Goal: Information Seeking & Learning: Learn about a topic

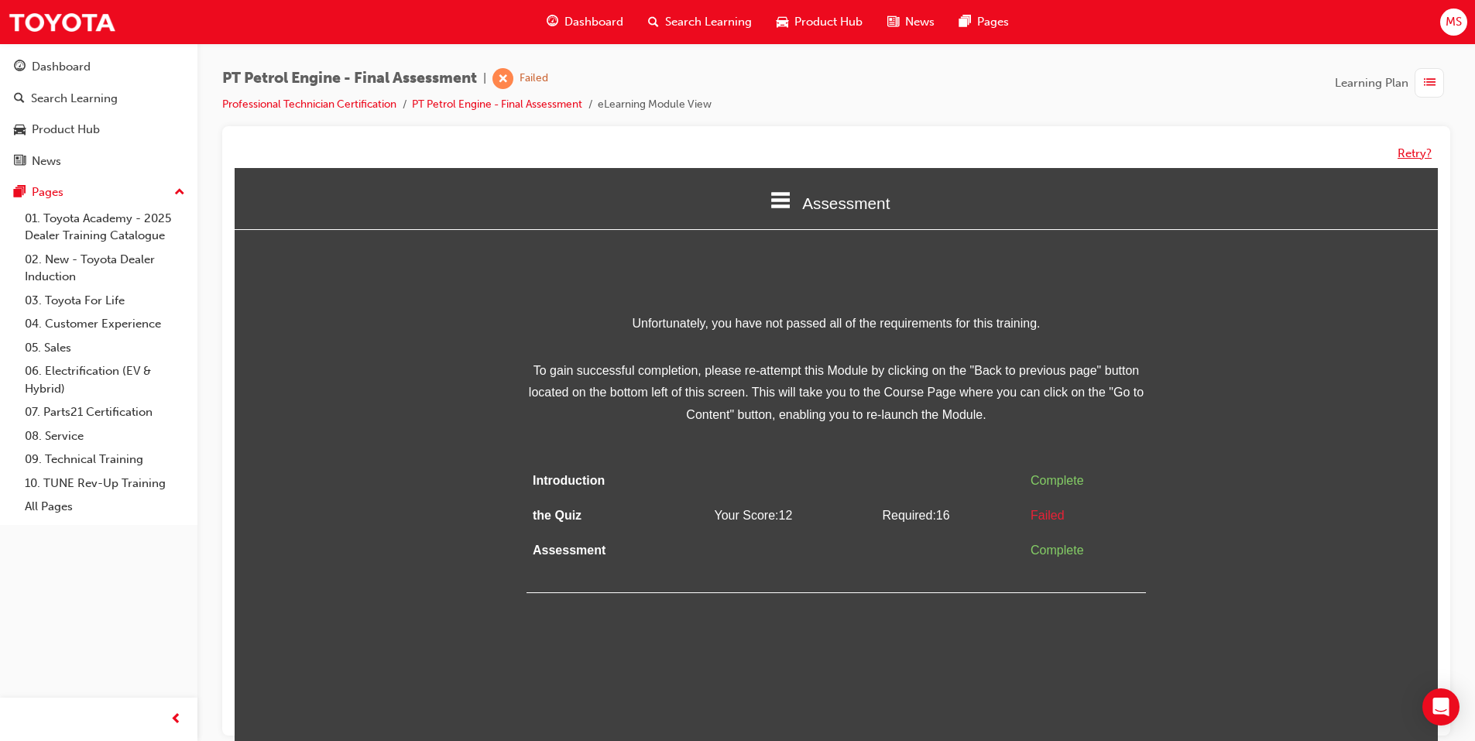
click at [1400, 156] on button "Retry?" at bounding box center [1415, 154] width 34 height 18
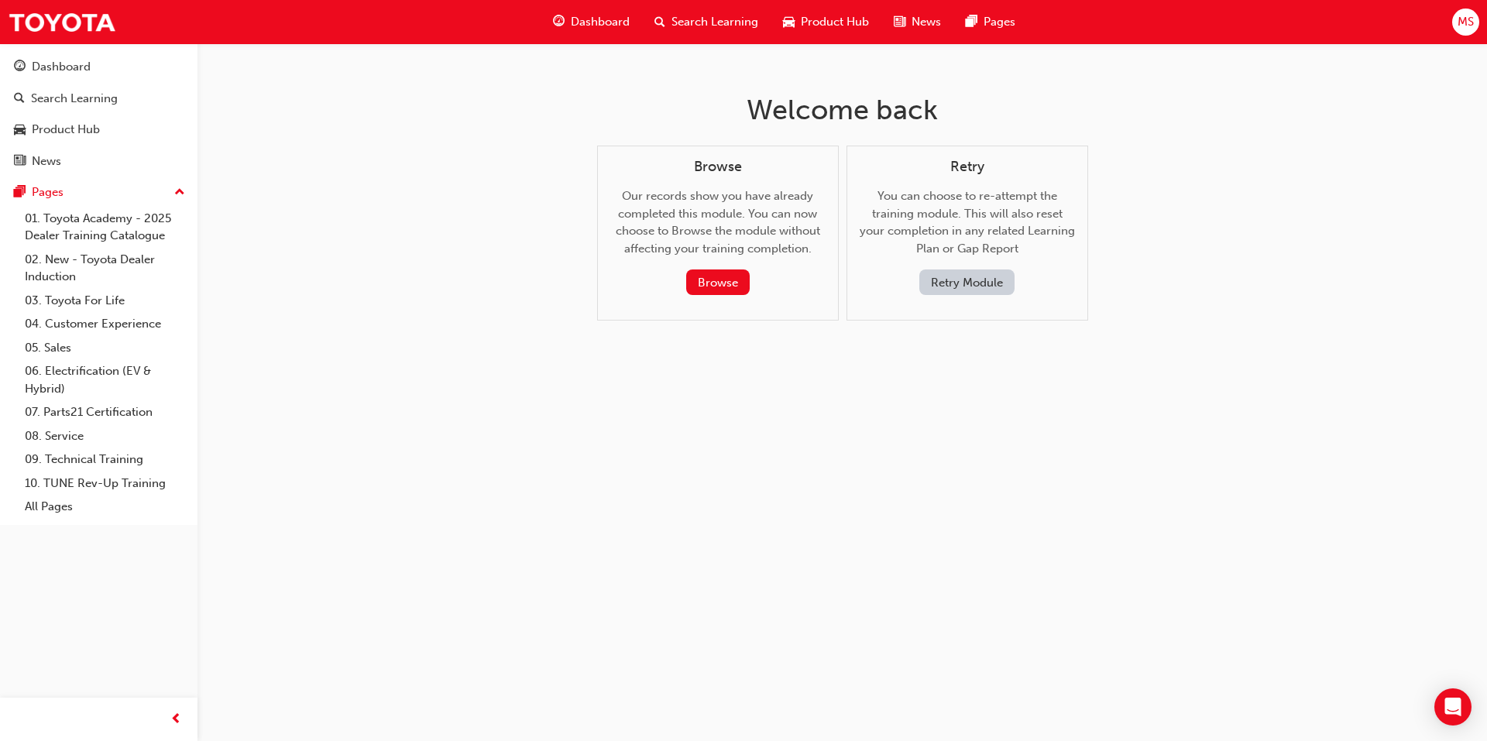
click at [966, 287] on button "Retry Module" at bounding box center [966, 282] width 95 height 26
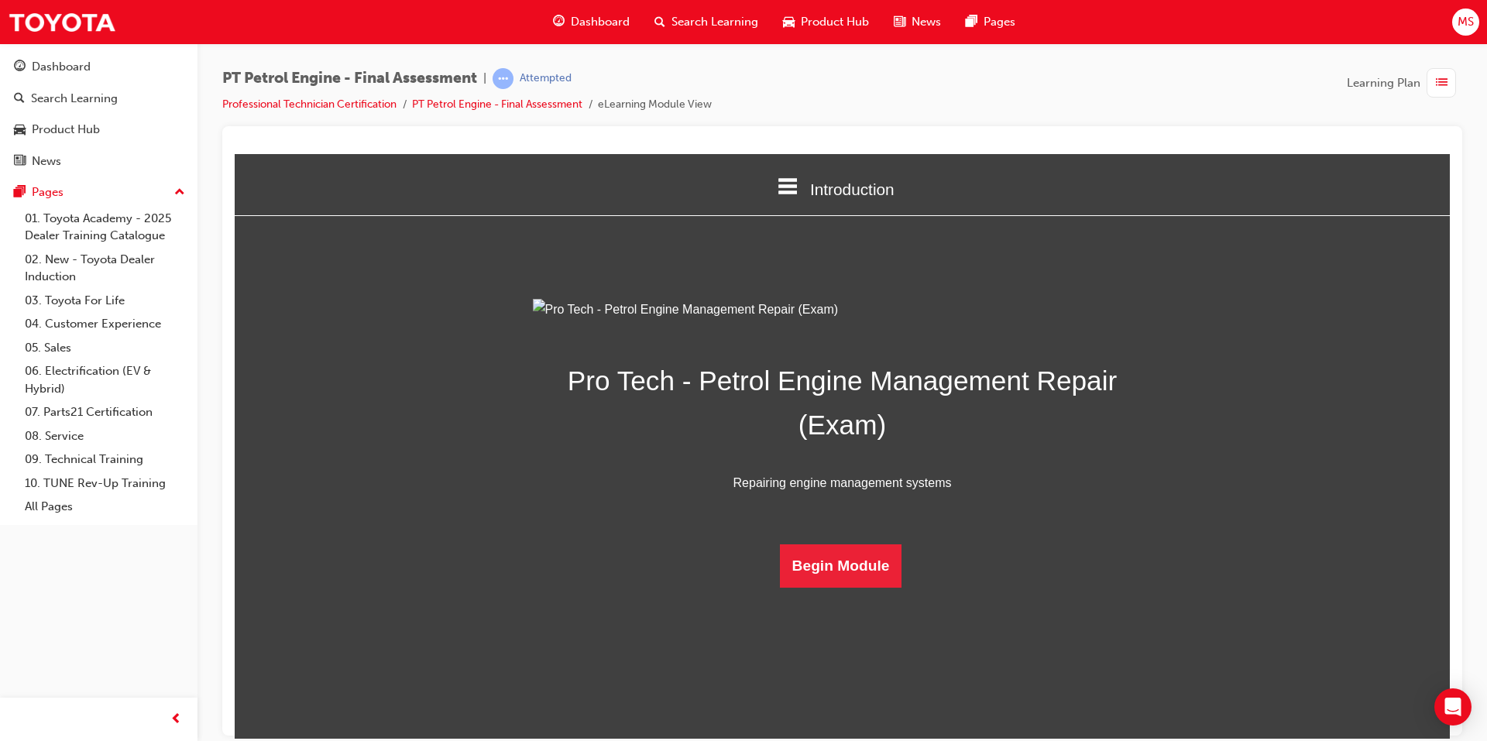
scroll to position [19, 0]
click at [826, 587] on button "Begin Module" at bounding box center [841, 565] width 122 height 43
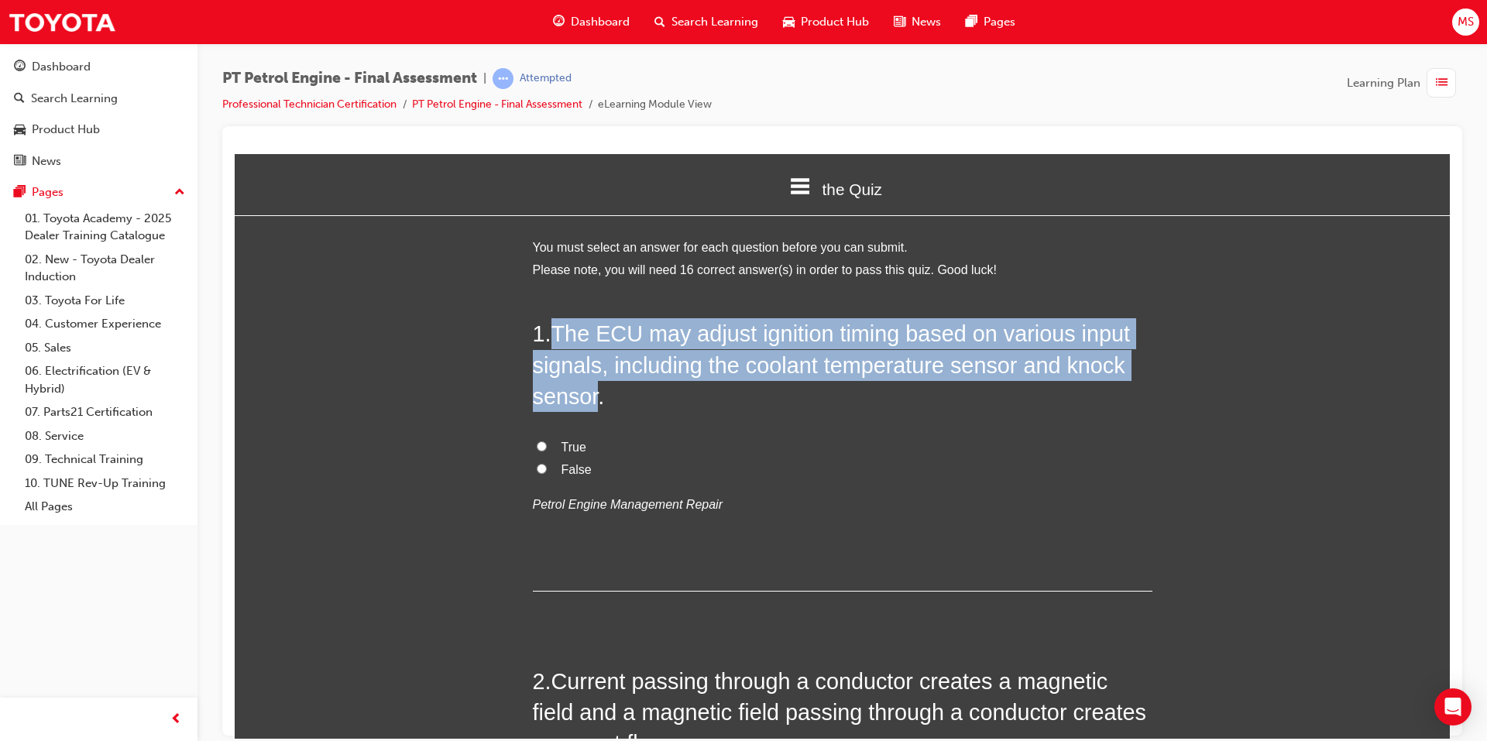
drag, startPoint x: 553, startPoint y: 336, endPoint x: 589, endPoint y: 404, distance: 77.3
click at [589, 404] on span "The ECU may adjust ignition timing based on various input signals, including th…" at bounding box center [832, 365] width 598 height 88
copy span "The ECU may adjust ignition timing based on various input signals, including th…"
click at [537, 441] on input "True" at bounding box center [542, 446] width 10 height 10
radio input "true"
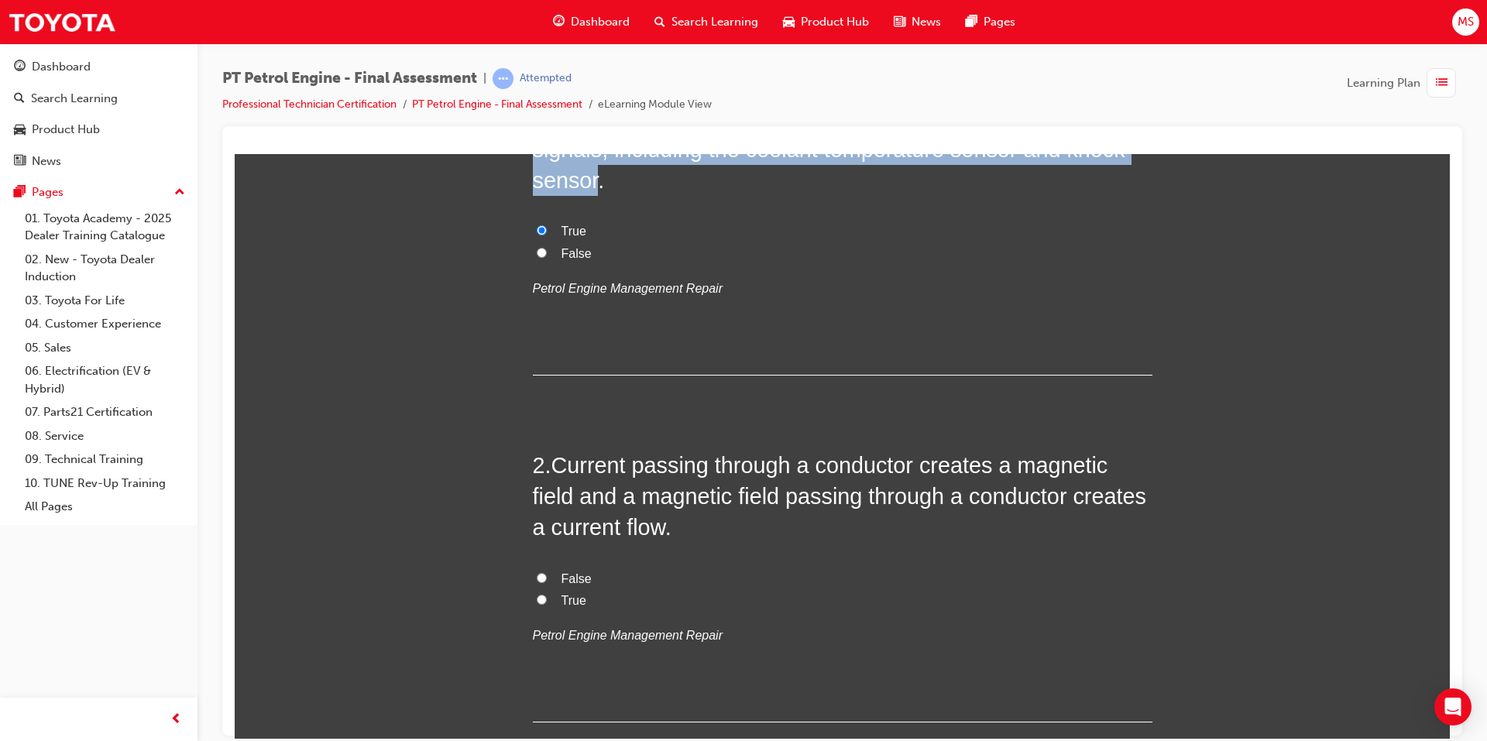
scroll to position [232, 0]
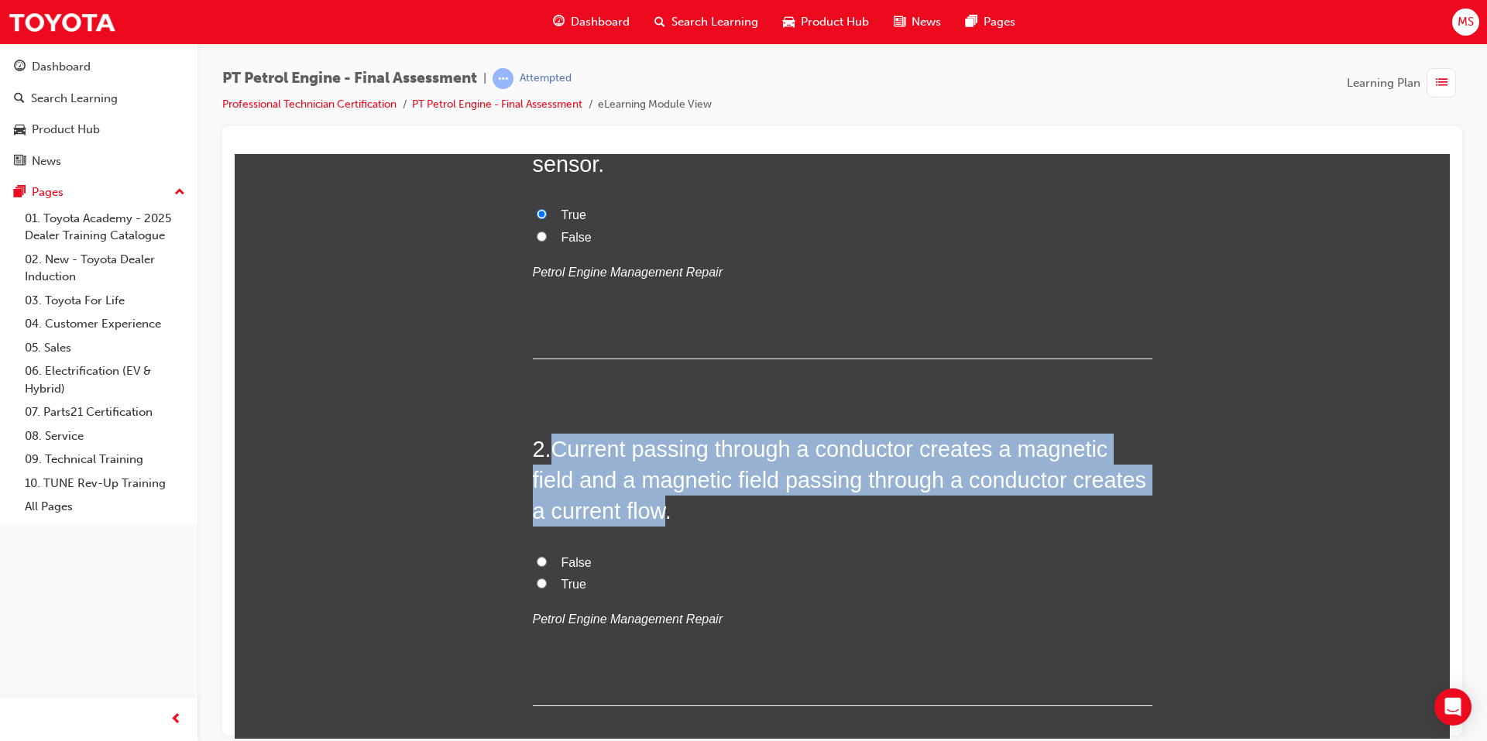
drag, startPoint x: 549, startPoint y: 450, endPoint x: 662, endPoint y: 520, distance: 133.2
click at [662, 520] on h2 "2 . Current passing through a conductor creates a magnetic field and a magnetic…" at bounding box center [843, 480] width 620 height 94
copy h2 "Current passing through a conductor creates a magnetic field and a magnetic fie…"
click at [537, 582] on input "True" at bounding box center [542, 583] width 10 height 10
radio input "true"
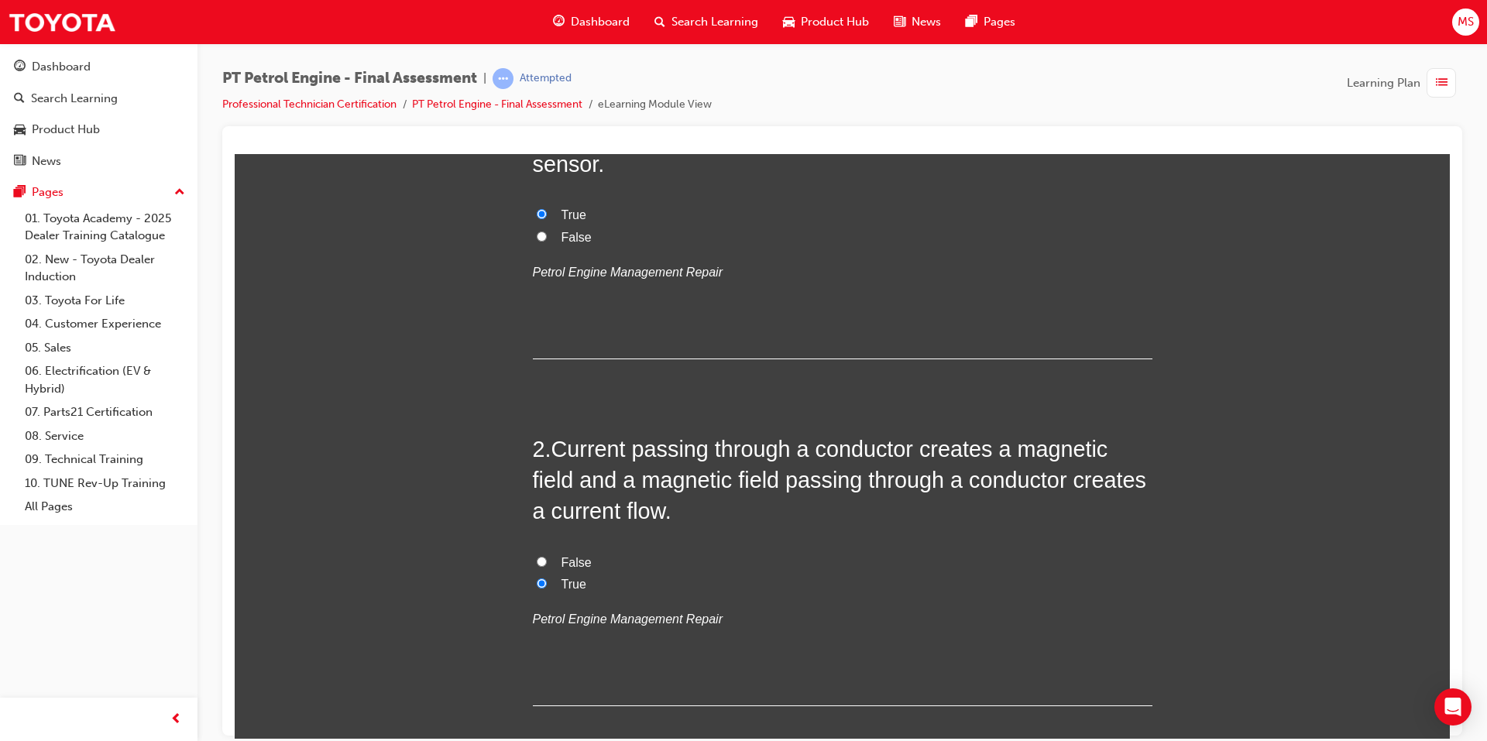
click at [676, 596] on div "False True Petrol Engine Management Repair" at bounding box center [843, 590] width 620 height 79
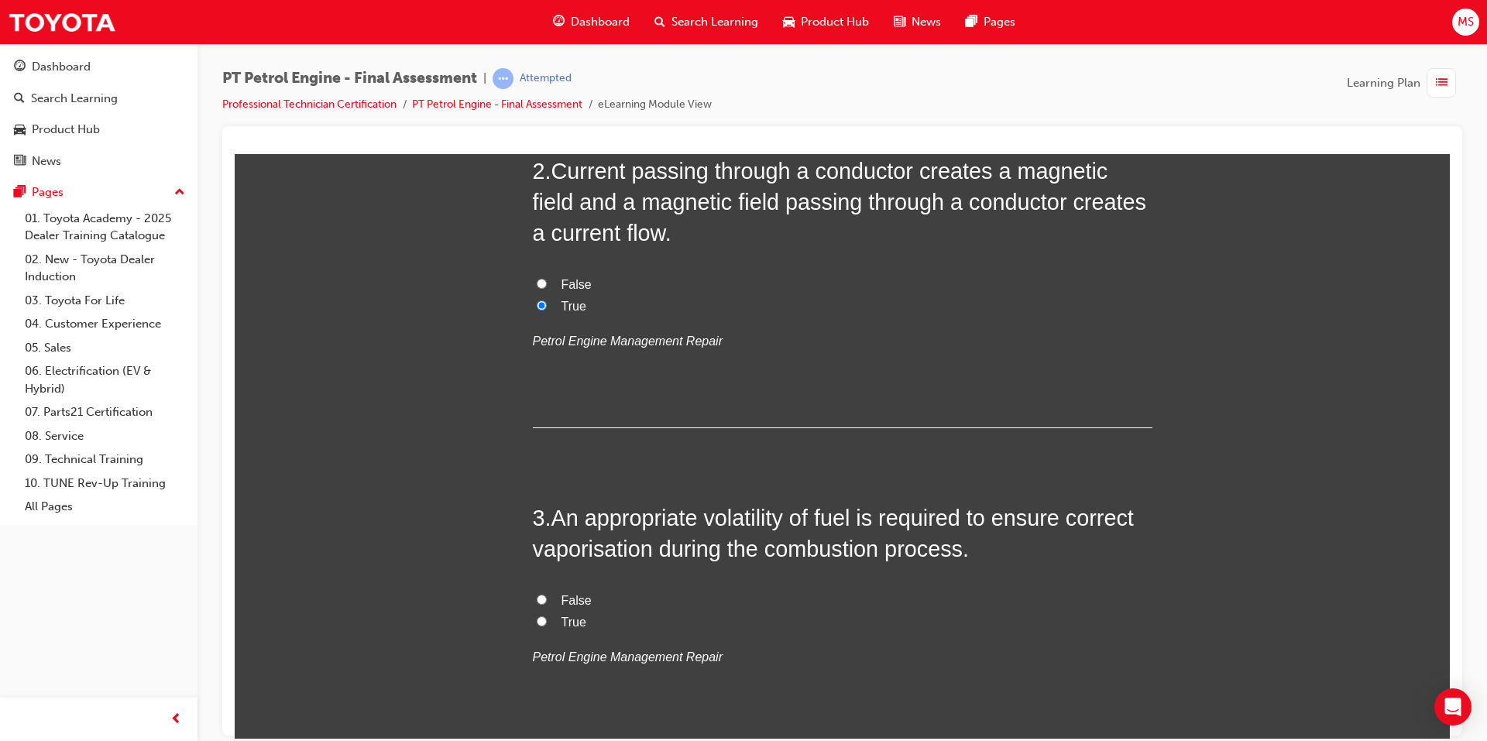
scroll to position [542, 0]
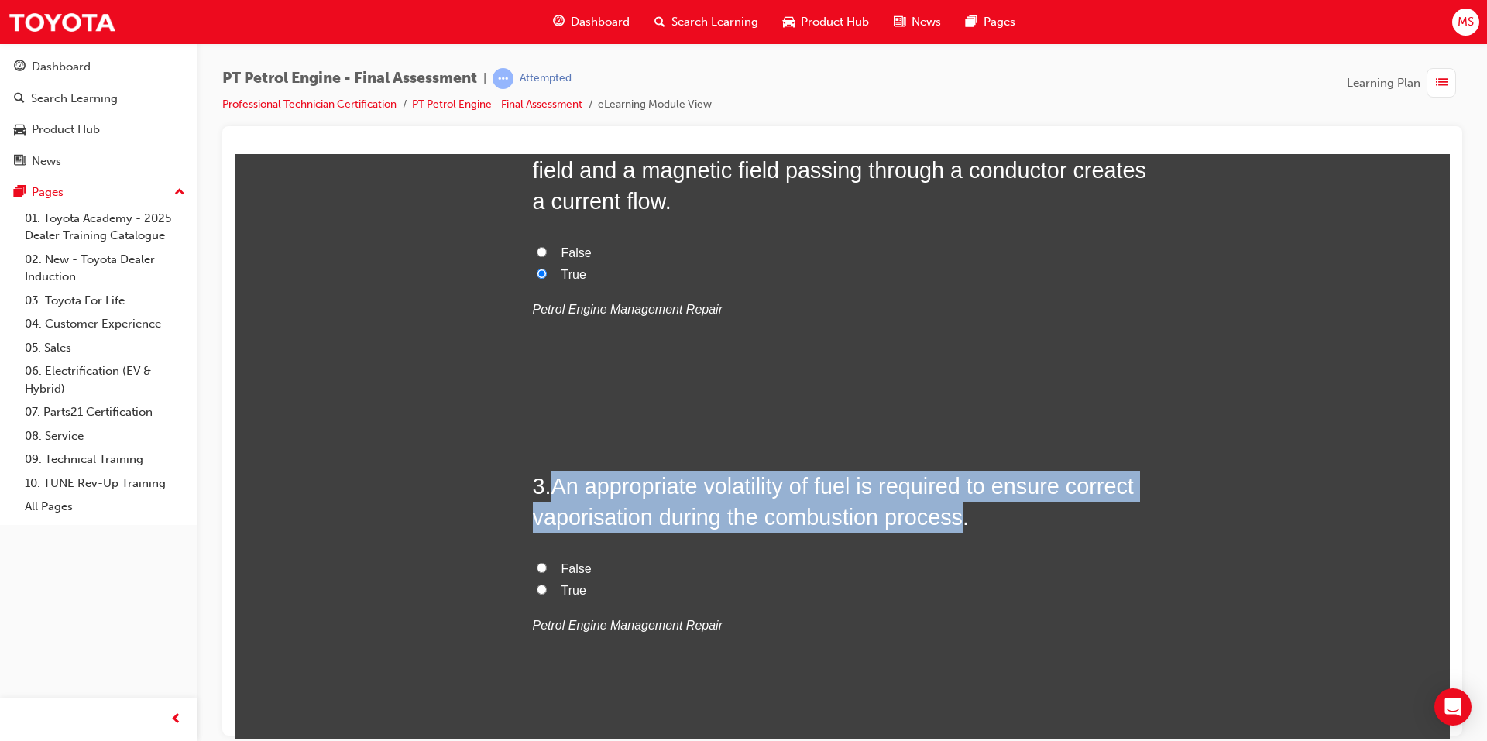
drag, startPoint x: 551, startPoint y: 482, endPoint x: 959, endPoint y: 522, distance: 410.1
click at [959, 522] on span "An appropriate volatility of fuel is required to ensure correct vaporisation du…" at bounding box center [833, 501] width 601 height 56
copy span "An appropriate volatility of fuel is required to ensure correct vaporisation du…"
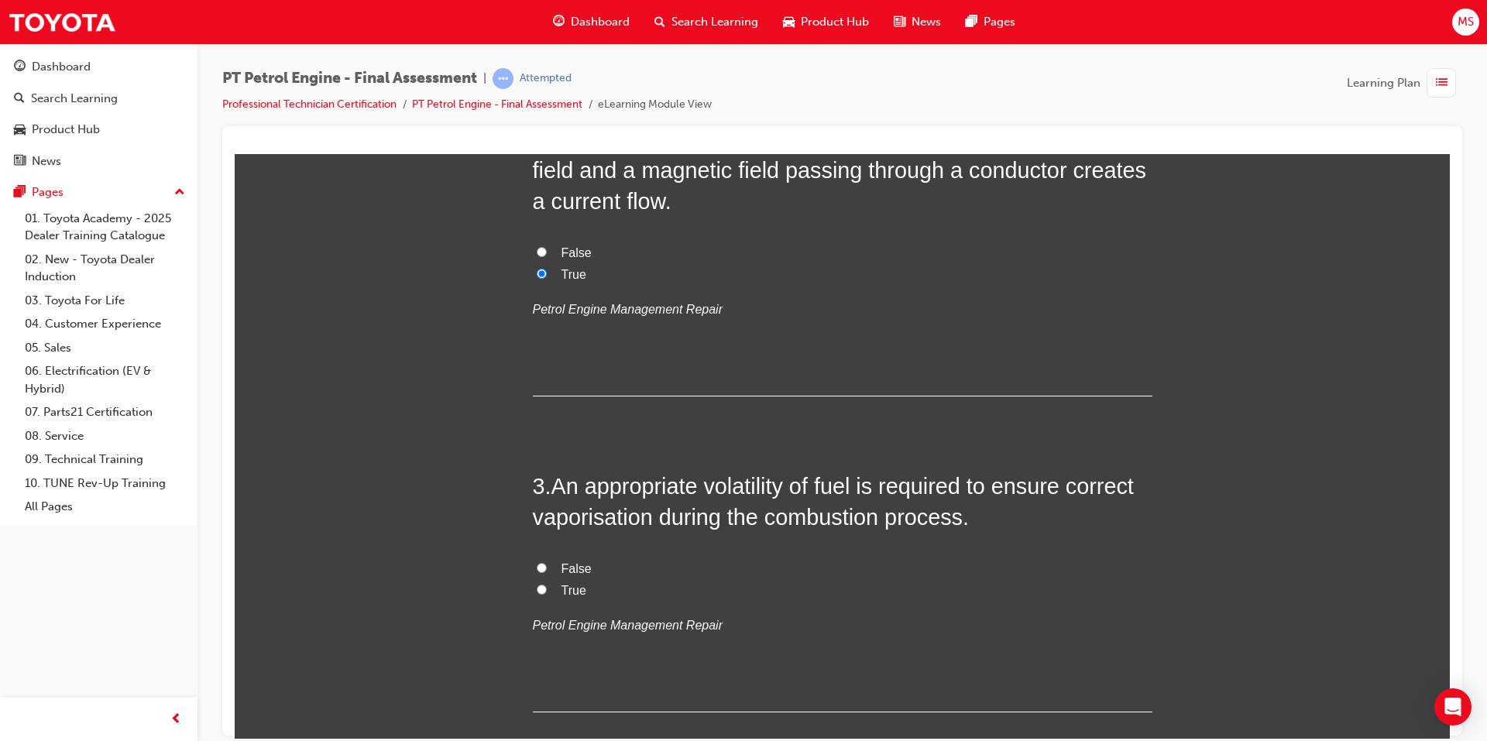
click at [541, 587] on label "True" at bounding box center [843, 590] width 620 height 22
click at [541, 587] on input "True" at bounding box center [542, 589] width 10 height 10
radio input "true"
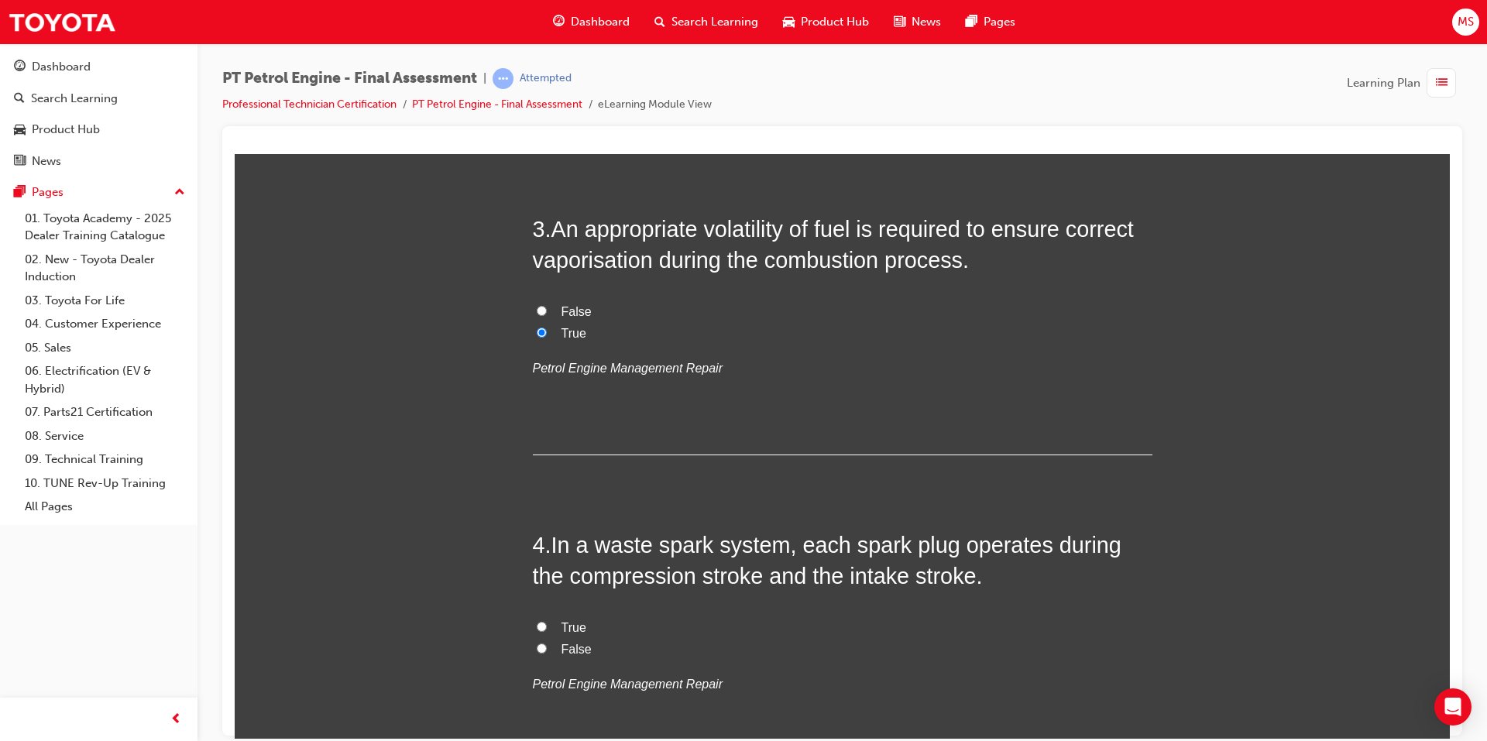
scroll to position [852, 0]
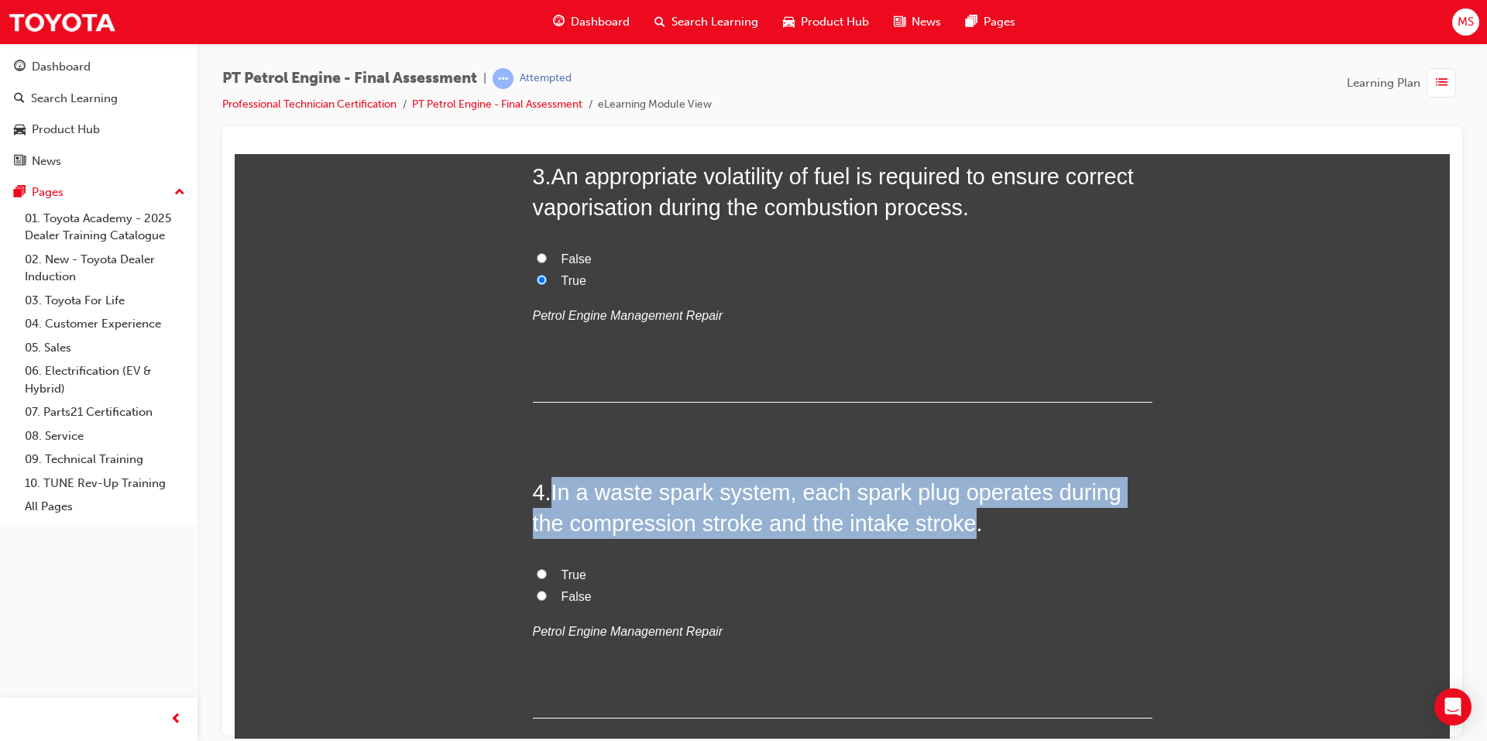
drag, startPoint x: 552, startPoint y: 493, endPoint x: 933, endPoint y: 528, distance: 382.7
click at [933, 528] on span "In a waste spark system, each spark plug operates during the compression stroke…" at bounding box center [827, 507] width 589 height 56
copy span "In a waste spark system, each spark plug operates during the compression stroke…"
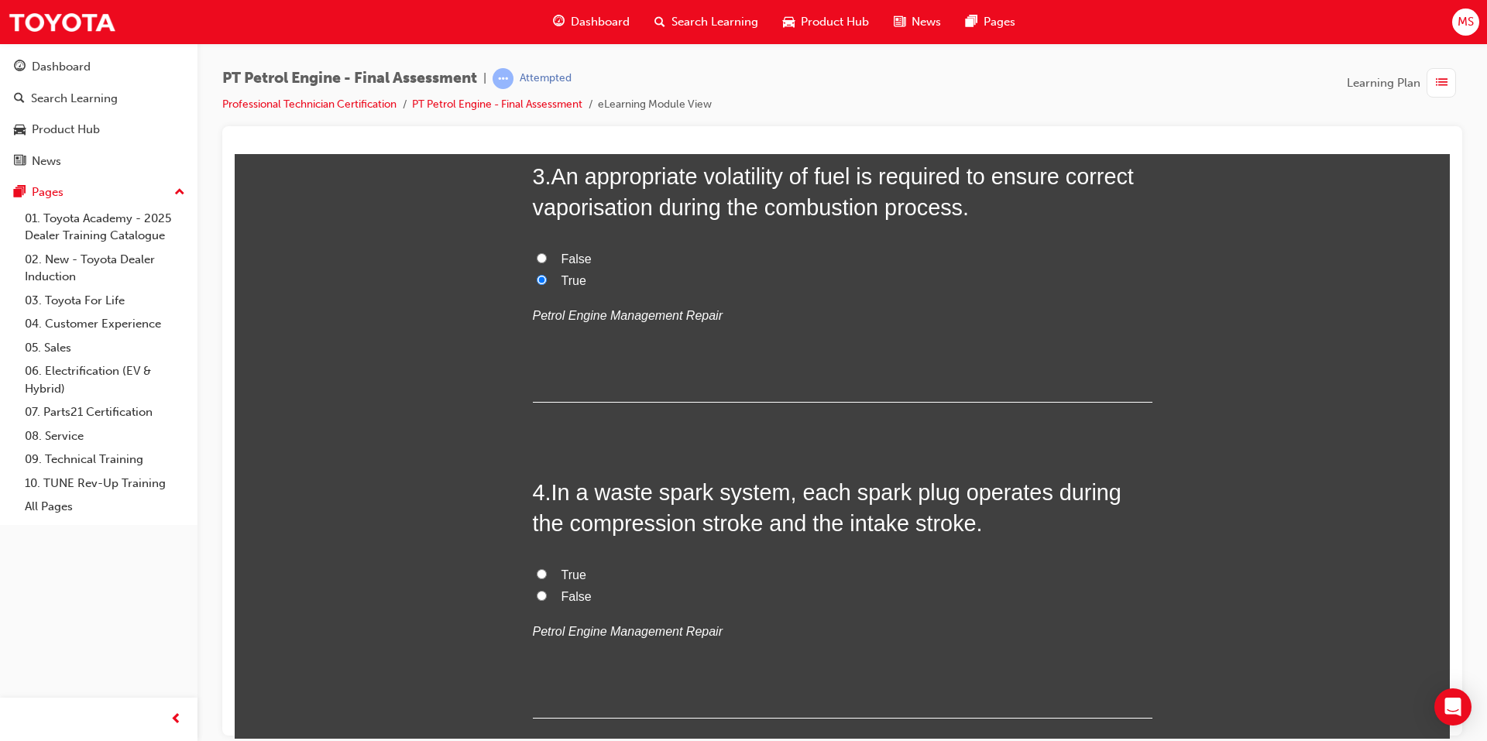
click at [572, 592] on span "False" at bounding box center [576, 595] width 30 height 13
click at [547, 592] on input "False" at bounding box center [542, 595] width 10 height 10
radio input "true"
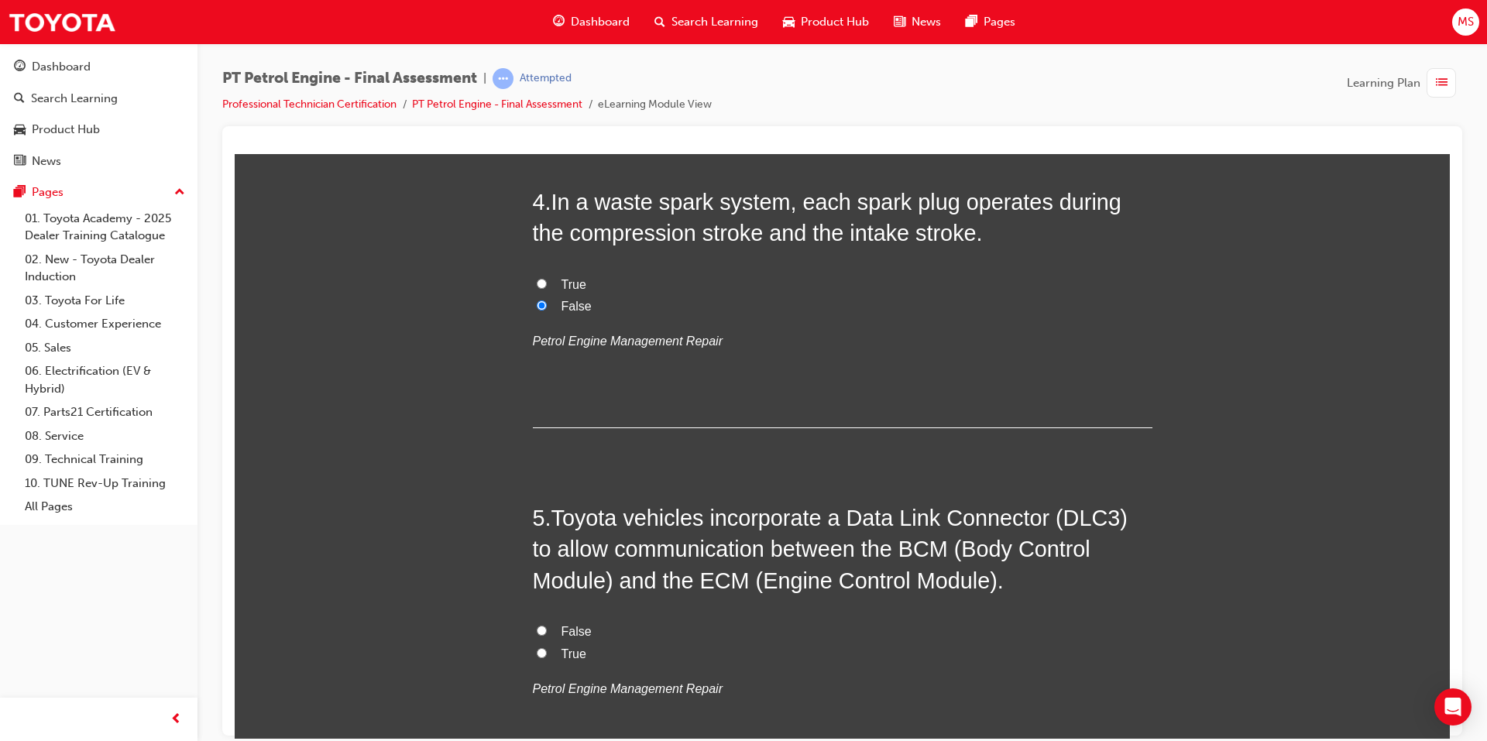
scroll to position [1162, 0]
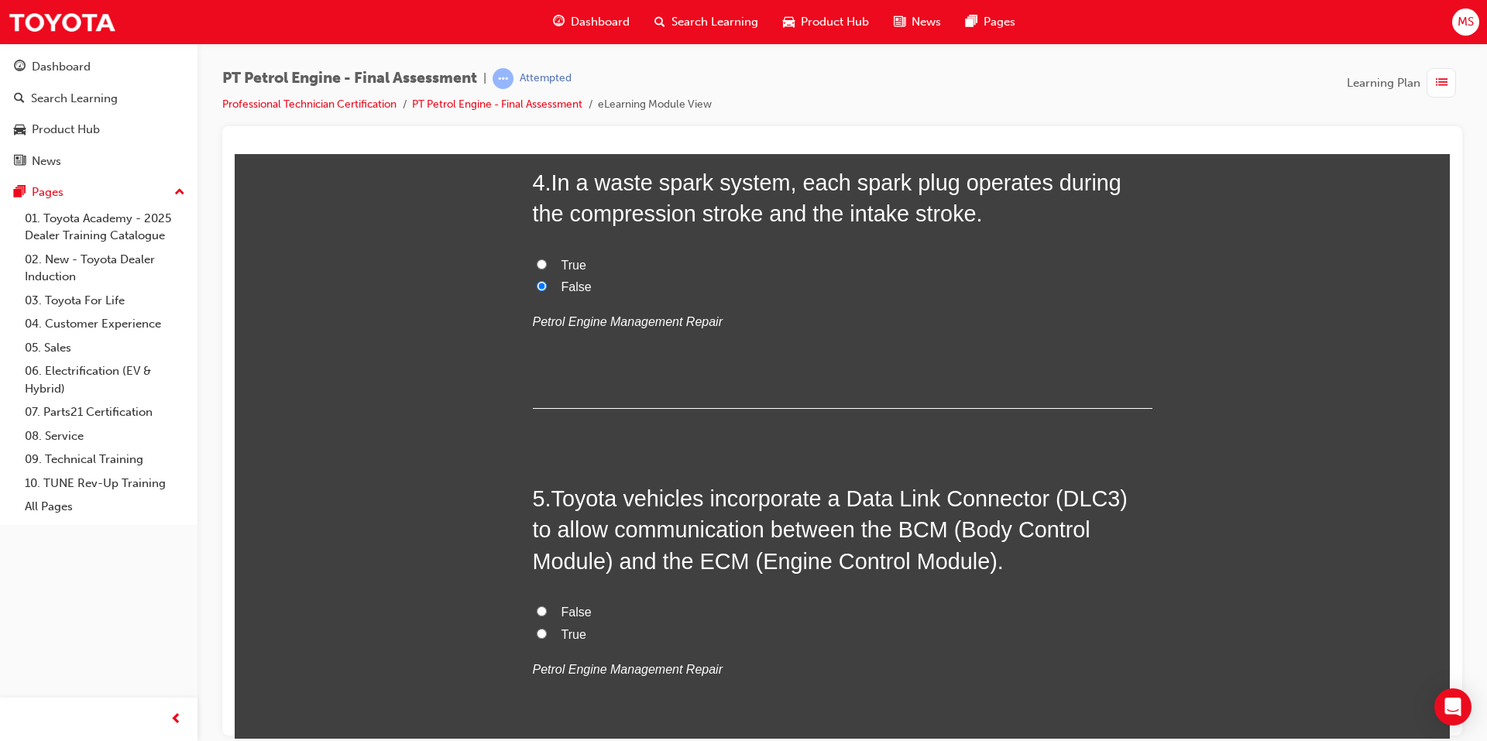
click at [564, 632] on span "True" at bounding box center [573, 633] width 25 height 13
click at [547, 632] on input "True" at bounding box center [542, 633] width 10 height 10
radio input "true"
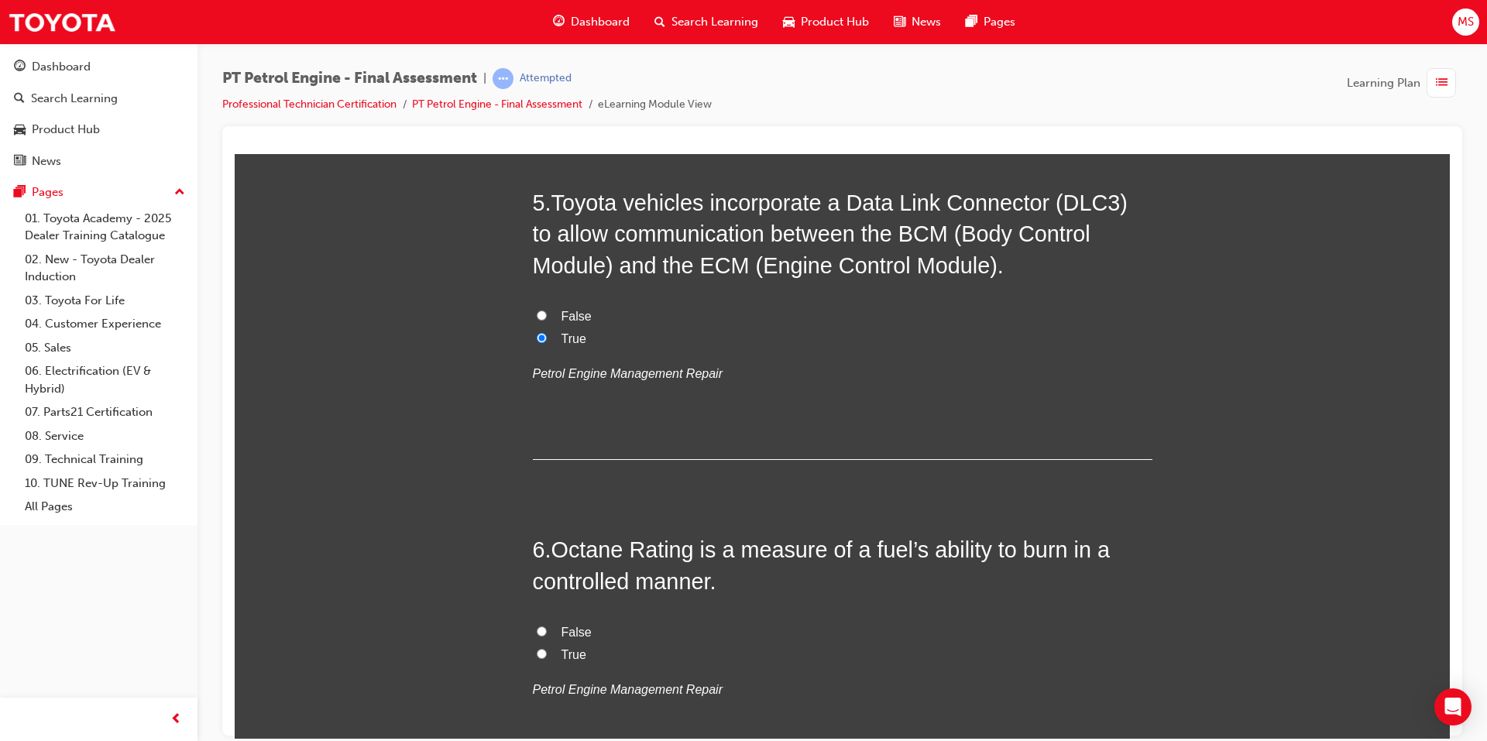
scroll to position [1471, 0]
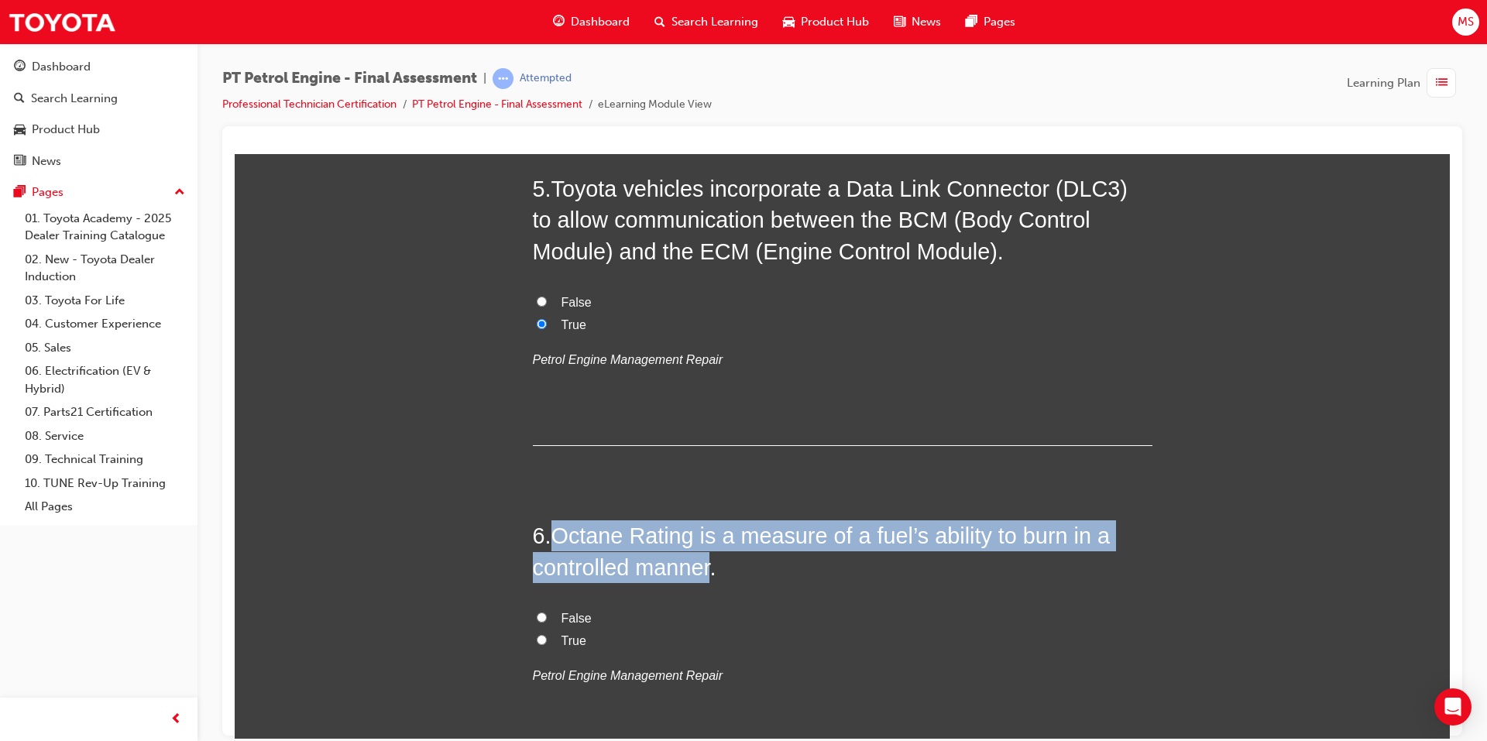
drag, startPoint x: 554, startPoint y: 536, endPoint x: 705, endPoint y: 568, distance: 154.5
click at [705, 568] on span "Octane Rating is a measure of a fuel’s ability to burn in a controlled manner." at bounding box center [821, 551] width 577 height 56
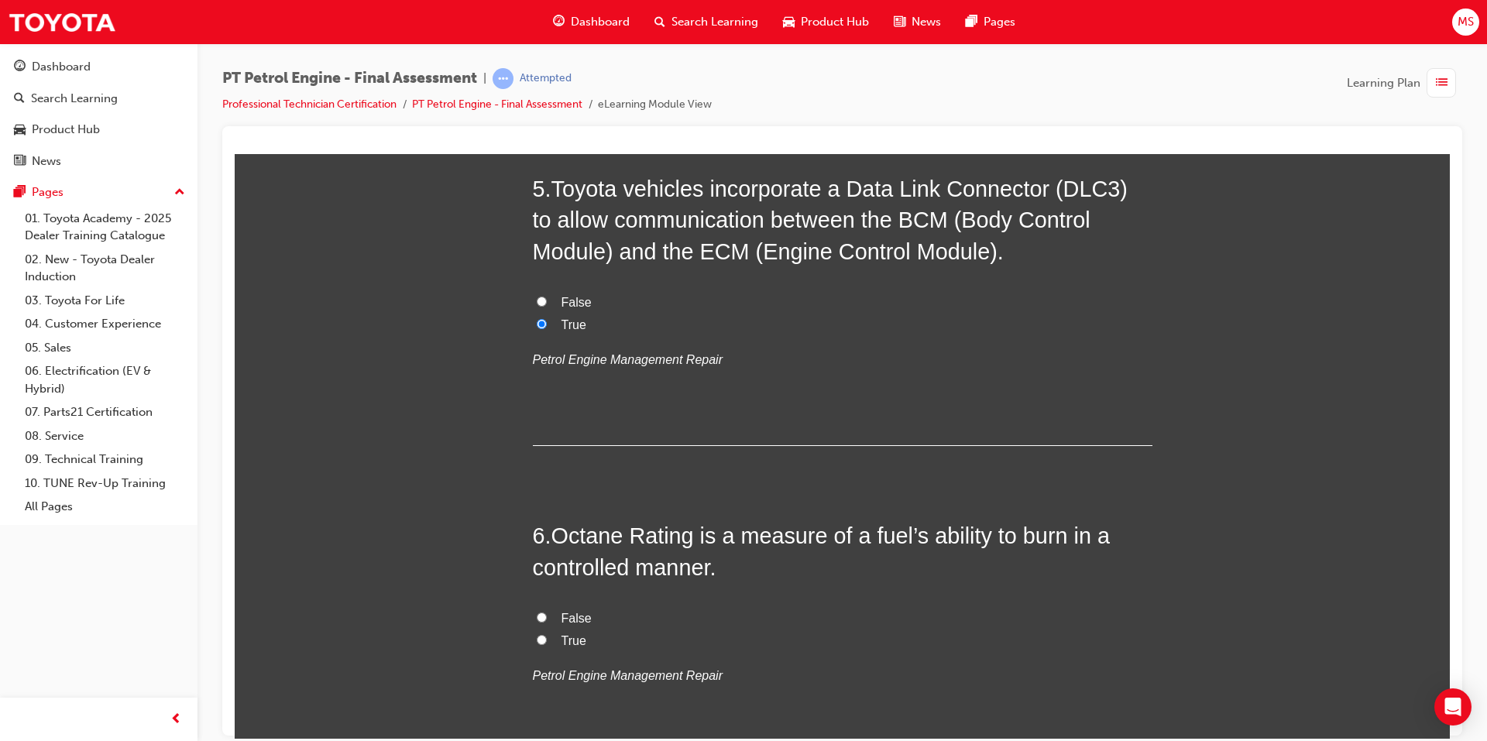
click at [795, 594] on div "6 . Octane Rating is a measure of a fuel’s ability to burn in a controlled mann…" at bounding box center [843, 641] width 620 height 242
click at [570, 636] on span "True" at bounding box center [573, 639] width 25 height 13
click at [547, 636] on input "True" at bounding box center [542, 639] width 10 height 10
radio input "true"
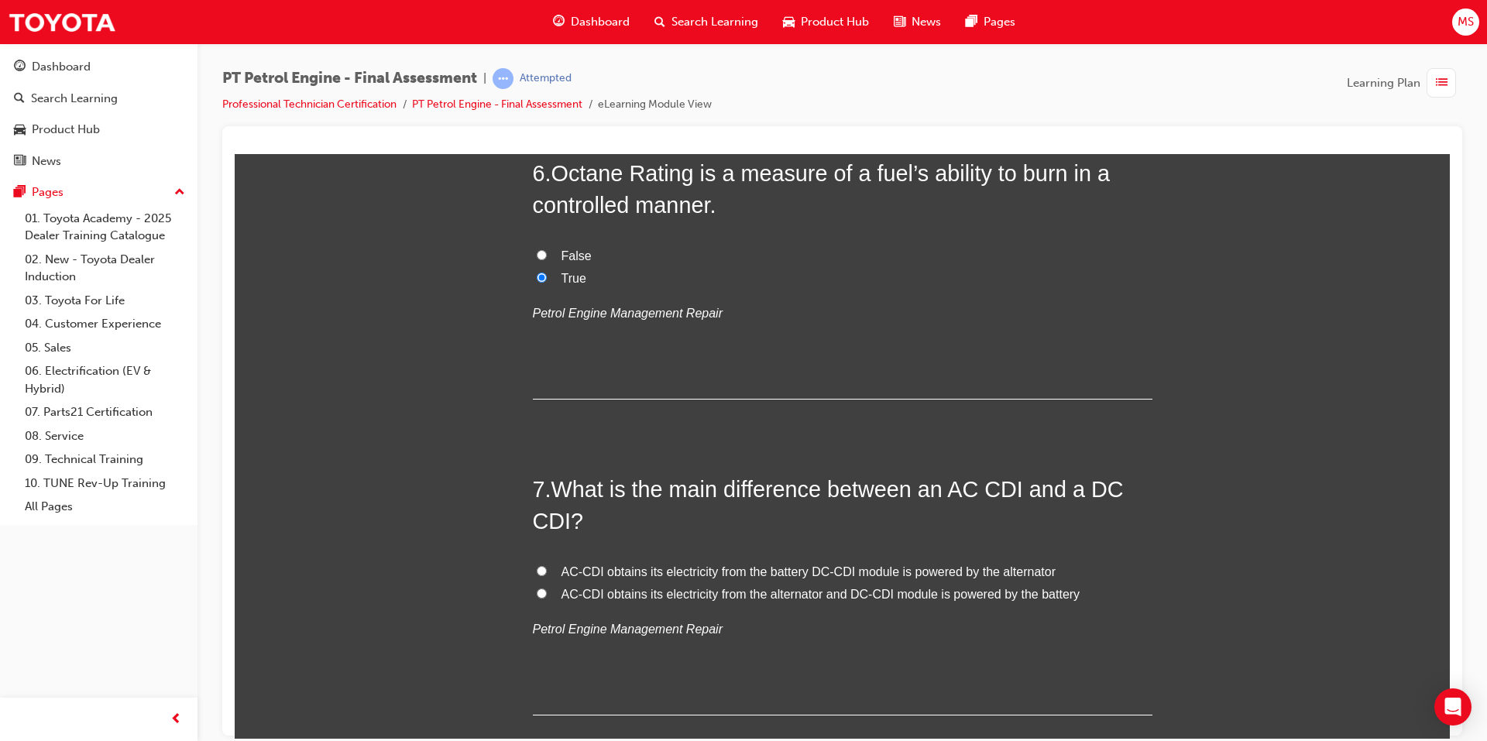
scroll to position [1859, 0]
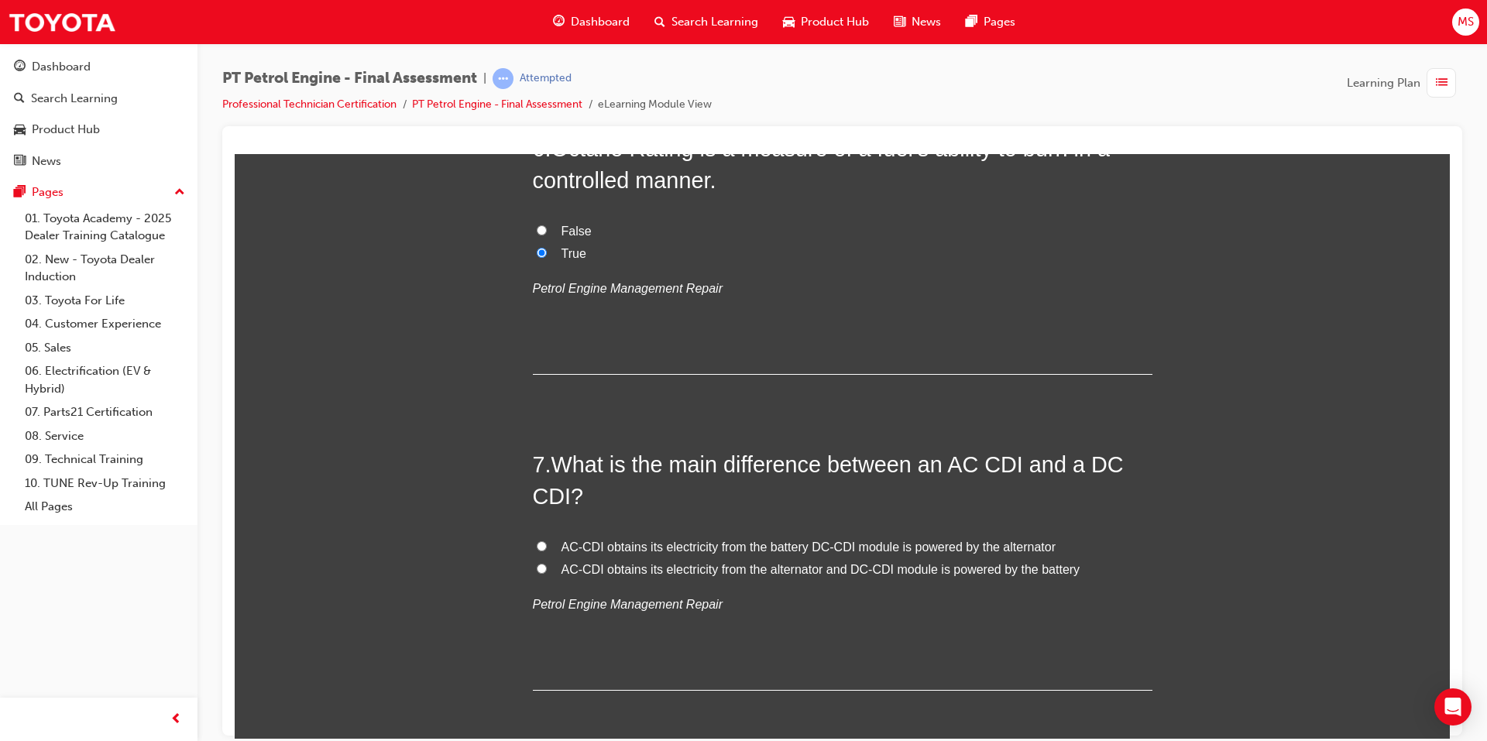
click at [623, 568] on span "AC-CDI obtains its electricity from the alternator and DC-CDI module is powered…" at bounding box center [820, 568] width 519 height 13
click at [547, 568] on input "AC-CDI obtains its electricity from the alternator and DC-CDI module is powered…" at bounding box center [542, 568] width 10 height 10
radio input "true"
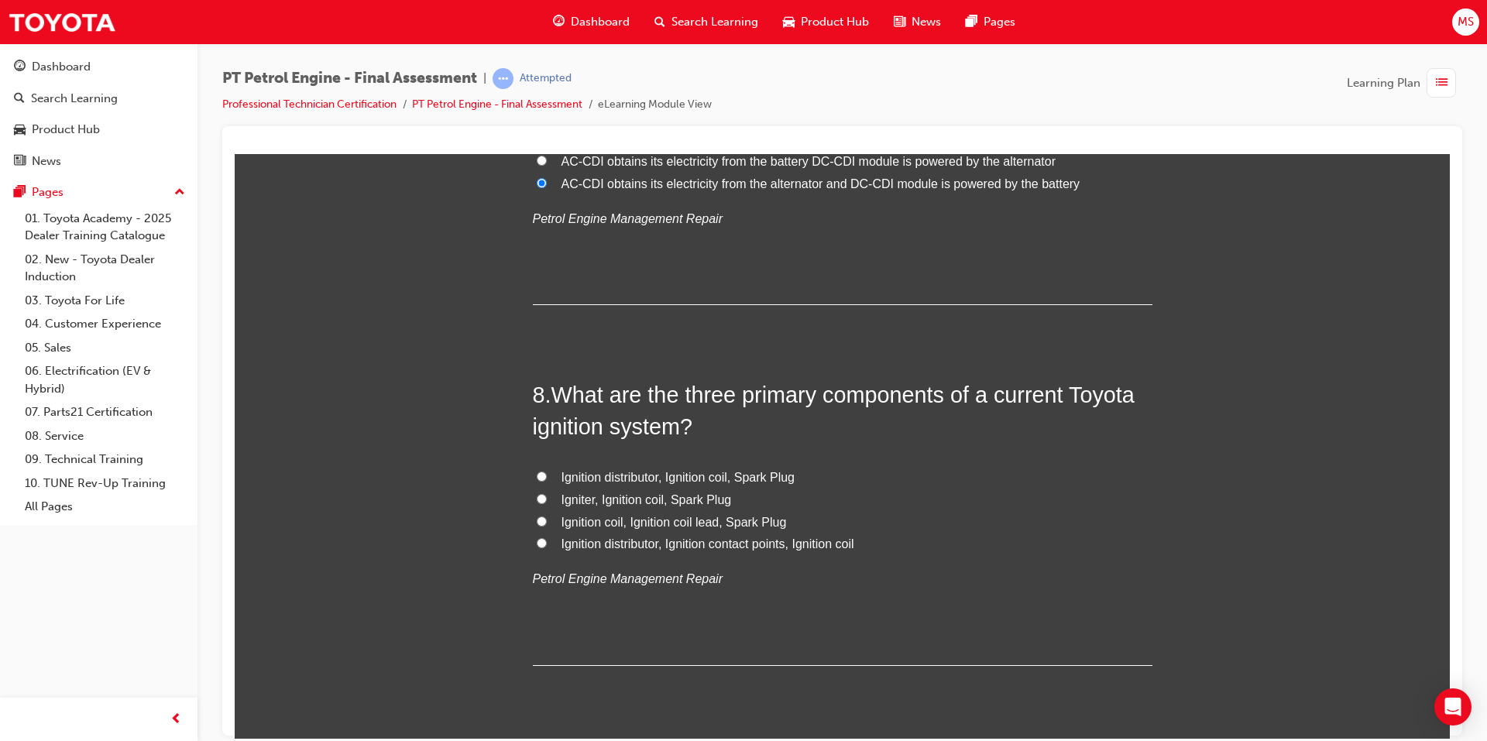
scroll to position [2246, 0]
click at [600, 491] on span "Igniter, Ignition coil, Spark Plug" at bounding box center [646, 497] width 170 height 13
click at [547, 492] on input "Igniter, Ignition coil, Spark Plug" at bounding box center [542, 497] width 10 height 10
radio input "true"
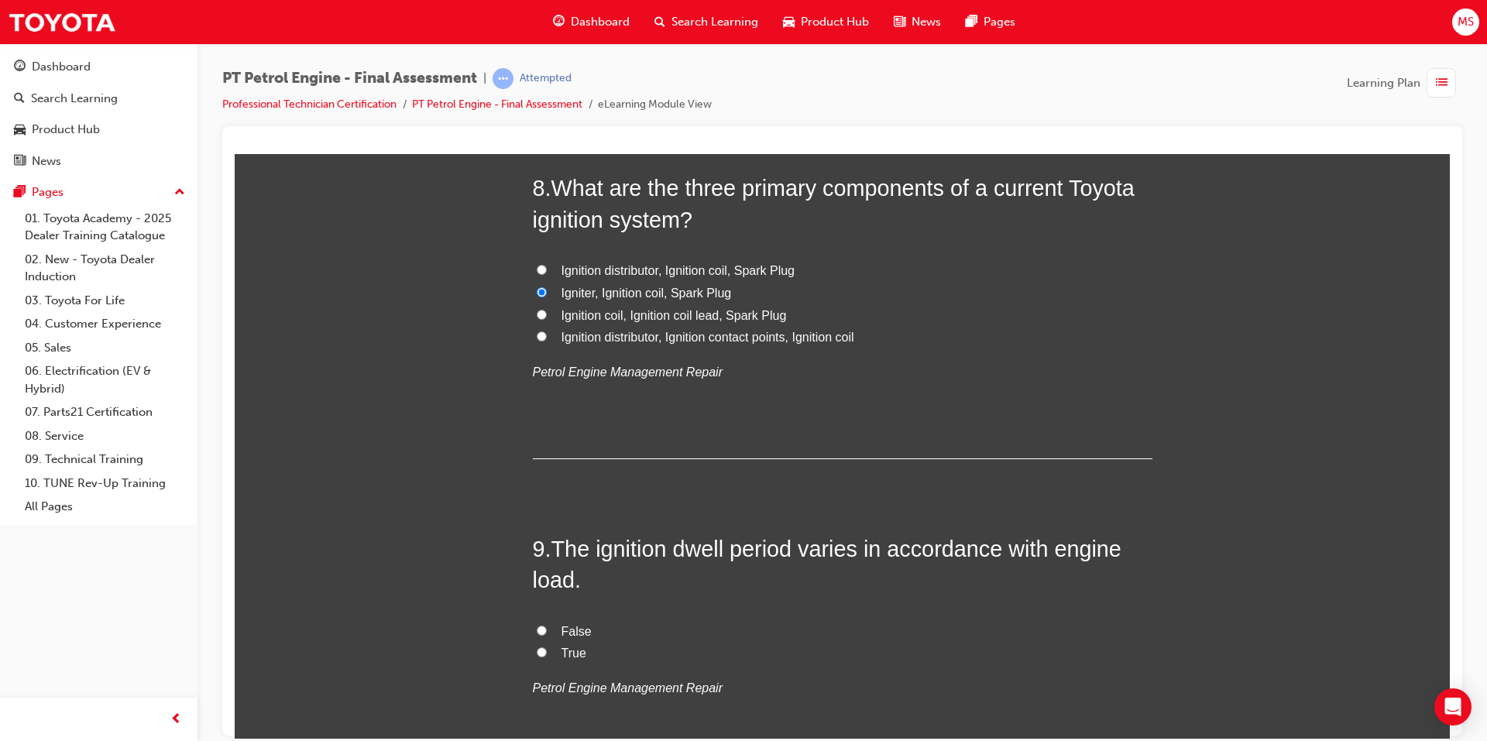
scroll to position [2556, 0]
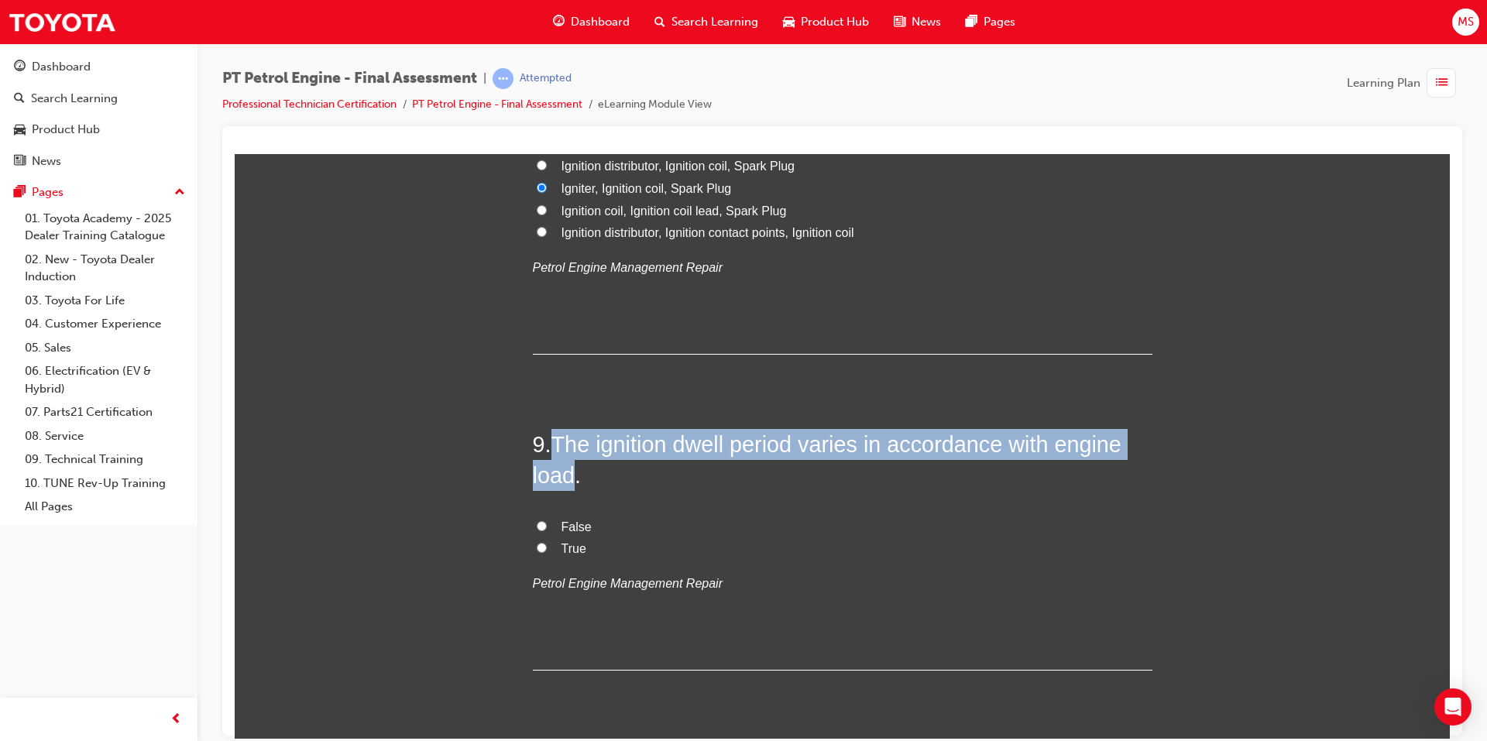
drag, startPoint x: 554, startPoint y: 445, endPoint x: 565, endPoint y: 469, distance: 26.7
click at [565, 469] on span "The ignition dwell period varies in accordance with engine load." at bounding box center [827, 459] width 589 height 56
copy span "The ignition dwell period varies in accordance with engine load"
click at [537, 548] on input "True" at bounding box center [542, 547] width 10 height 10
radio input "true"
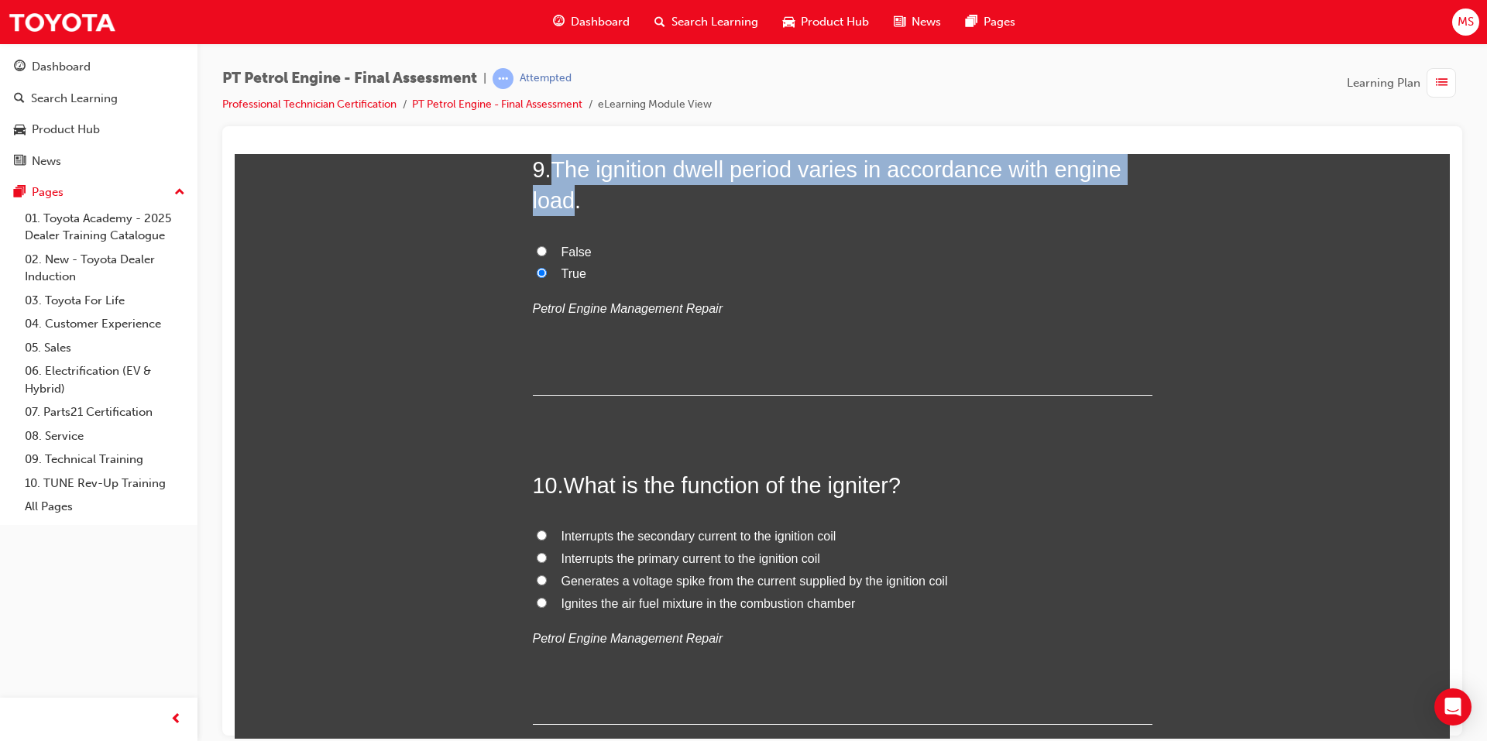
scroll to position [2865, 0]
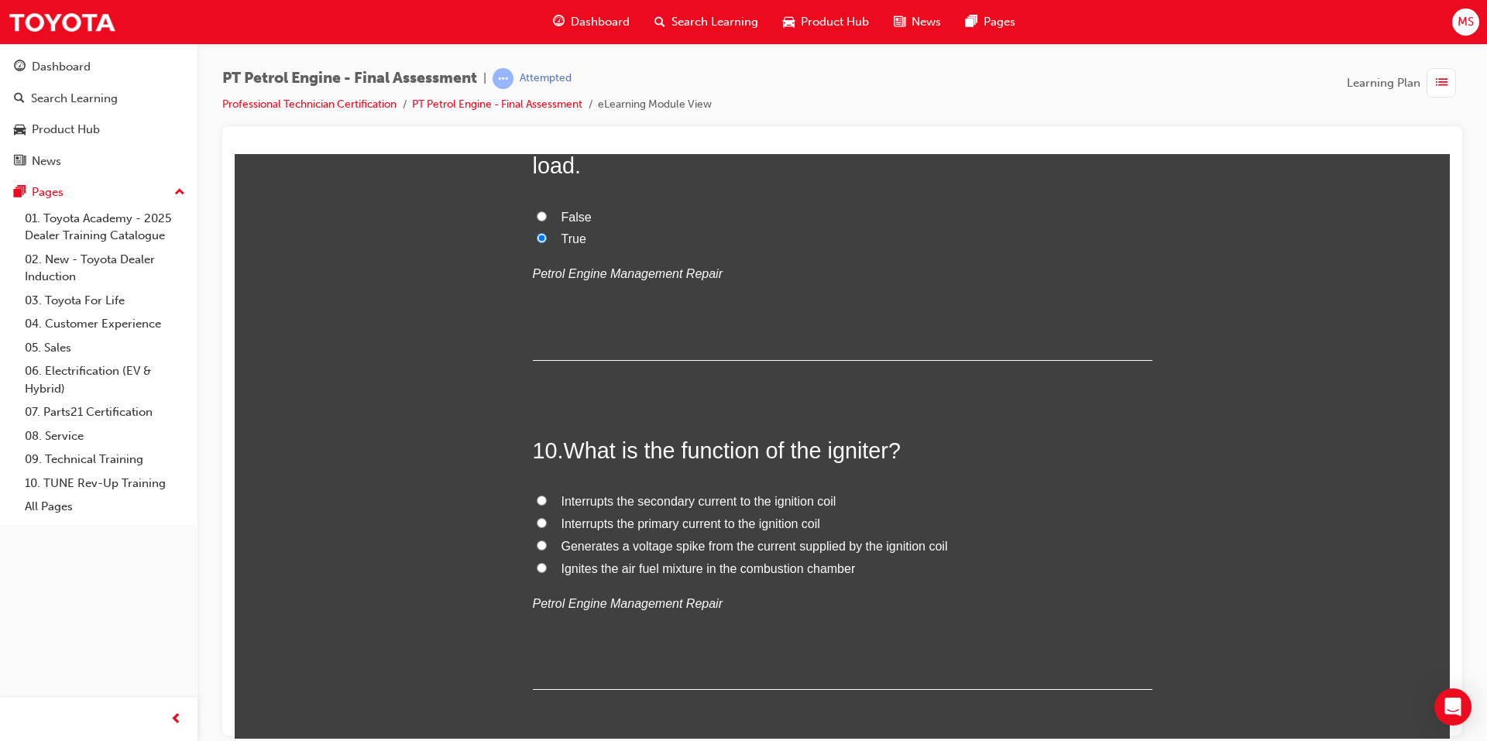
click at [584, 573] on span "Ignites the air fuel mixture in the combustion chamber" at bounding box center [708, 567] width 294 height 13
click at [547, 572] on input "Ignites the air fuel mixture in the combustion chamber" at bounding box center [542, 567] width 10 height 10
radio input "true"
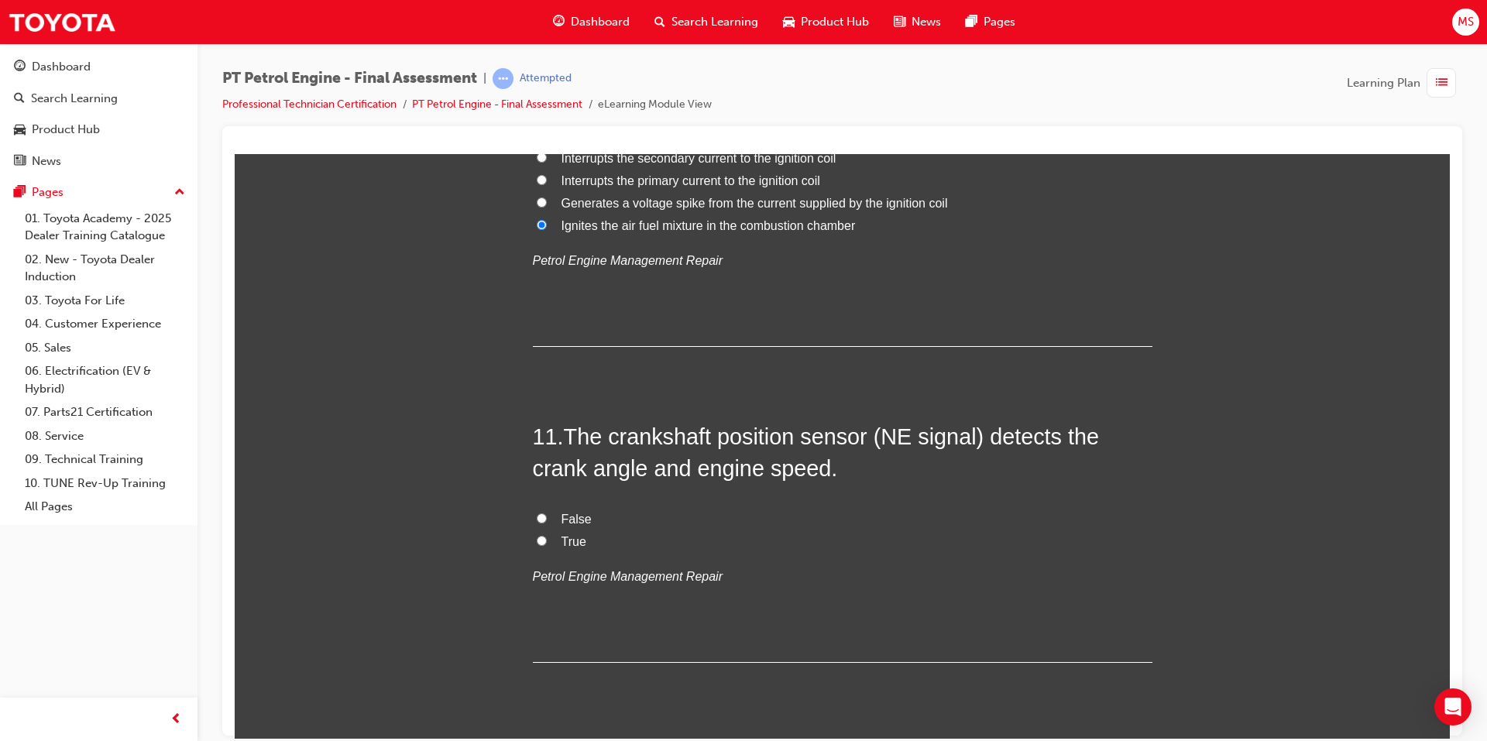
scroll to position [3252, 0]
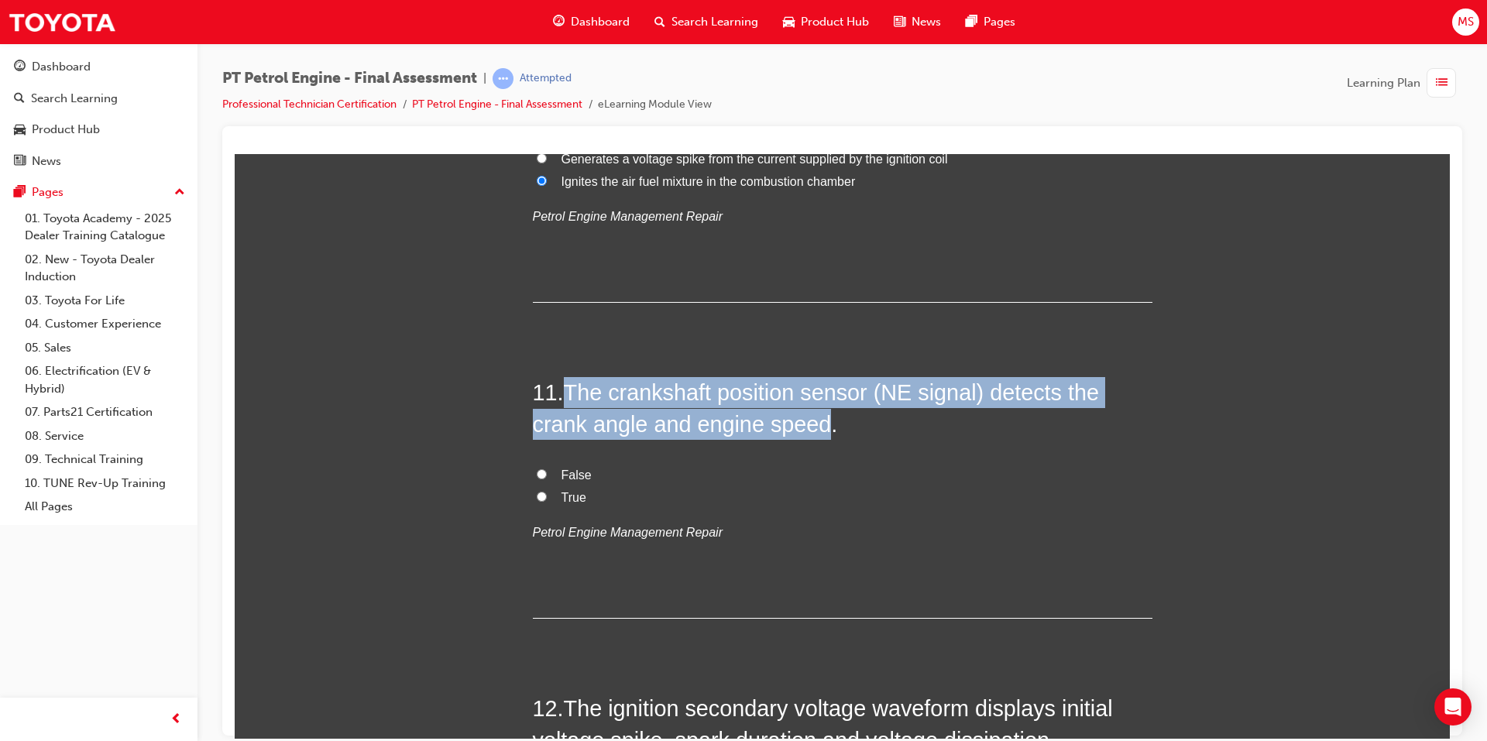
drag, startPoint x: 565, startPoint y: 399, endPoint x: 819, endPoint y: 428, distance: 255.7
click at [819, 428] on span "The crankshaft position sensor (NE signal) detects the crank angle and engine s…" at bounding box center [816, 407] width 567 height 56
copy span "The crankshaft position sensor (NE signal) detects the crank angle and engine s…"
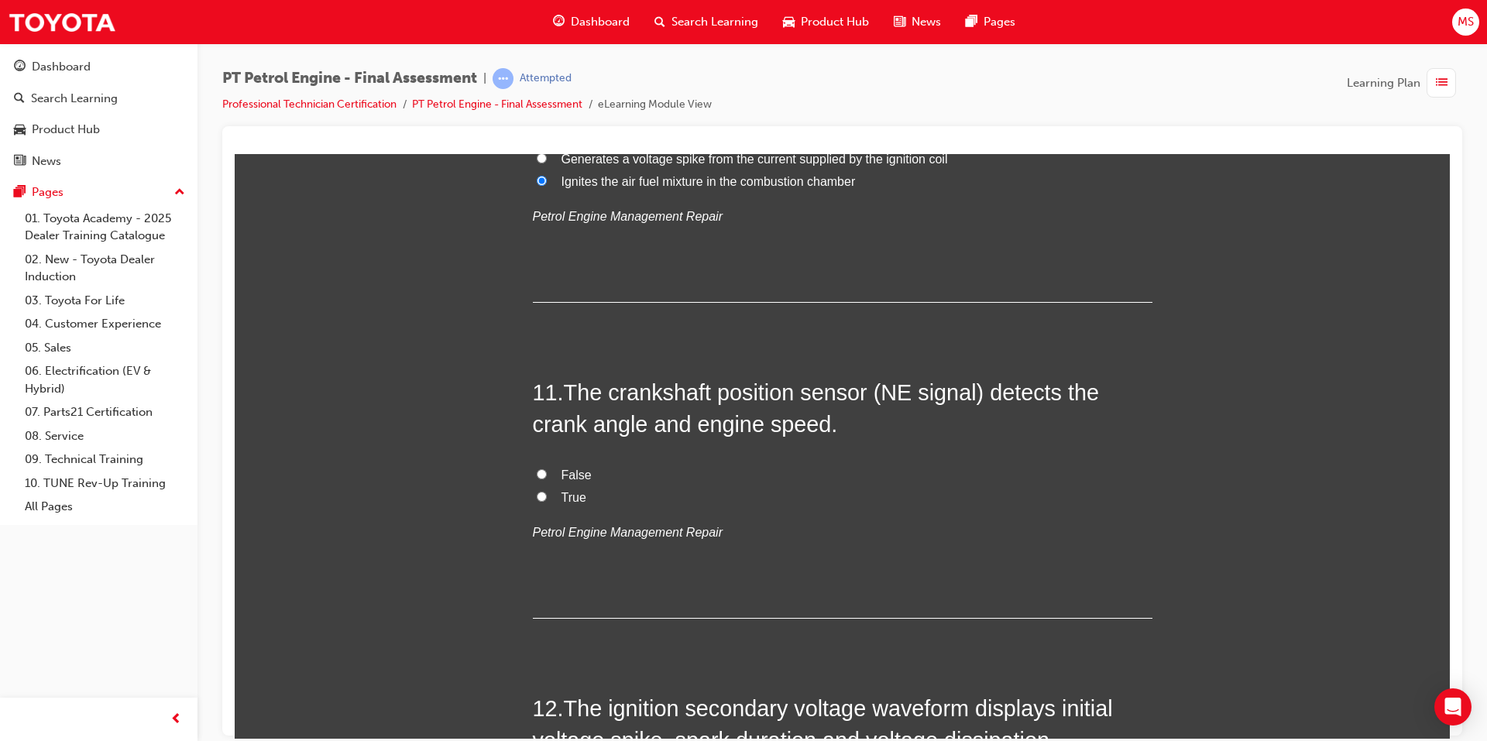
click at [561, 496] on span "True" at bounding box center [573, 496] width 25 height 13
click at [547, 496] on input "True" at bounding box center [542, 496] width 10 height 10
radio input "true"
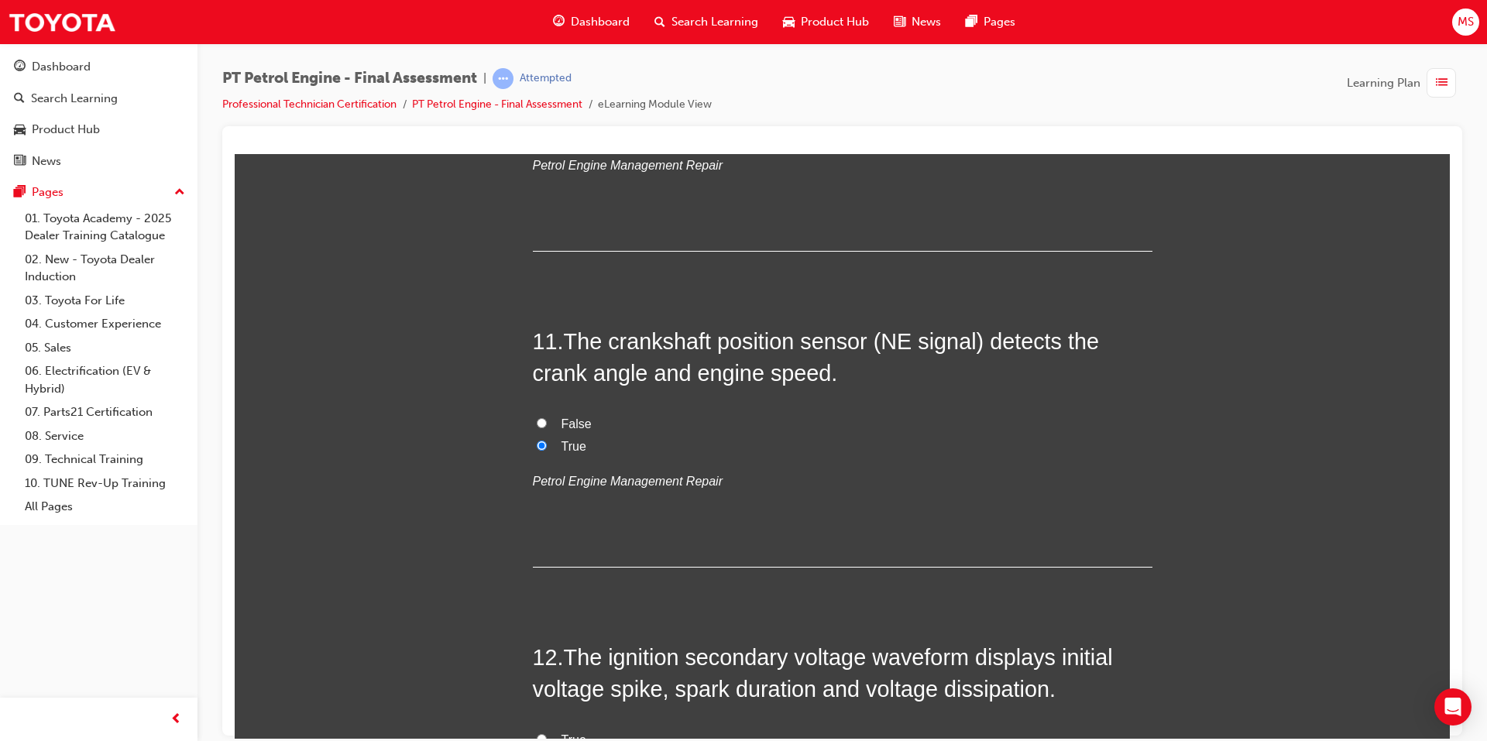
scroll to position [3485, 0]
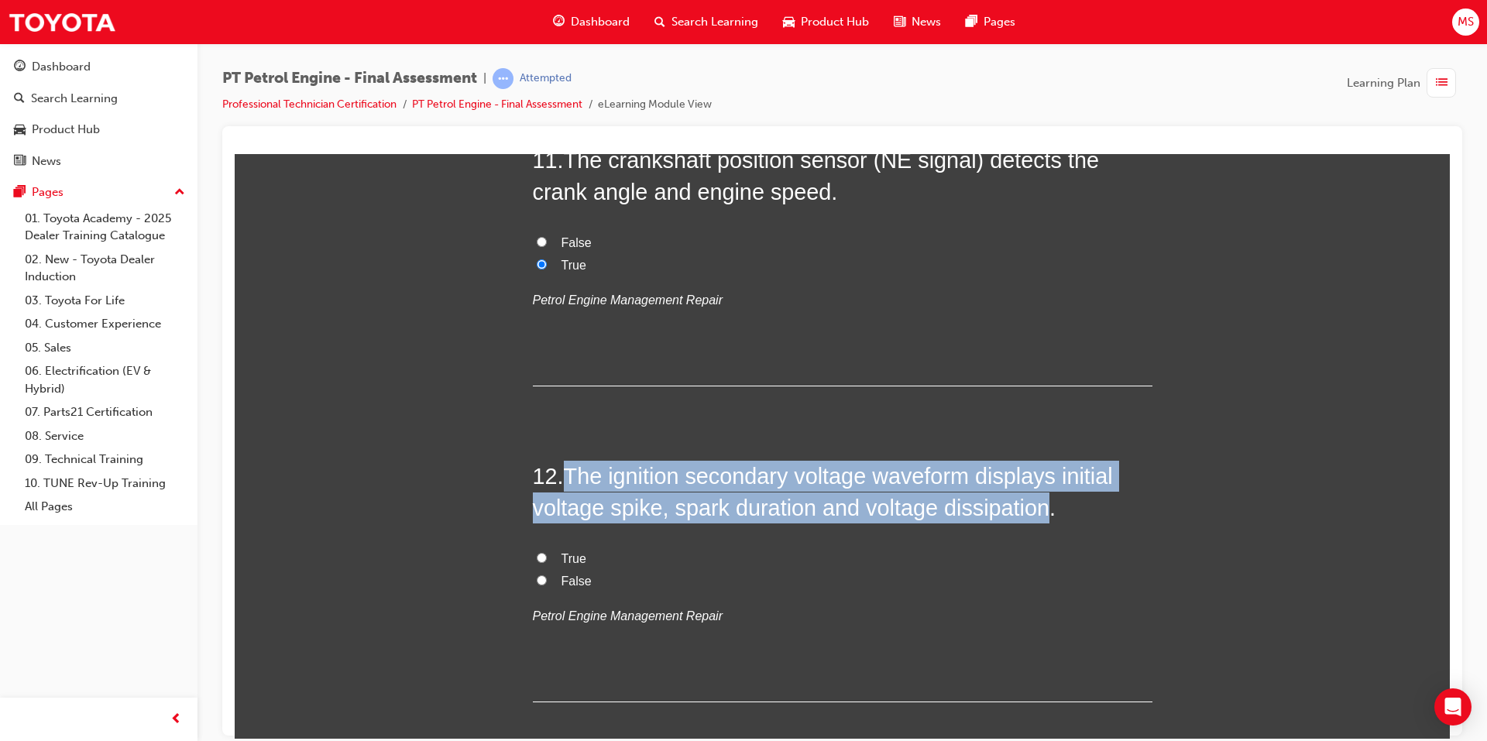
drag, startPoint x: 578, startPoint y: 486, endPoint x: 1039, endPoint y: 514, distance: 462.4
click at [1039, 514] on h2 "12 . The ignition secondary voltage waveform displays initial voltage spike, sp…" at bounding box center [843, 491] width 620 height 63
copy h2 "The ignition secondary voltage waveform displays initial voltage spike, spark d…"
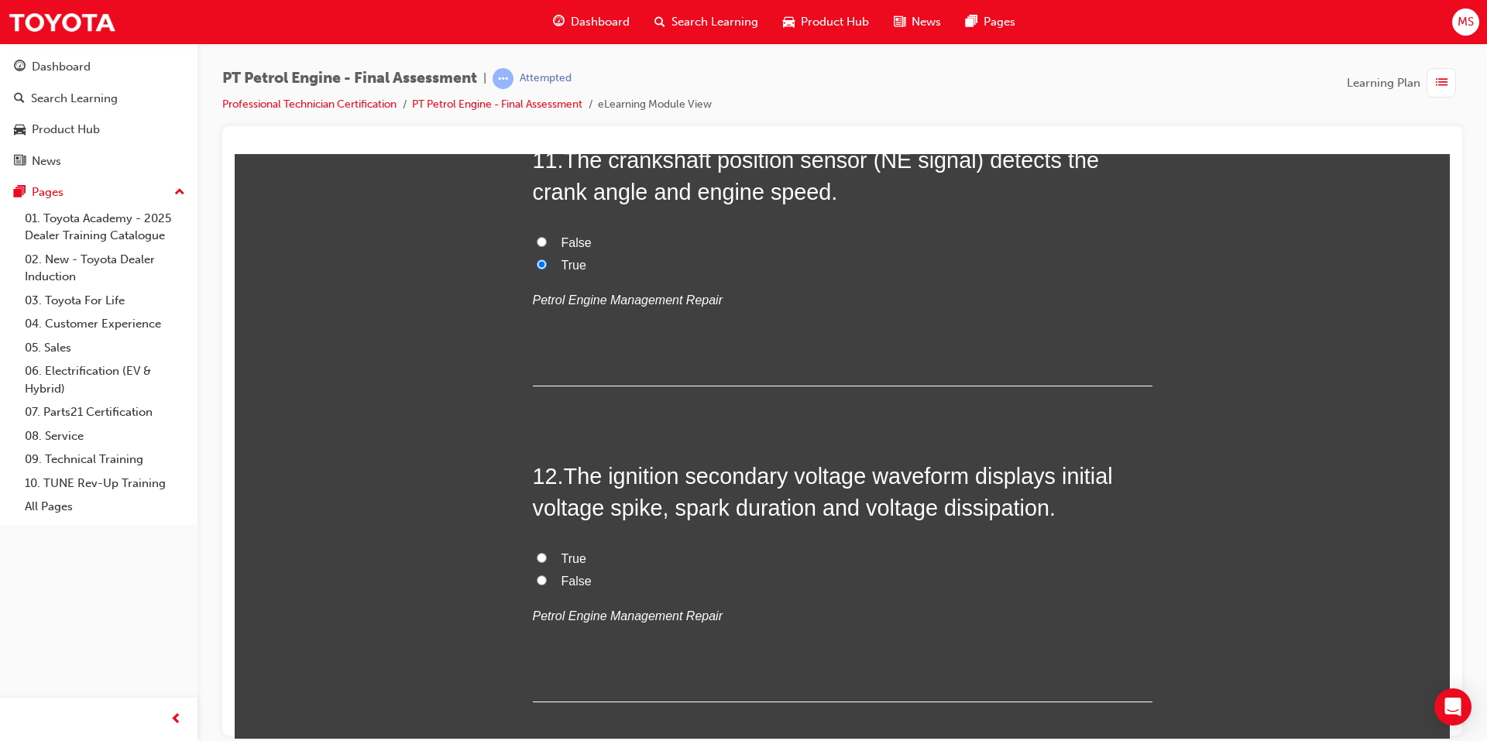
click at [549, 556] on label "True" at bounding box center [843, 559] width 620 height 22
click at [547, 556] on input "True" at bounding box center [542, 557] width 10 height 10
radio input "true"
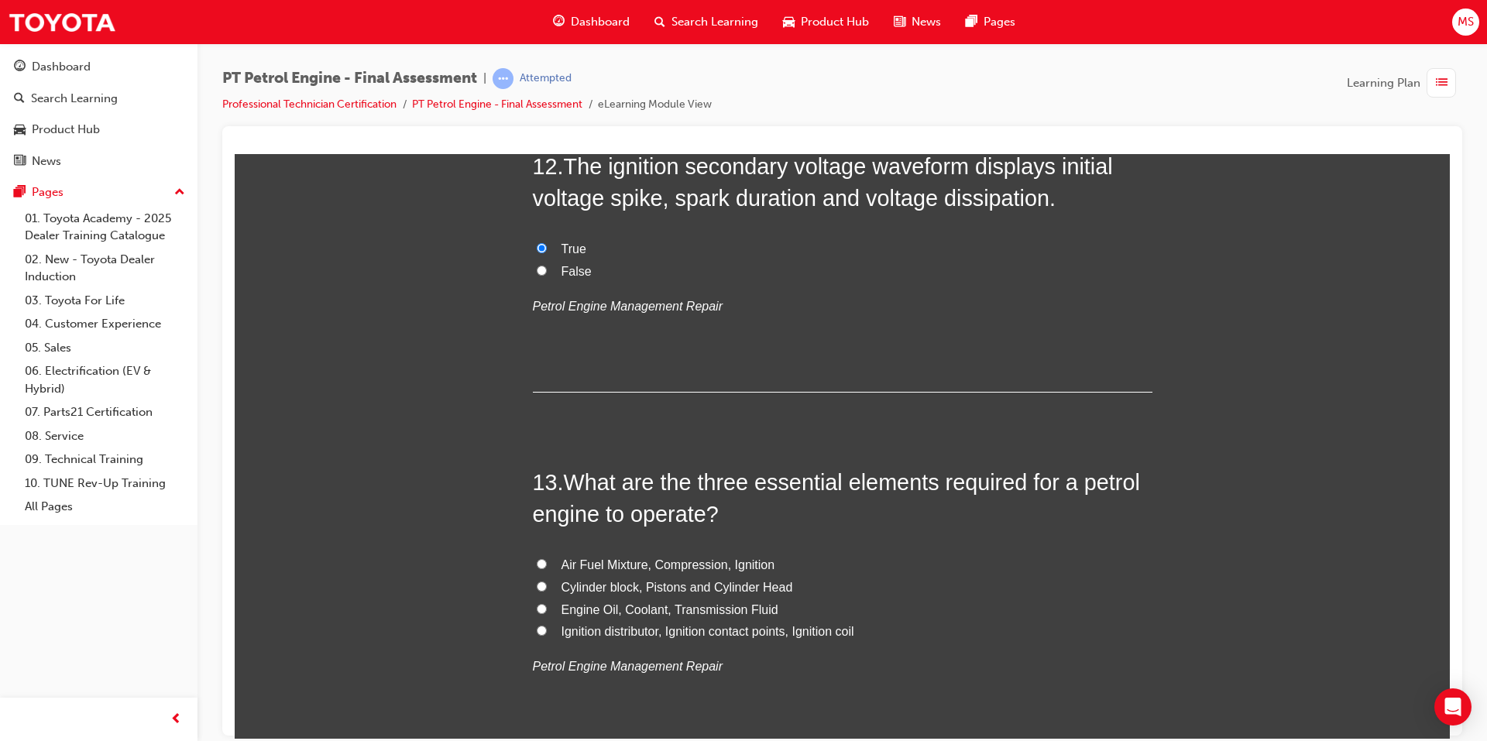
scroll to position [3872, 0]
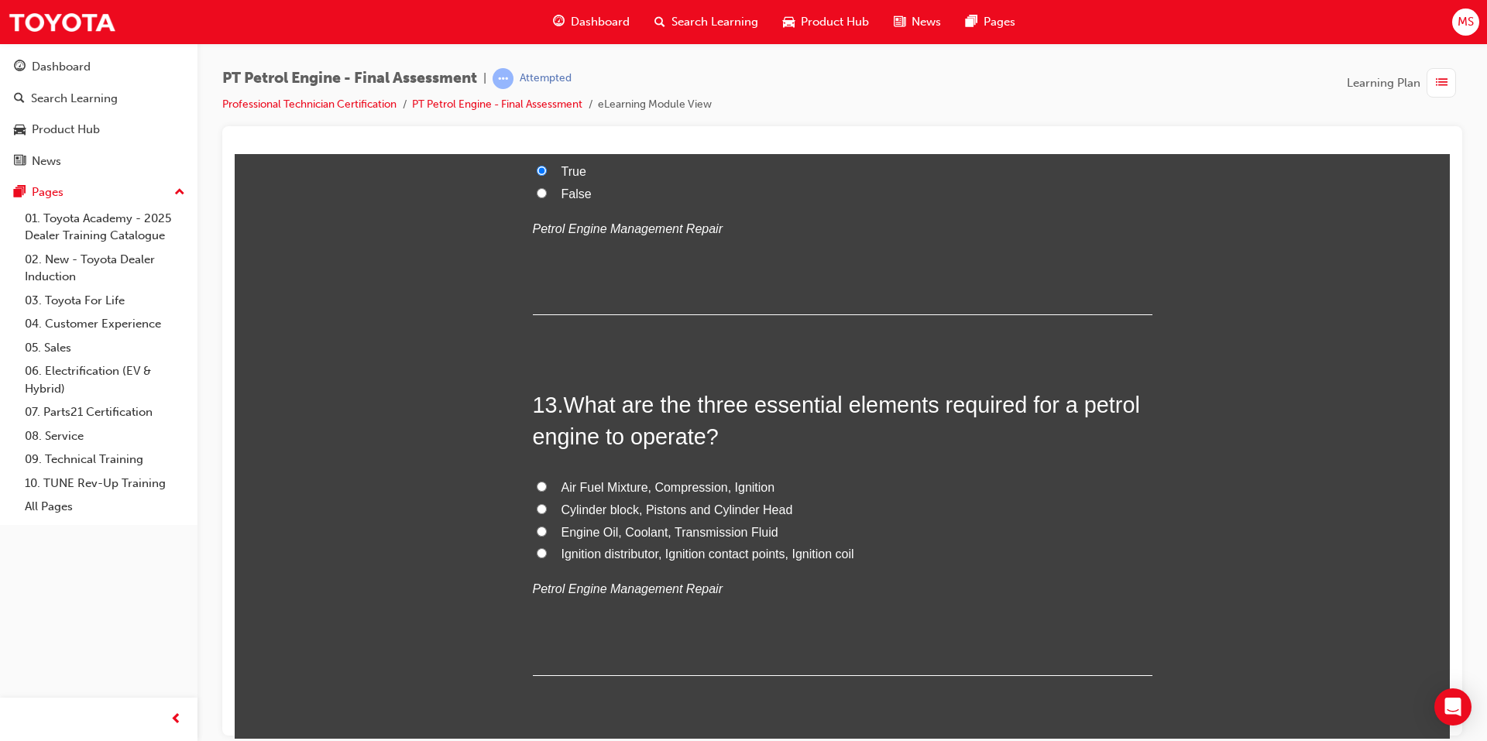
click at [575, 483] on span "Air Fuel Mixture, Compression, Ignition" at bounding box center [668, 486] width 214 height 13
click at [547, 483] on input "Air Fuel Mixture, Compression, Ignition" at bounding box center [542, 486] width 10 height 10
radio input "true"
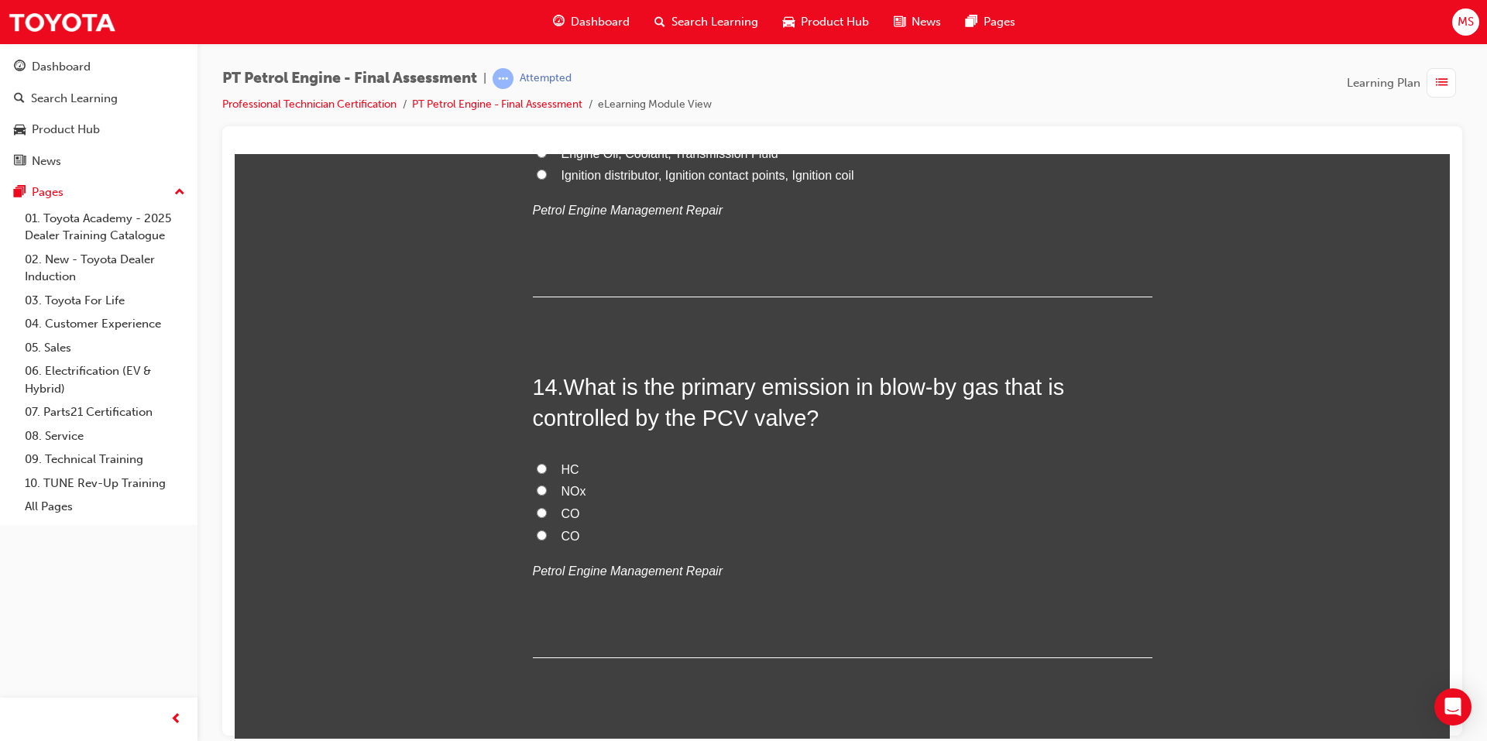
scroll to position [4259, 0]
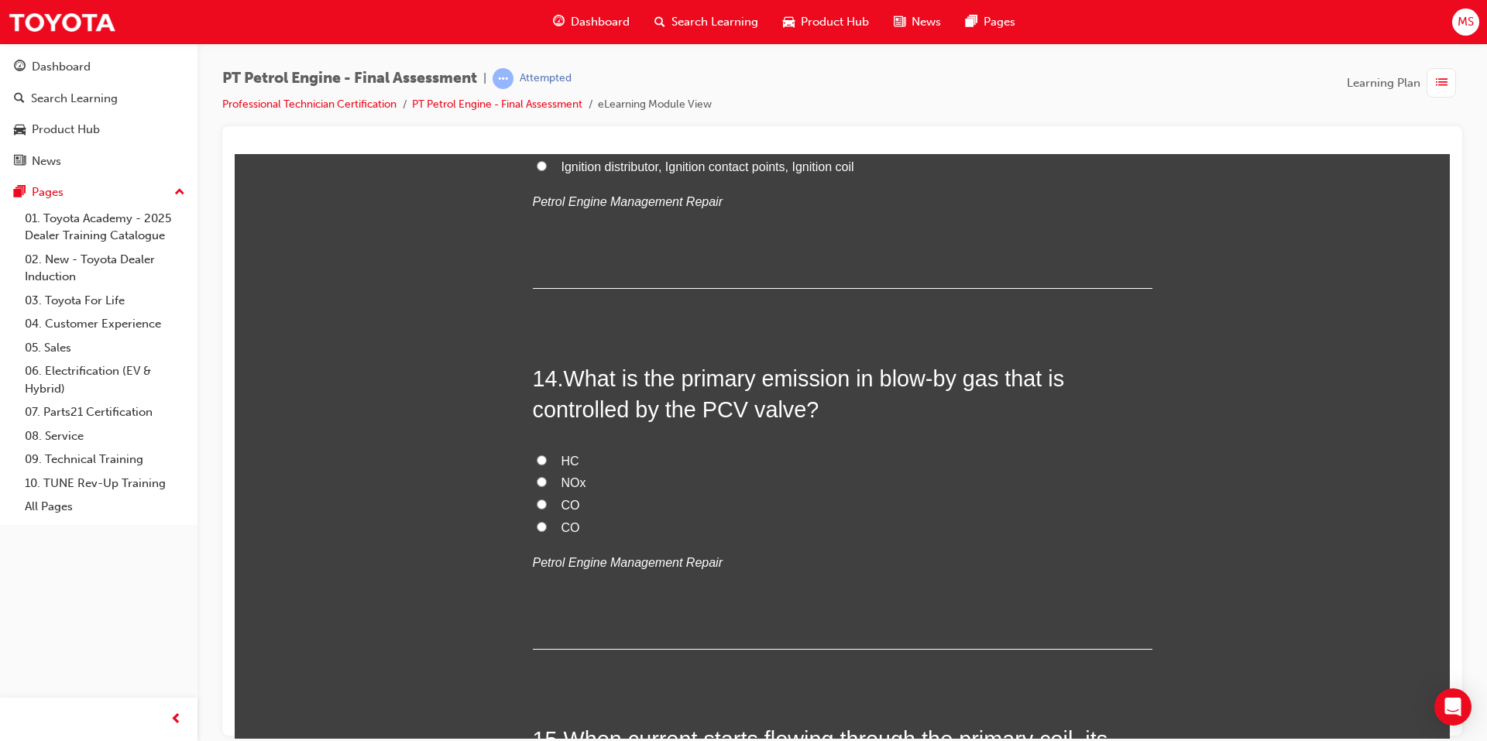
click at [561, 460] on span "HC" at bounding box center [570, 460] width 18 height 13
click at [547, 460] on input "HC" at bounding box center [542, 460] width 10 height 10
radio input "true"
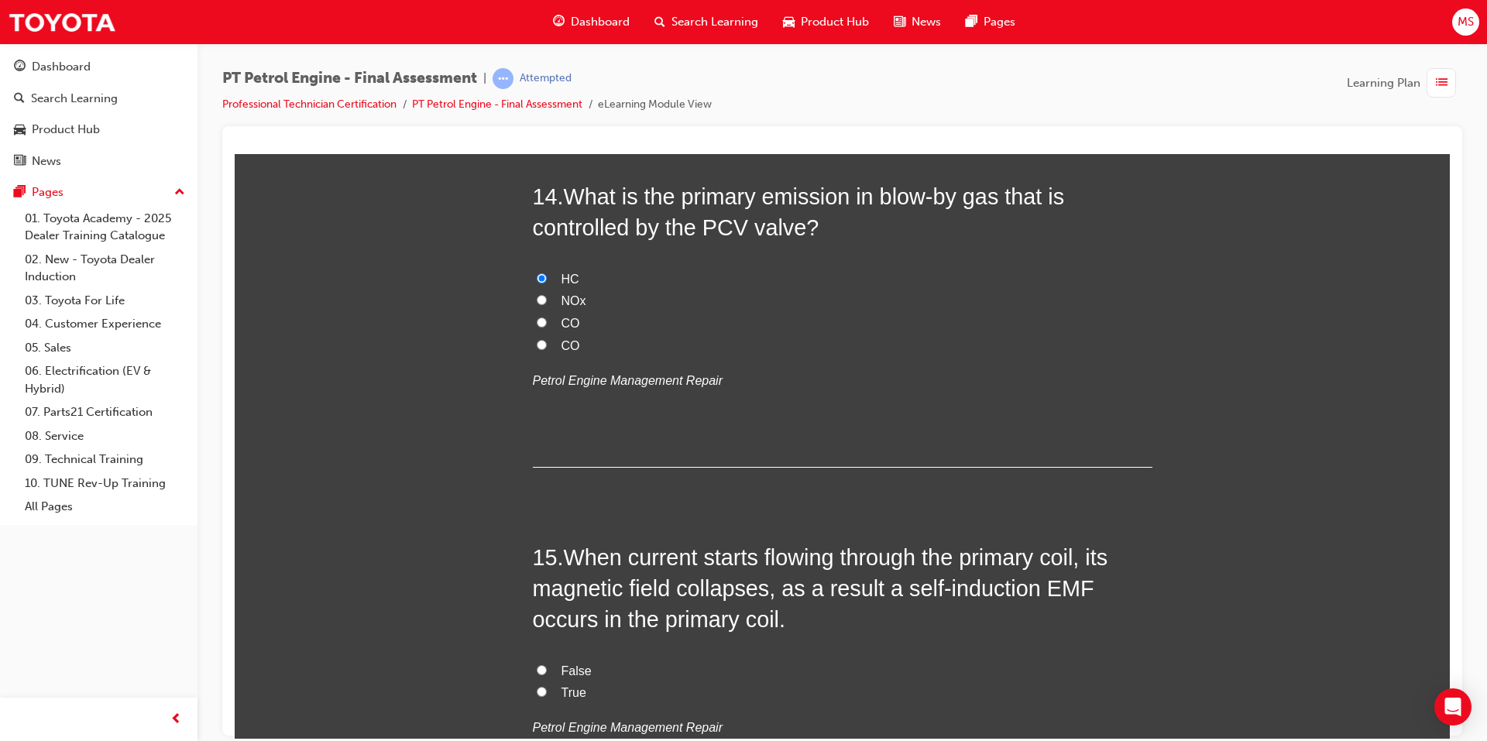
scroll to position [4569, 0]
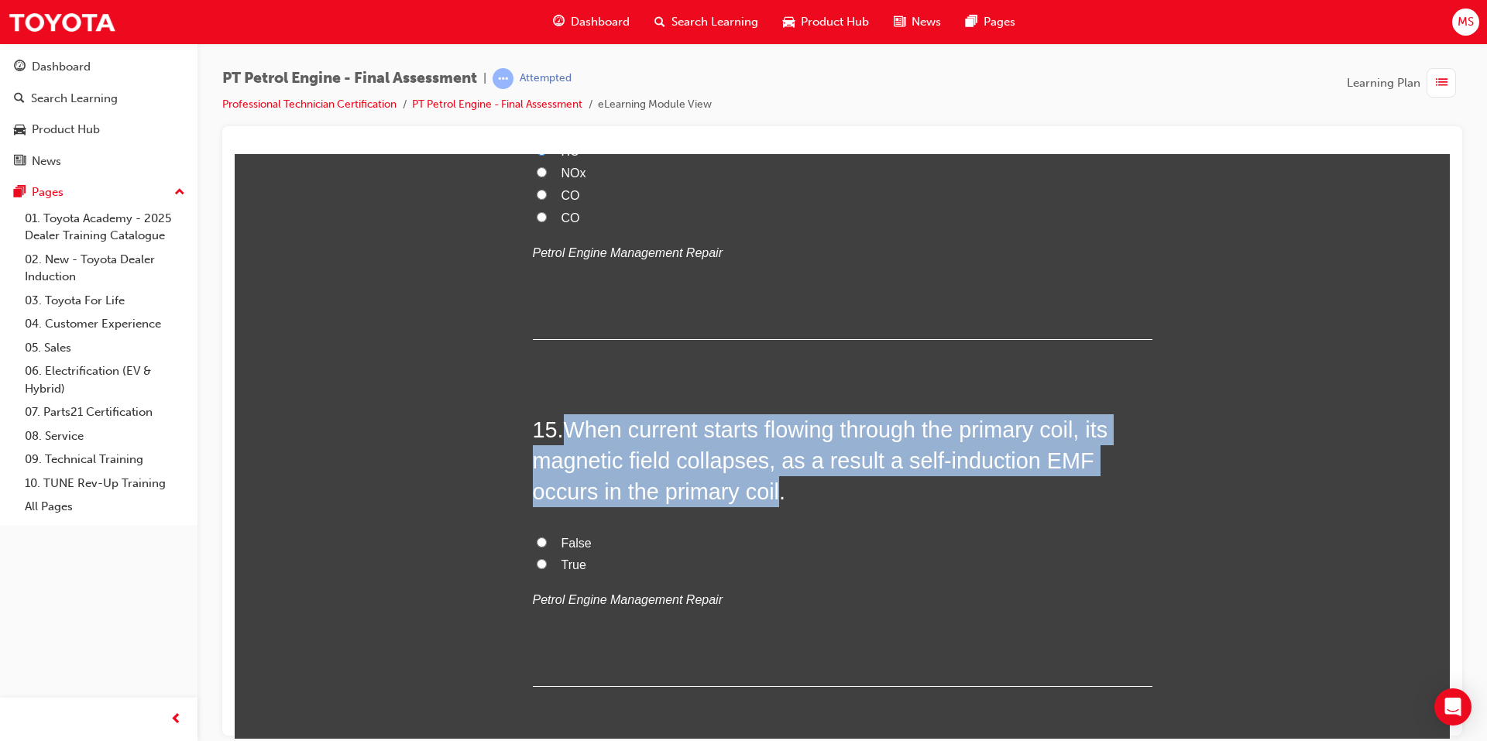
drag, startPoint x: 561, startPoint y: 427, endPoint x: 704, endPoint y: 503, distance: 161.8
click at [704, 503] on h2 "15 . When current starts flowing through the primary coil, its magnetic field c…" at bounding box center [843, 461] width 620 height 94
copy span "When current starts flowing through the primary coil, its magnetic field collap…"
click at [537, 561] on input "True" at bounding box center [542, 563] width 10 height 10
radio input "true"
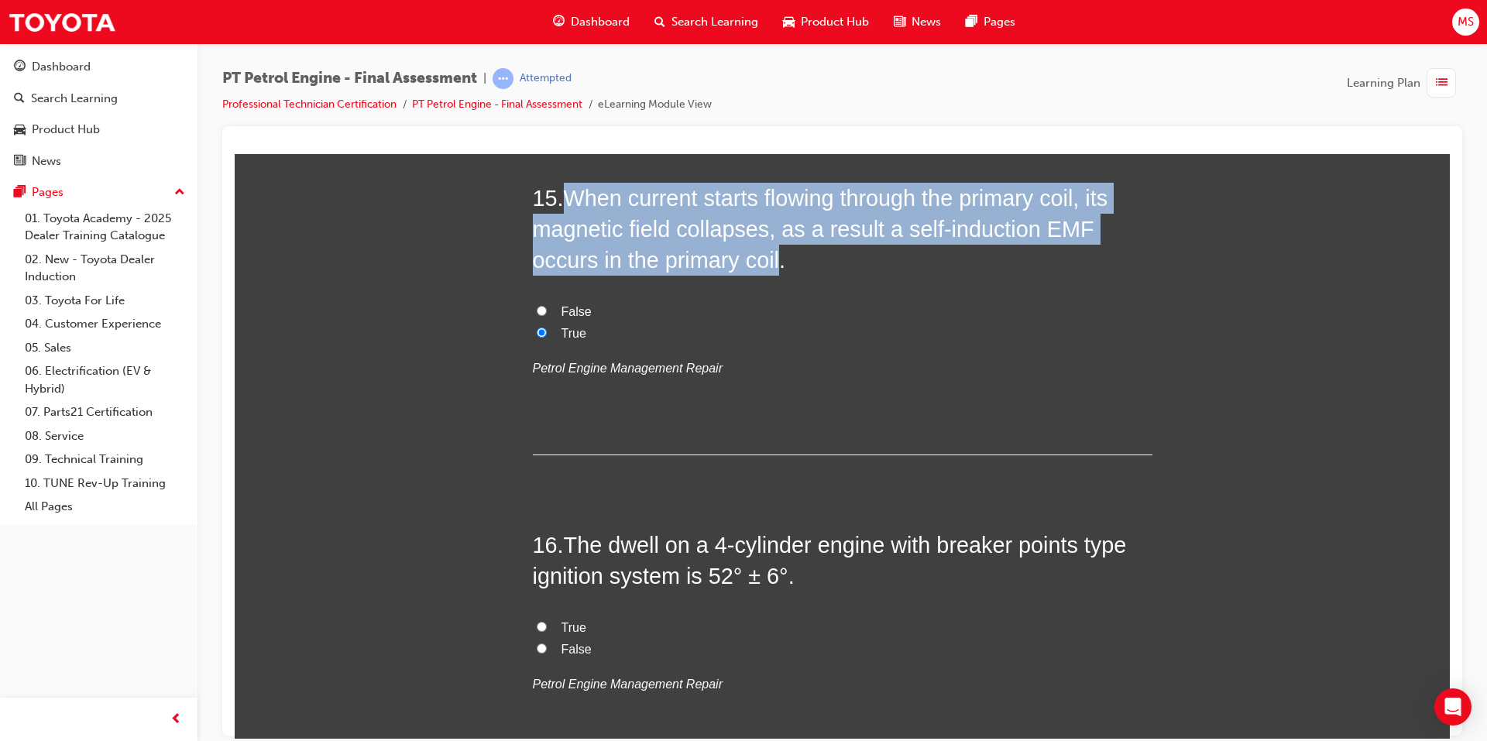
scroll to position [4879, 0]
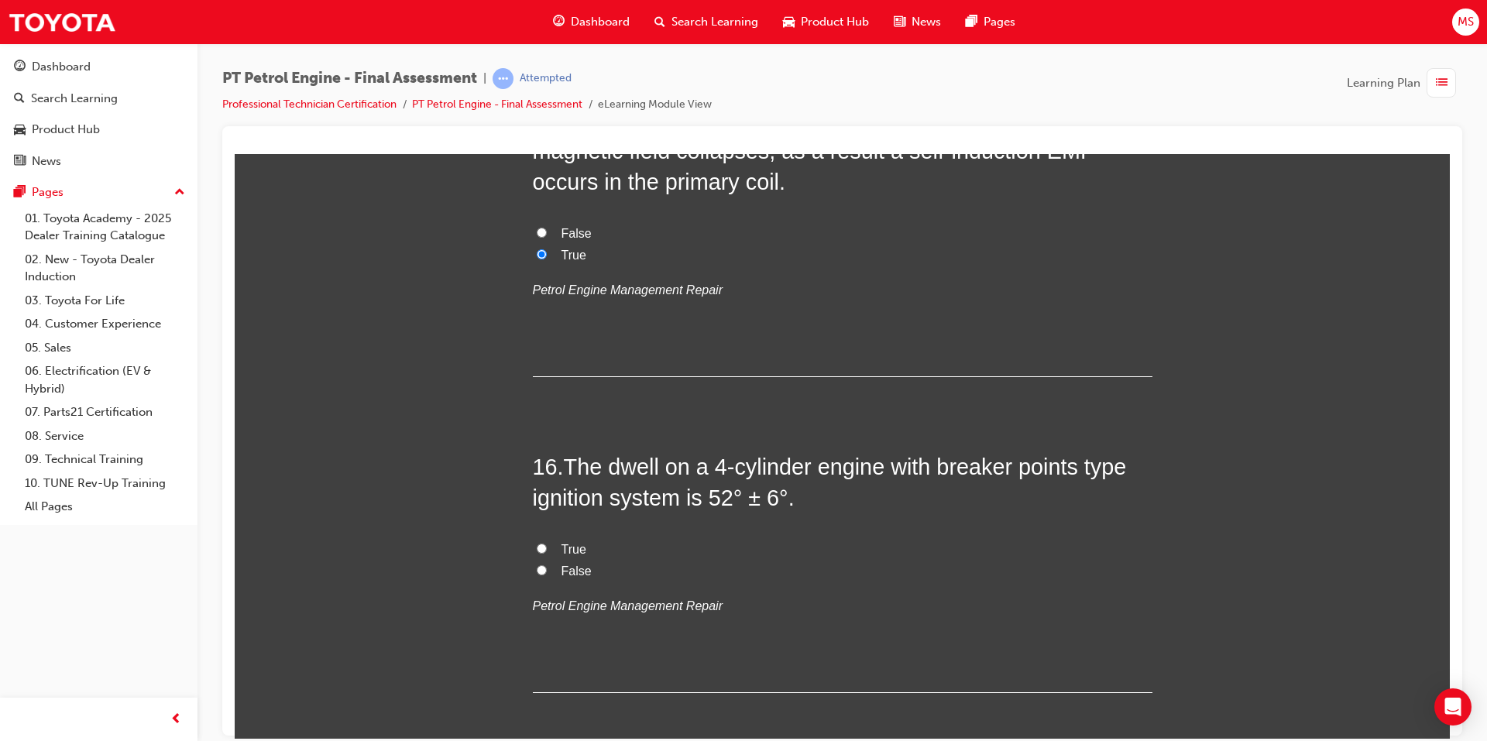
click at [565, 544] on span "True" at bounding box center [573, 548] width 25 height 13
click at [547, 544] on input "True" at bounding box center [542, 548] width 10 height 10
radio input "true"
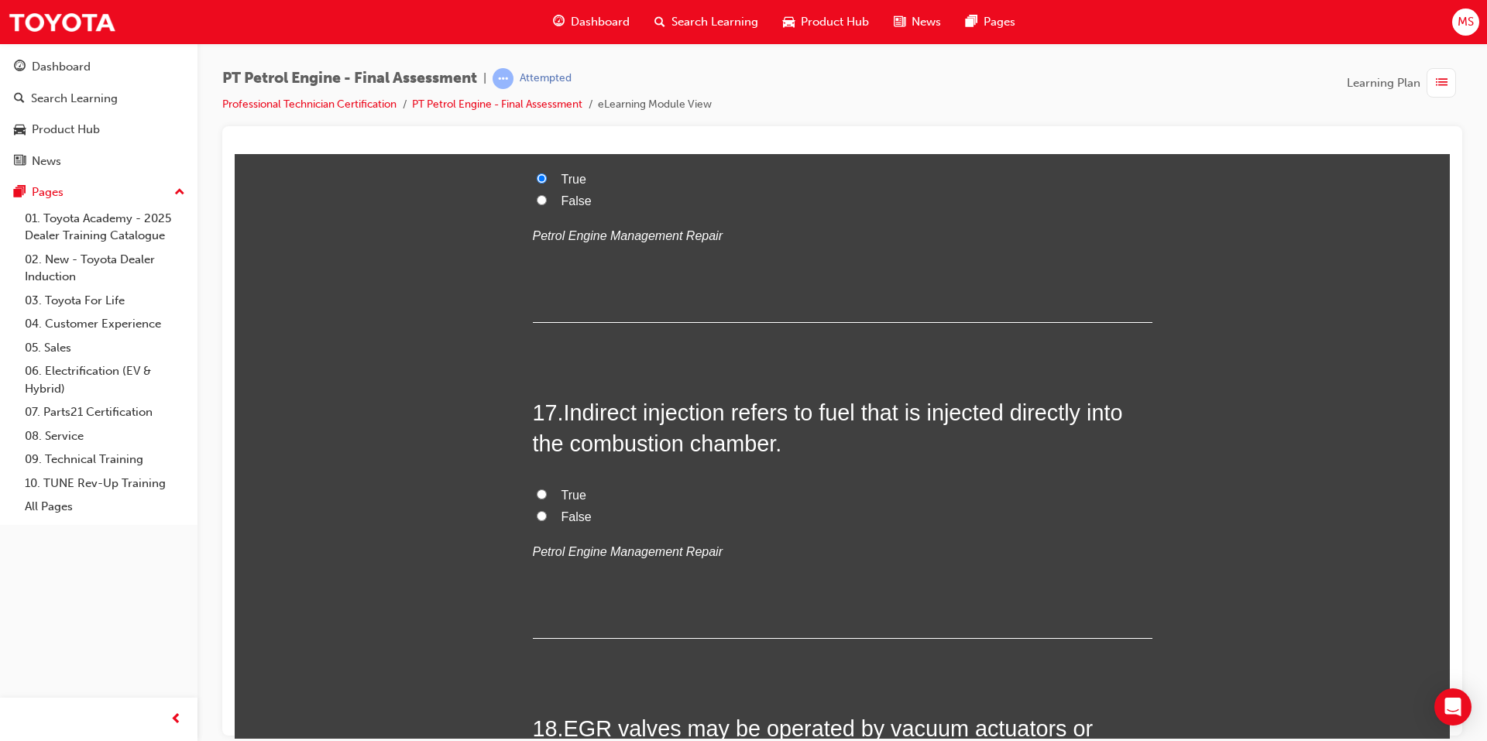
scroll to position [5266, 0]
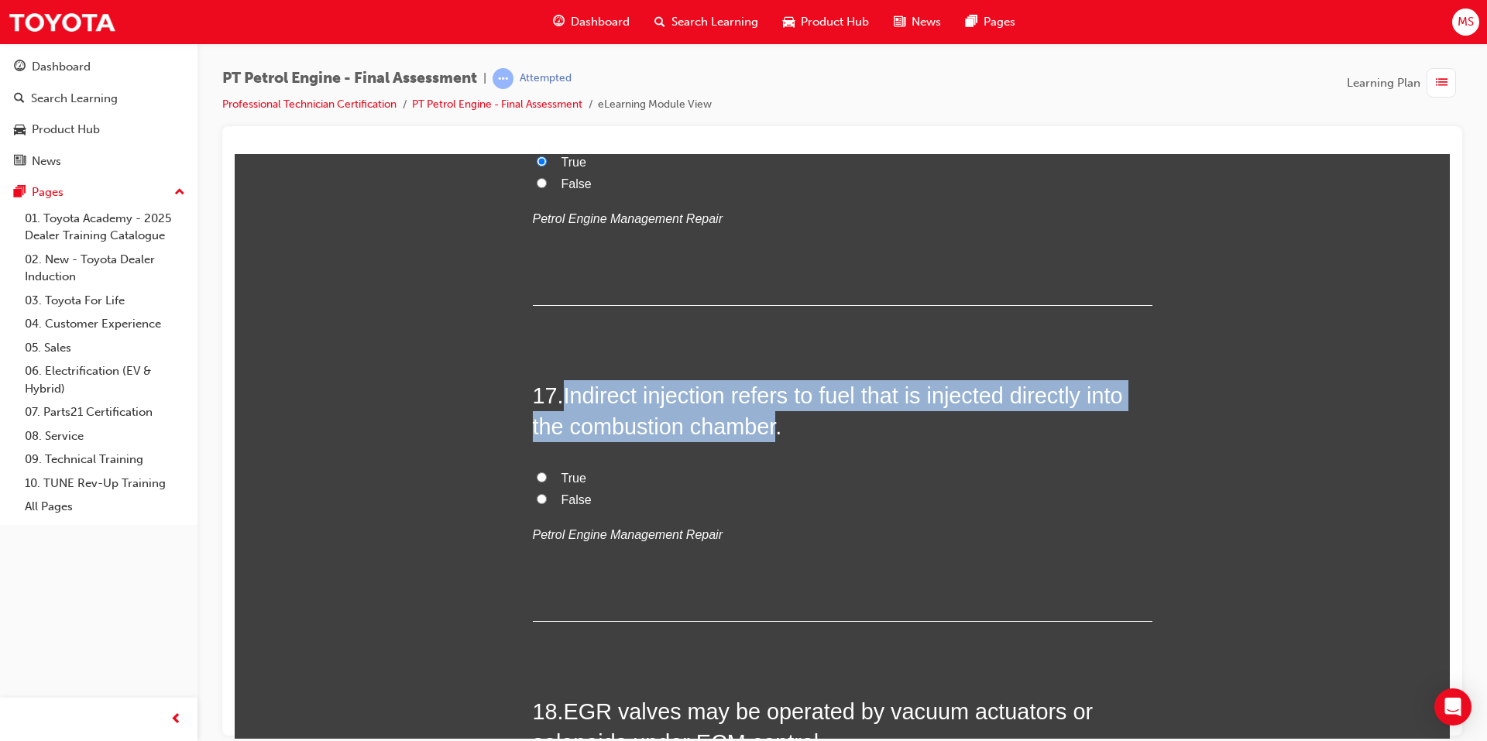
drag, startPoint x: 564, startPoint y: 400, endPoint x: 770, endPoint y: 434, distance: 208.8
click at [770, 434] on span "Indirect injection refers to fuel that is injected directly into the combustion…" at bounding box center [828, 411] width 590 height 56
copy span "Indirect injection refers to fuel that is injected directly into the combustion…"
click at [537, 499] on input "False" at bounding box center [542, 498] width 10 height 10
radio input "true"
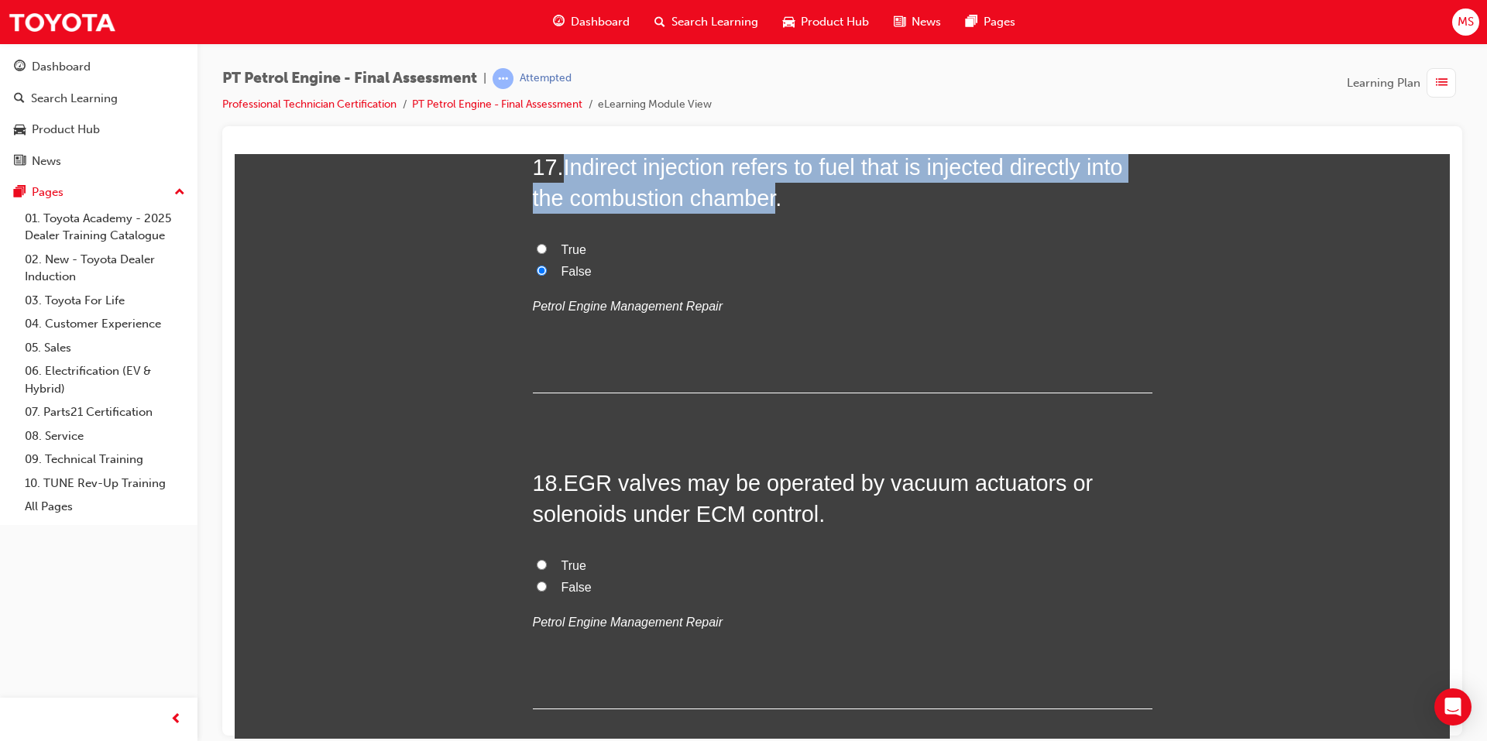
scroll to position [5498, 0]
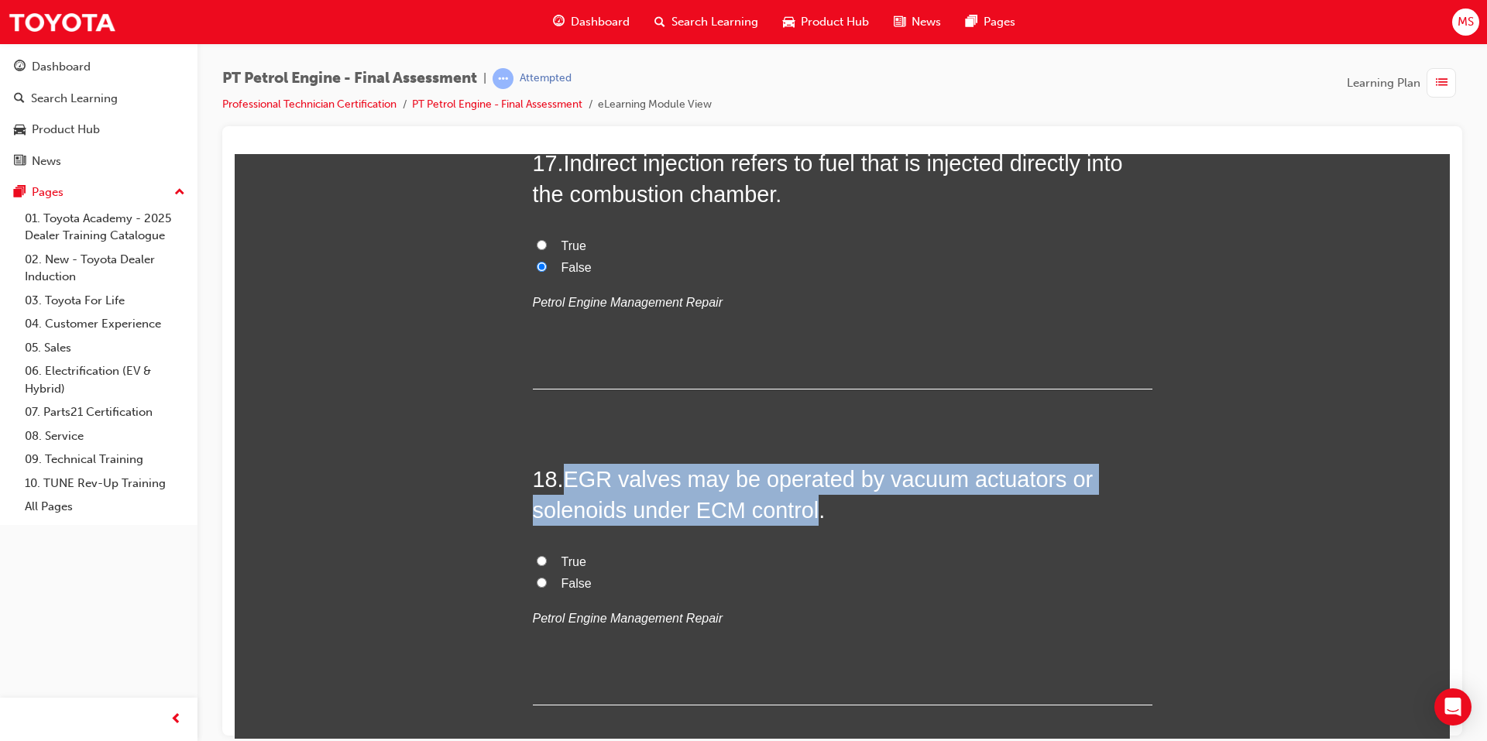
drag, startPoint x: 560, startPoint y: 486, endPoint x: 808, endPoint y: 509, distance: 249.7
click at [808, 509] on h2 "18 . EGR valves may be operated by vacuum actuators or solenoids under ECM cont…" at bounding box center [843, 494] width 620 height 63
copy h2 "EGR valves may be operated by vacuum actuators or solenoids under ECM control"
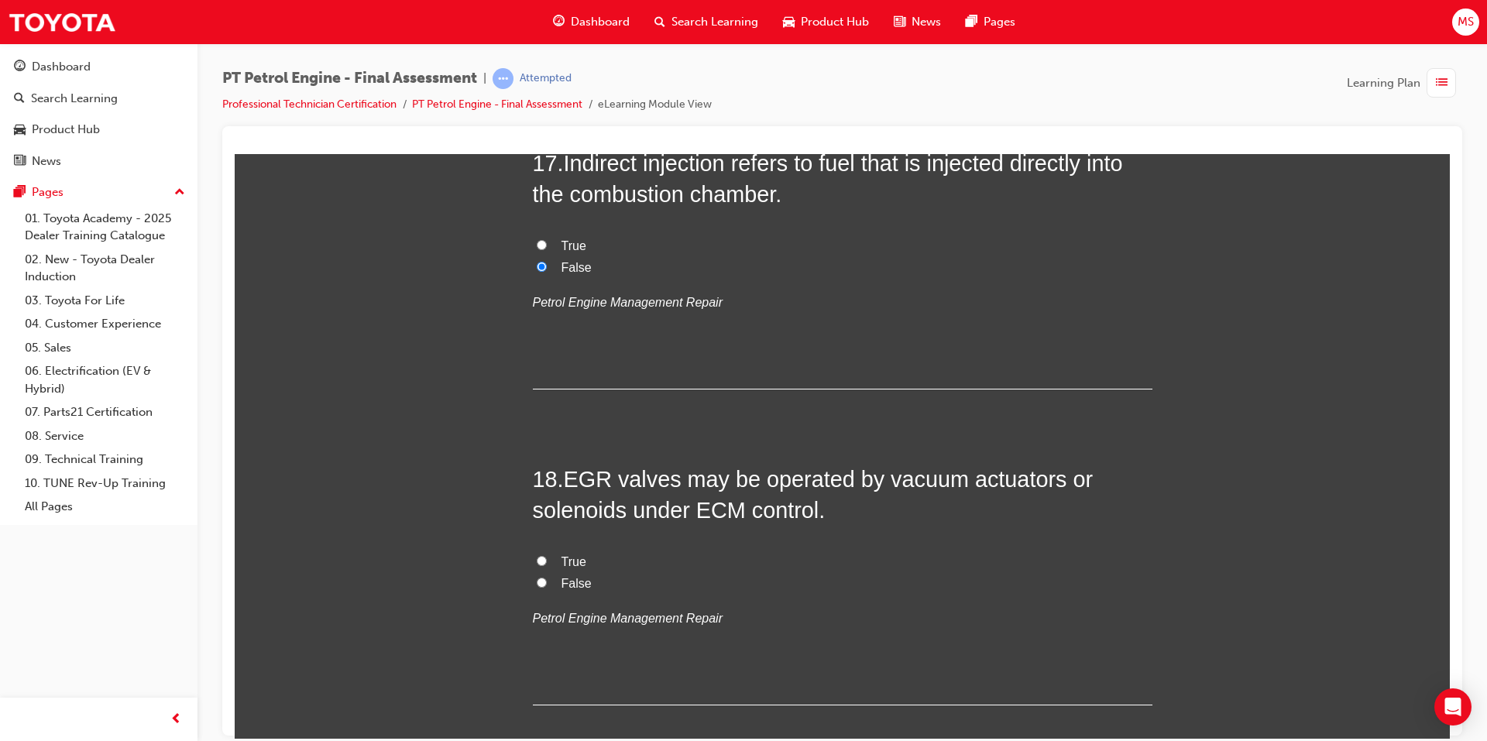
click at [567, 556] on span "True" at bounding box center [573, 560] width 25 height 13
click at [547, 556] on input "True" at bounding box center [542, 560] width 10 height 10
radio input "true"
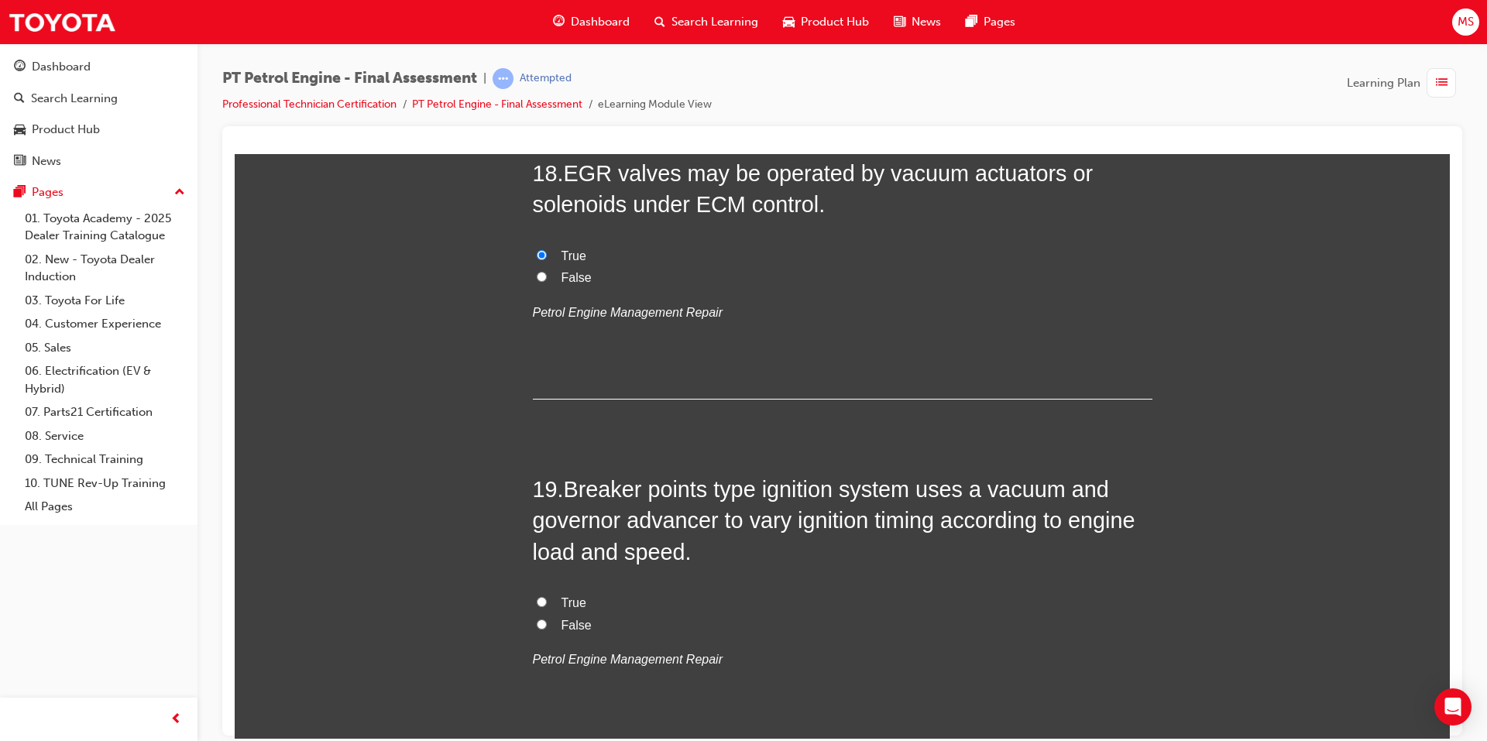
scroll to position [5808, 0]
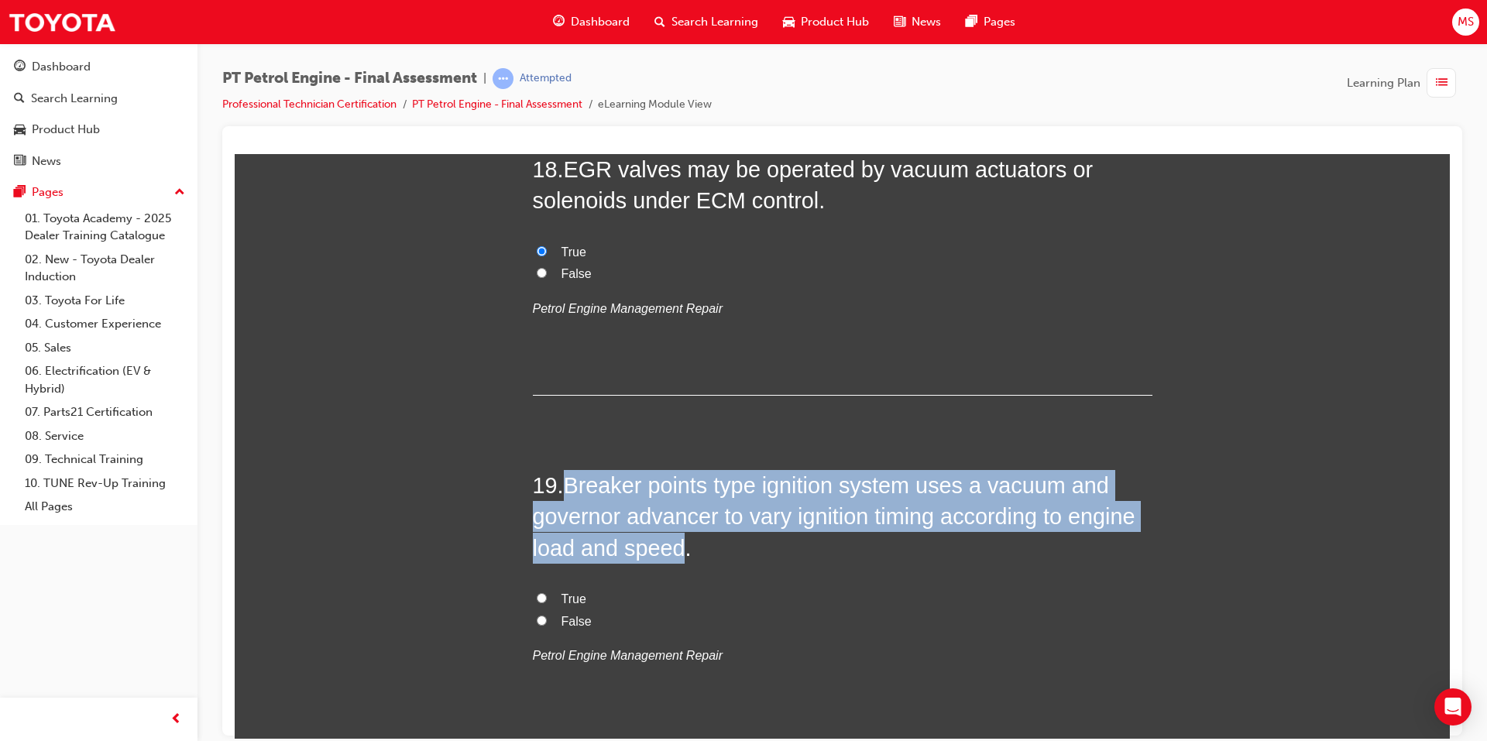
drag, startPoint x: 561, startPoint y: 482, endPoint x: 668, endPoint y: 544, distance: 123.5
click at [668, 544] on h2 "19 . Breaker points type ignition system uses a vacuum and governor advancer to…" at bounding box center [843, 516] width 620 height 94
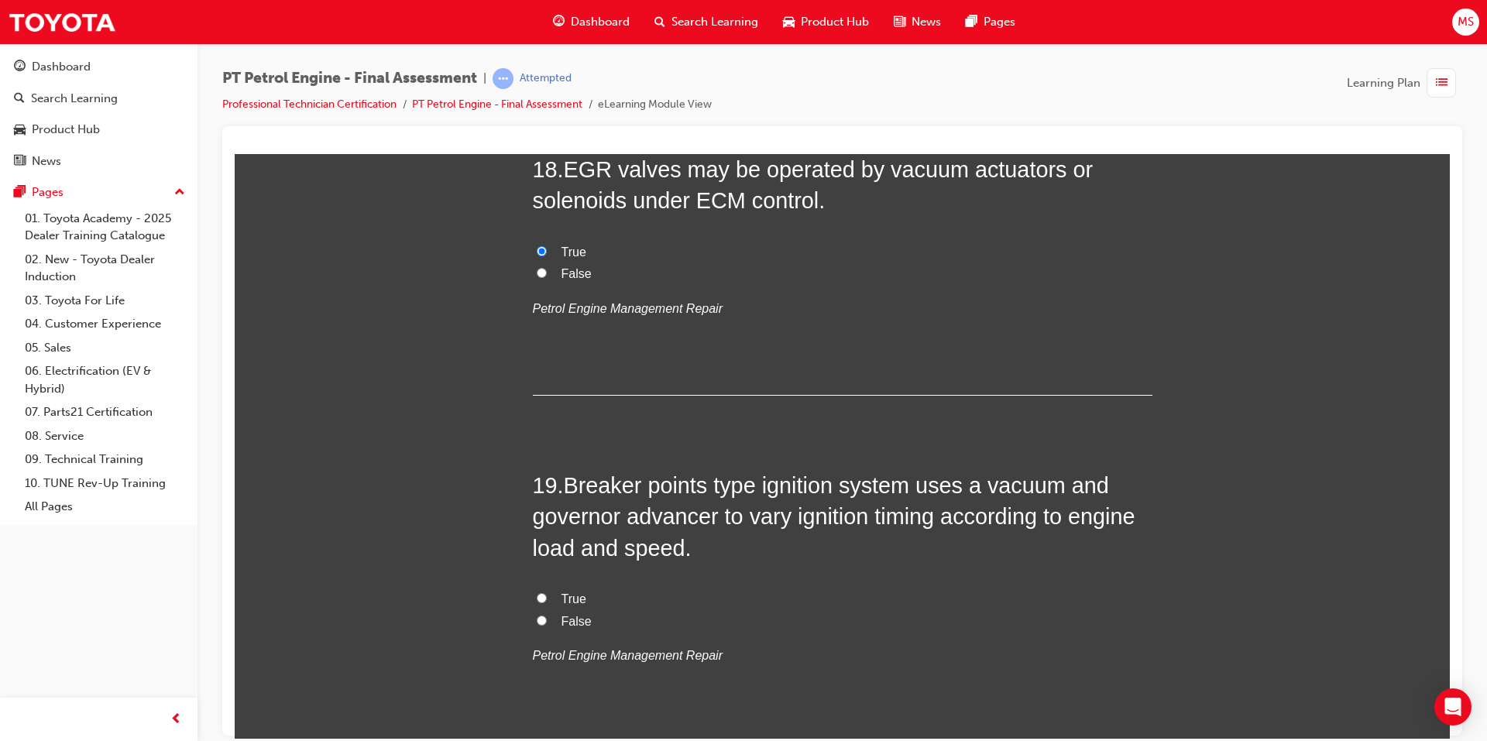
drag, startPoint x: 564, startPoint y: 595, endPoint x: 567, endPoint y: 581, distance: 14.3
click at [564, 595] on span "True" at bounding box center [573, 598] width 25 height 13
click at [547, 595] on input "True" at bounding box center [542, 597] width 10 height 10
radio input "true"
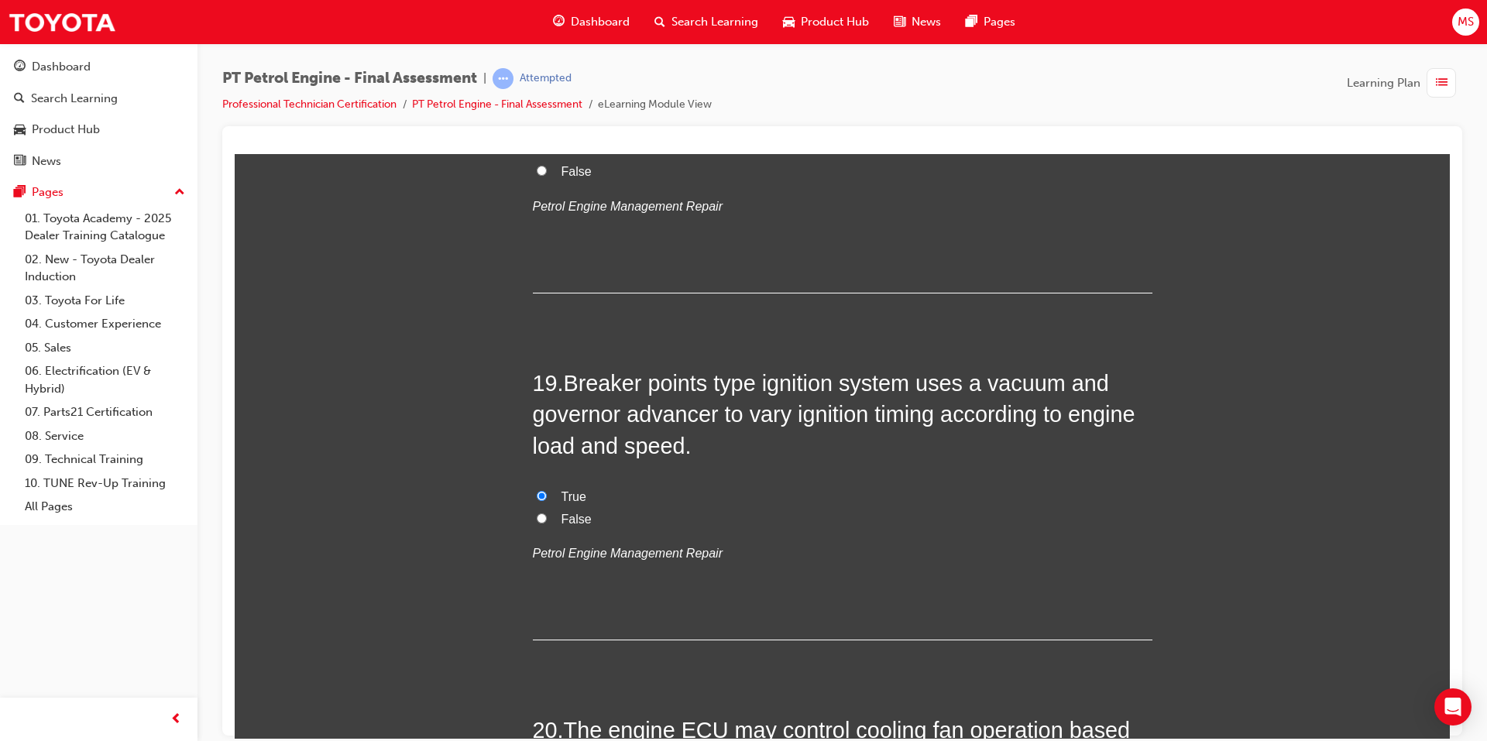
scroll to position [6118, 0]
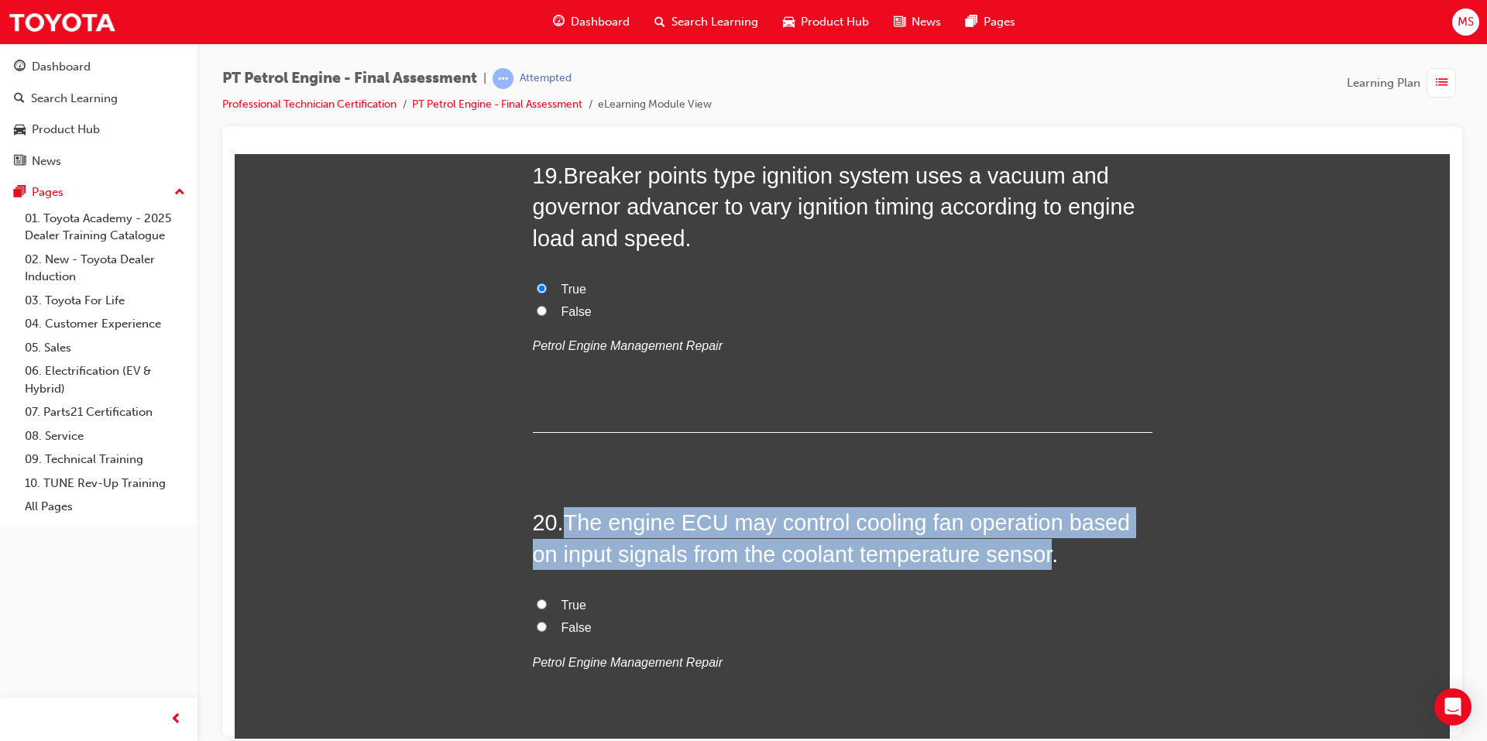
drag, startPoint x: 564, startPoint y: 513, endPoint x: 1048, endPoint y: 552, distance: 485.5
click at [1048, 552] on span "The engine ECU may control cooling fan operation based on input signals from th…" at bounding box center [832, 538] width 598 height 56
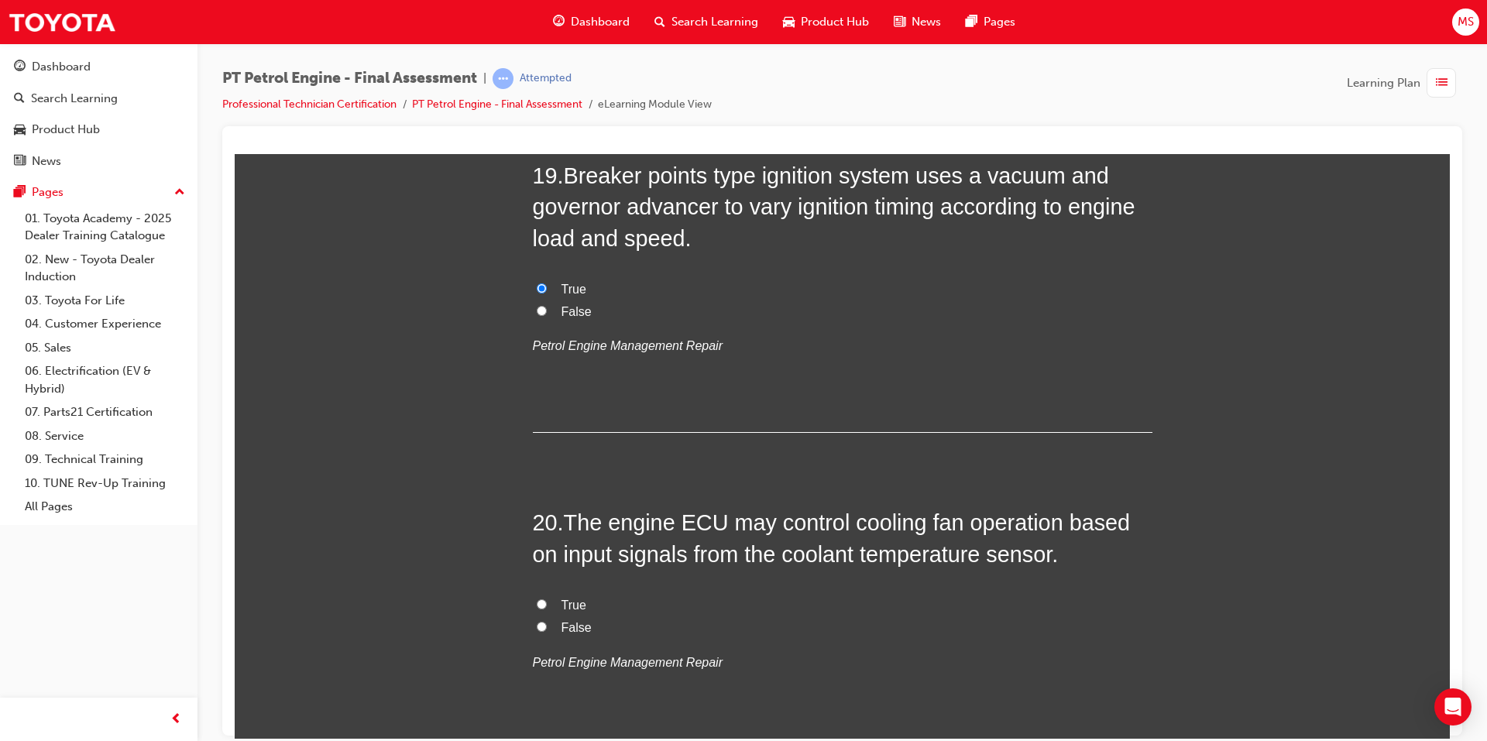
click at [554, 601] on label "True" at bounding box center [843, 605] width 620 height 22
click at [547, 601] on input "True" at bounding box center [542, 604] width 10 height 10
radio input "true"
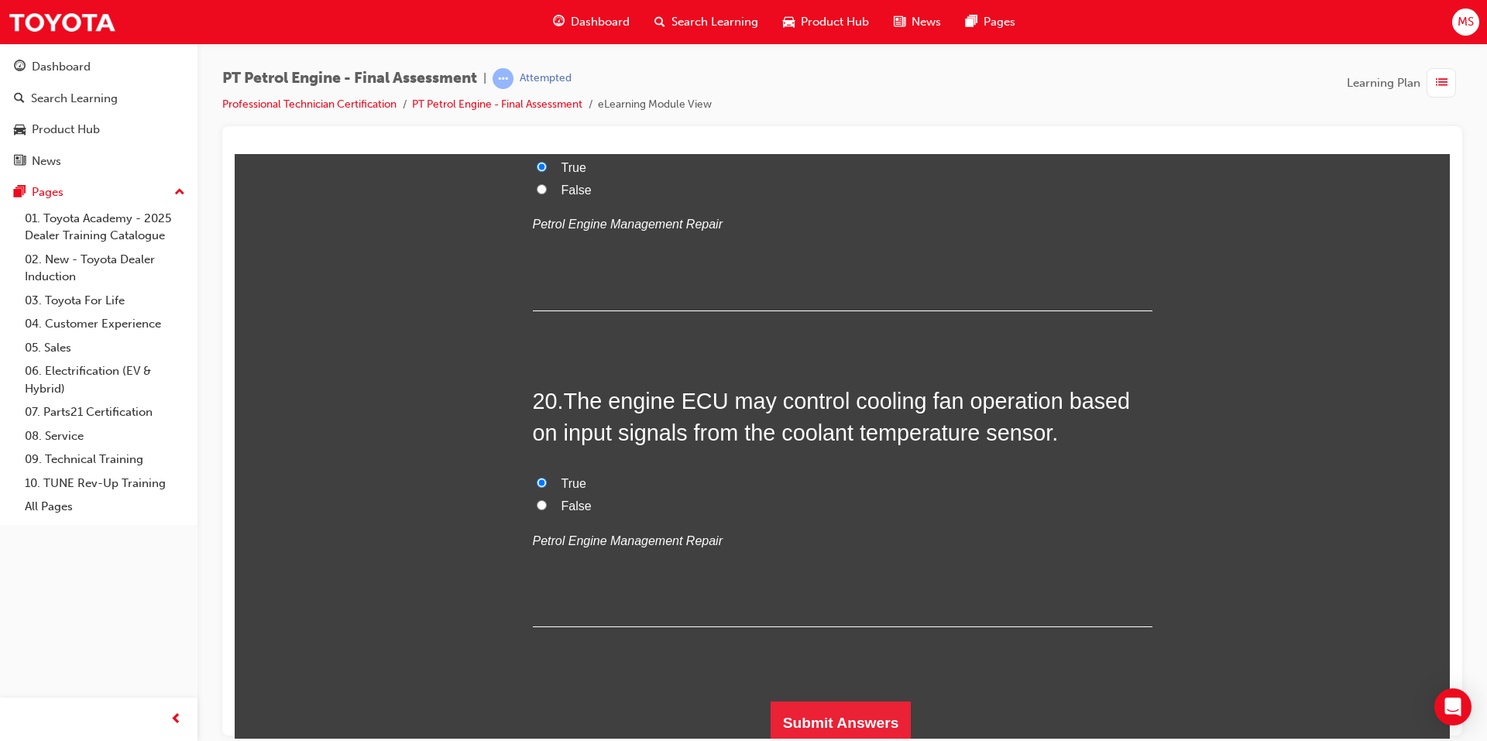
scroll to position [6245, 0]
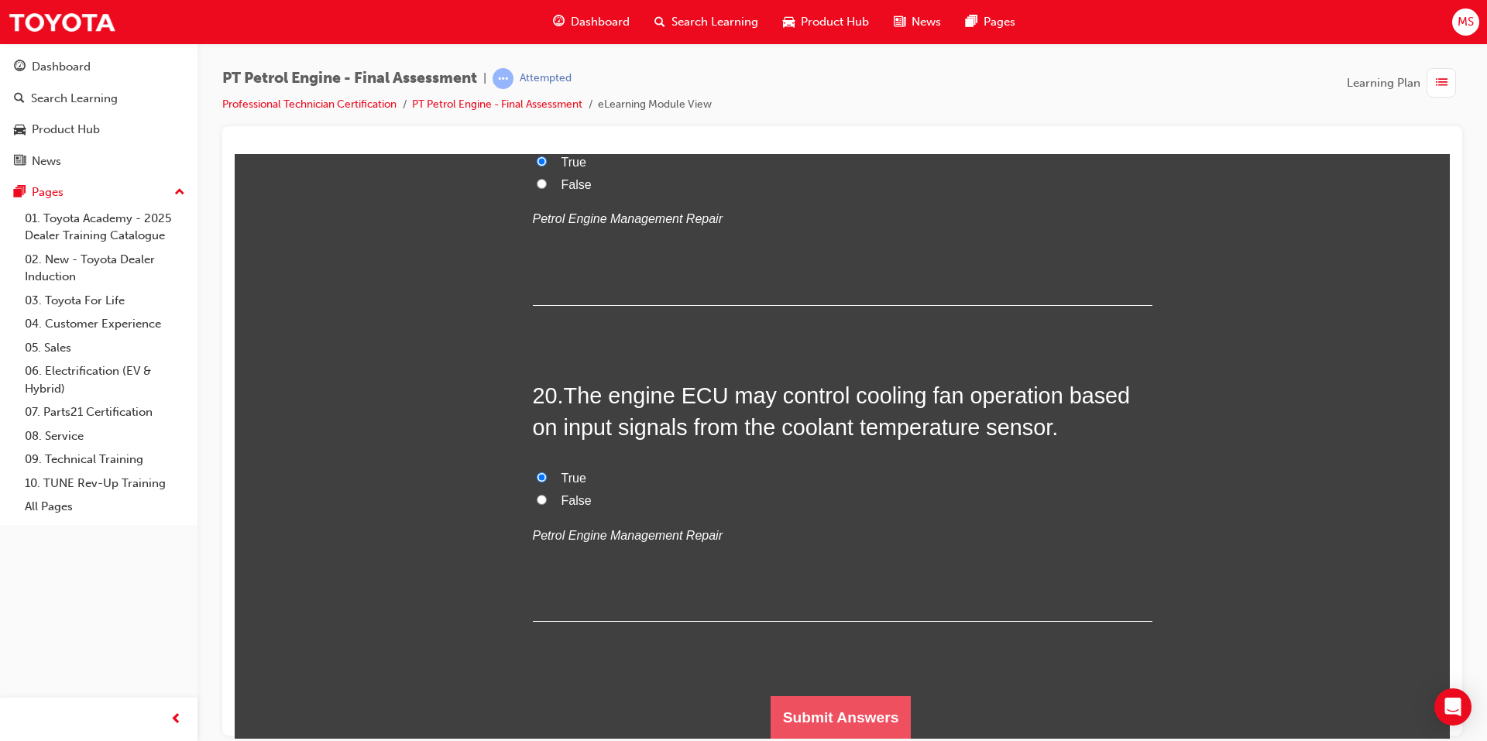
click at [797, 701] on button "Submit Answers" at bounding box center [841, 716] width 141 height 43
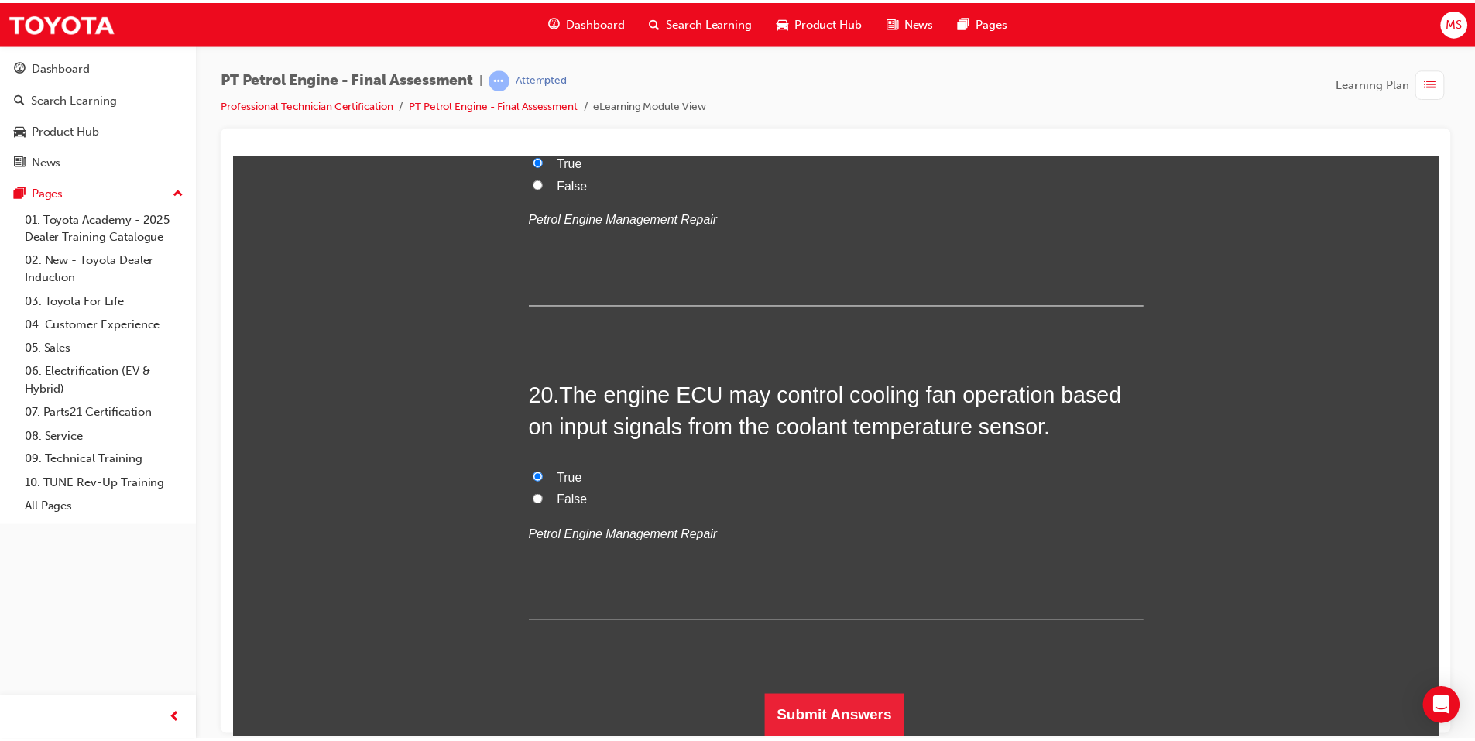
scroll to position [0, 0]
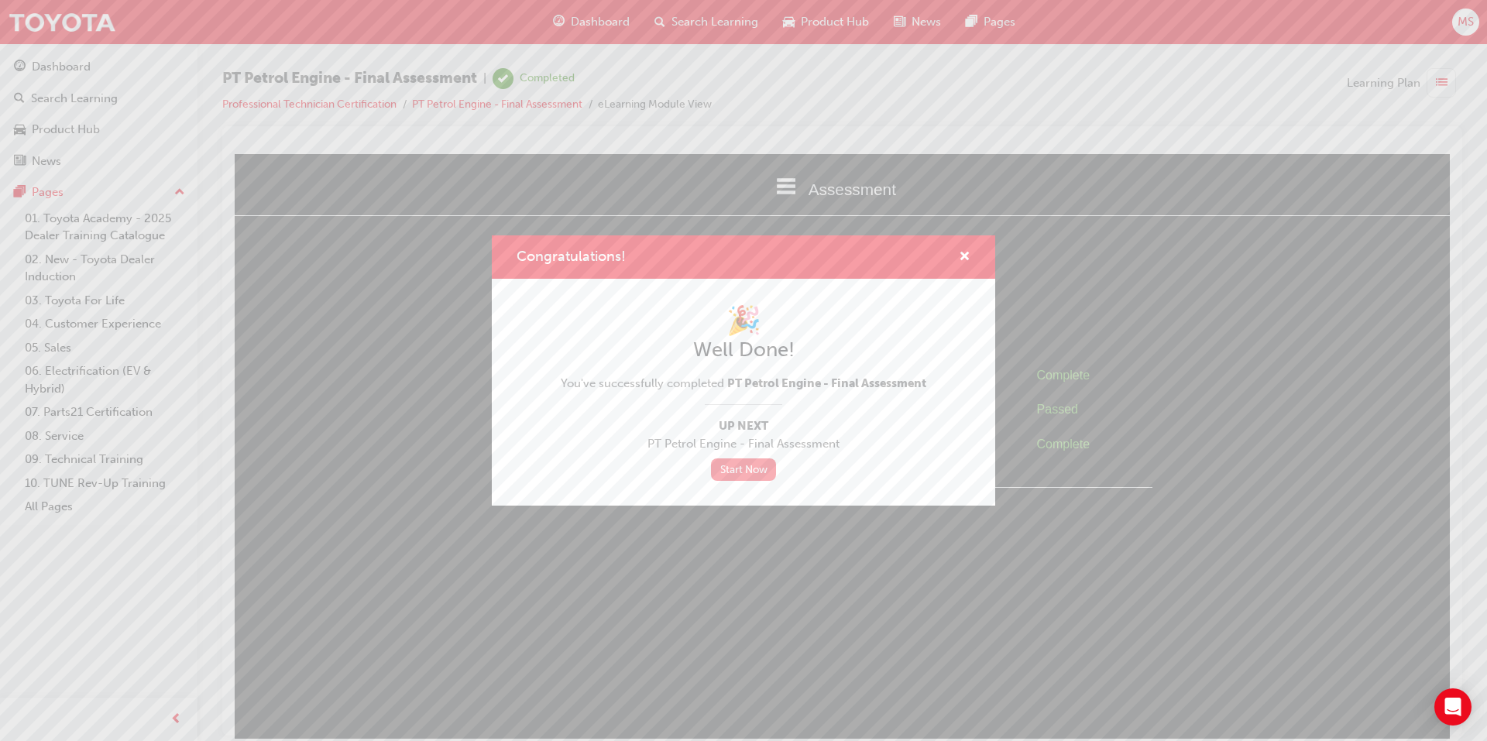
click at [727, 469] on link "Start Now" at bounding box center [743, 469] width 65 height 22
click at [966, 256] on span "cross-icon" at bounding box center [965, 258] width 12 height 14
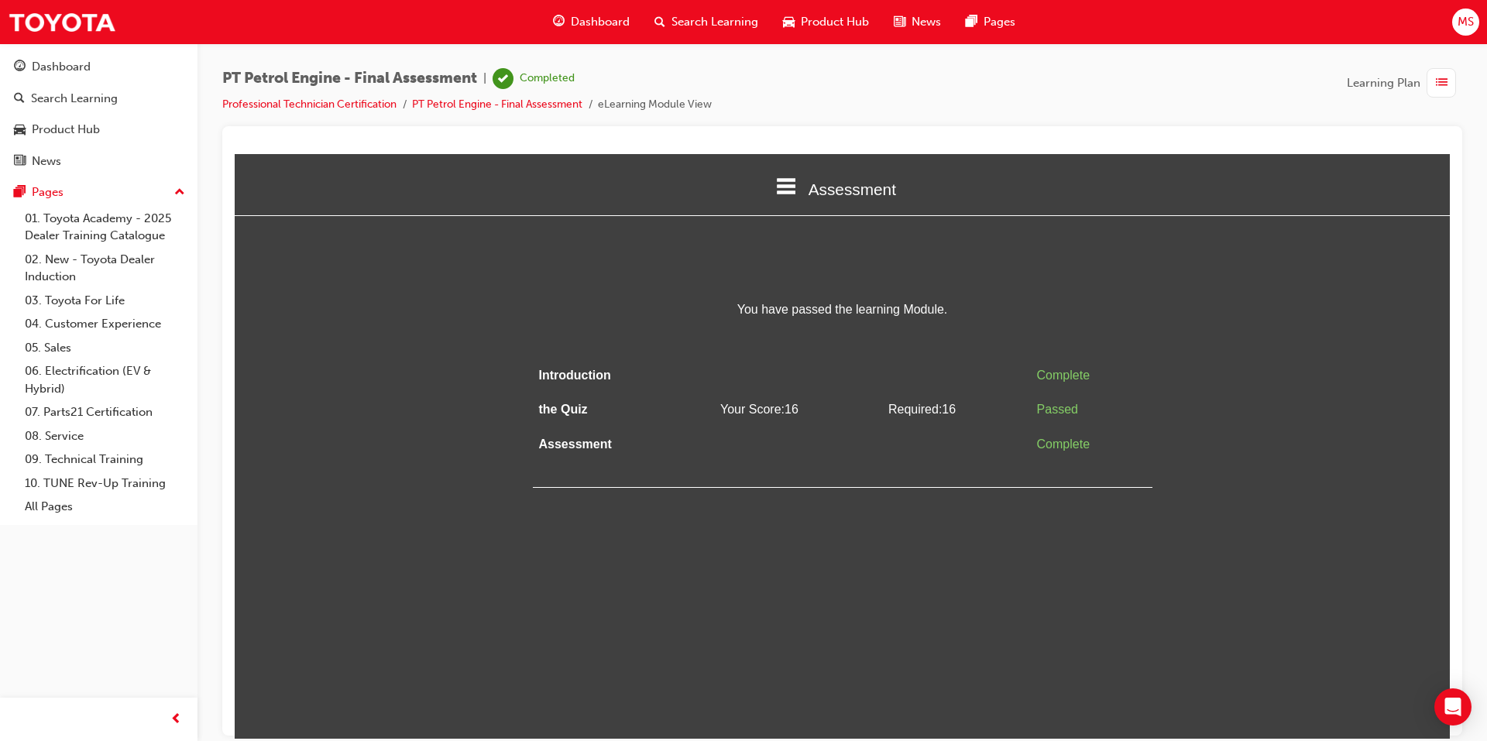
click at [684, 30] on span "Search Learning" at bounding box center [714, 22] width 87 height 18
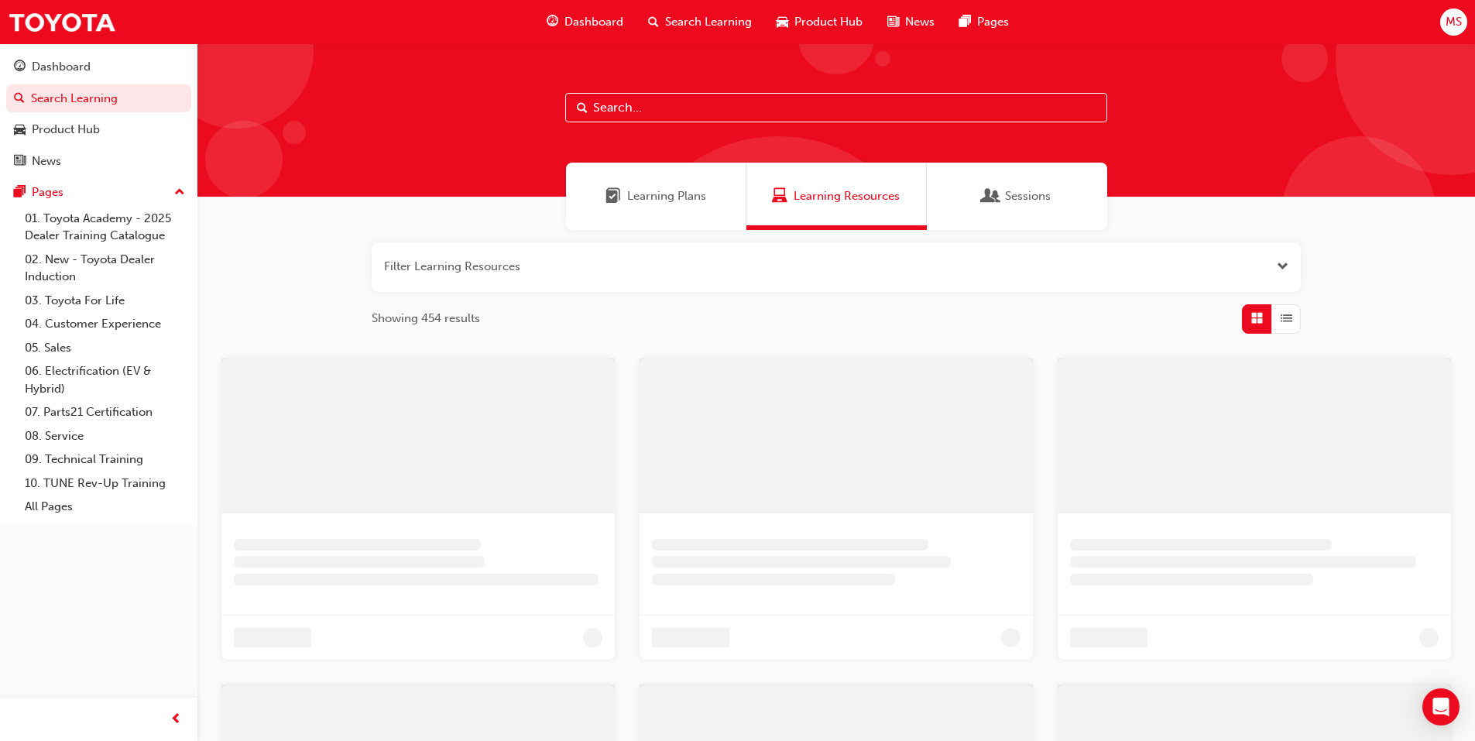
click at [654, 212] on div "Learning Plans" at bounding box center [656, 196] width 180 height 67
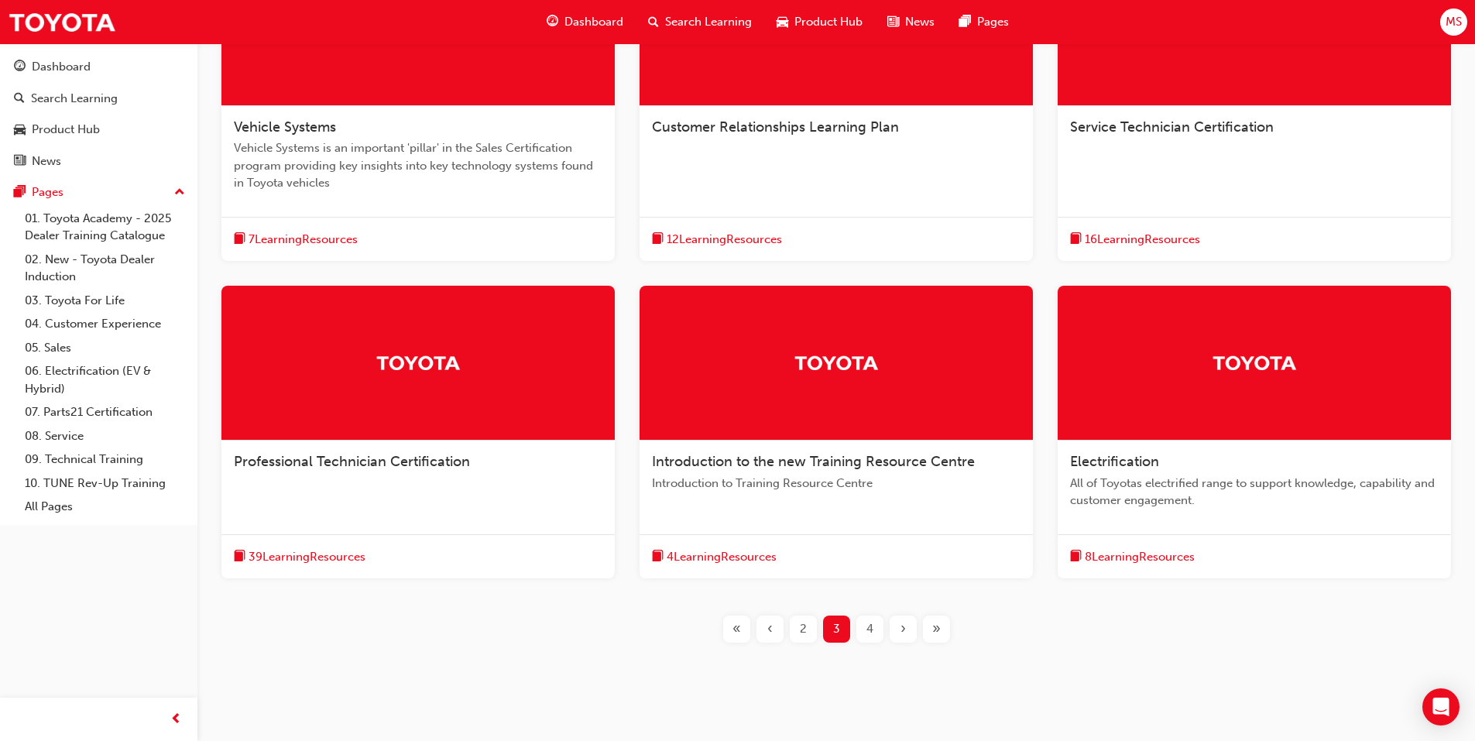
scroll to position [434, 0]
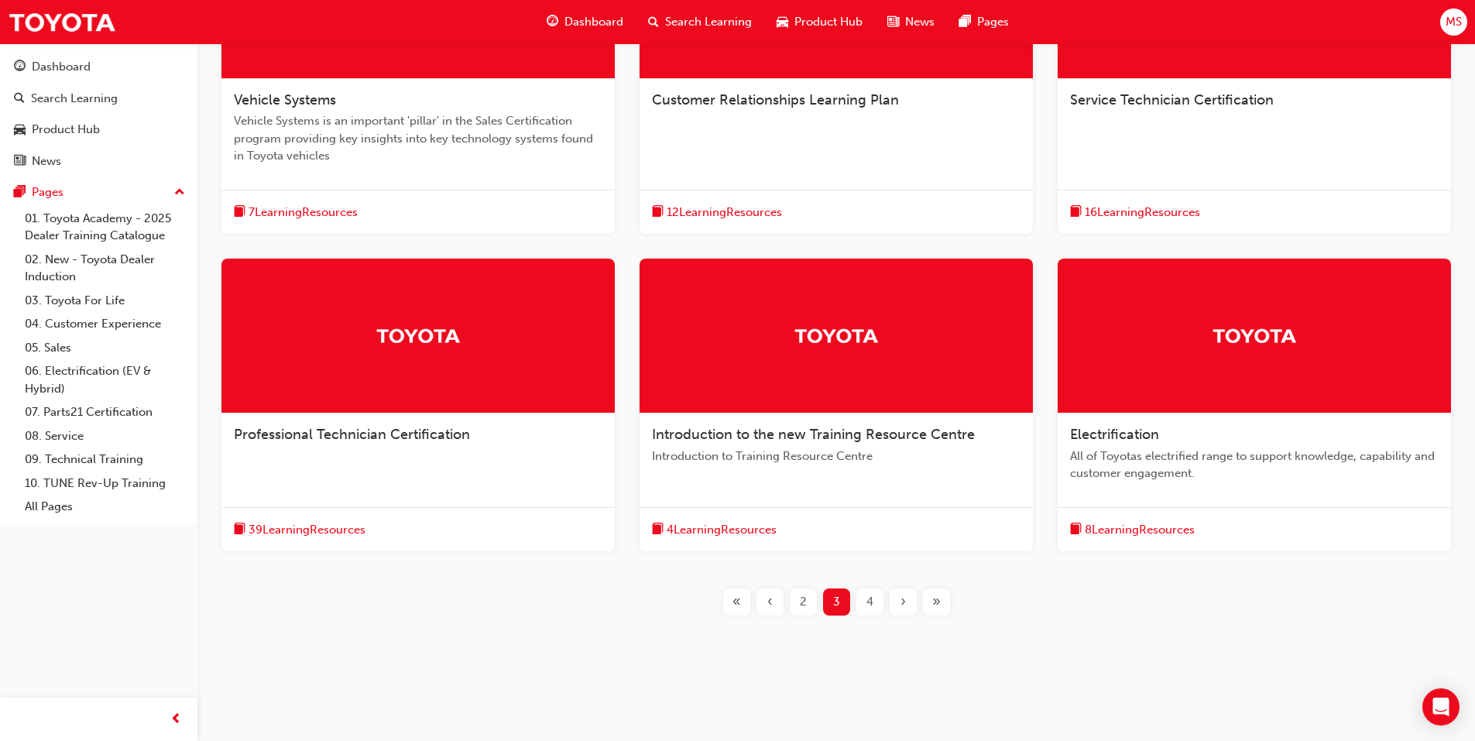
click at [442, 491] on div "Professional Technician Certification 39 Learning Resources" at bounding box center [417, 405] width 393 height 293
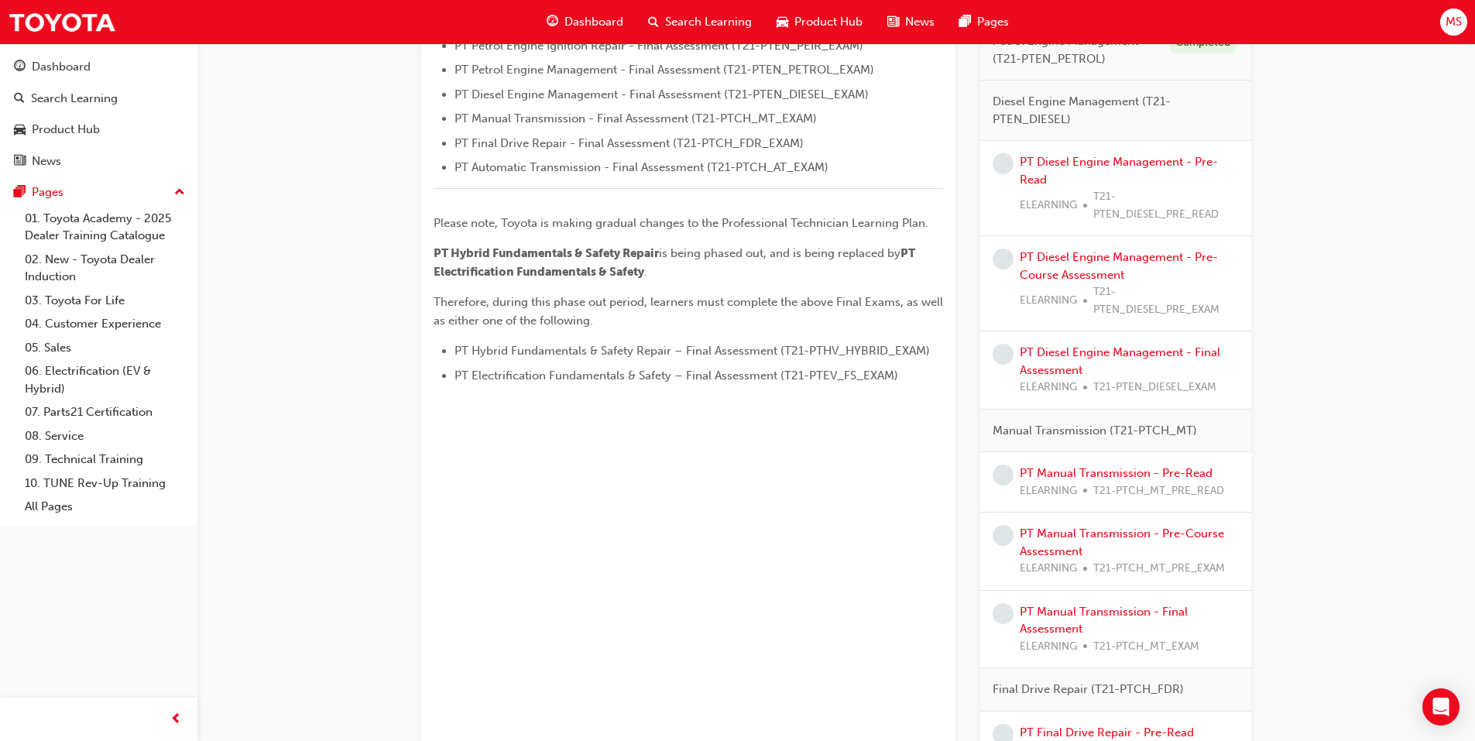
scroll to position [640, 0]
click at [1036, 180] on link "PT Diesel Engine Management - Pre-Read" at bounding box center [1119, 172] width 198 height 32
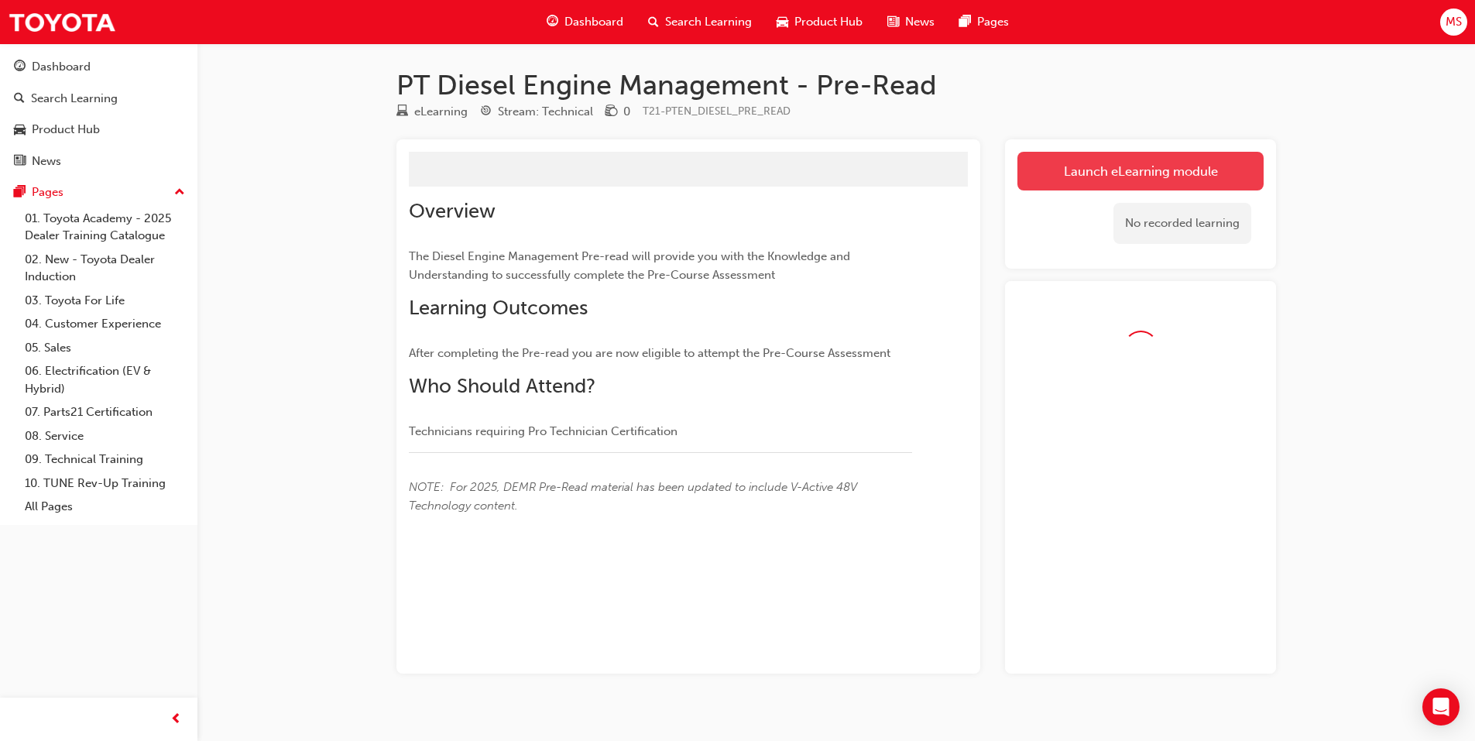
click at [1071, 162] on link "Launch eLearning module" at bounding box center [1141, 171] width 246 height 39
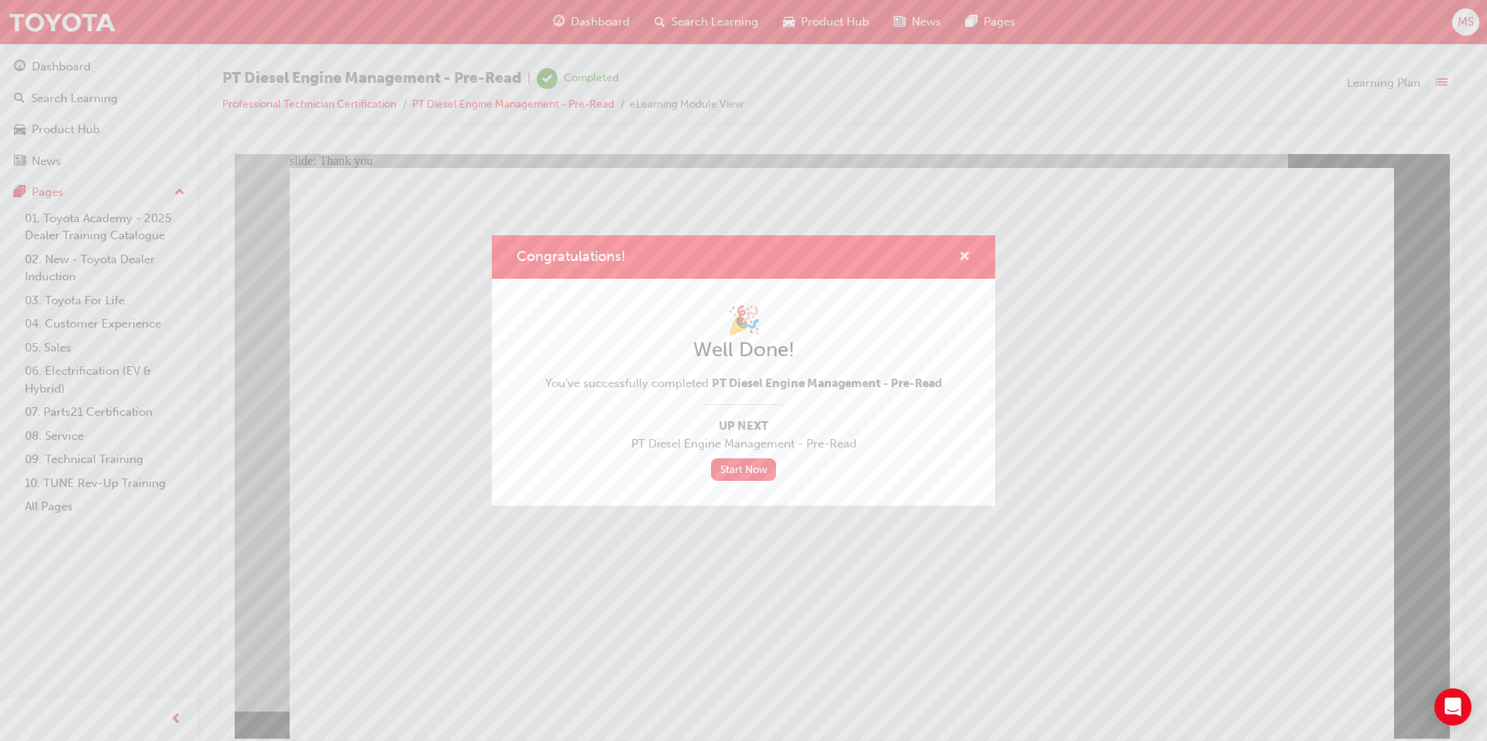
click at [963, 254] on span "cross-icon" at bounding box center [965, 258] width 12 height 14
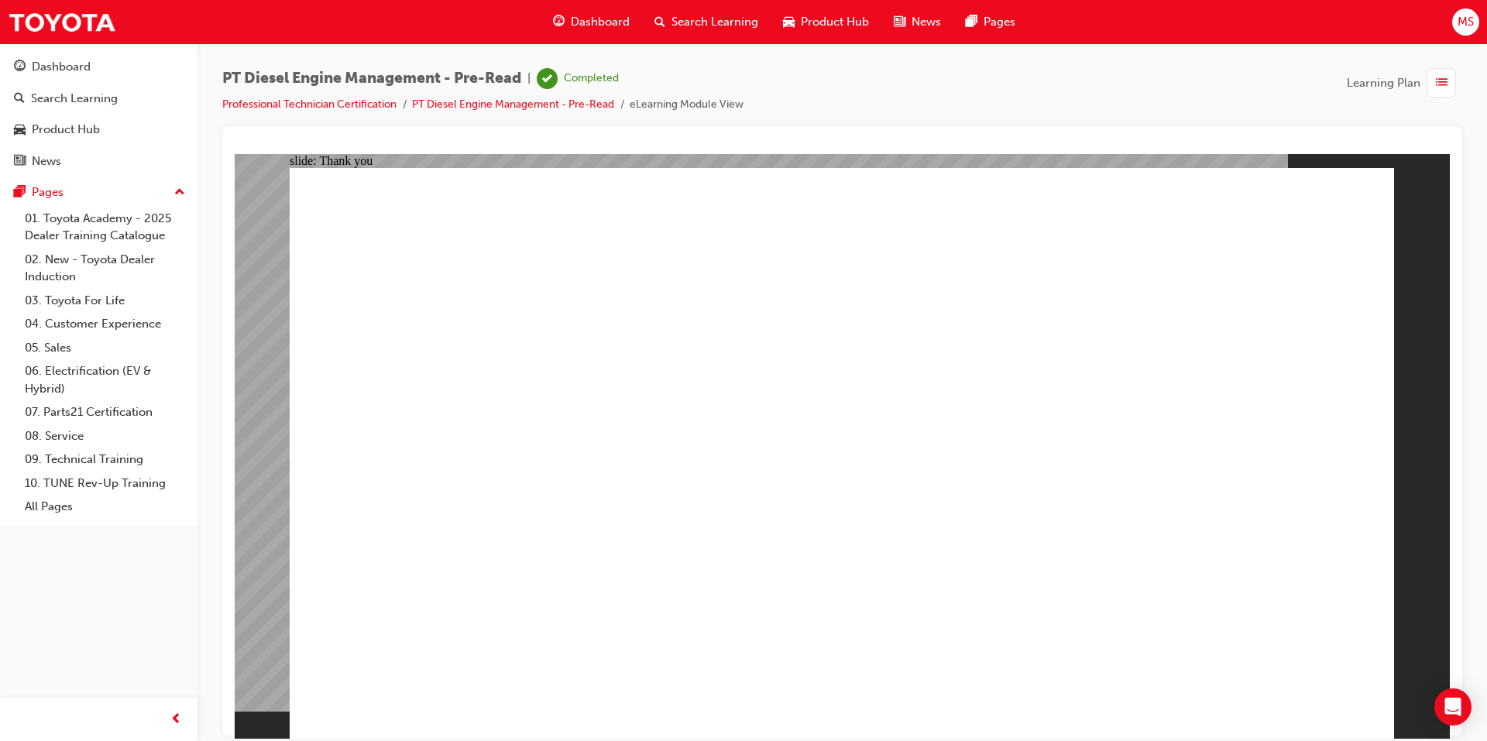
click at [666, 17] on div "Search Learning" at bounding box center [706, 22] width 129 height 32
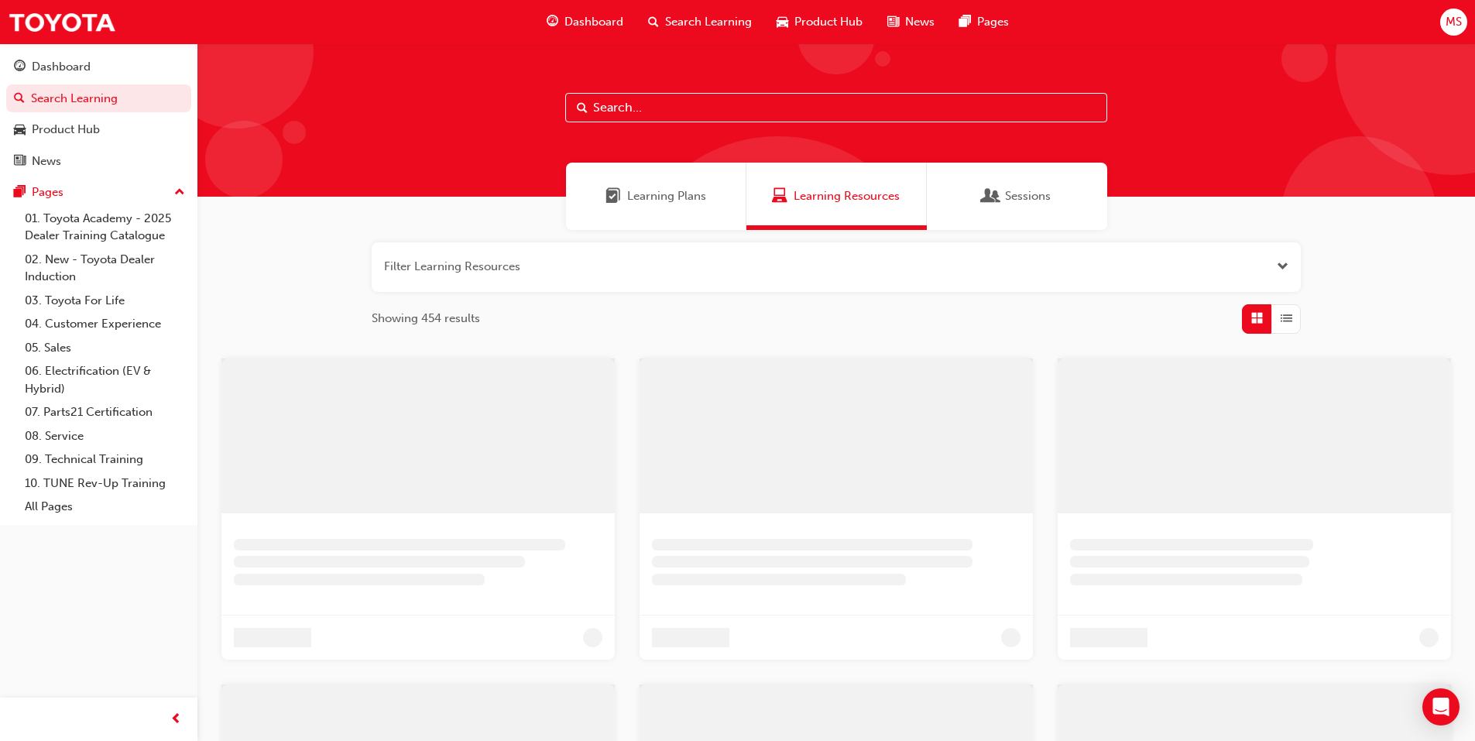
click at [610, 187] on span "Learning Plans" at bounding box center [613, 196] width 15 height 18
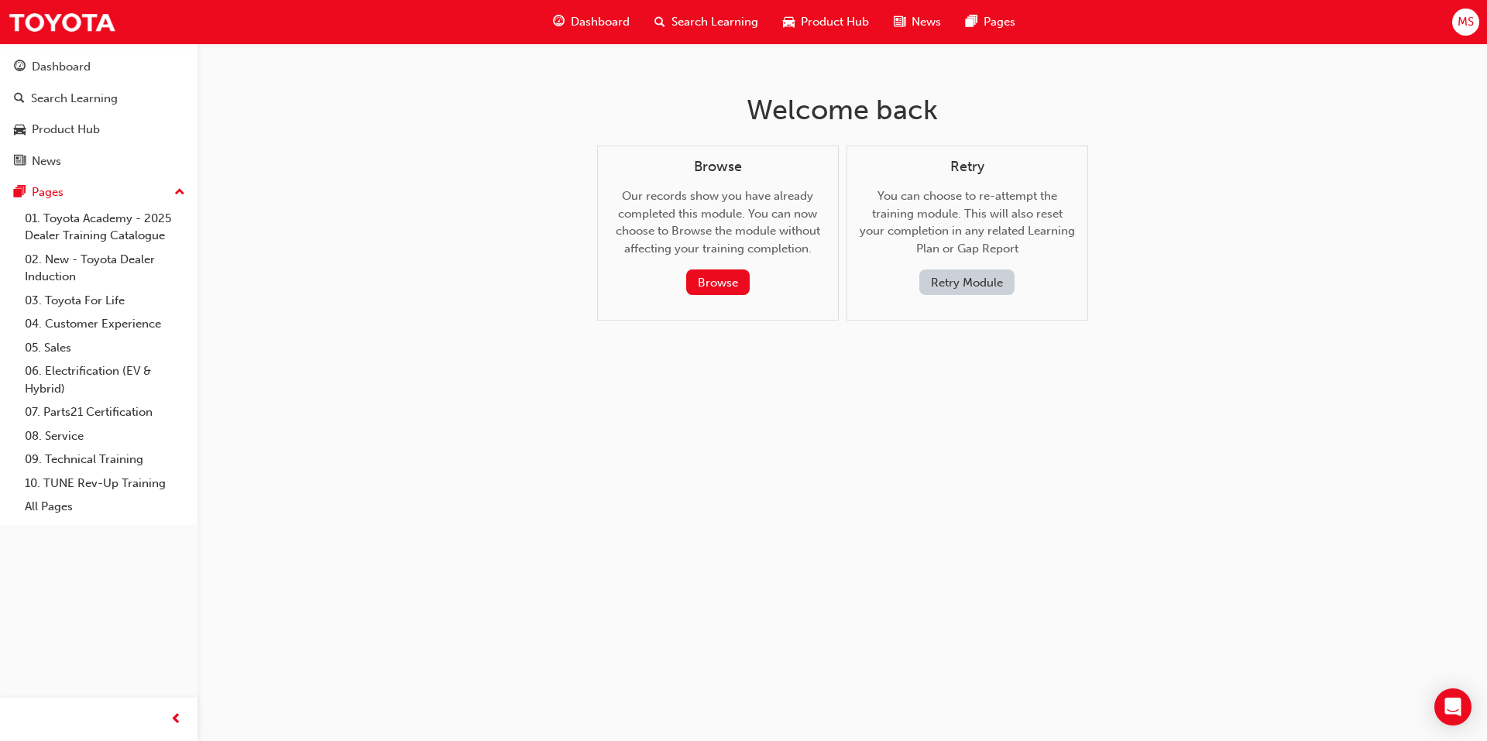
click at [678, 21] on span "Search Learning" at bounding box center [714, 22] width 87 height 18
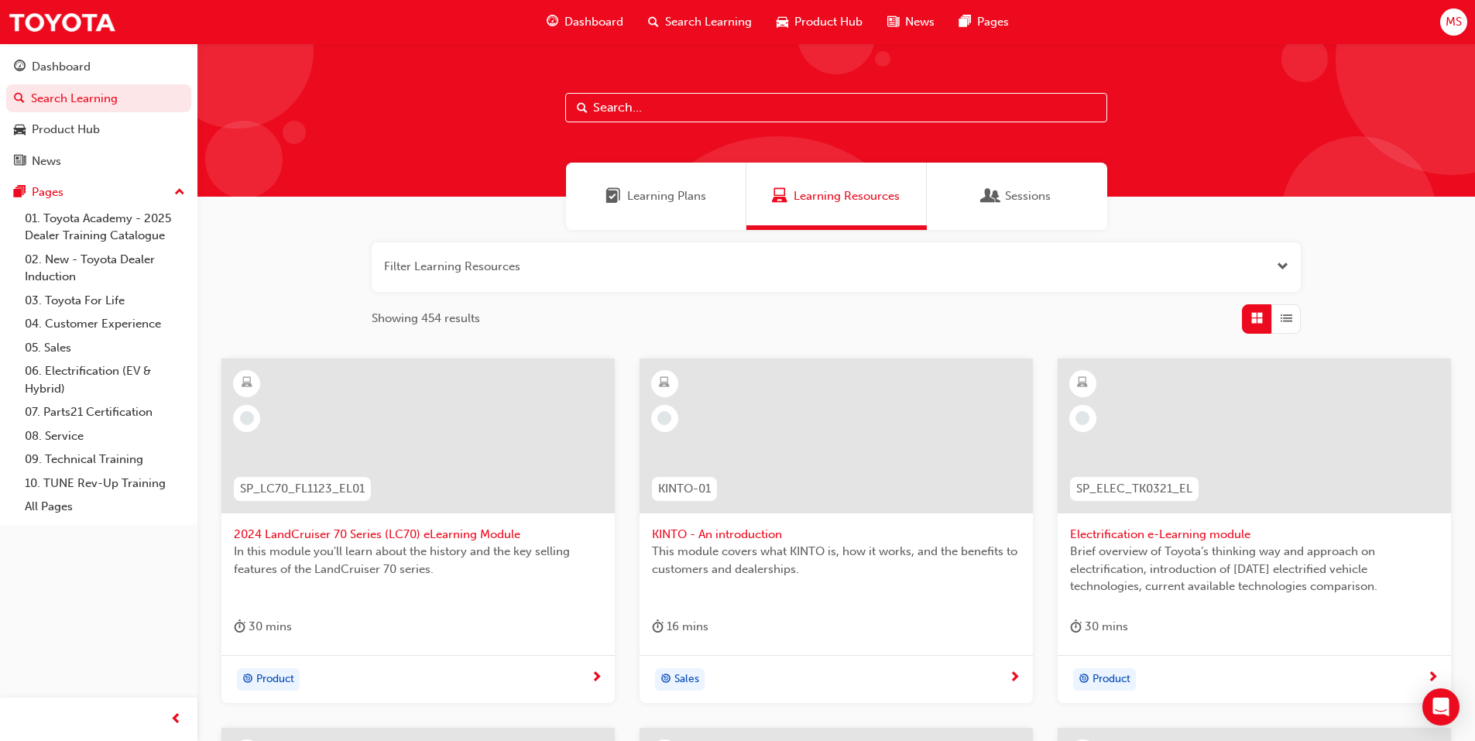
click at [649, 198] on span "Learning Plans" at bounding box center [666, 196] width 79 height 18
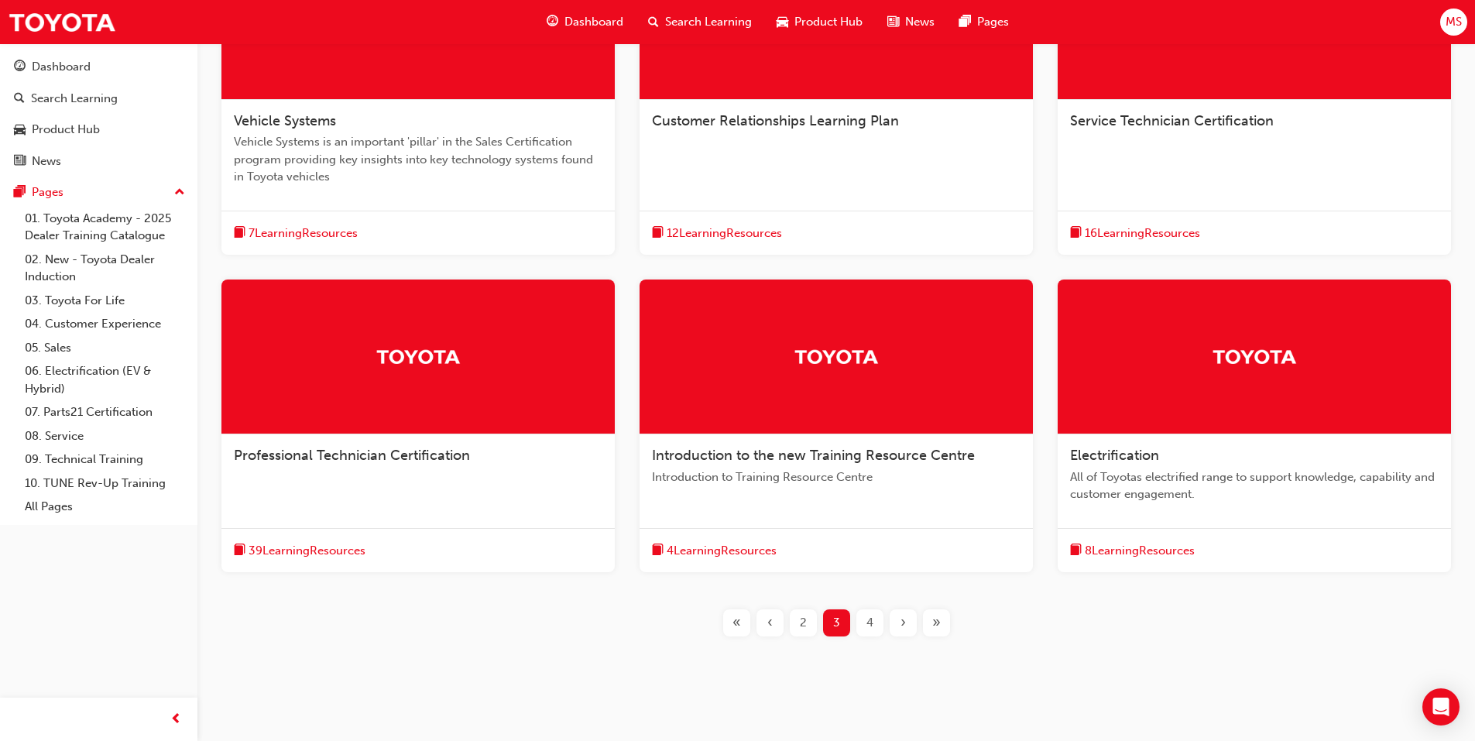
scroll to position [434, 0]
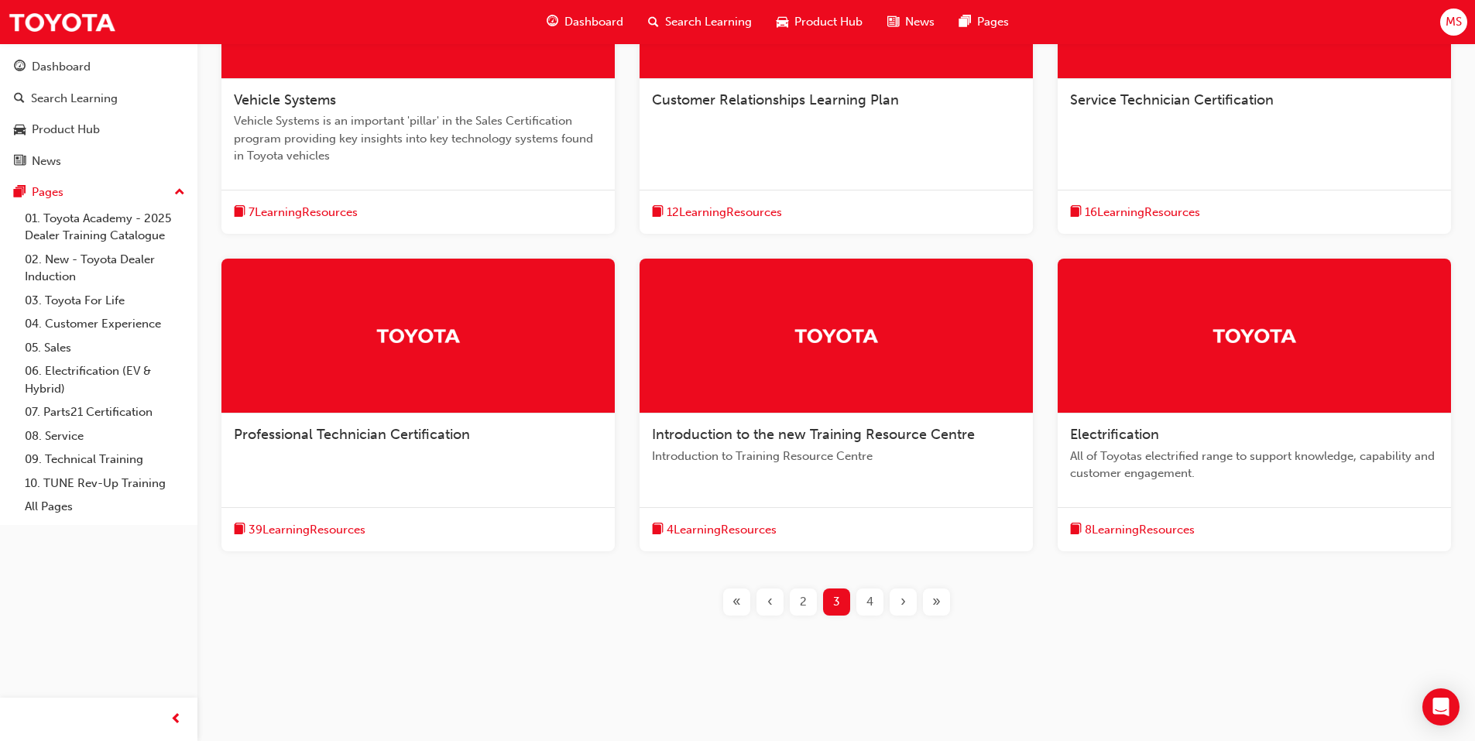
click at [546, 362] on div at bounding box center [417, 336] width 393 height 155
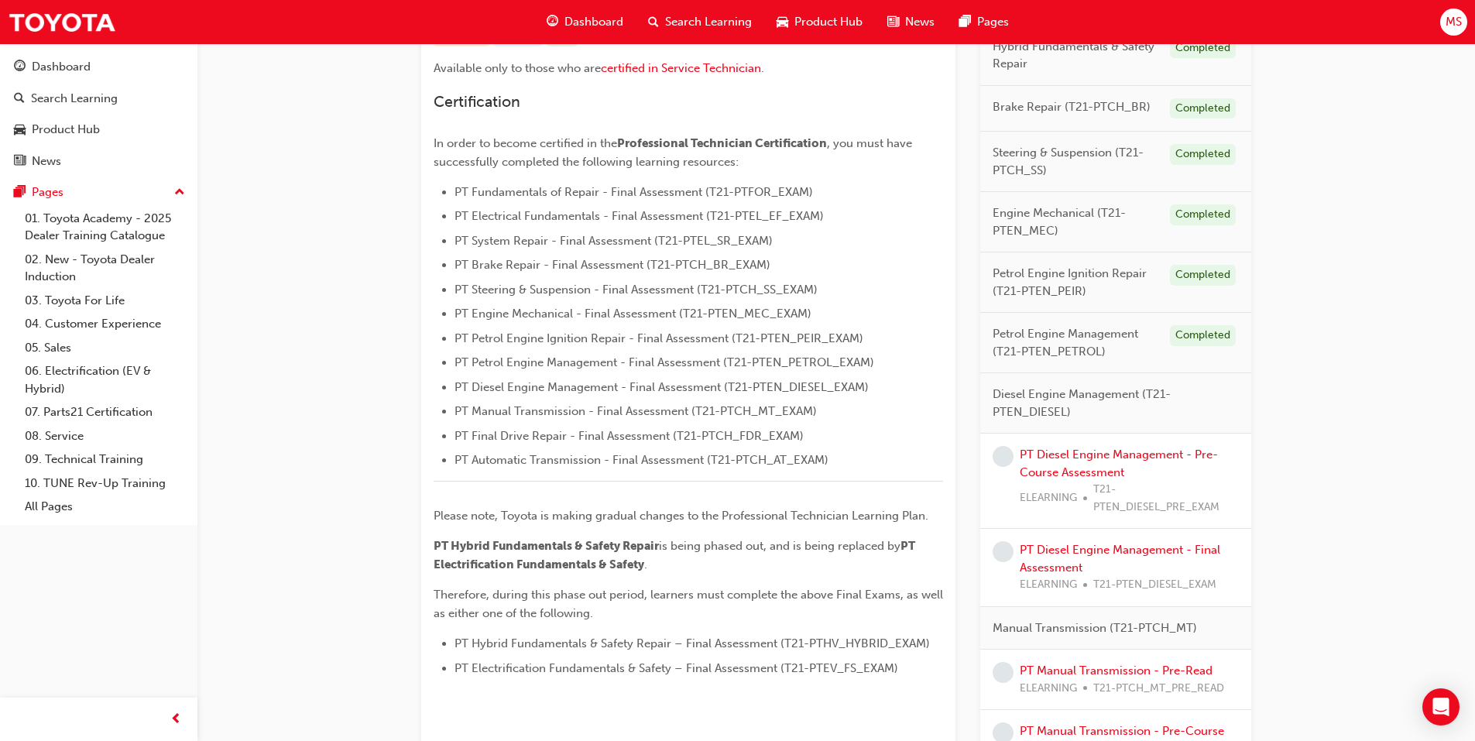
scroll to position [387, 0]
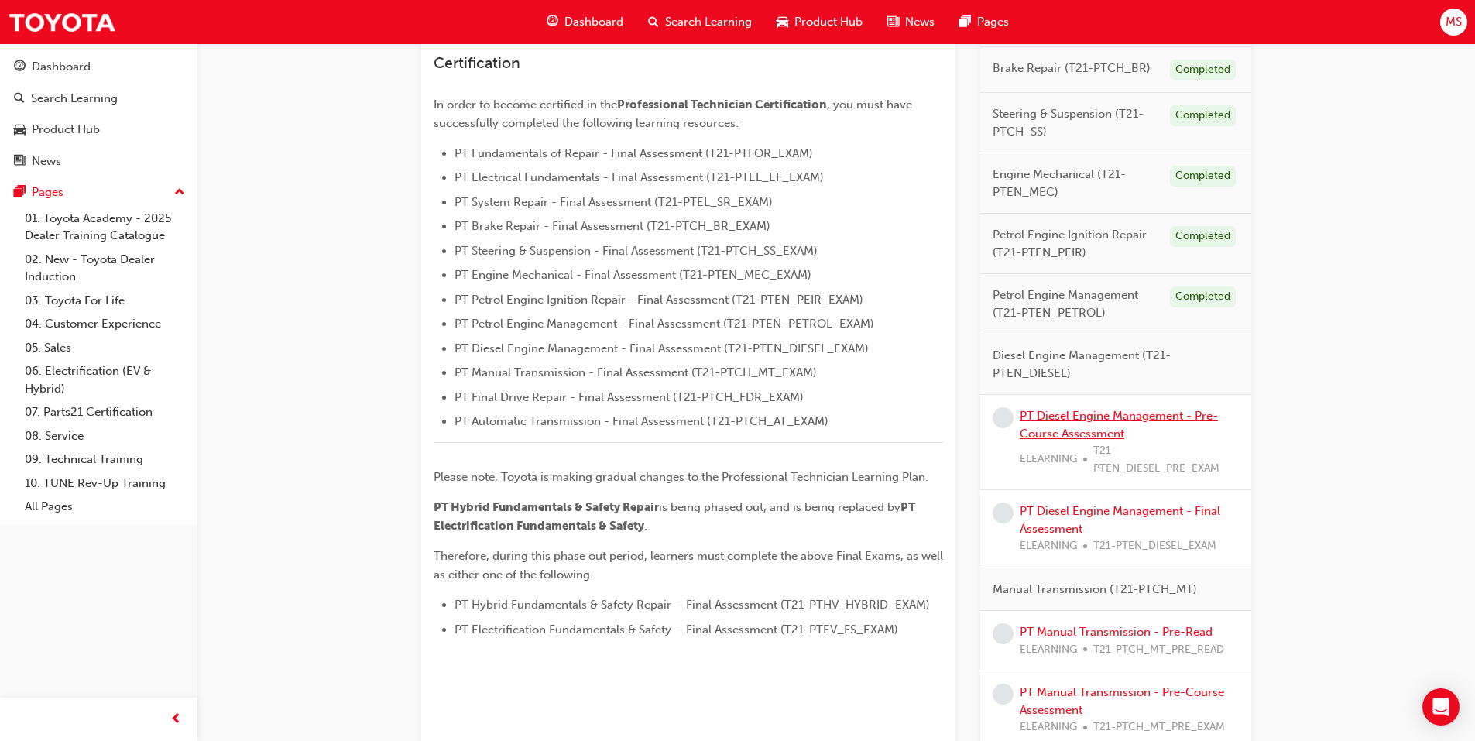
click at [1072, 420] on link "PT Diesel Engine Management - Pre-Course Assessment" at bounding box center [1119, 425] width 198 height 32
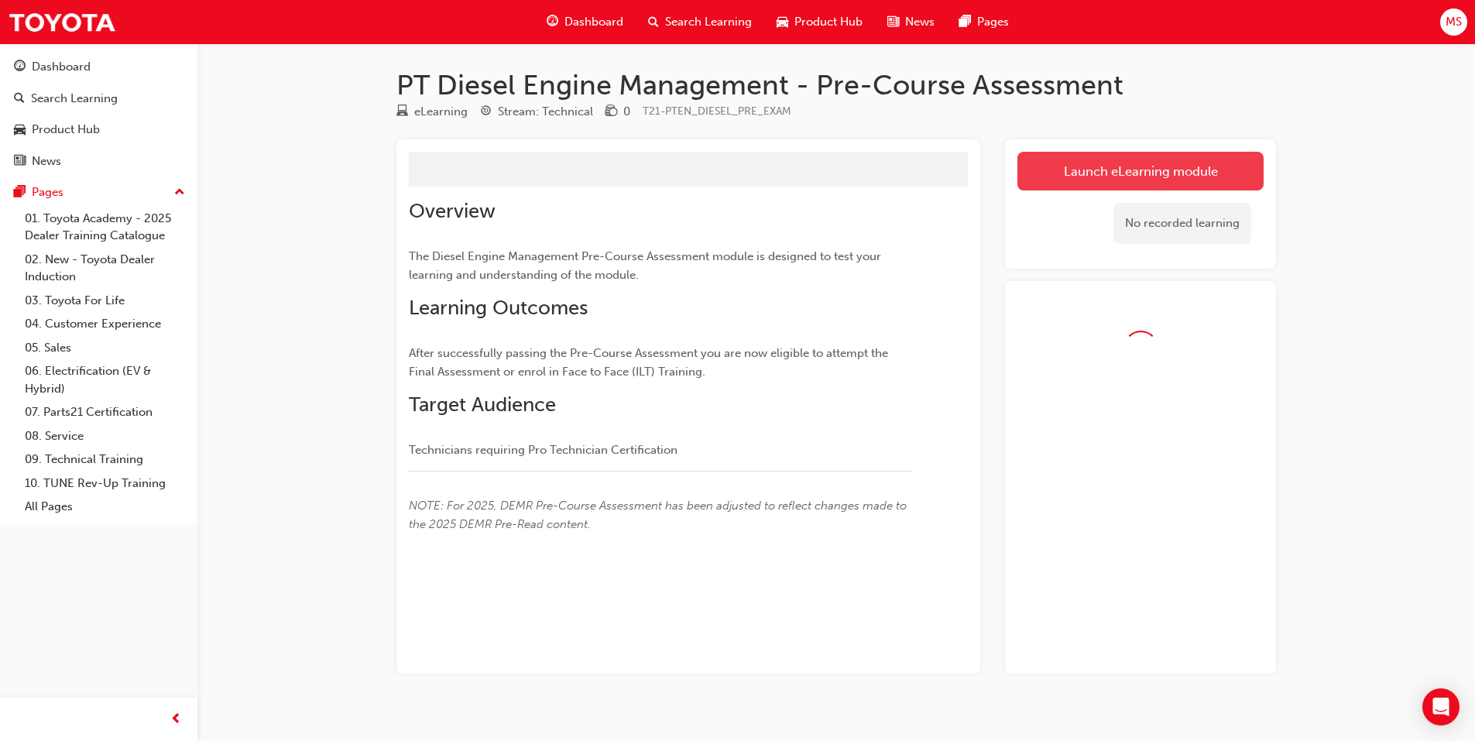
click at [1081, 156] on link "Launch eLearning module" at bounding box center [1141, 171] width 246 height 39
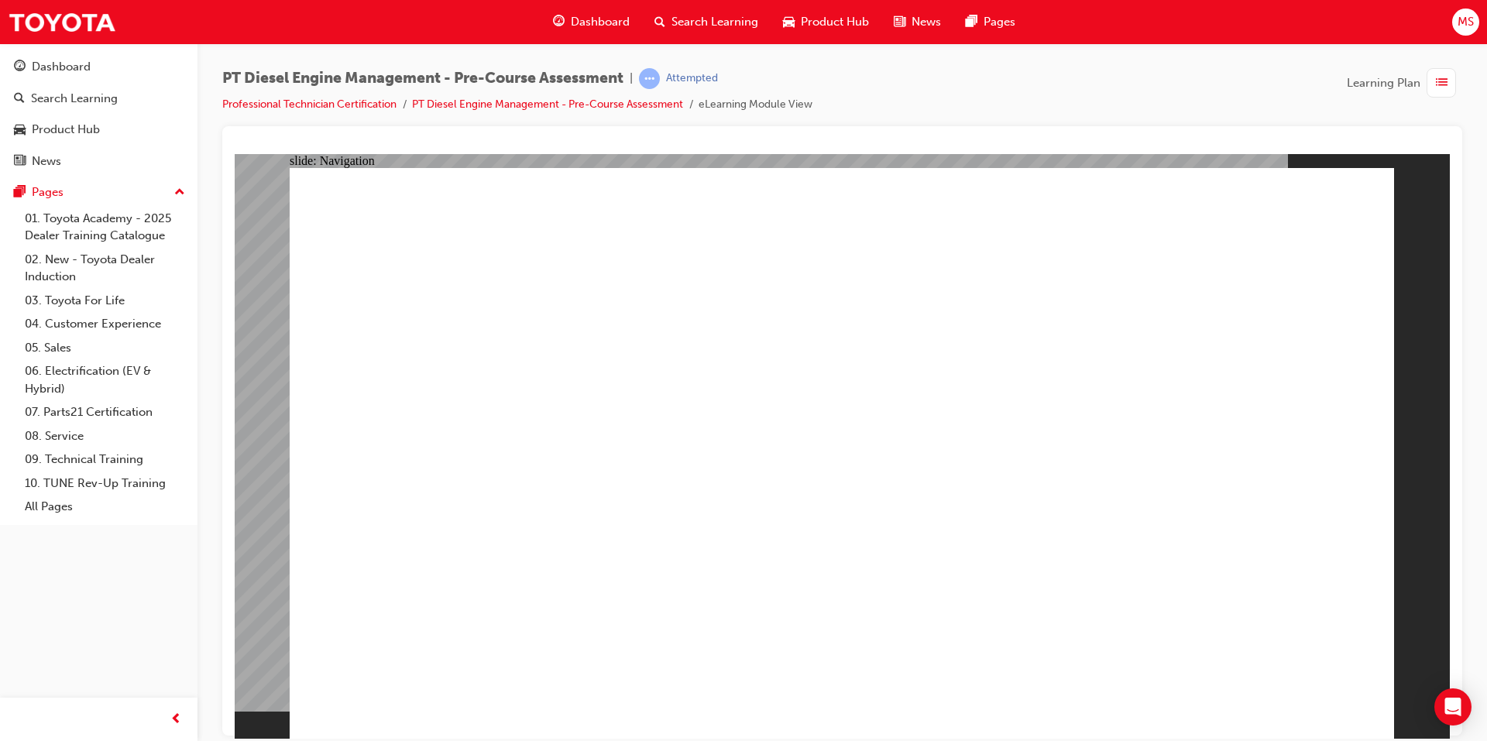
radio input "true"
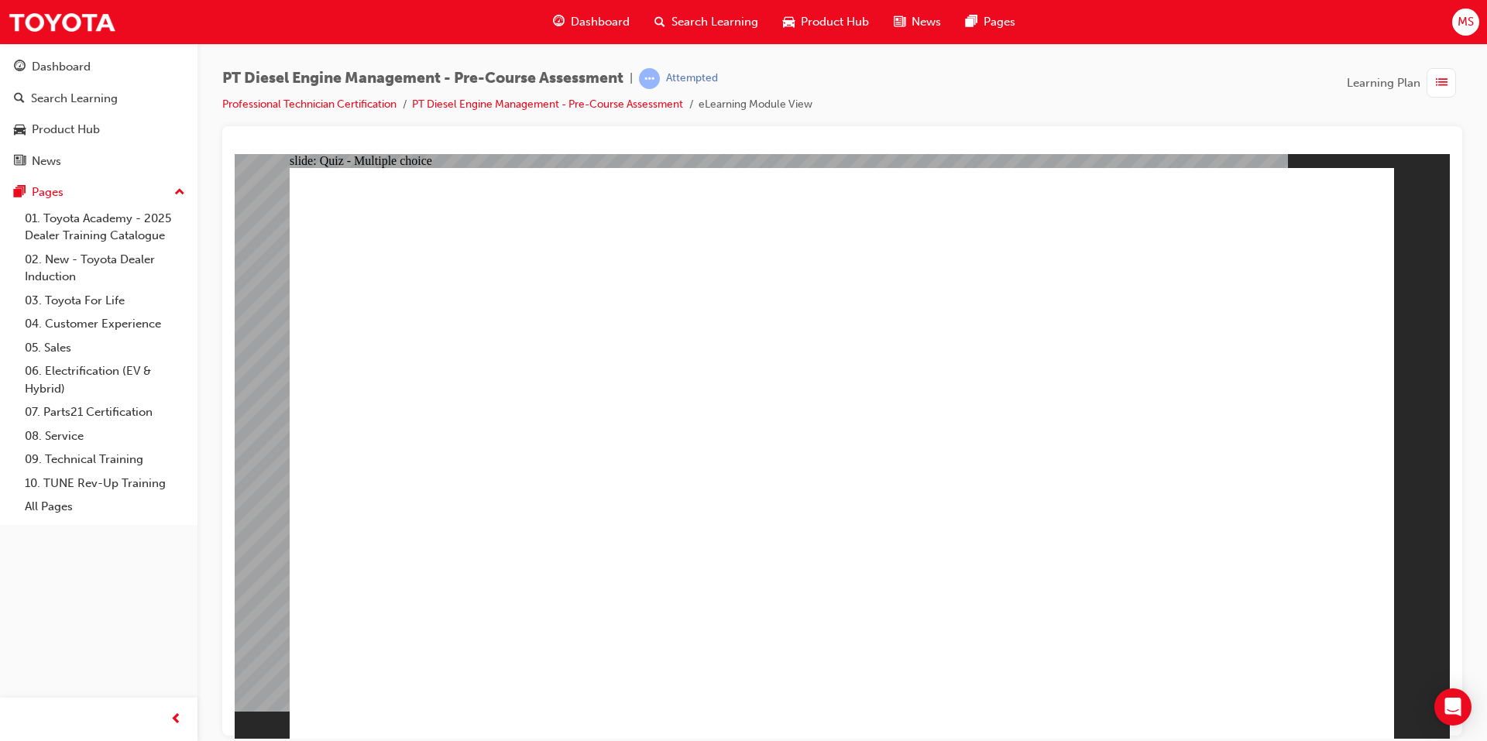
radio input "true"
drag, startPoint x: 692, startPoint y: 611, endPoint x: 836, endPoint y: 603, distance: 143.5
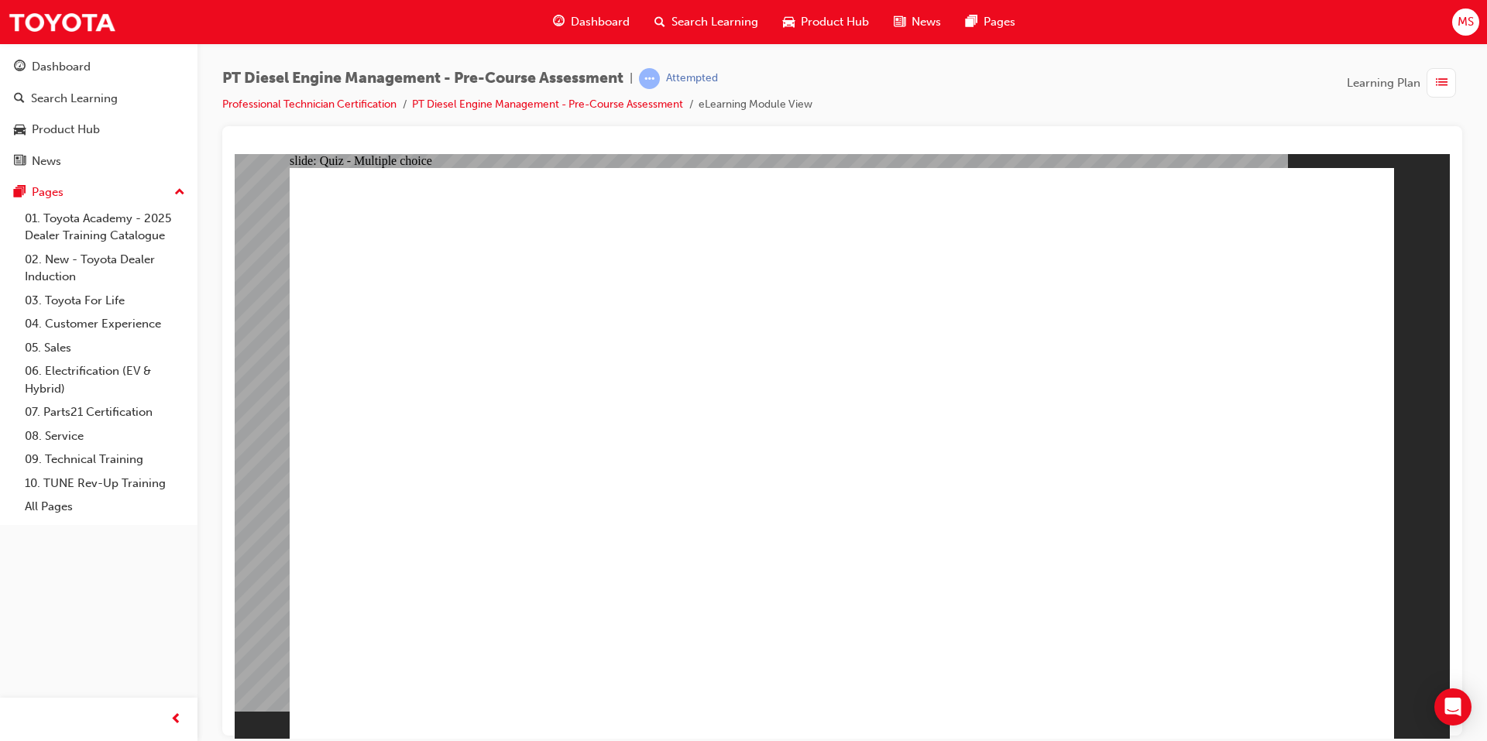
radio input "true"
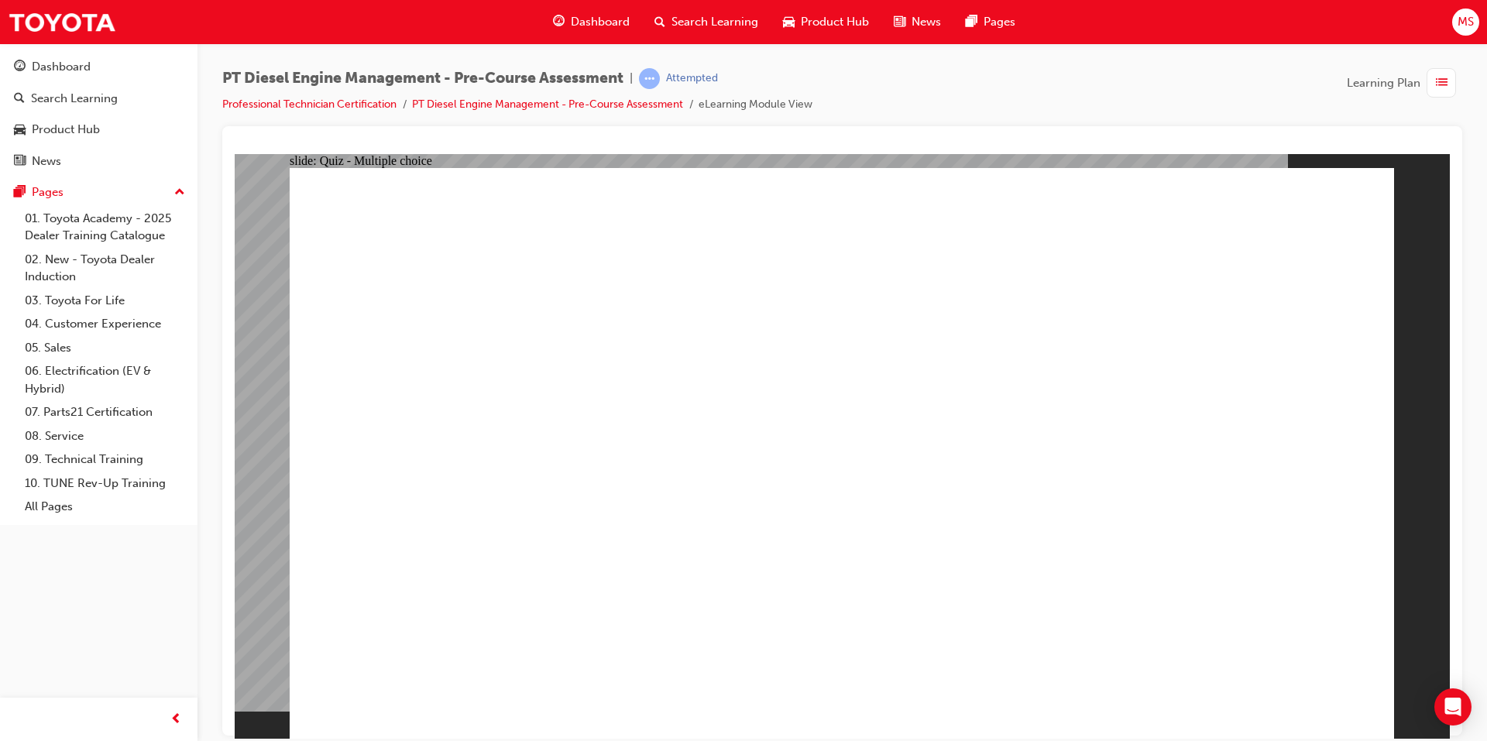
radio input "true"
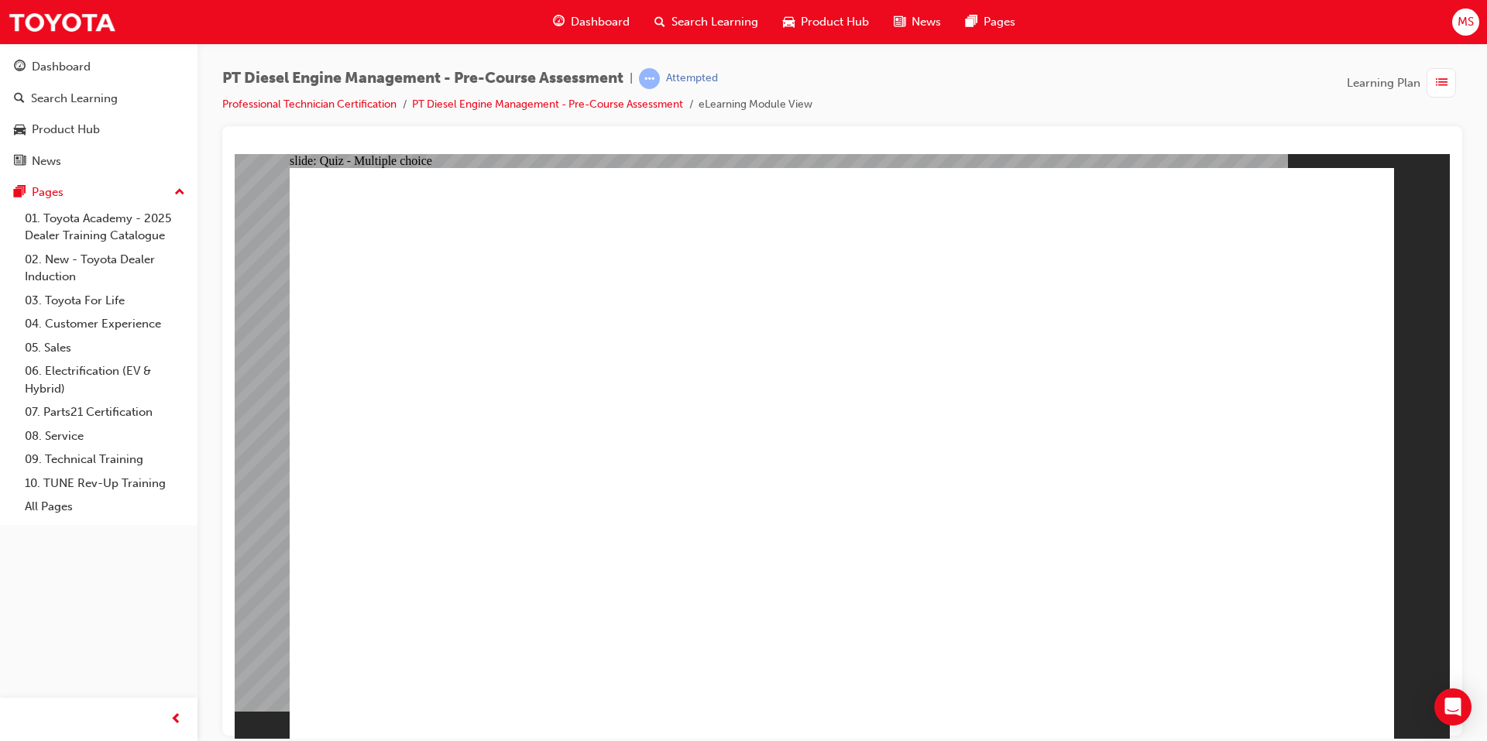
radio input "true"
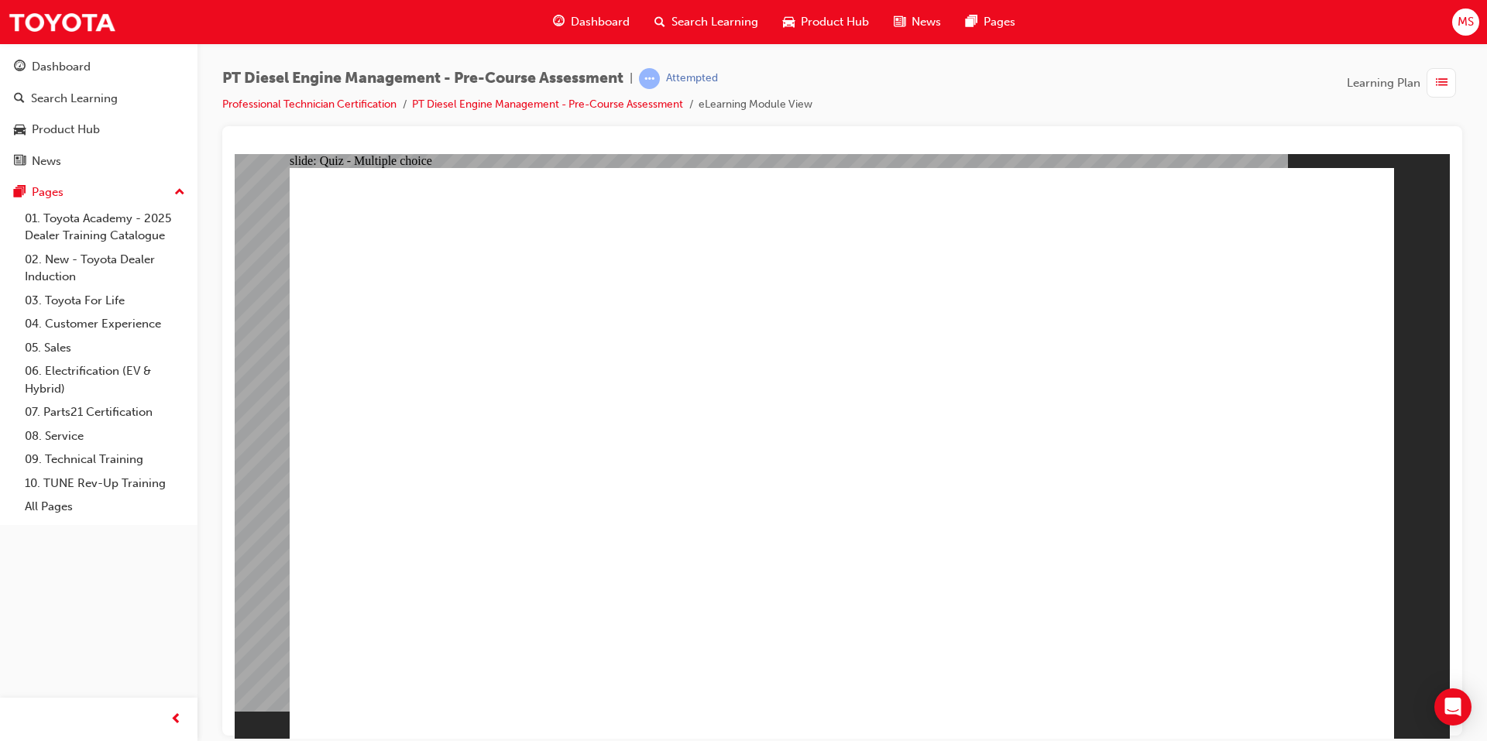
radio input "true"
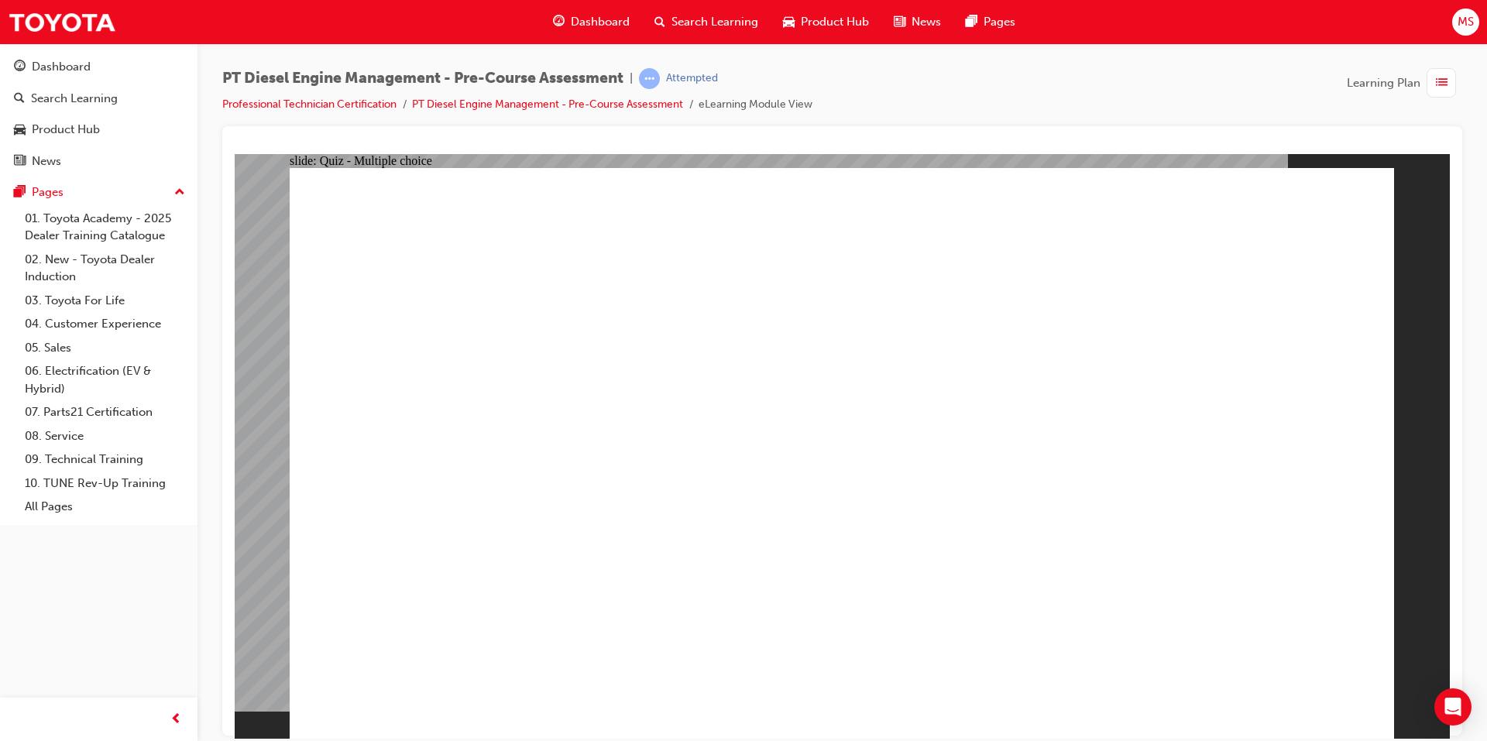
radio input "true"
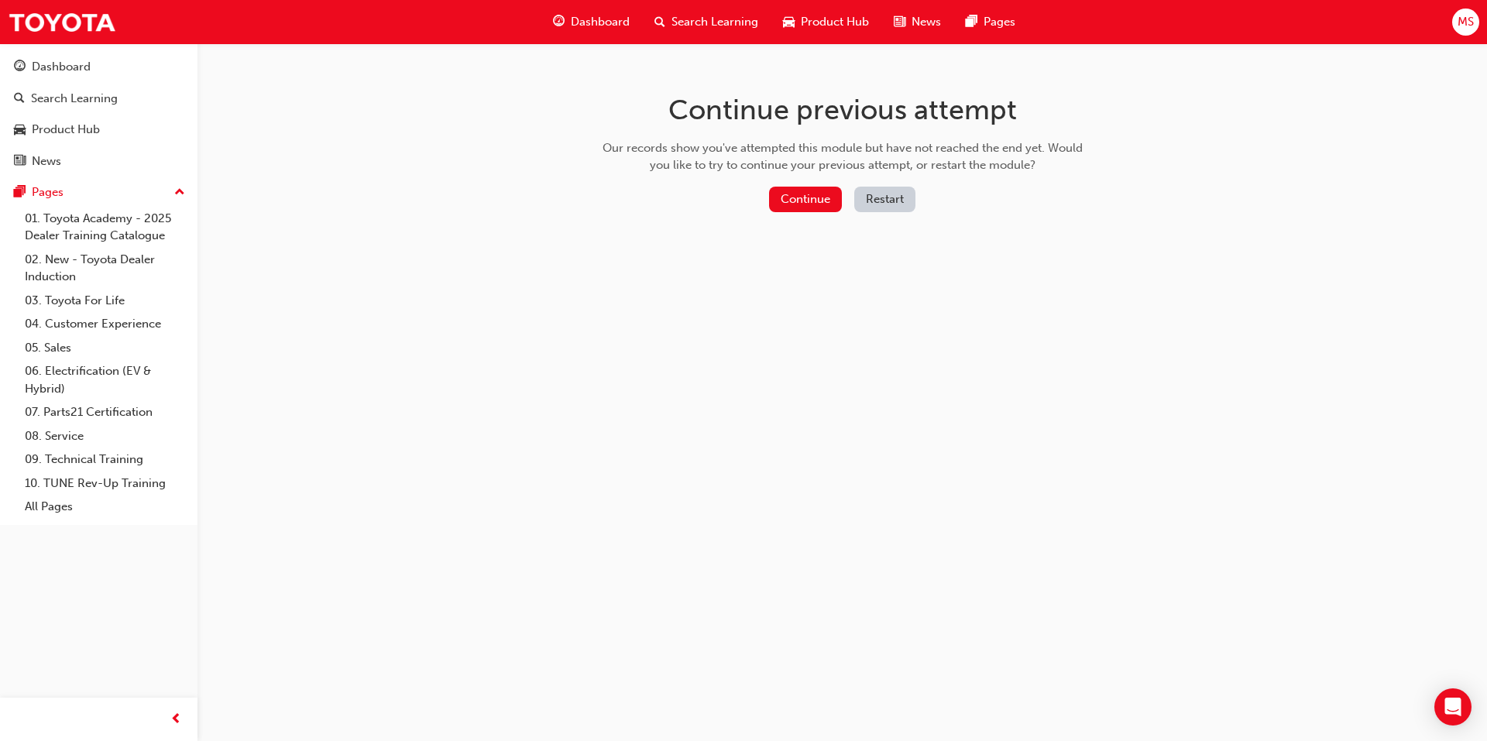
click at [900, 198] on button "Restart" at bounding box center [884, 200] width 61 height 26
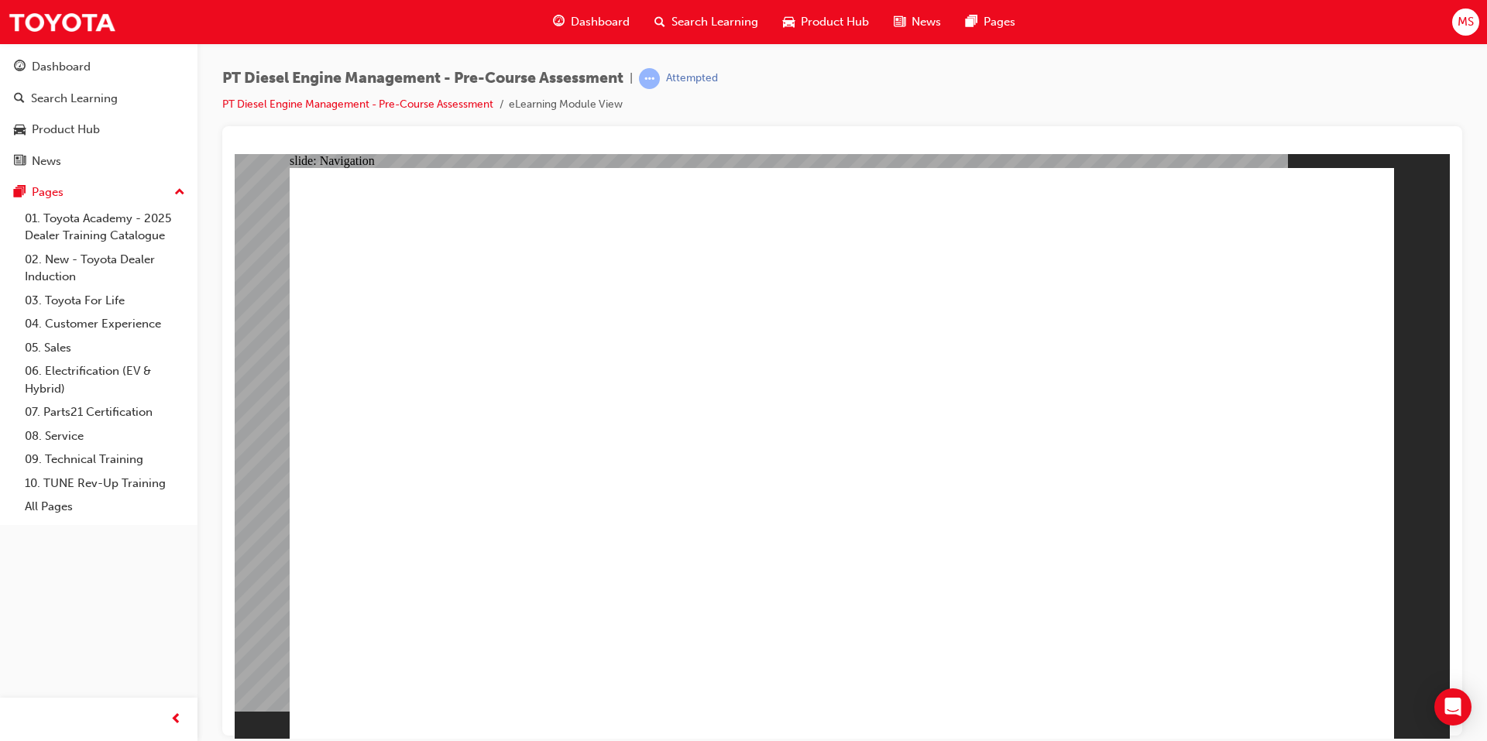
radio input "true"
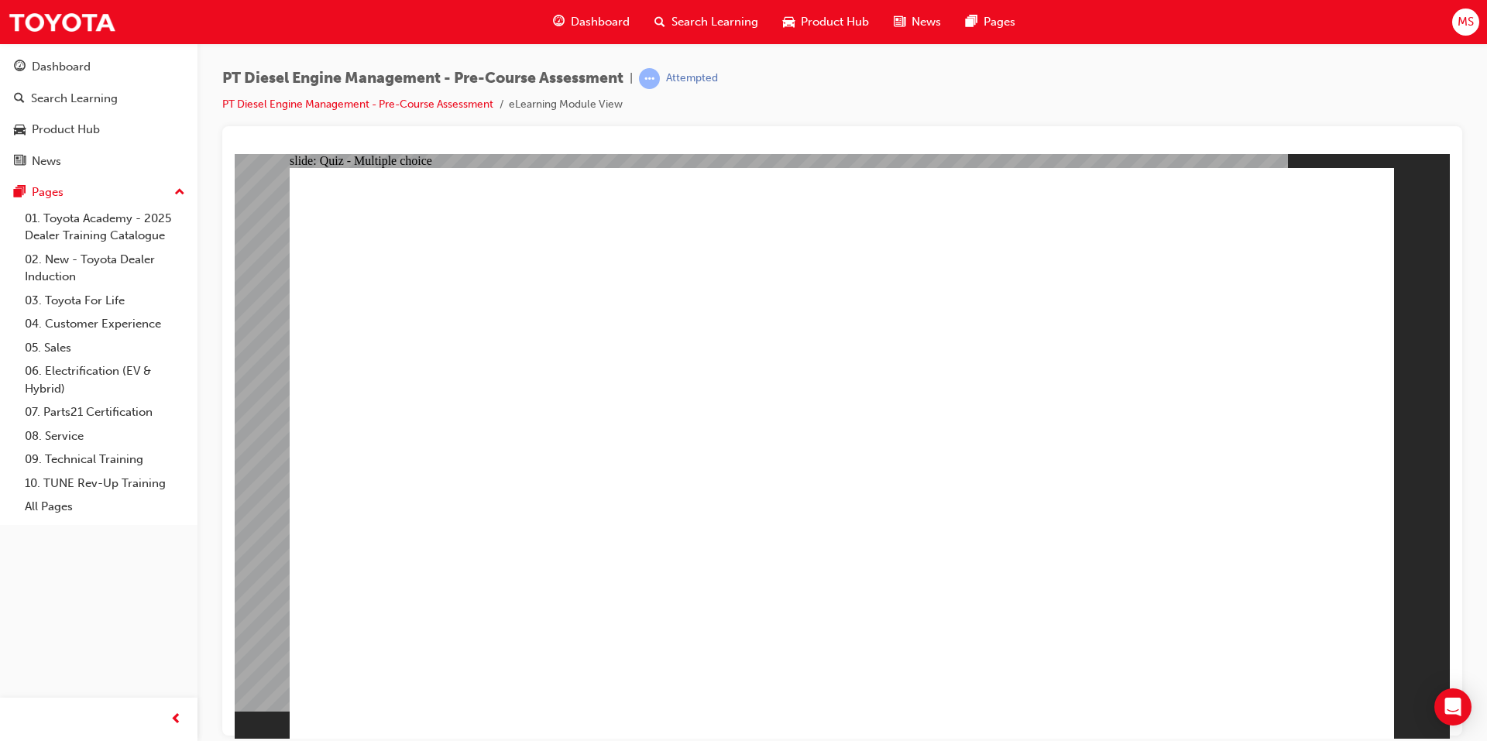
radio input "true"
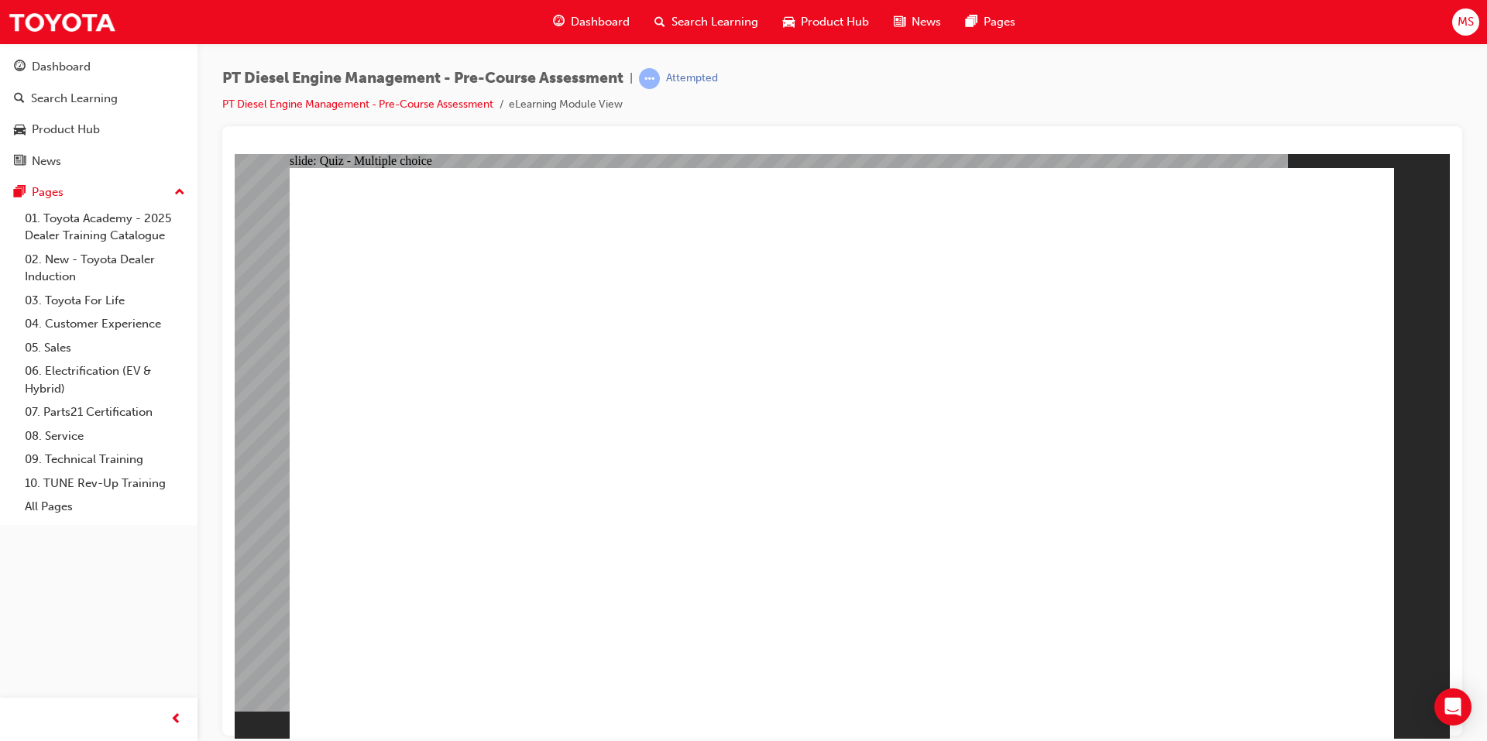
drag, startPoint x: 804, startPoint y: 569, endPoint x: 834, endPoint y: 585, distance: 34.3
radio input "true"
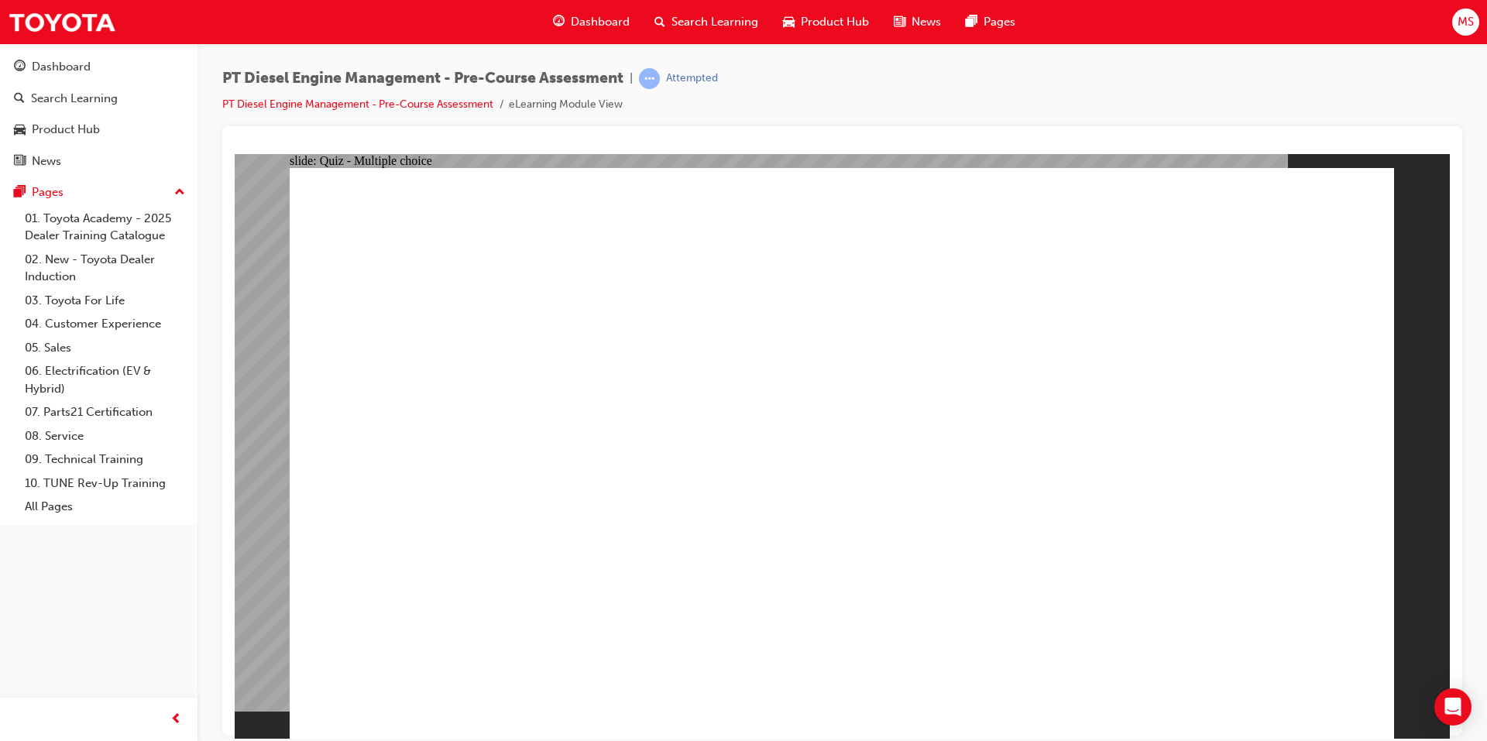
radio input "true"
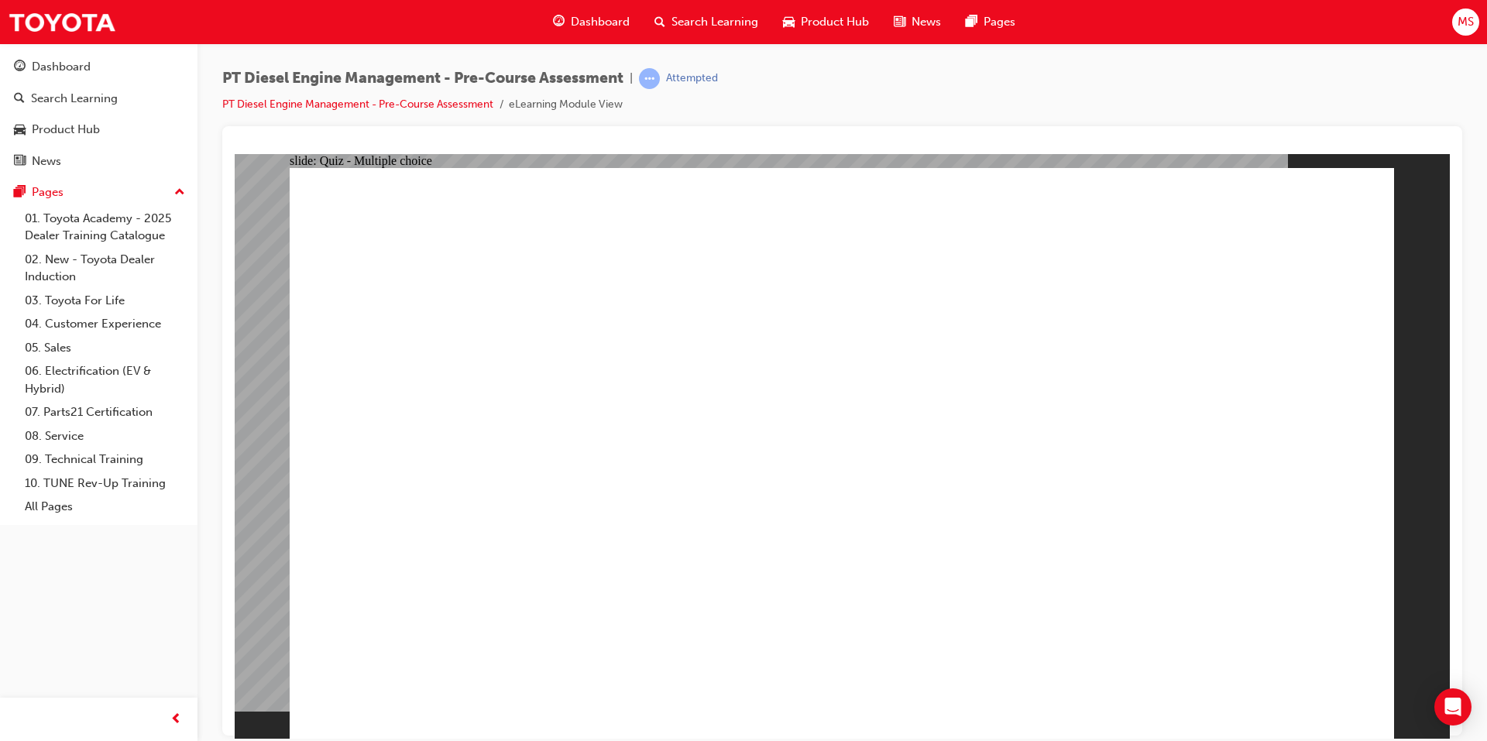
radio input "true"
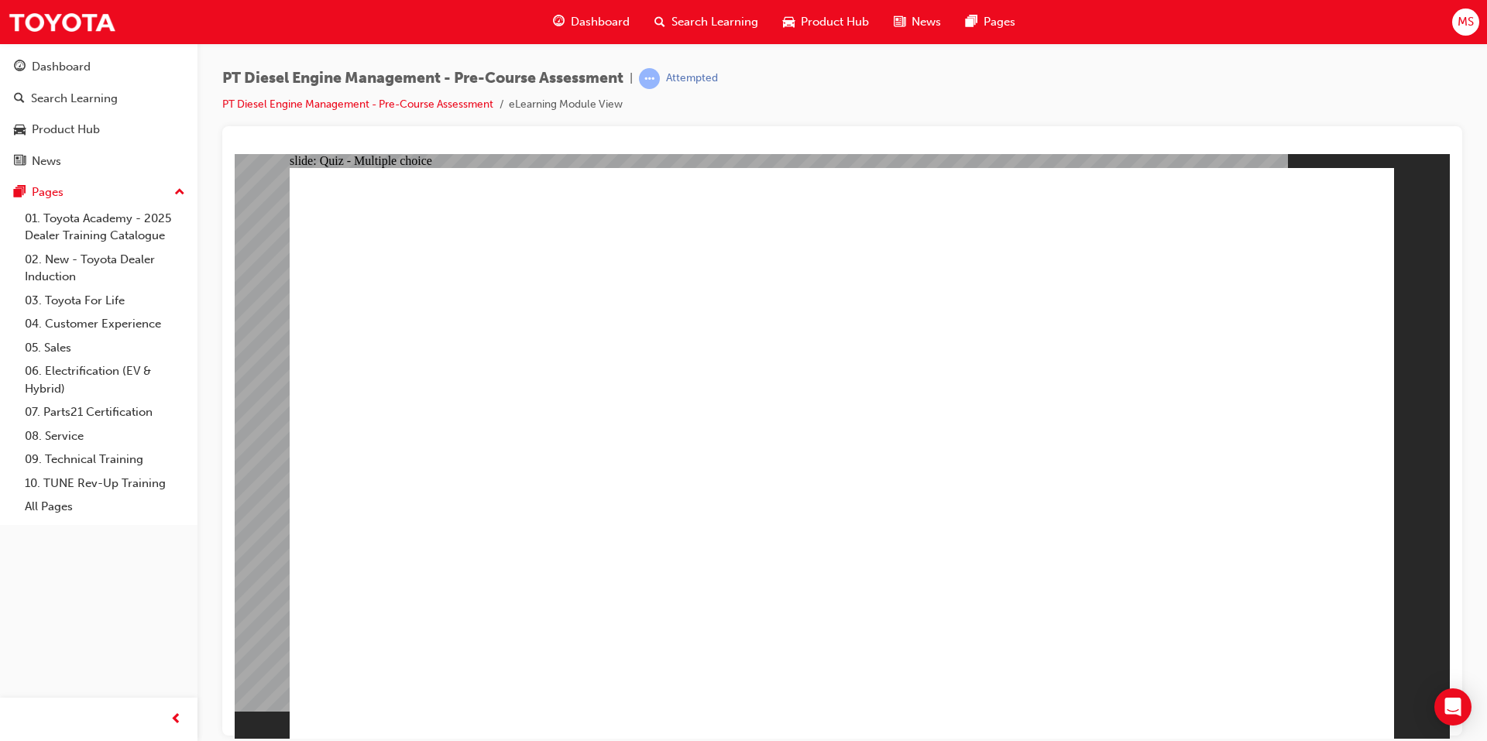
drag, startPoint x: 947, startPoint y: 616, endPoint x: 997, endPoint y: 620, distance: 49.7
radio input "true"
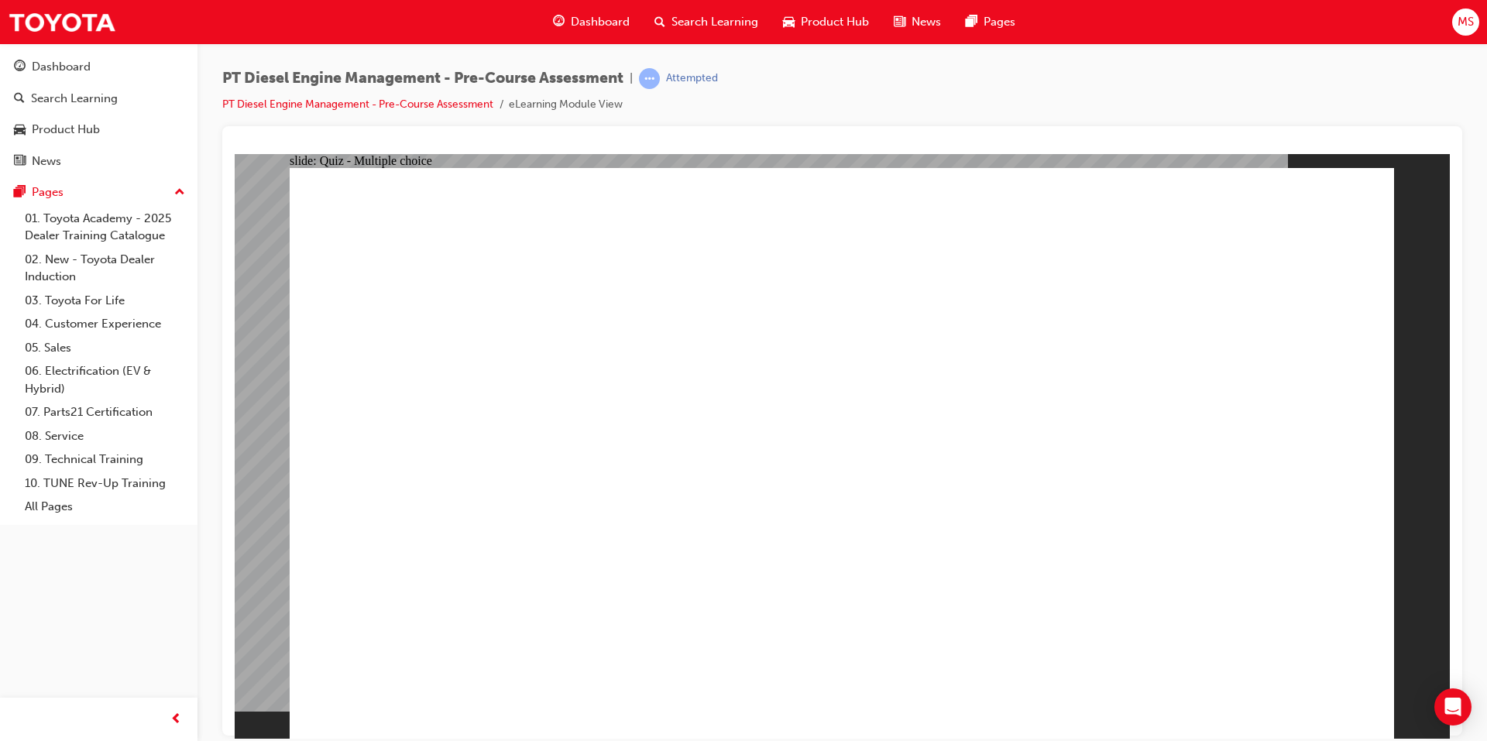
radio input "true"
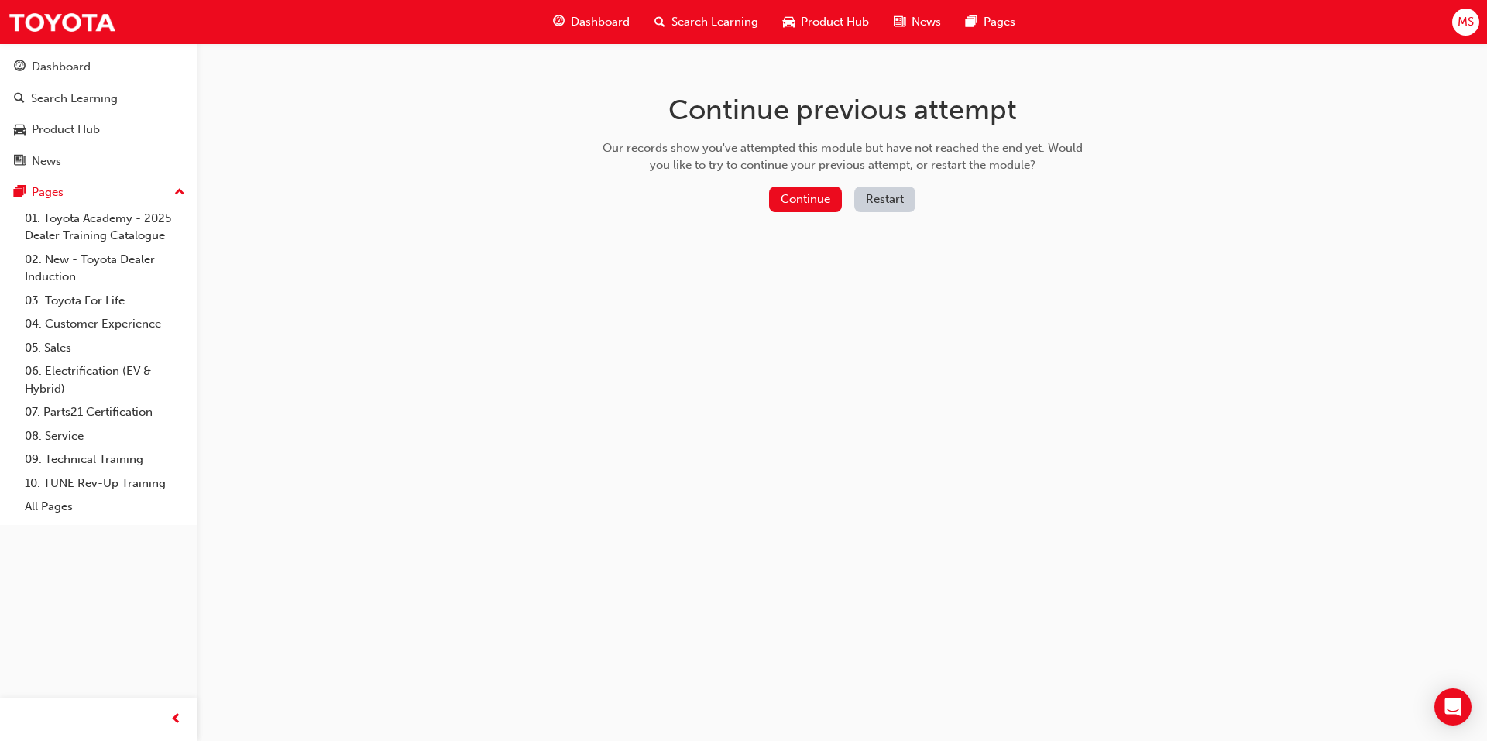
click at [873, 199] on button "Restart" at bounding box center [884, 200] width 61 height 26
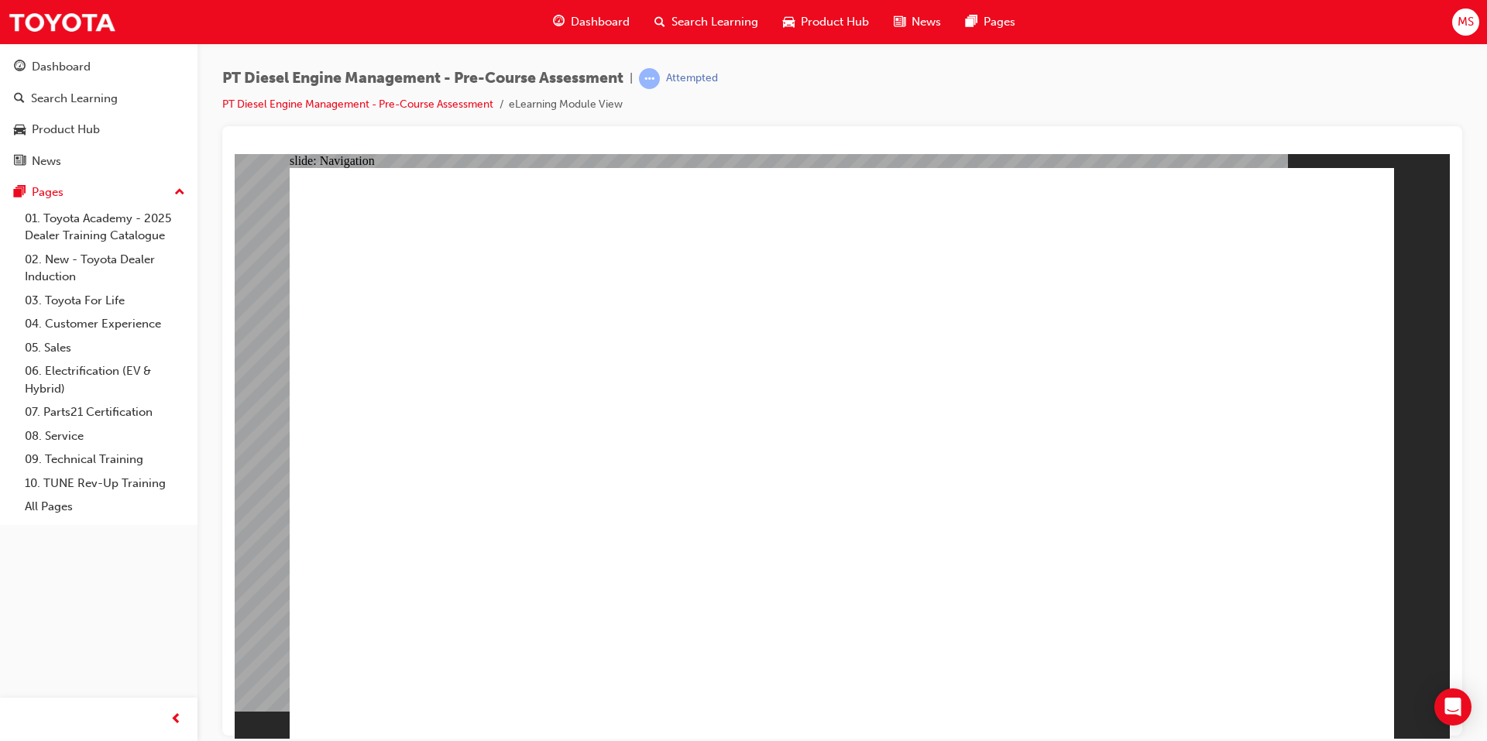
radio input "false"
radio input "true"
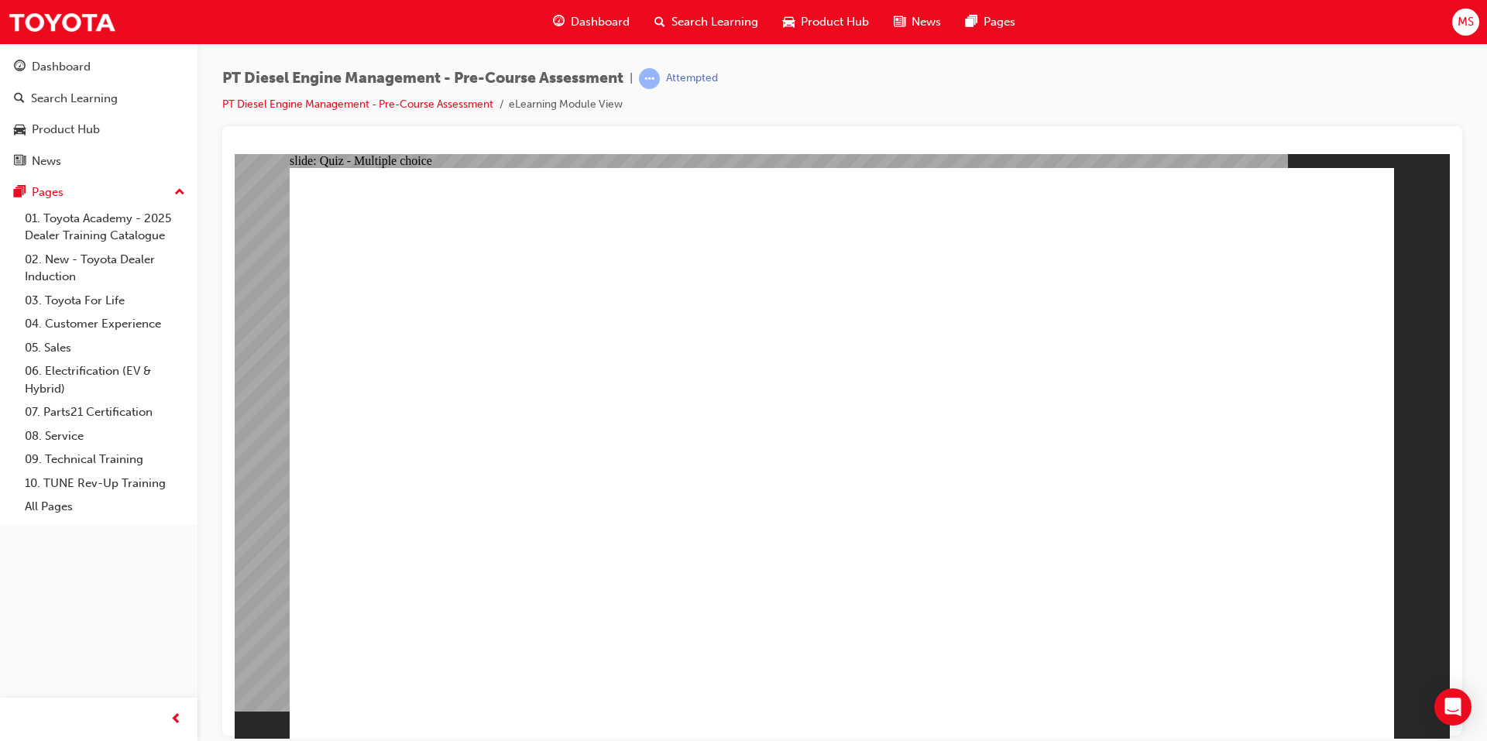
radio input "true"
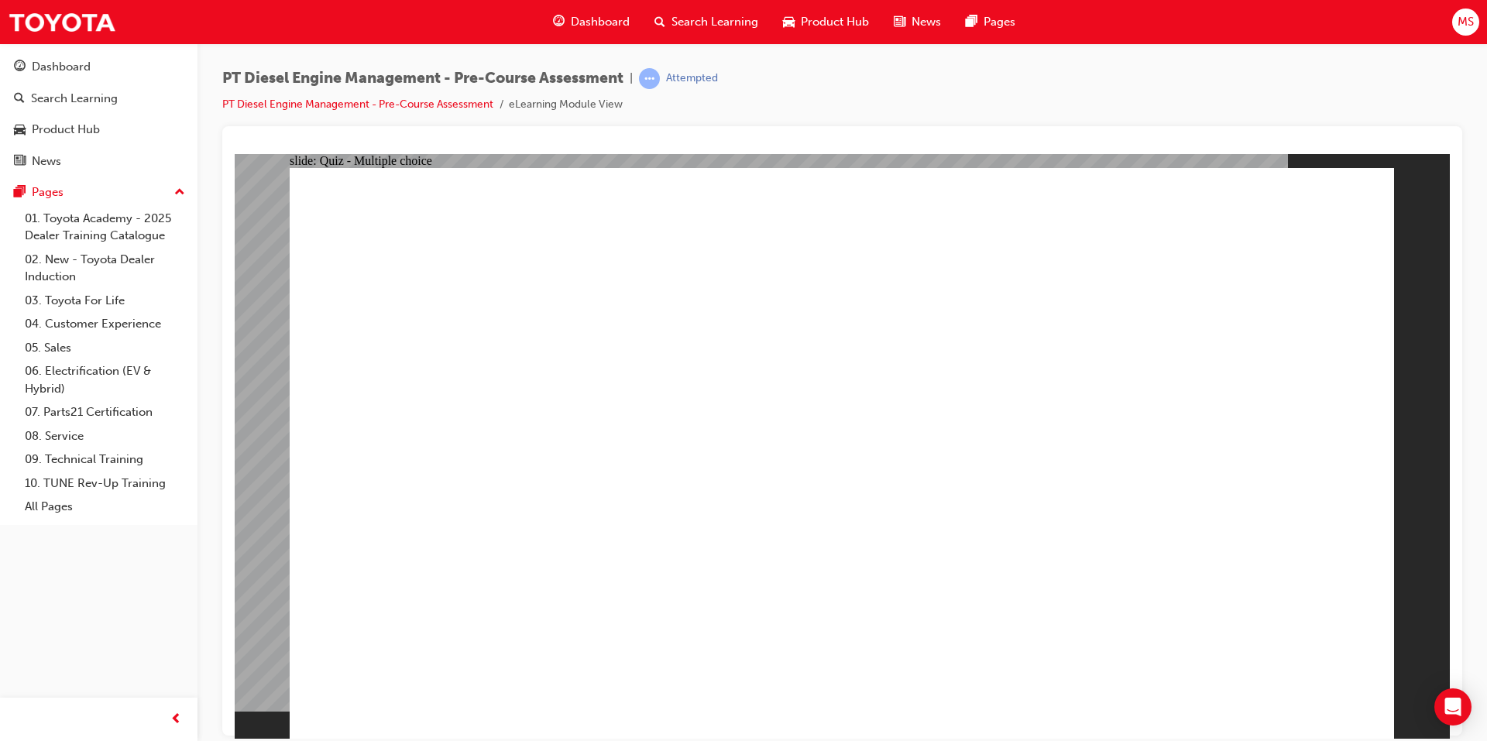
radio input "true"
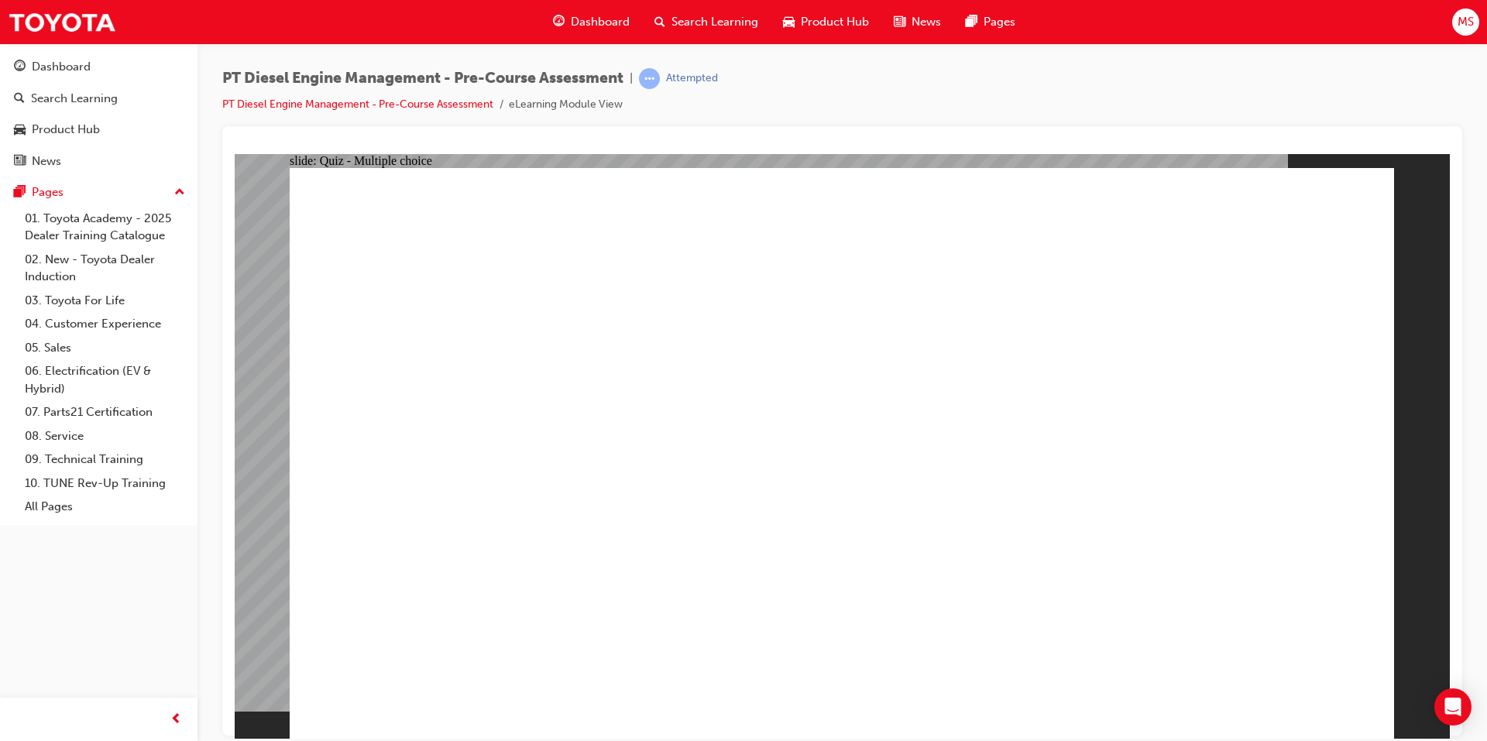
radio input "true"
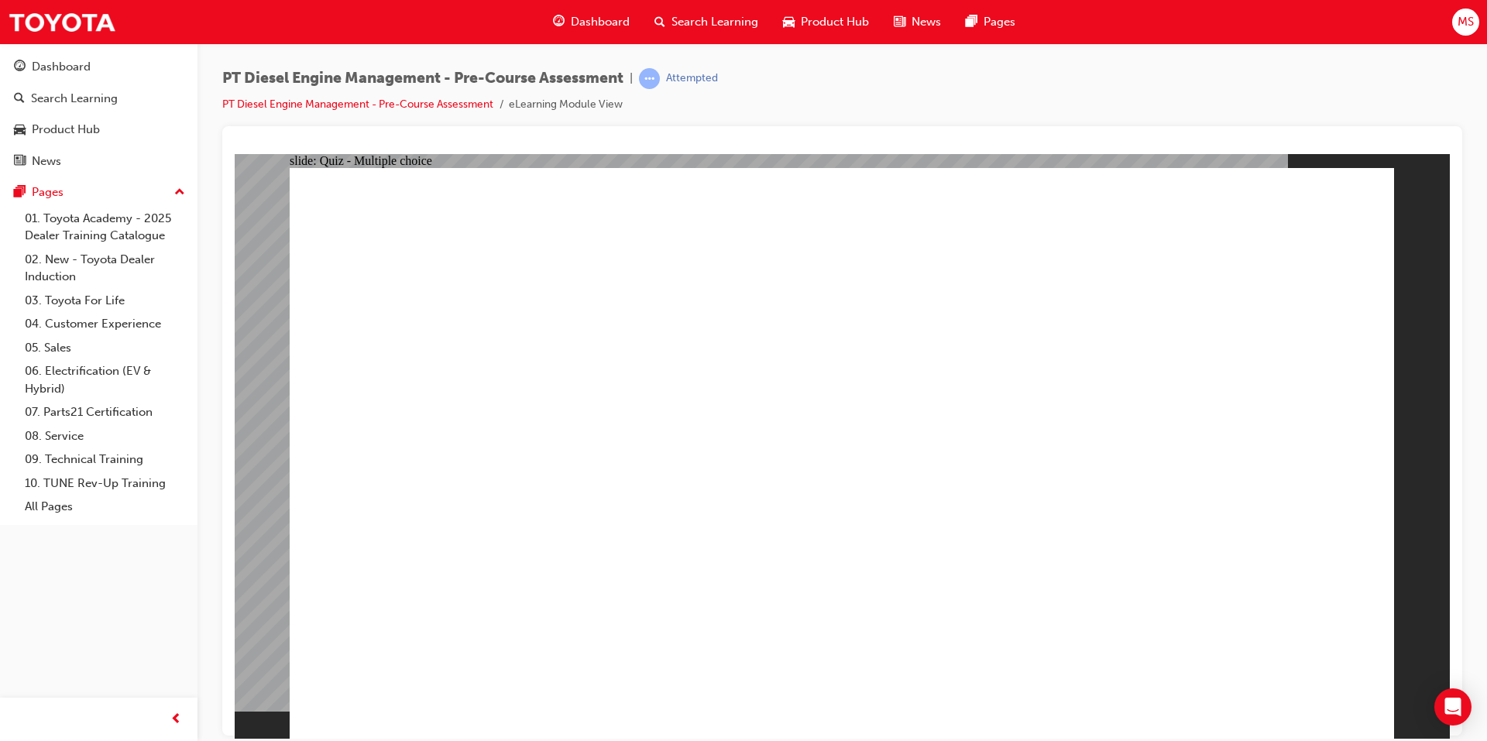
drag, startPoint x: 1050, startPoint y: 643, endPoint x: 1197, endPoint y: 680, distance: 151.8
radio input "true"
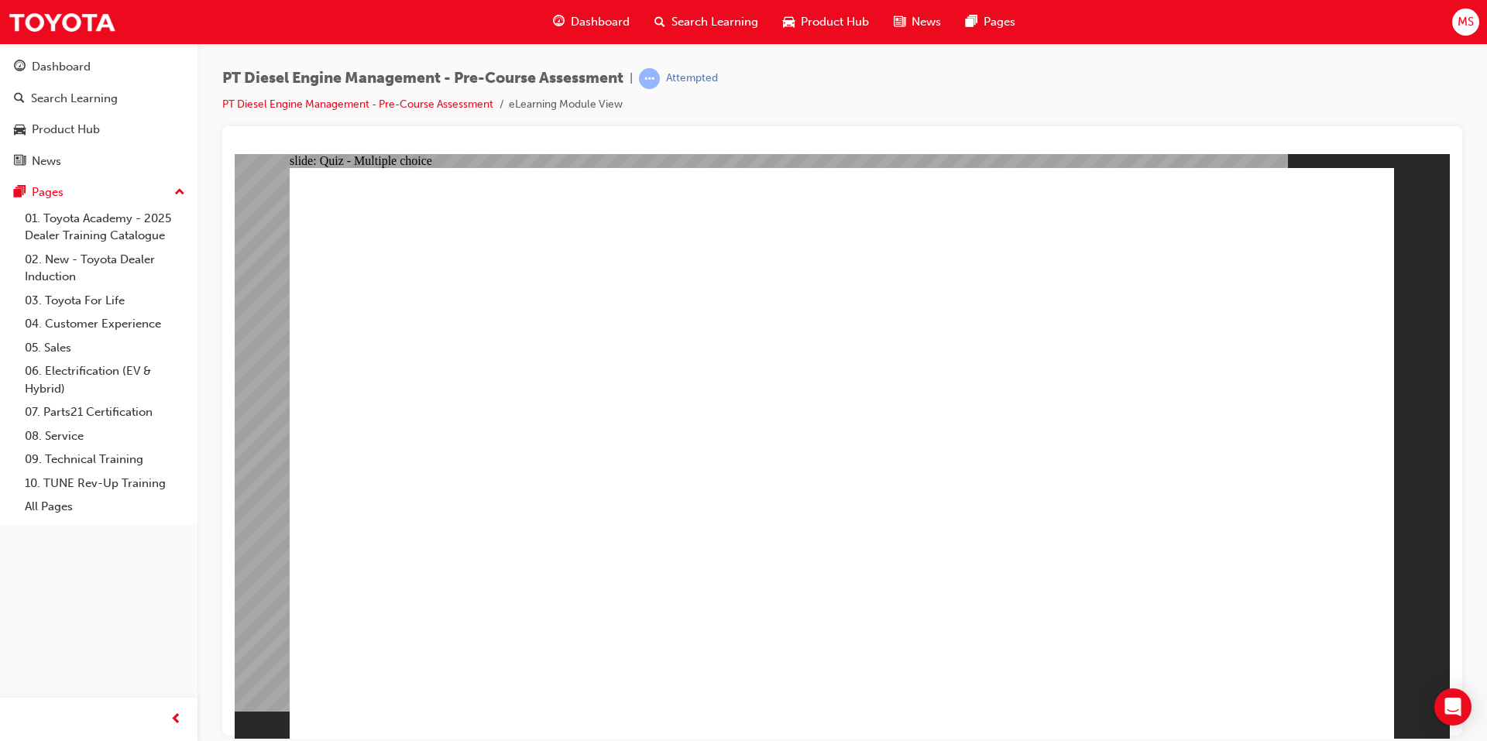
drag, startPoint x: 1094, startPoint y: 646, endPoint x: 1177, endPoint y: 649, distance: 82.9
radio input "true"
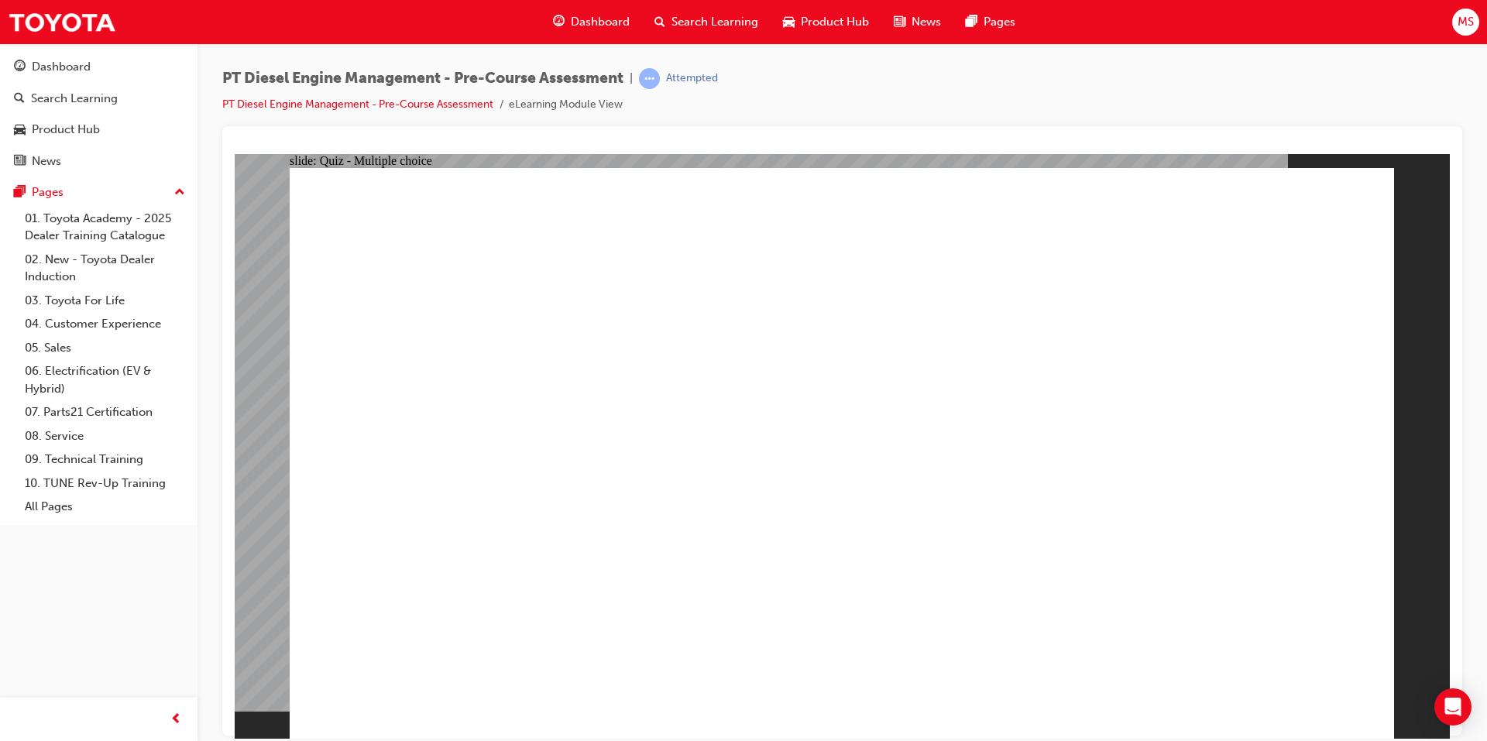
radio input "true"
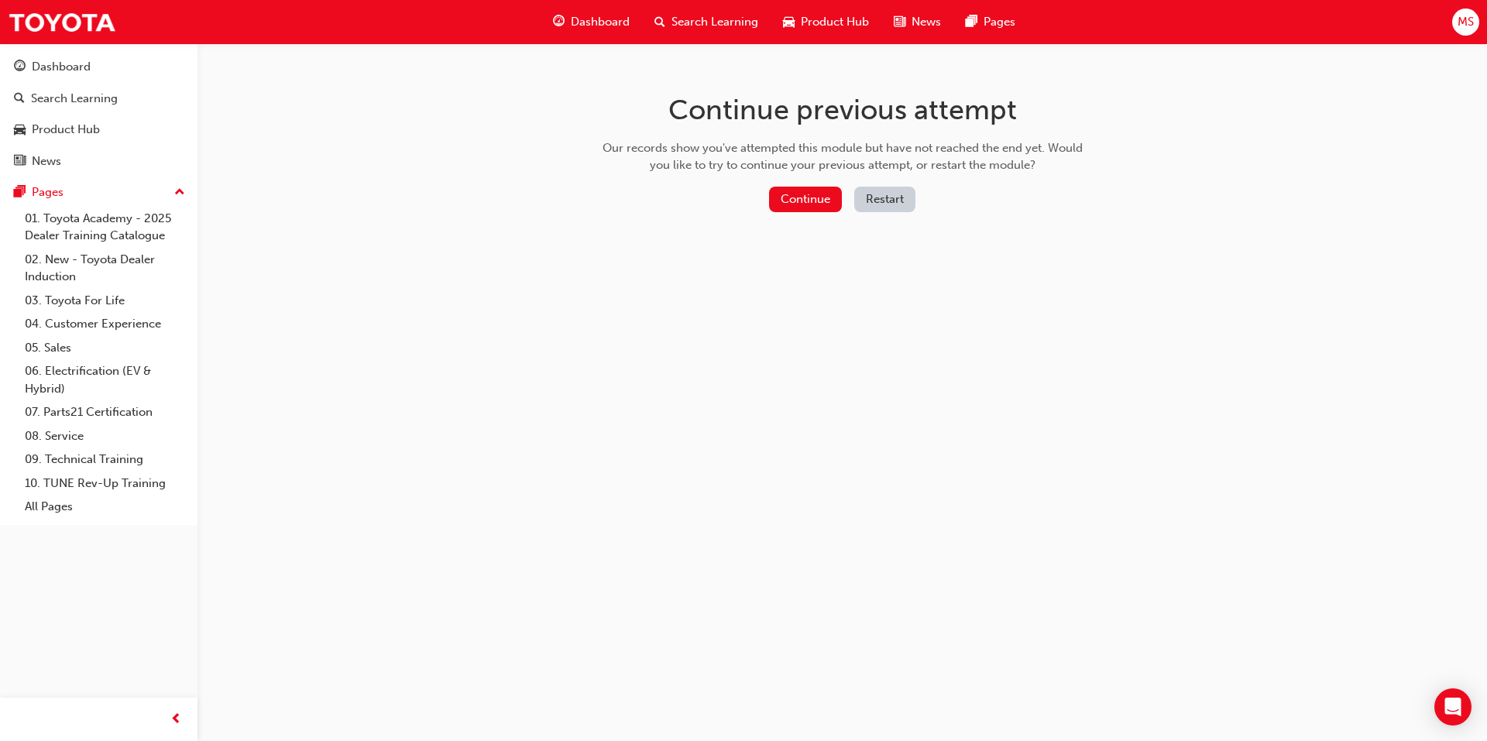
click at [881, 200] on button "Restart" at bounding box center [884, 200] width 61 height 26
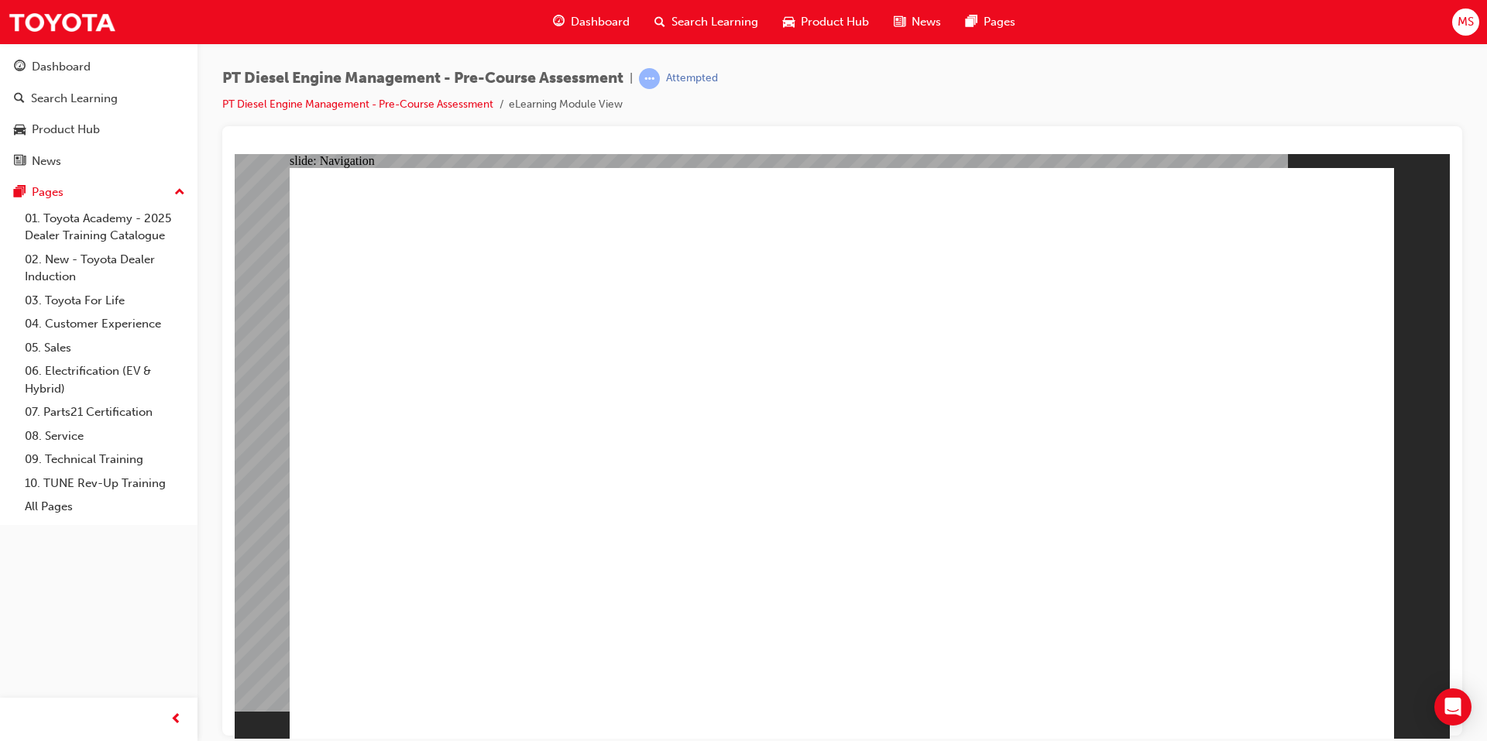
drag, startPoint x: 747, startPoint y: 637, endPoint x: 911, endPoint y: 620, distance: 165.1
radio input "true"
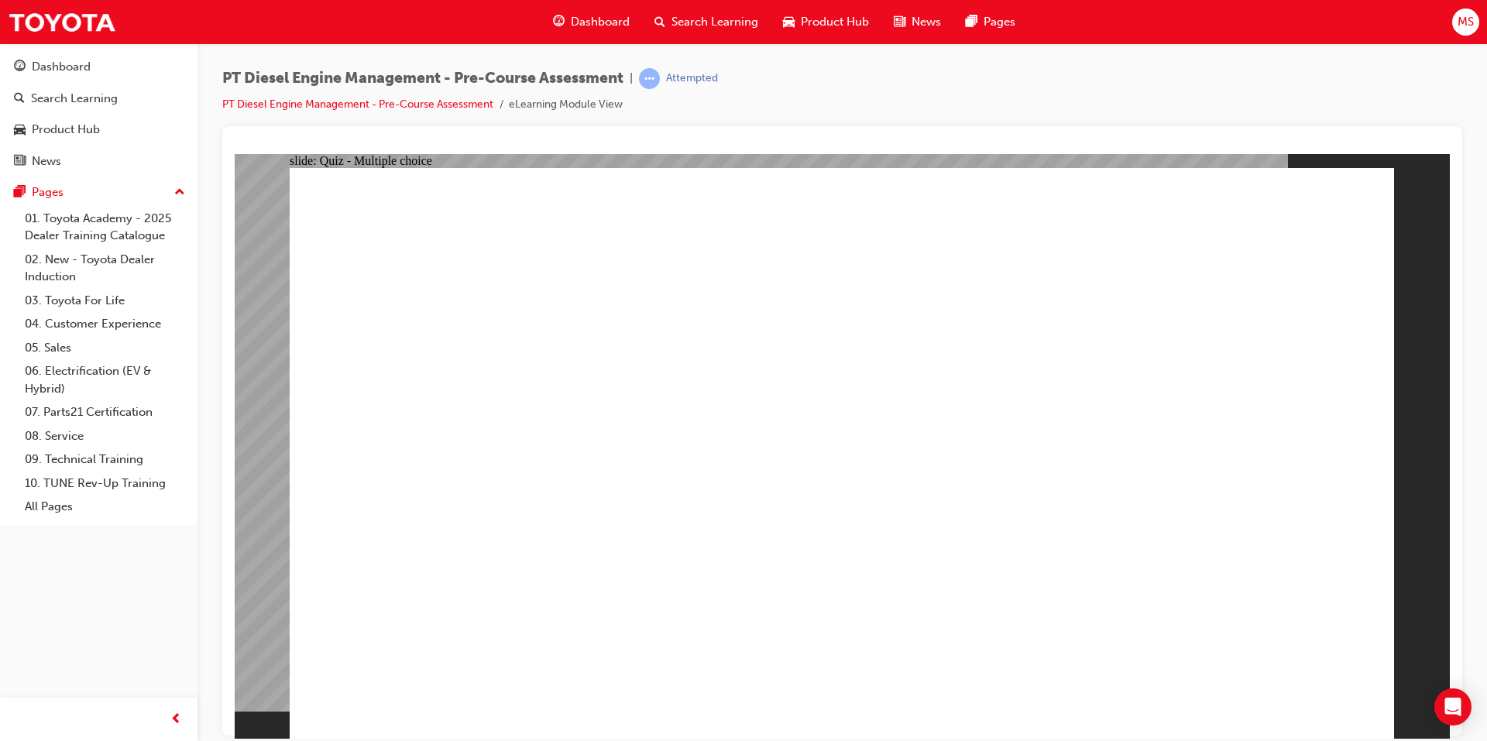
drag, startPoint x: 563, startPoint y: 613, endPoint x: 671, endPoint y: 609, distance: 107.7
radio input "true"
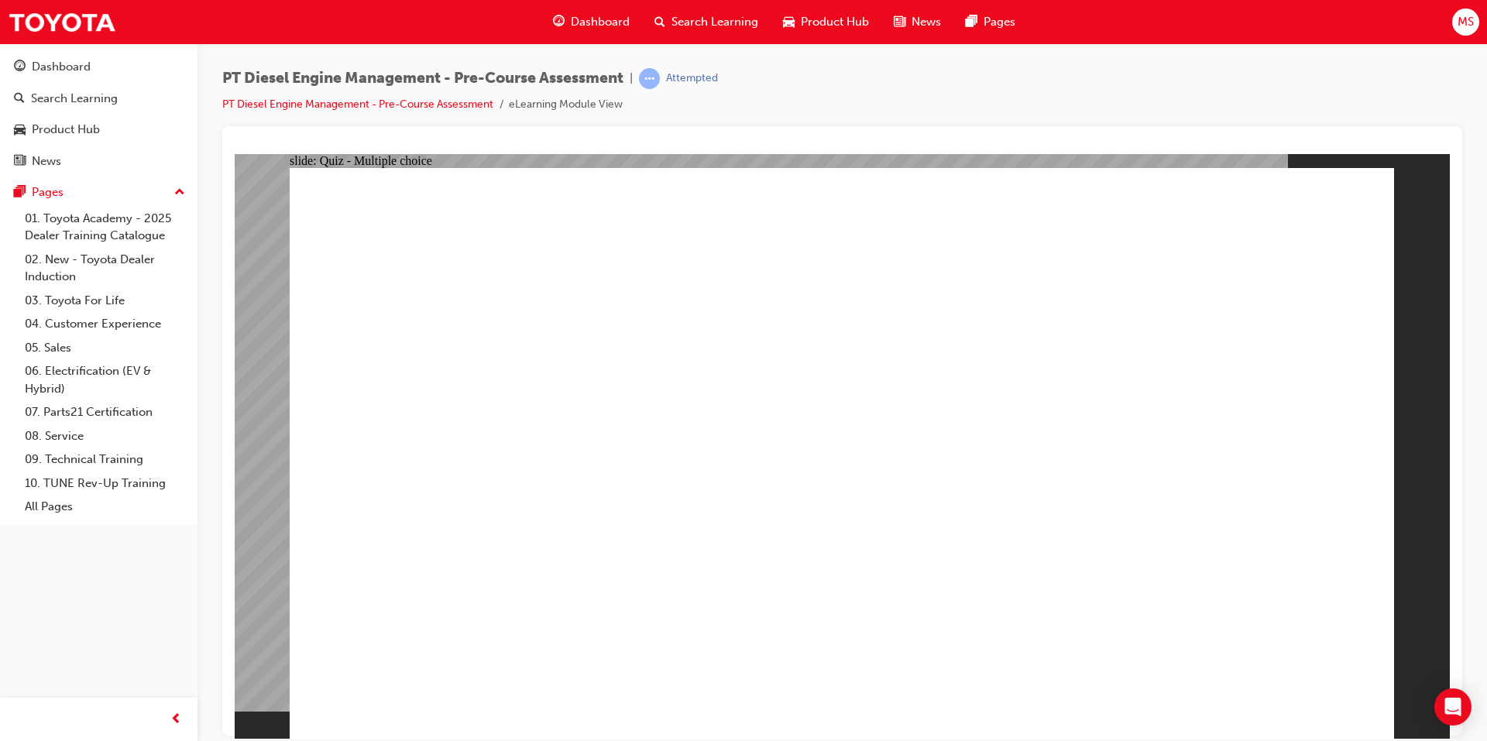
drag, startPoint x: 727, startPoint y: 573, endPoint x: 743, endPoint y: 585, distance: 20.0
radio input "true"
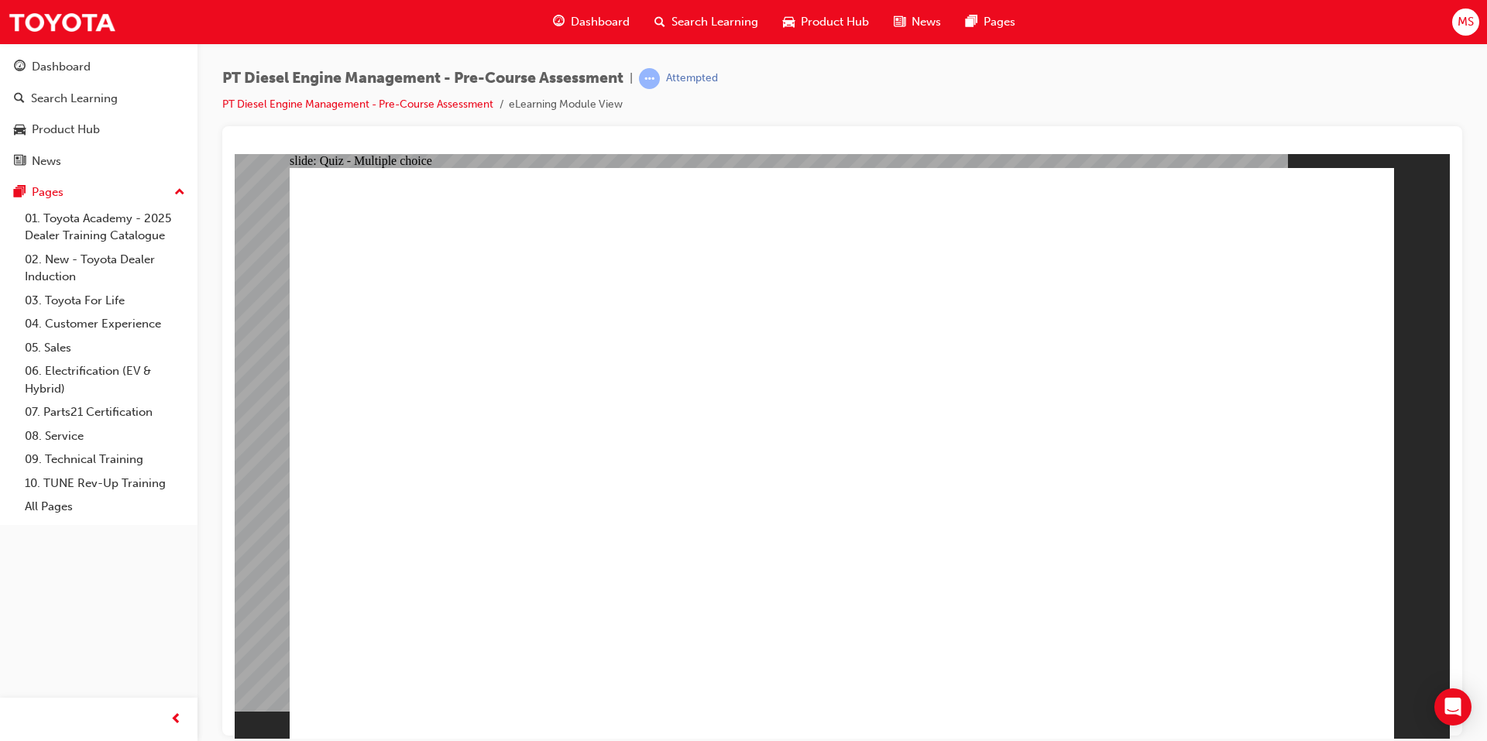
radio input "true"
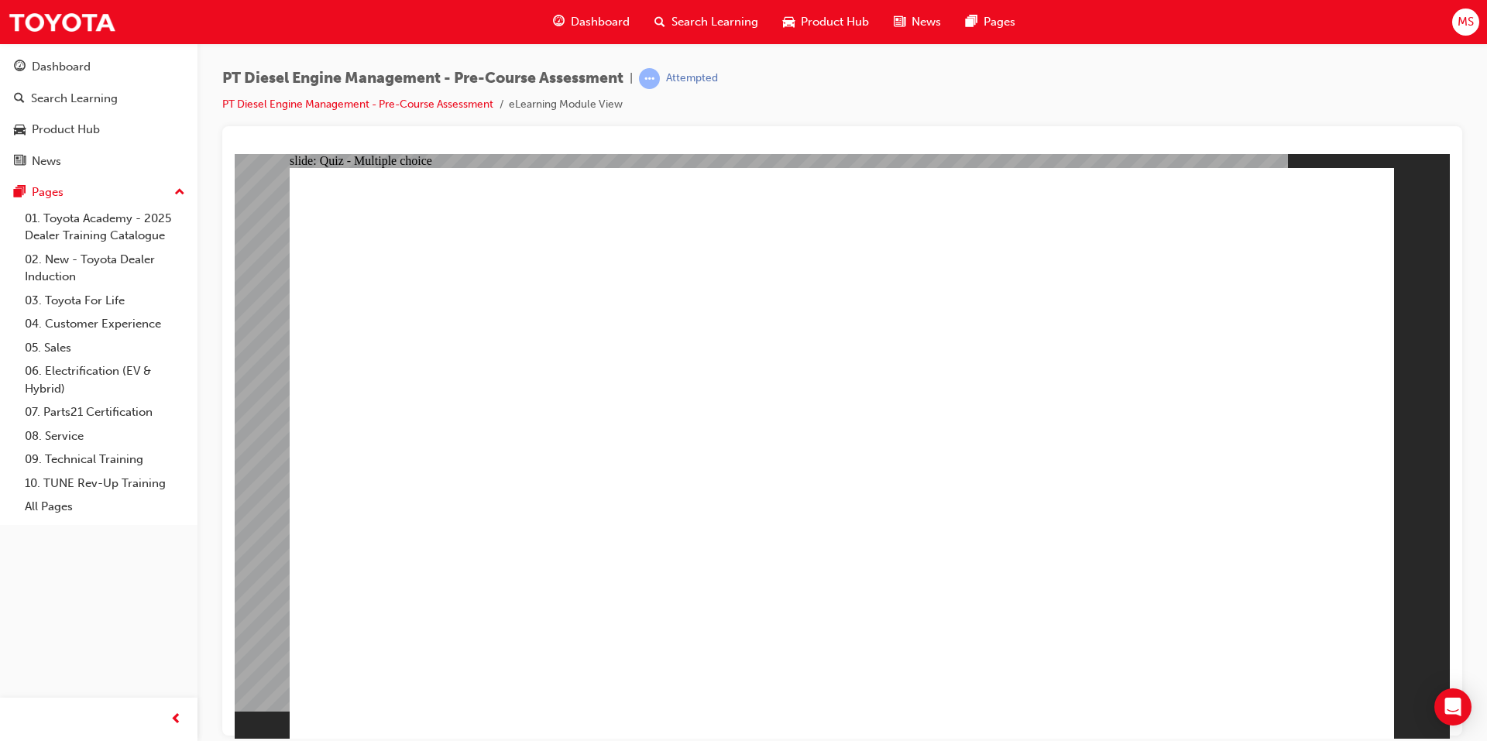
radio input "true"
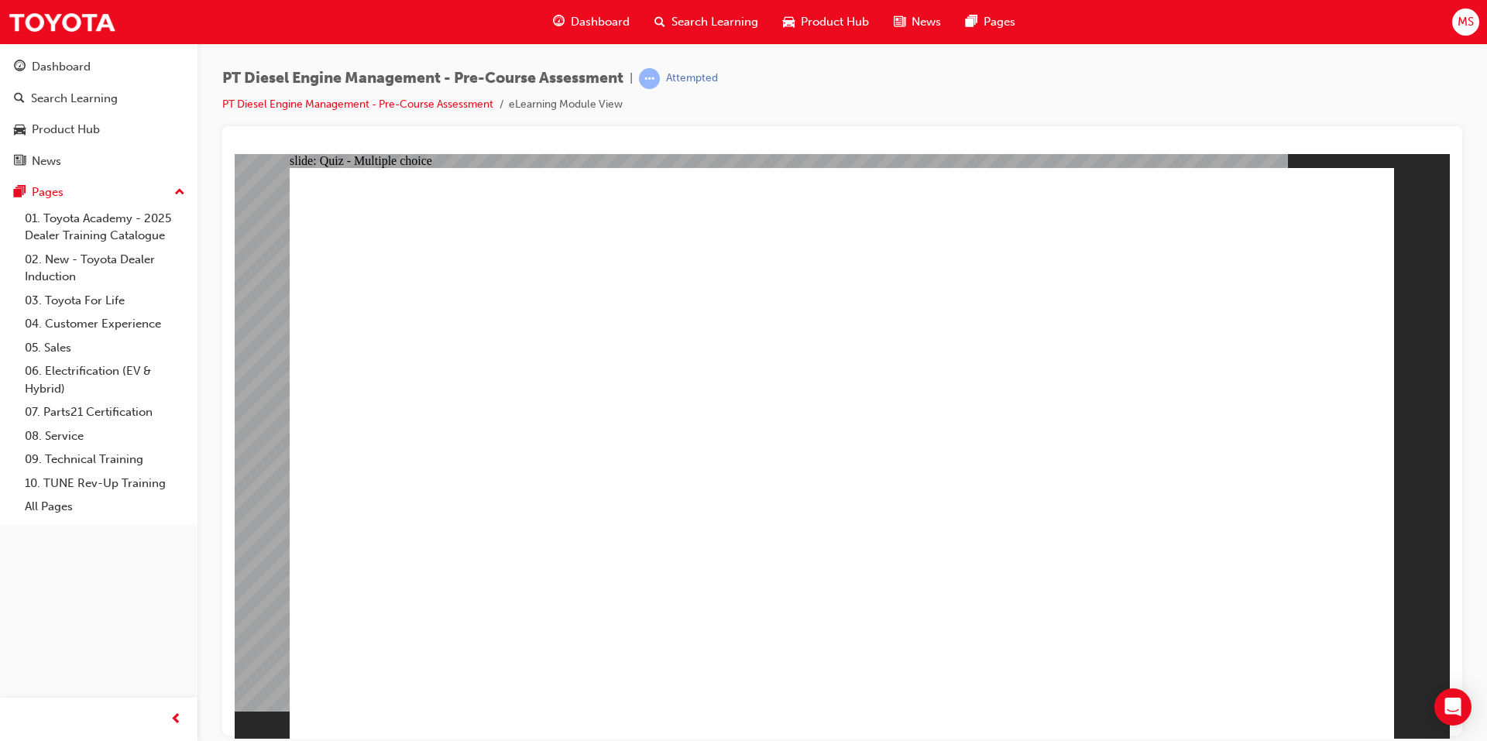
drag, startPoint x: 636, startPoint y: 428, endPoint x: 661, endPoint y: 461, distance: 41.4
radio input "true"
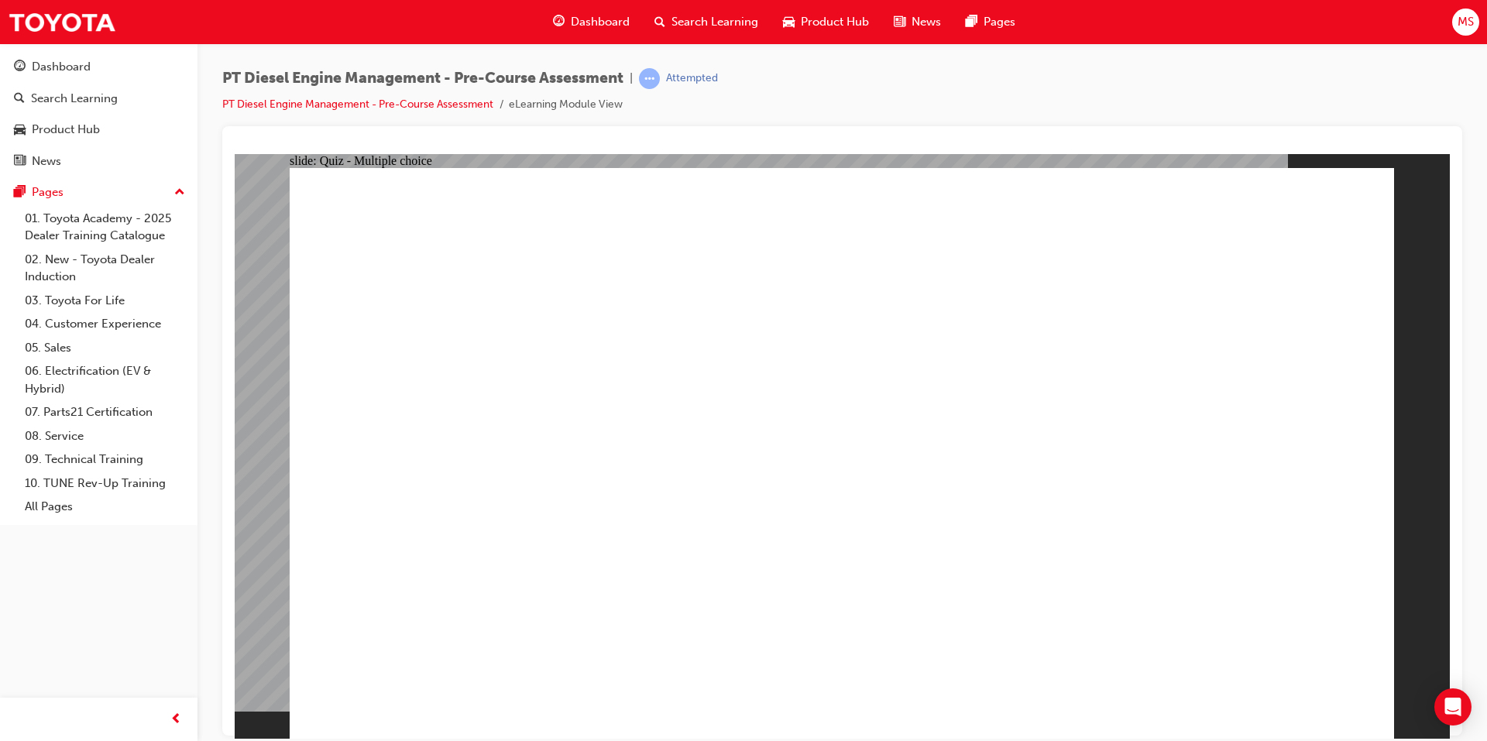
radio input "true"
drag, startPoint x: 697, startPoint y: 633, endPoint x: 932, endPoint y: 606, distance: 236.2
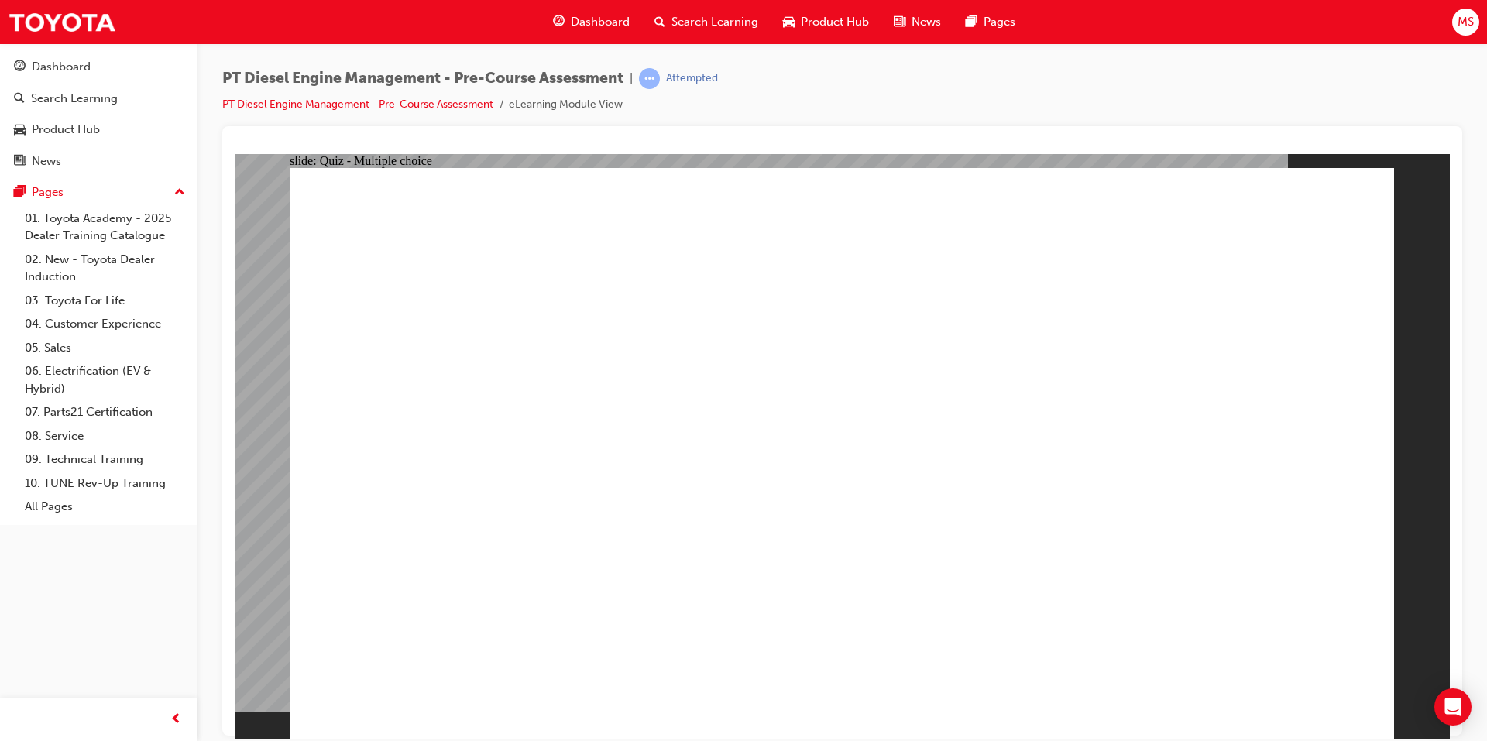
radio input "true"
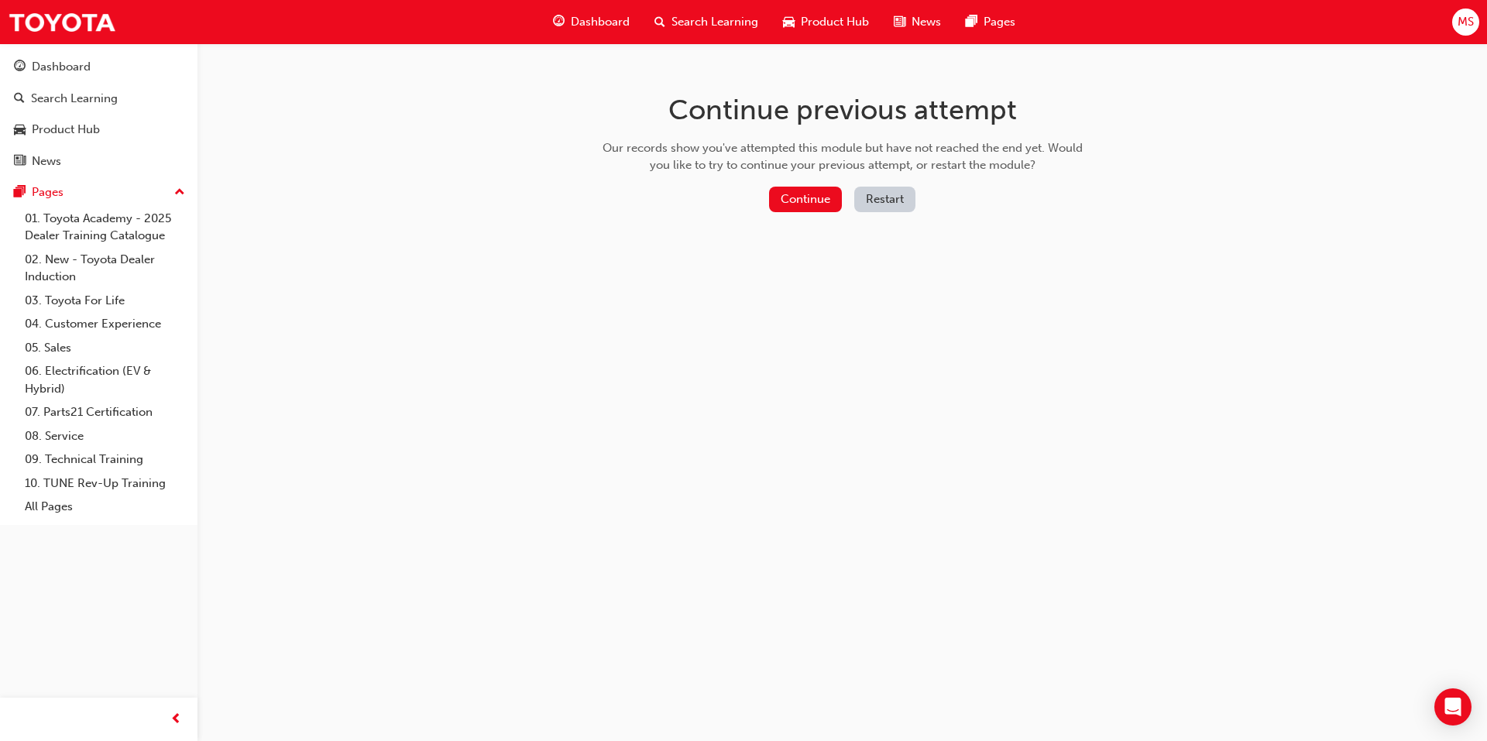
click at [865, 198] on button "Restart" at bounding box center [884, 200] width 61 height 26
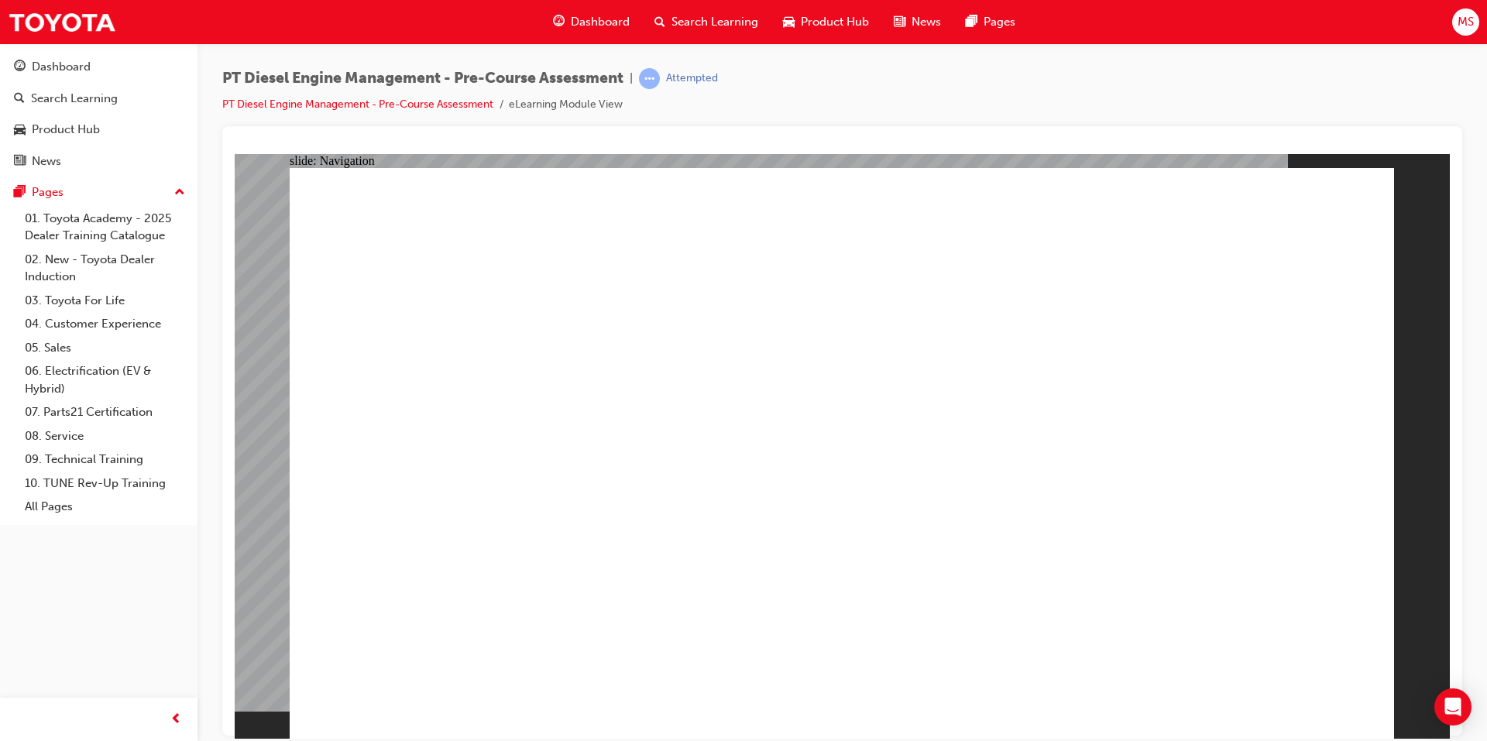
drag, startPoint x: 1004, startPoint y: 275, endPoint x: 785, endPoint y: 269, distance: 218.4
drag, startPoint x: 1002, startPoint y: 603, endPoint x: 1014, endPoint y: 605, distance: 12.5
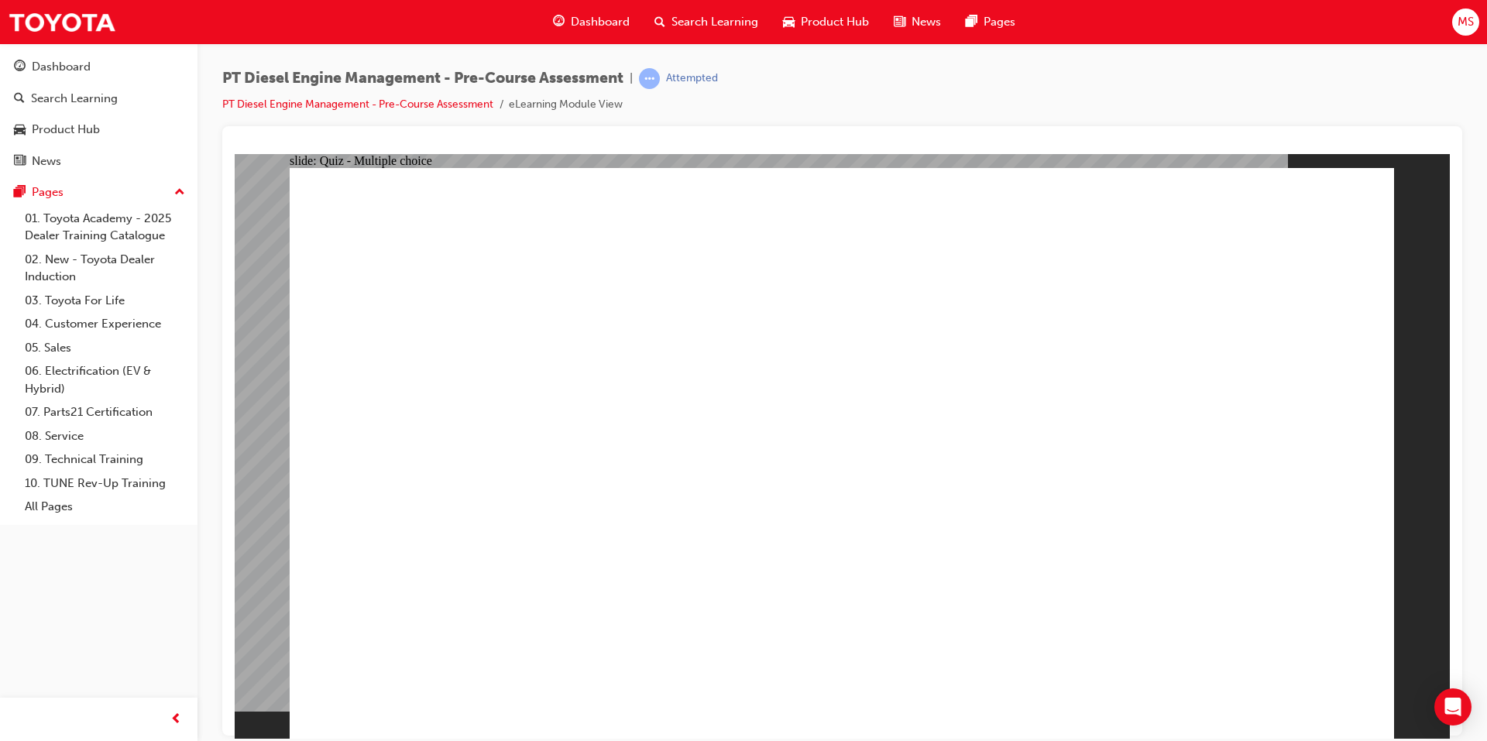
radio input "true"
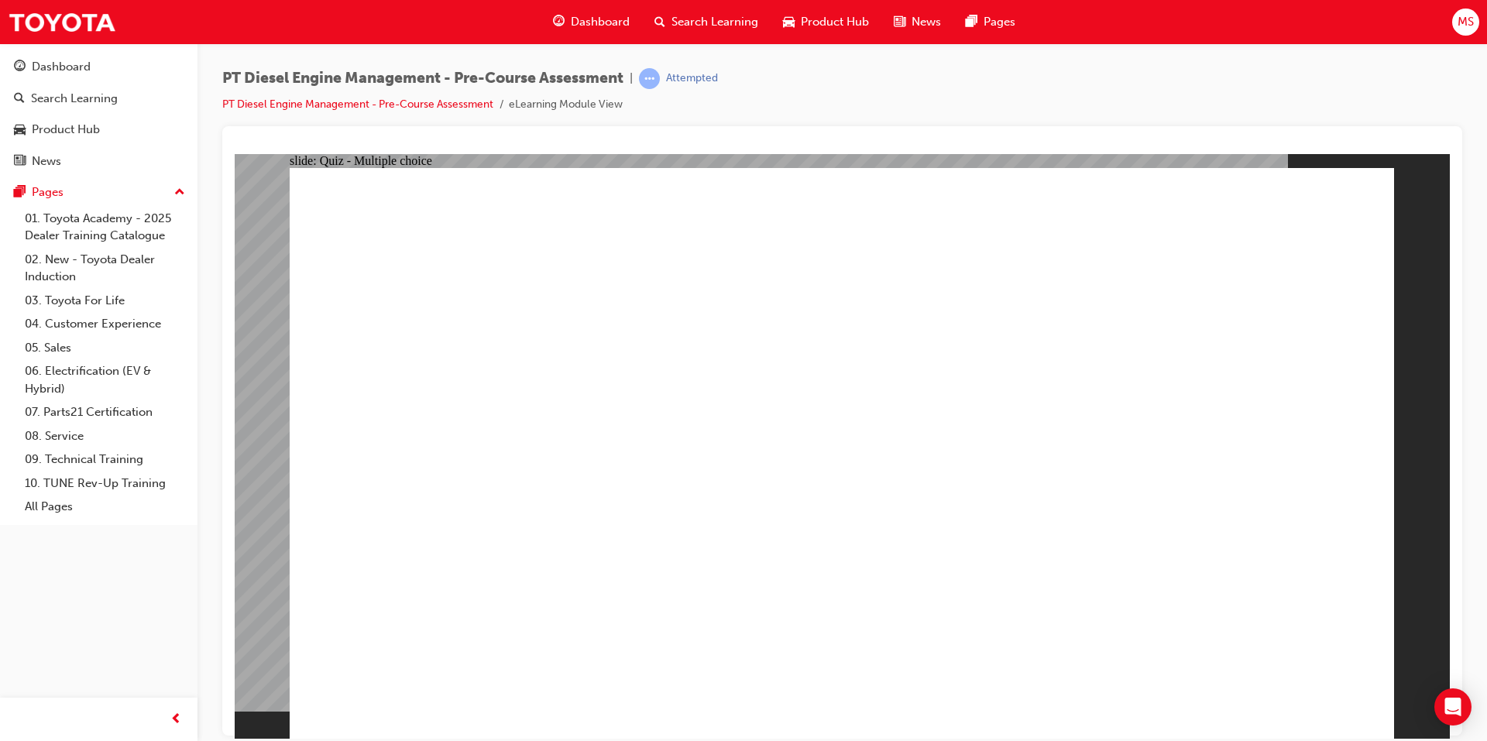
drag, startPoint x: 662, startPoint y: 628, endPoint x: 695, endPoint y: 623, distance: 33.7
radio input "true"
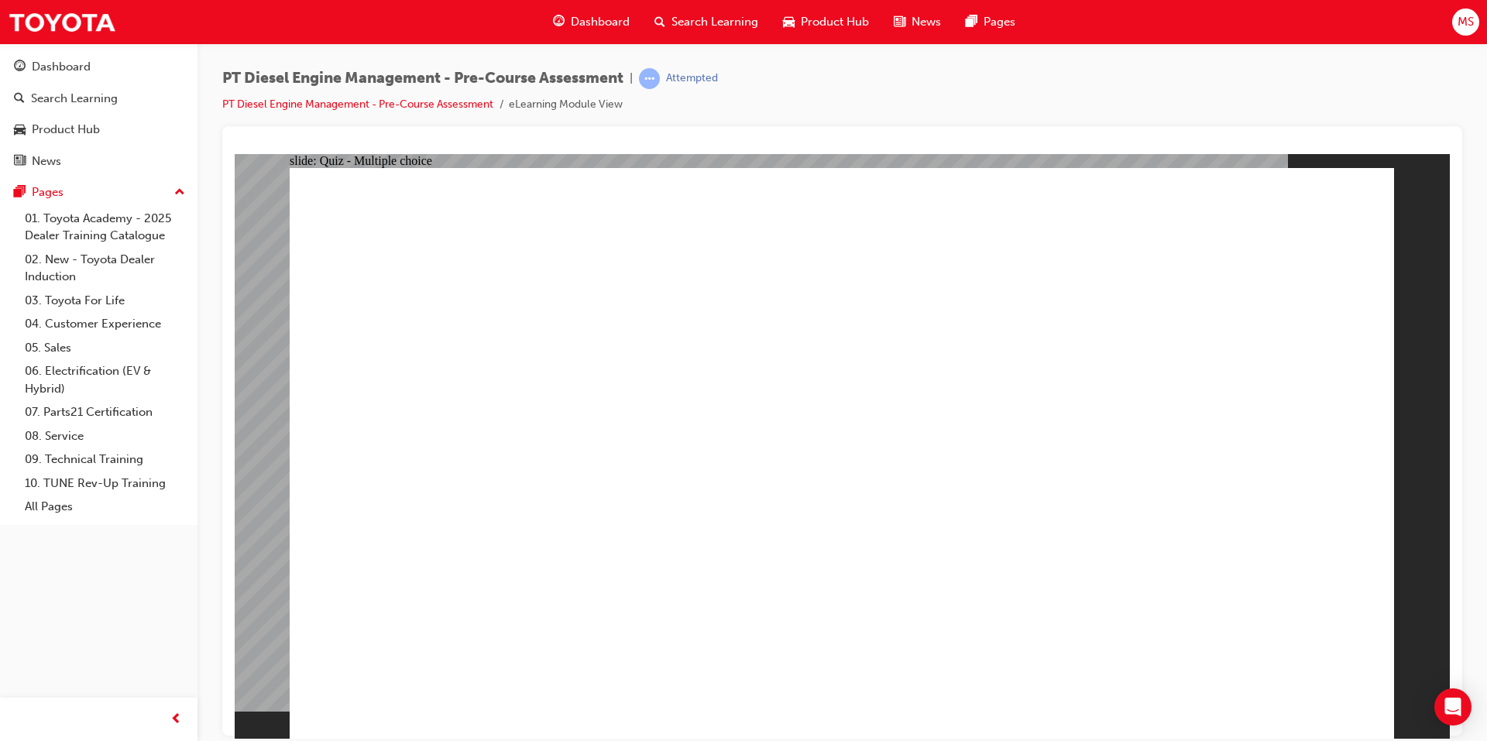
radio input "true"
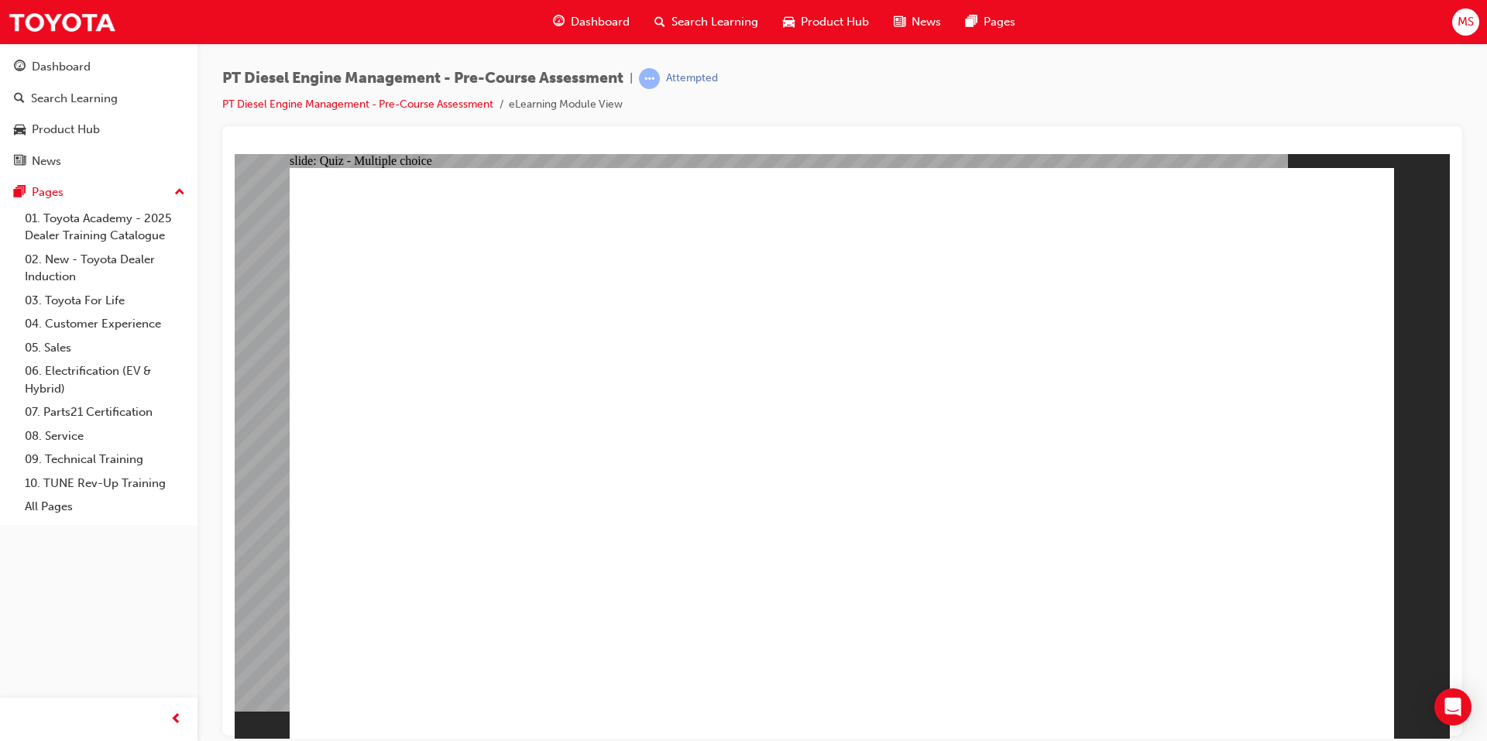
radio input "true"
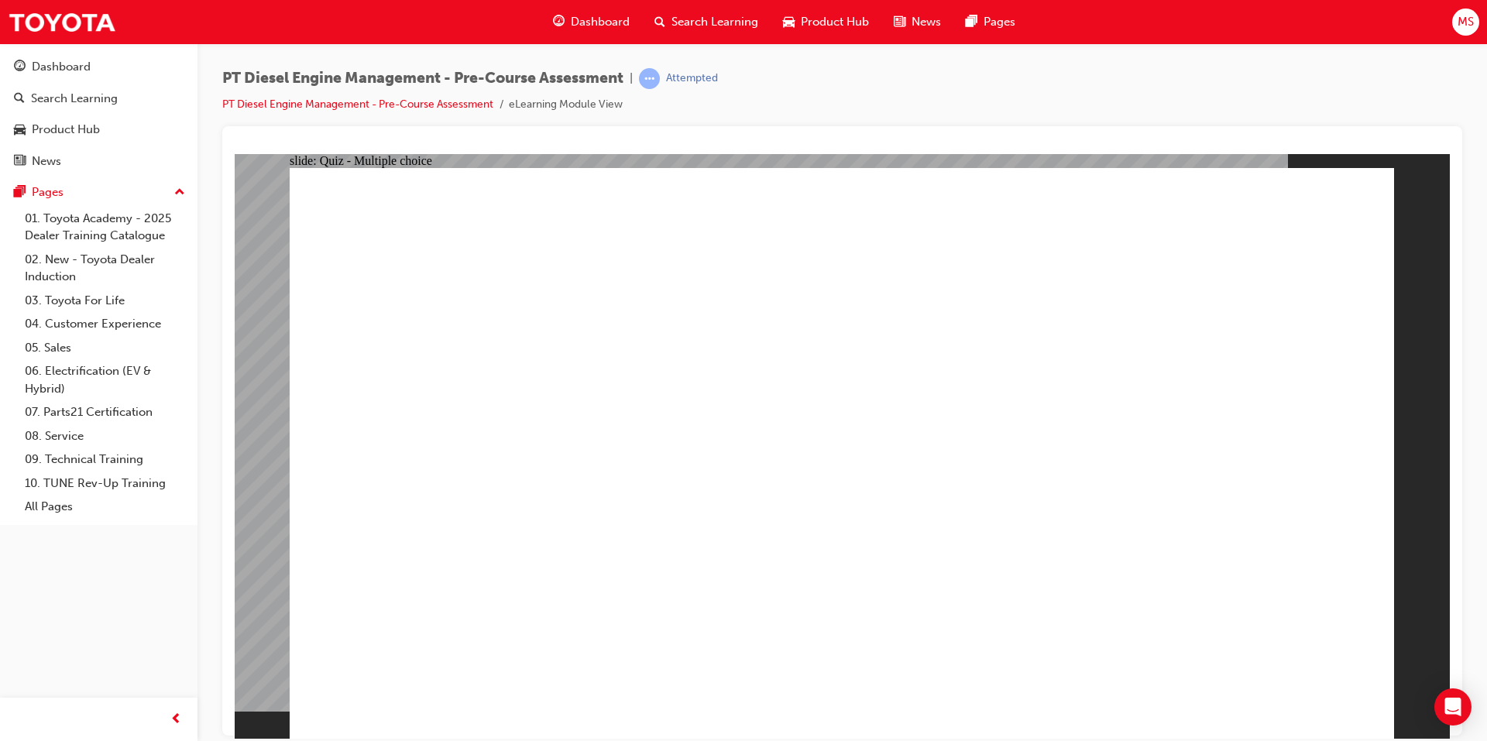
radio input "true"
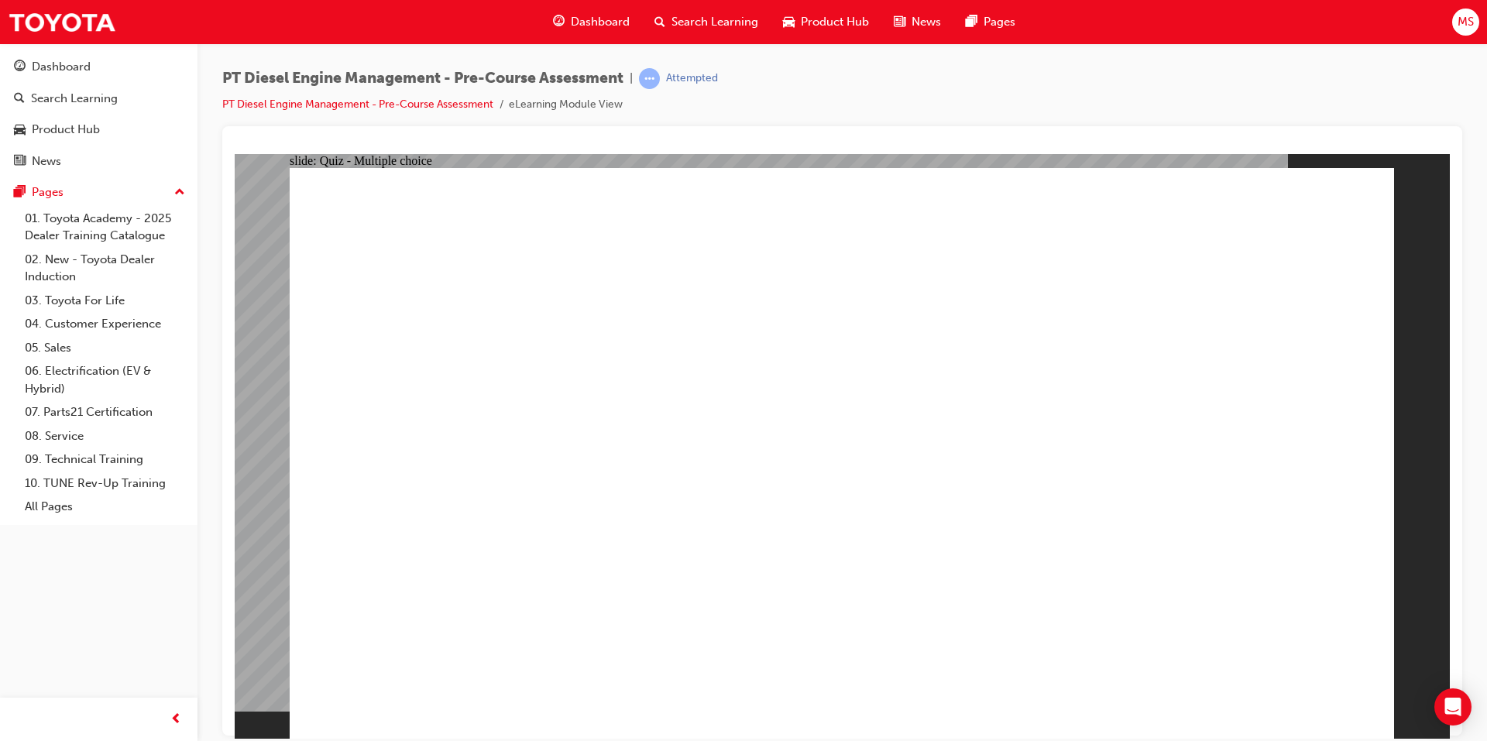
radio input "true"
drag, startPoint x: 1310, startPoint y: 702, endPoint x: 1300, endPoint y: 695, distance: 11.6
radio input "true"
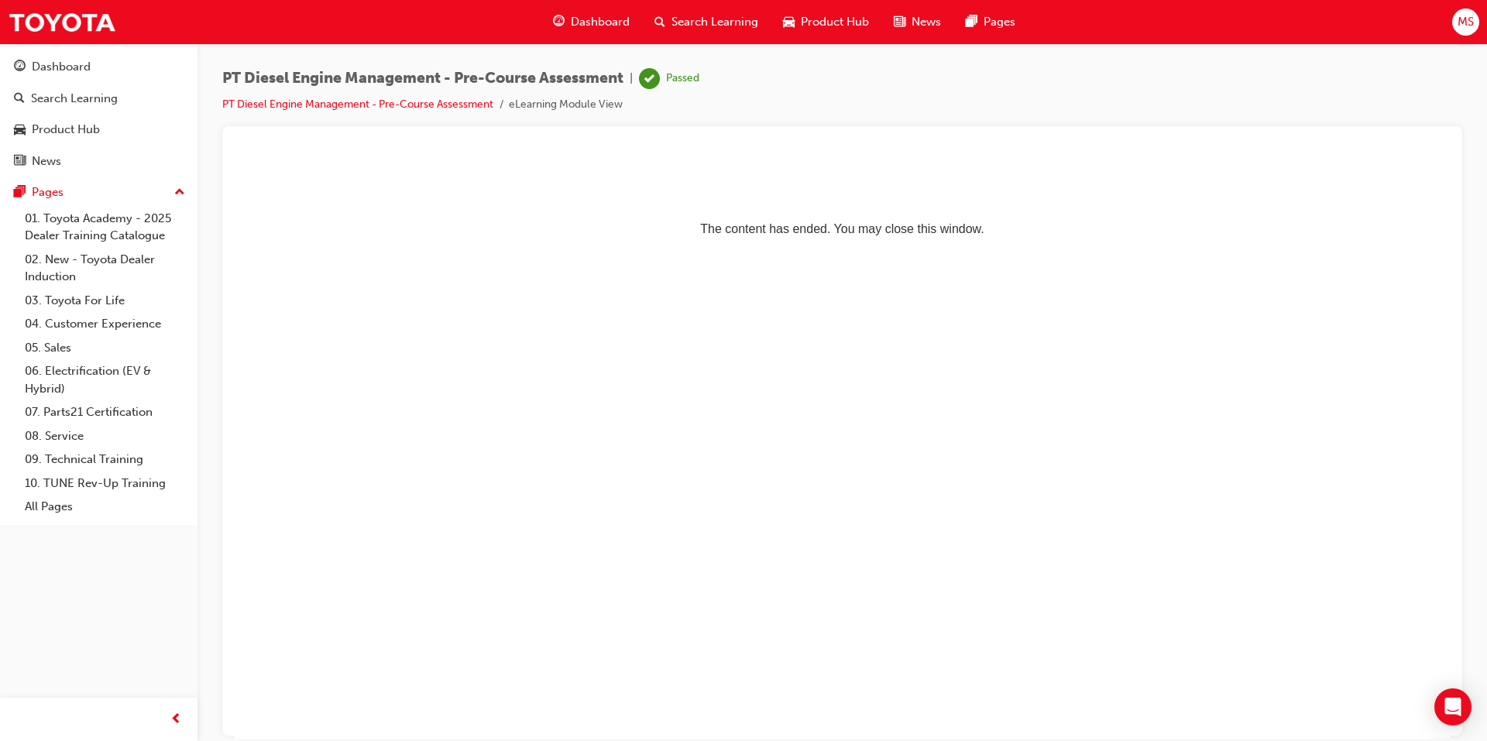
click at [678, 18] on span "Search Learning" at bounding box center [714, 22] width 87 height 18
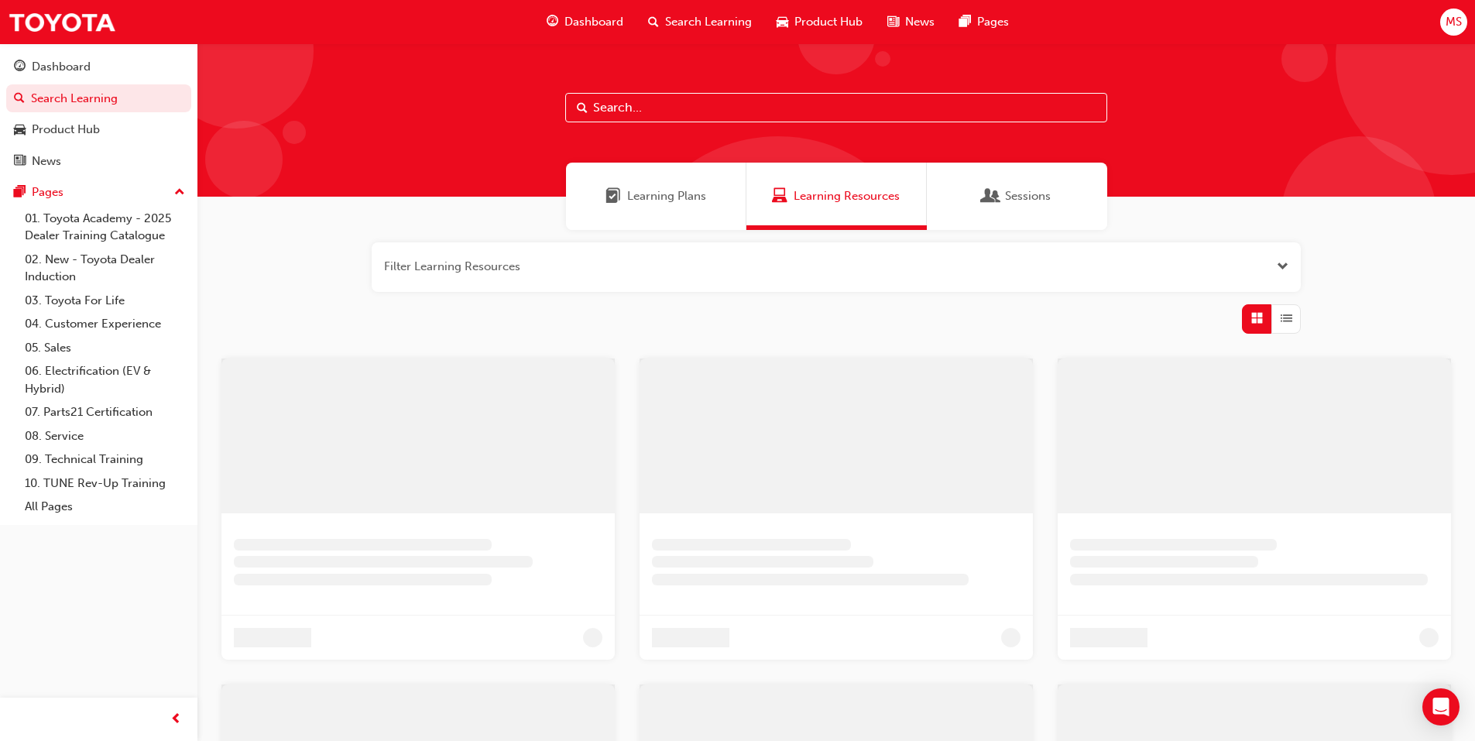
click at [604, 196] on div "Learning Plans" at bounding box center [656, 196] width 180 height 67
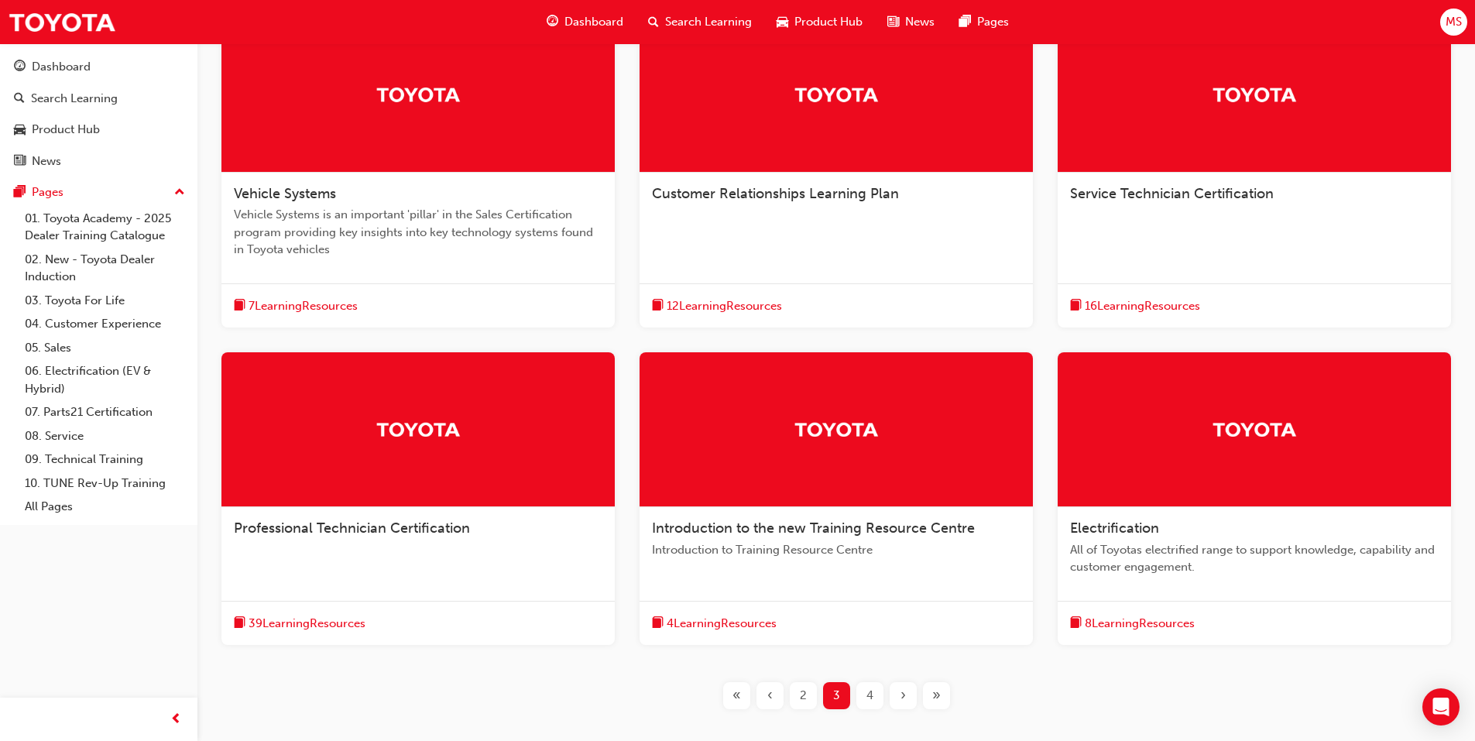
scroll to position [387, 0]
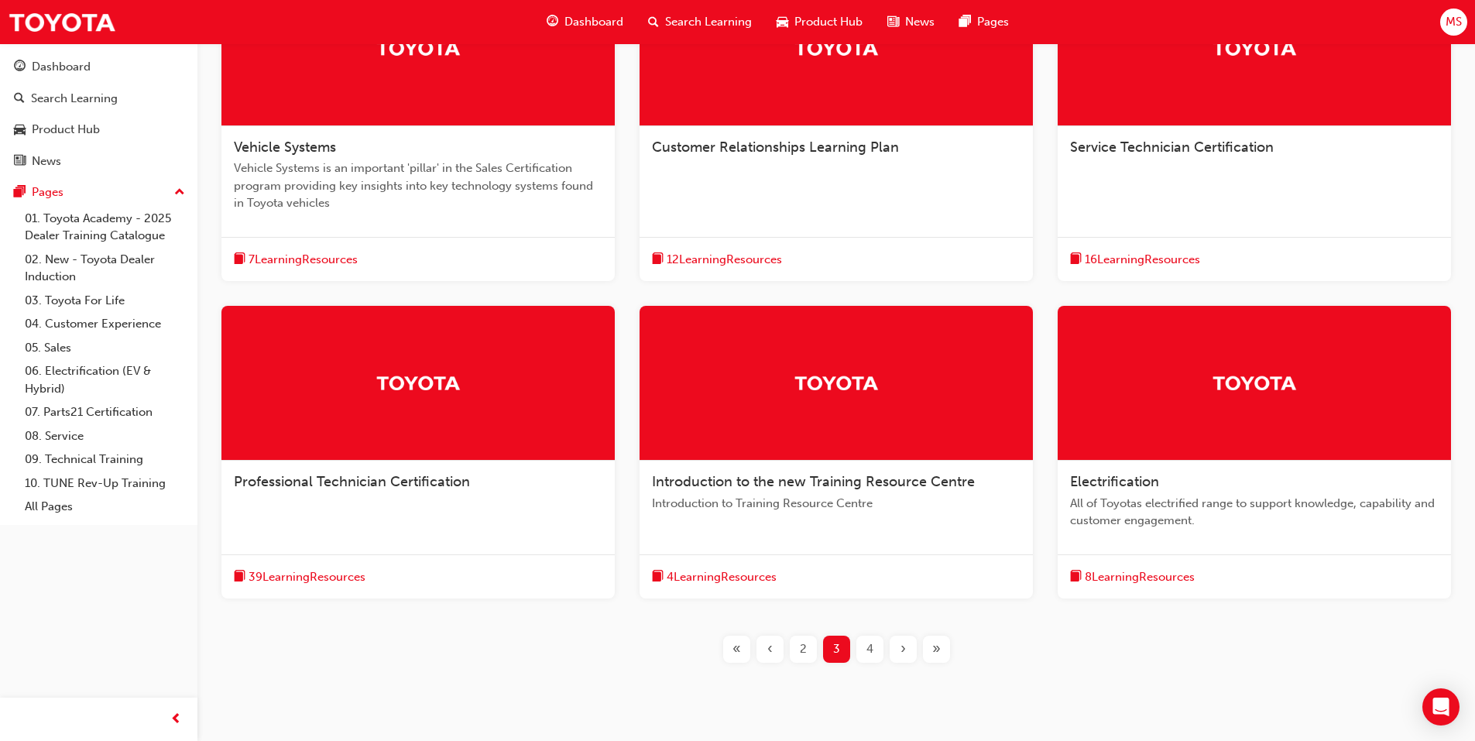
click at [515, 393] on div at bounding box center [417, 383] width 393 height 155
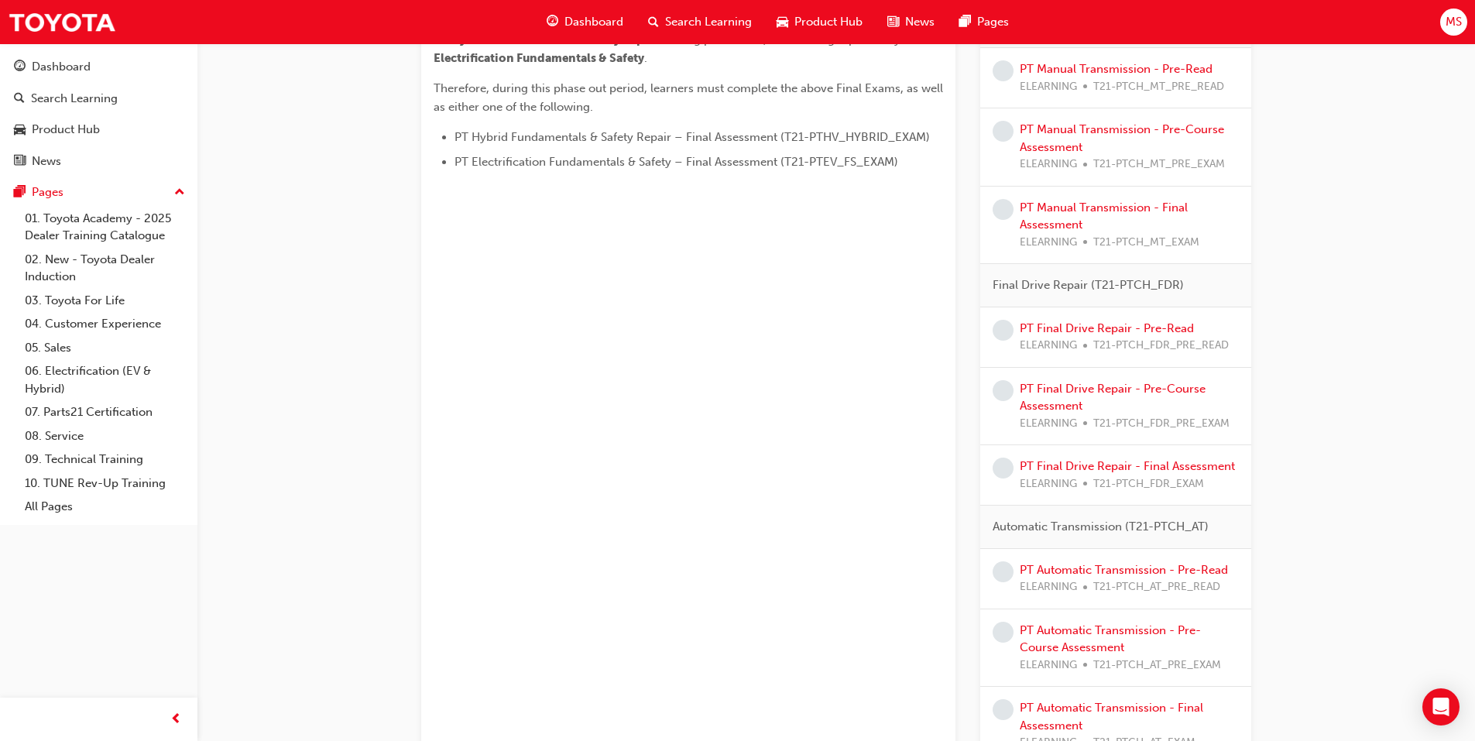
scroll to position [450, 0]
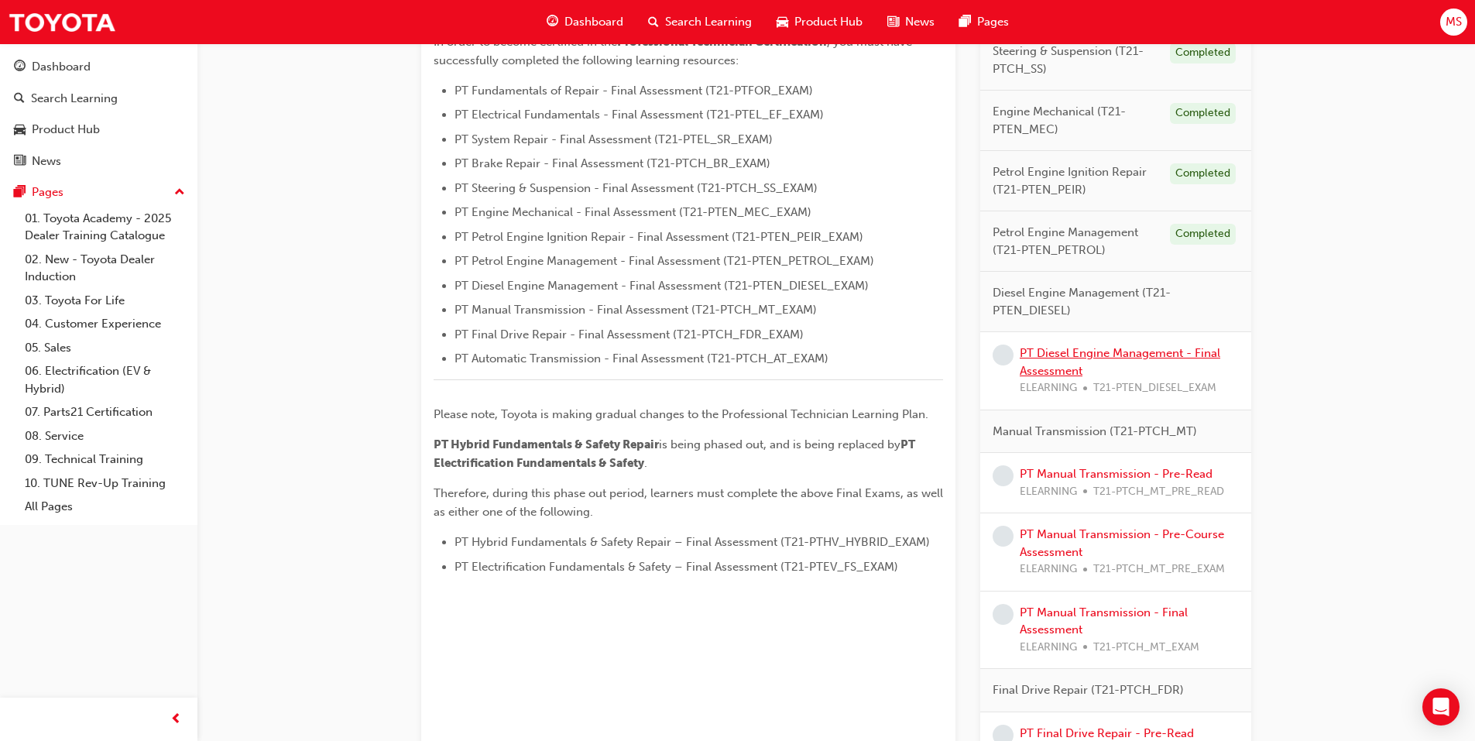
click at [1045, 351] on link "PT Diesel Engine Management - Final Assessment" at bounding box center [1120, 362] width 201 height 32
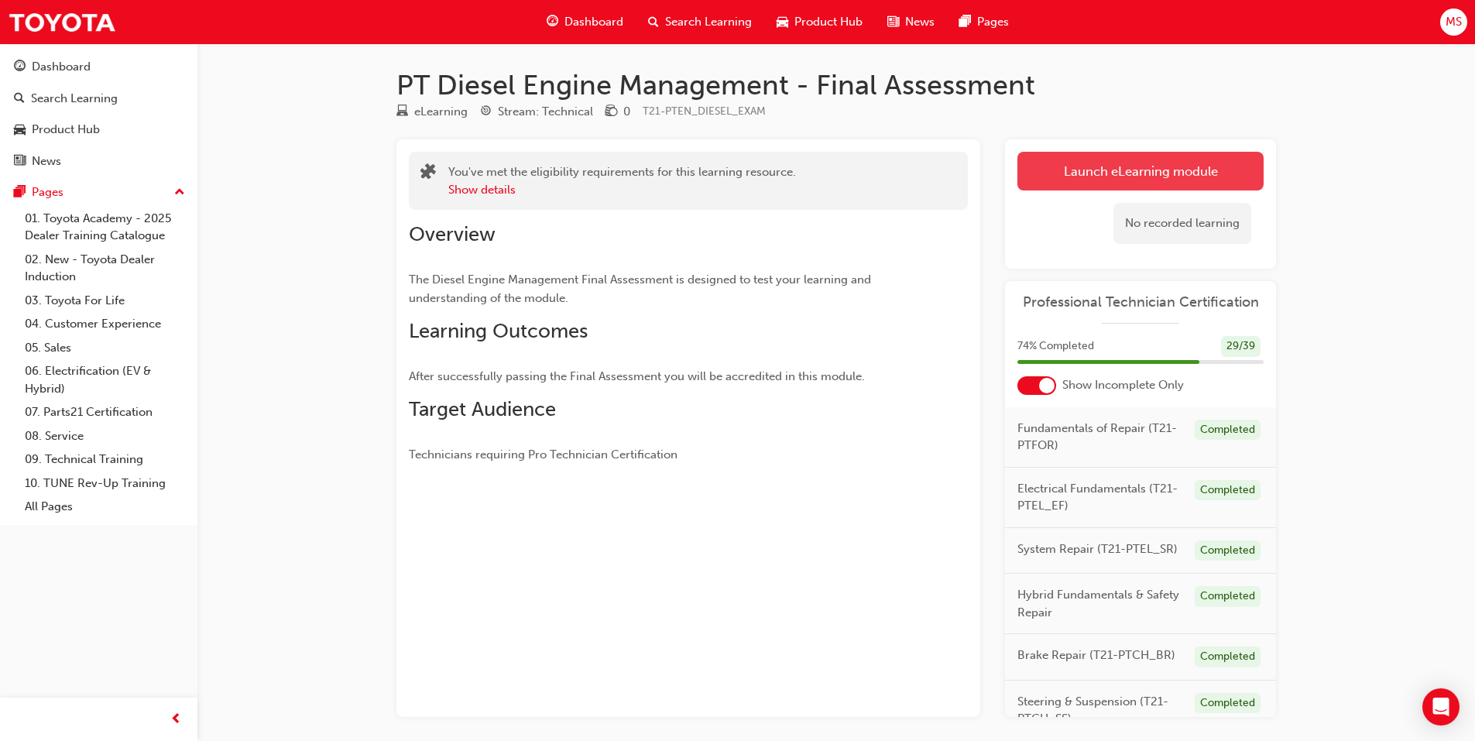
click at [1074, 183] on link "Launch eLearning module" at bounding box center [1141, 171] width 246 height 39
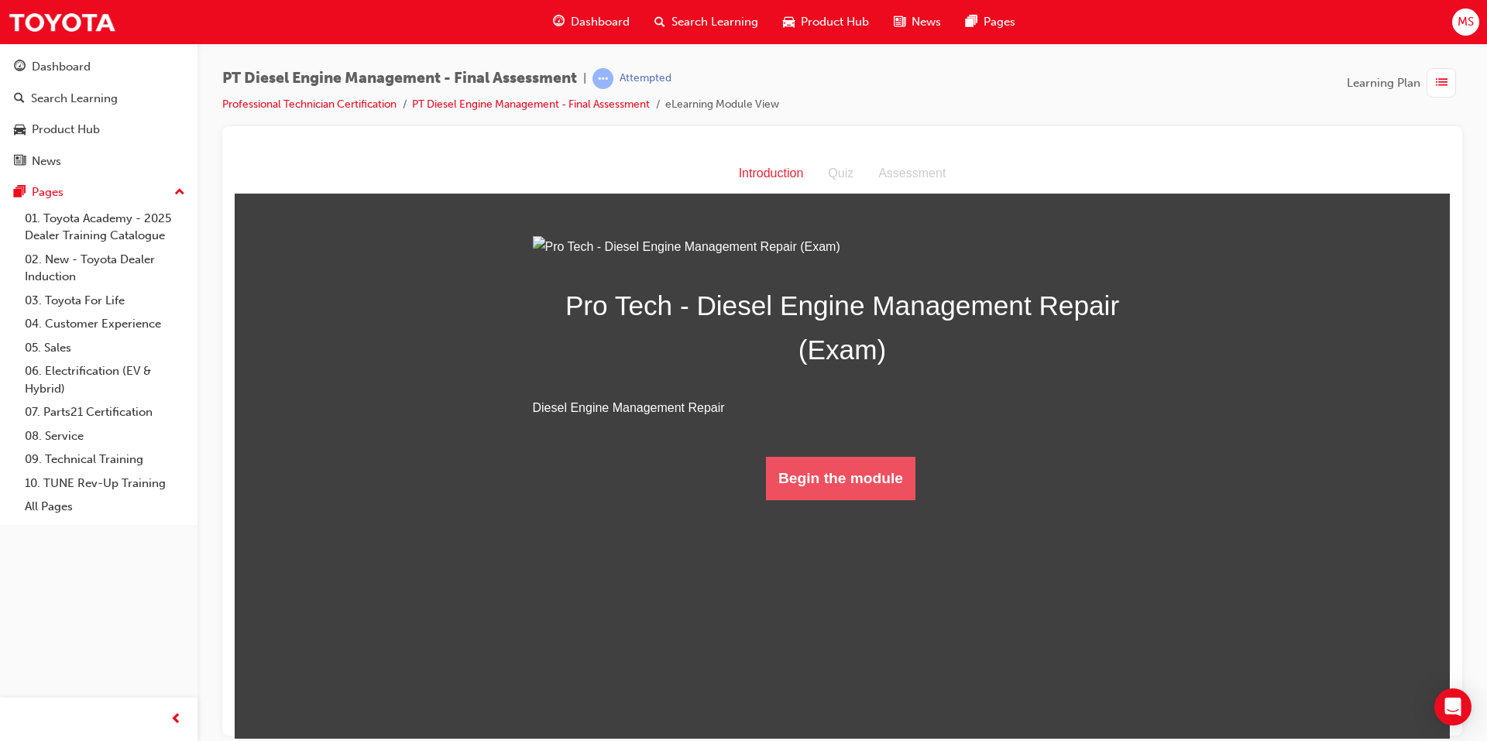
click at [803, 499] on button "Begin the module" at bounding box center [840, 477] width 149 height 43
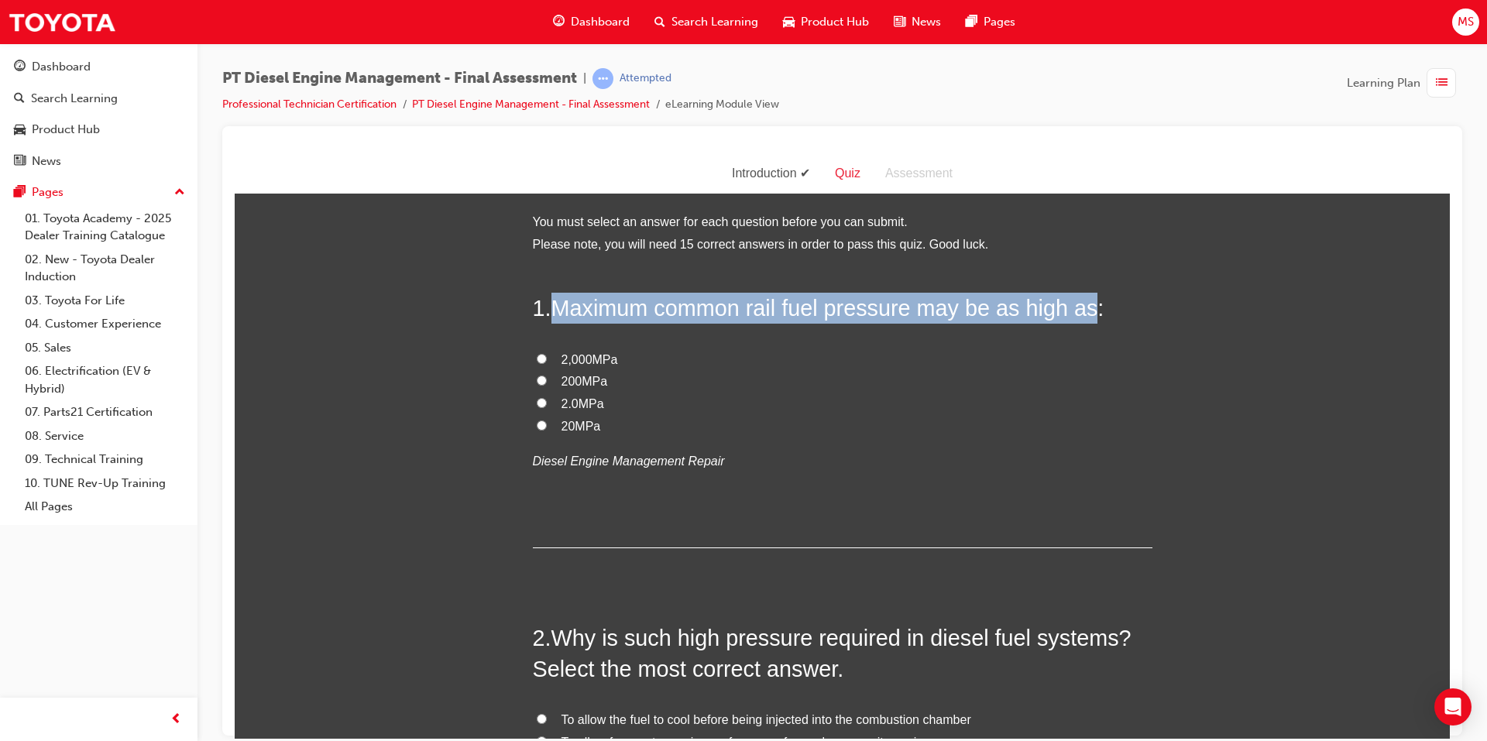
drag, startPoint x: 551, startPoint y: 308, endPoint x: 1080, endPoint y: 311, distance: 528.2
click at [1080, 311] on span "Maximum common rail fuel pressure may be as high as:" at bounding box center [827, 307] width 553 height 25
copy span "Maximum common rail fuel pressure may be as high as"
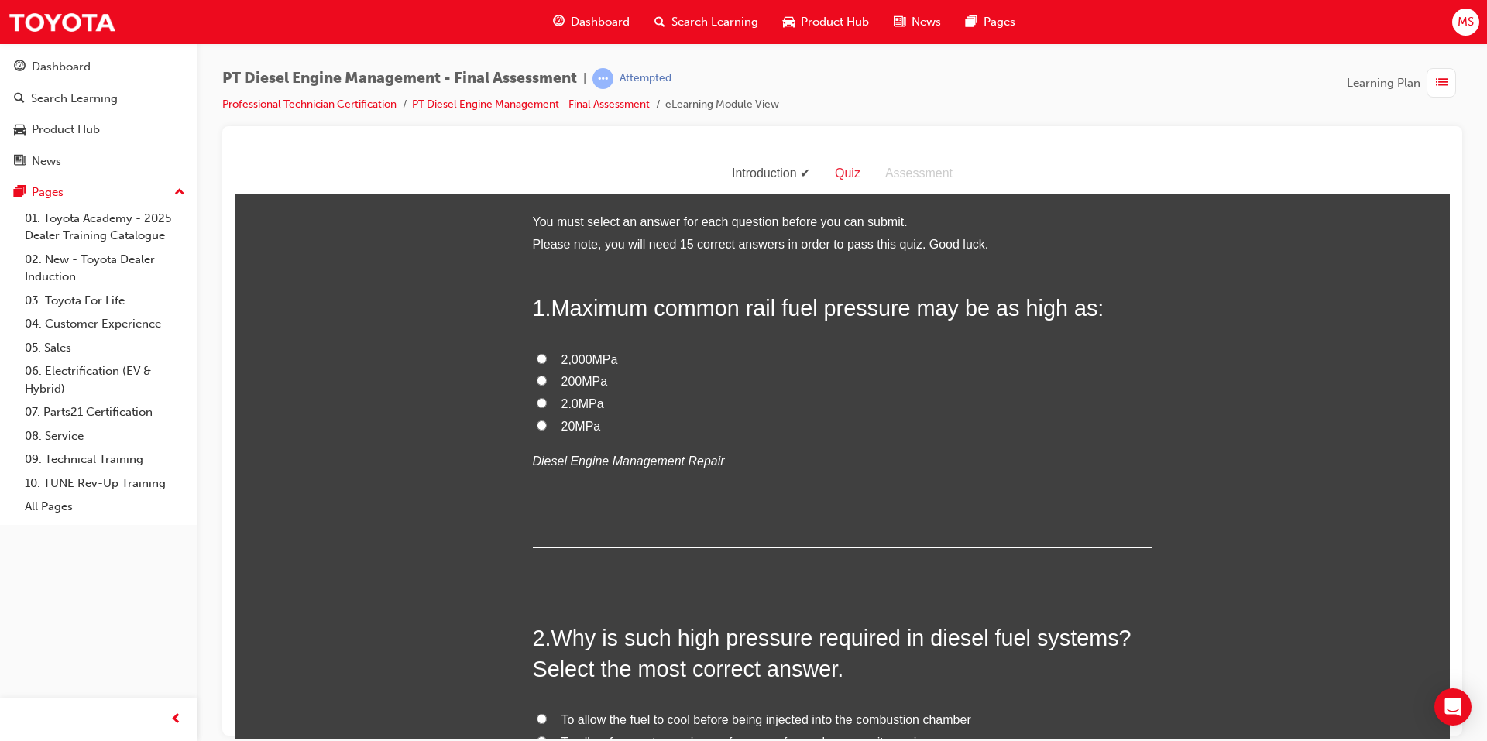
click at [567, 359] on span "2,000MPa" at bounding box center [589, 358] width 57 height 13
click at [547, 359] on input "2,000MPa" at bounding box center [542, 358] width 10 height 10
radio input "true"
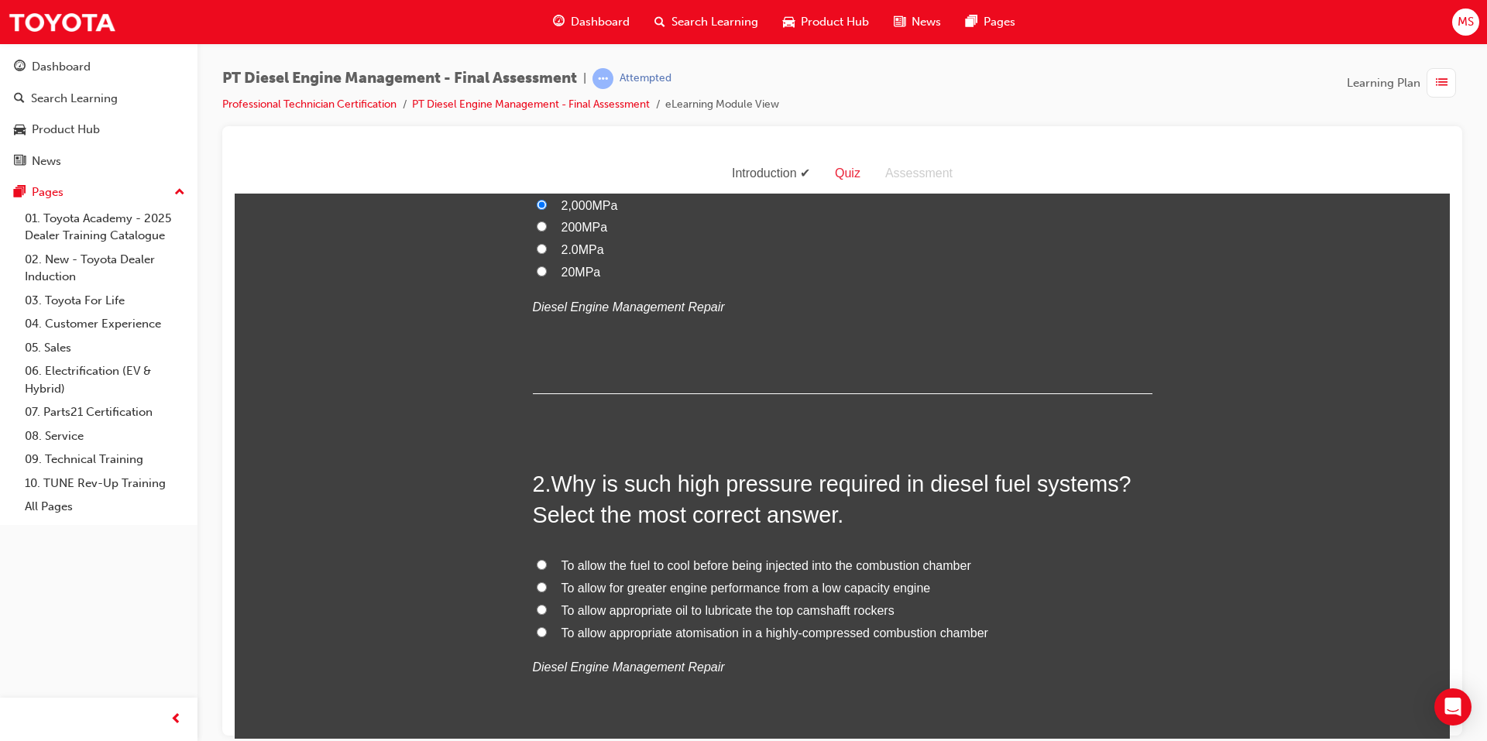
scroll to position [155, 0]
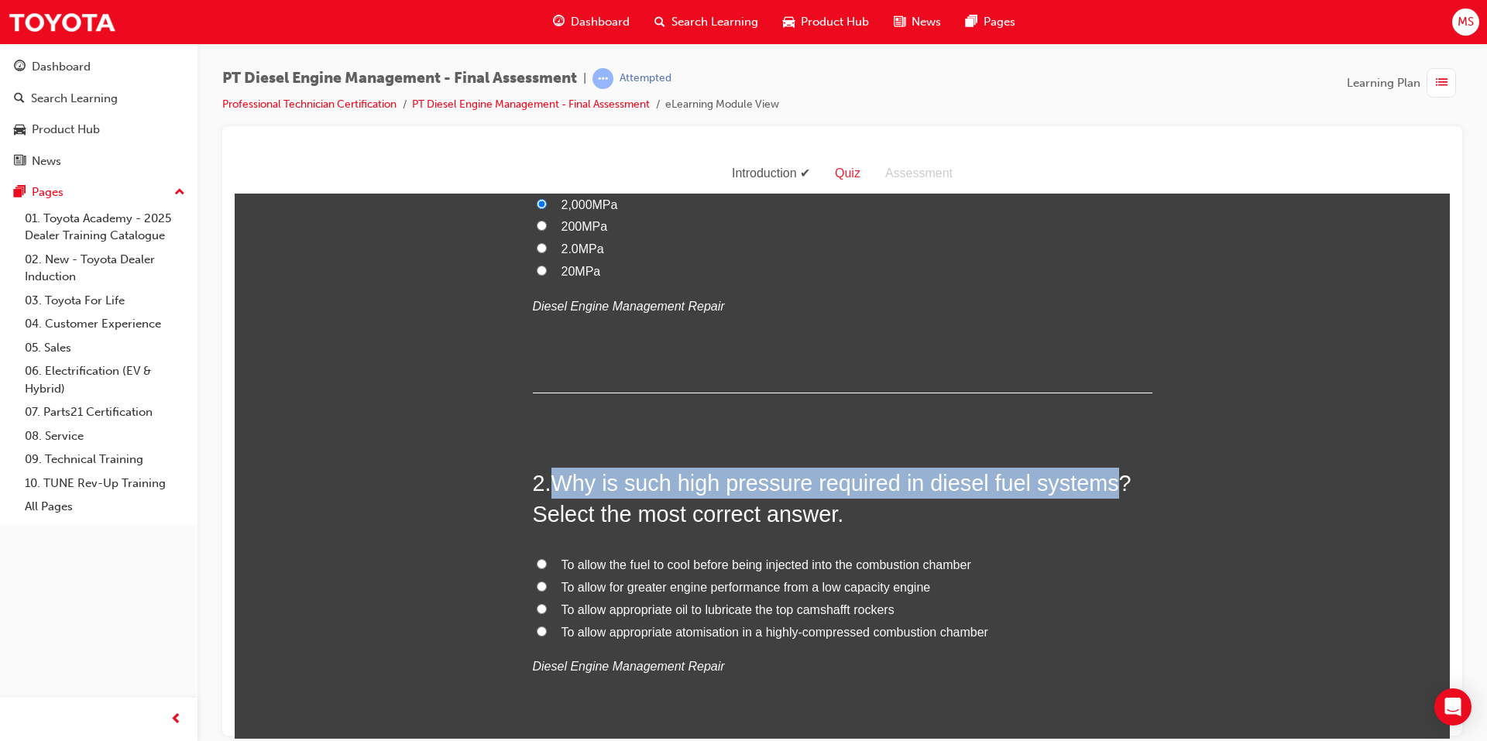
drag, startPoint x: 552, startPoint y: 478, endPoint x: 1102, endPoint y: 483, distance: 549.9
click at [1102, 483] on span "Why is such high pressure required in diesel fuel systems? Select the most corr…" at bounding box center [832, 498] width 599 height 56
copy span "Why is such high pressure required in diesel fuel systems"
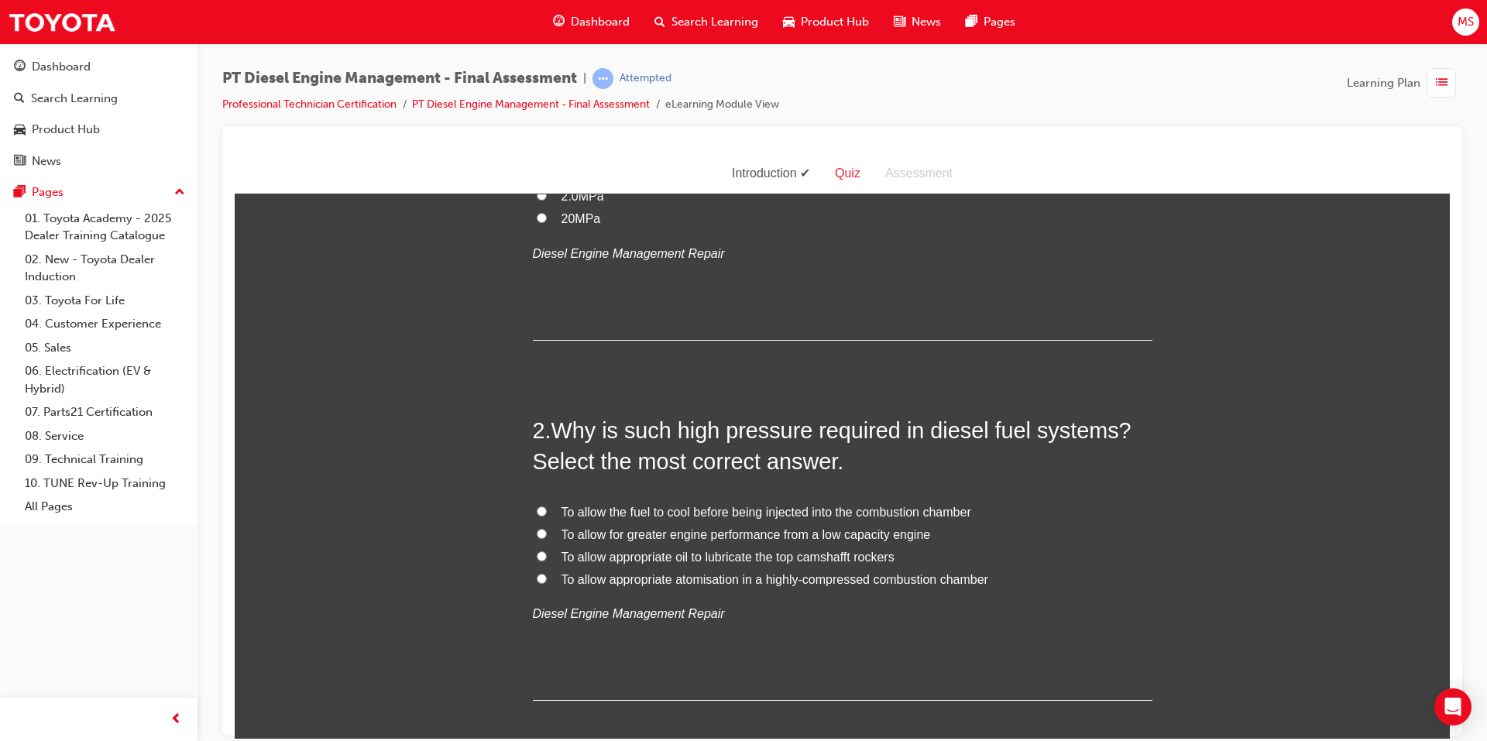
scroll to position [232, 0]
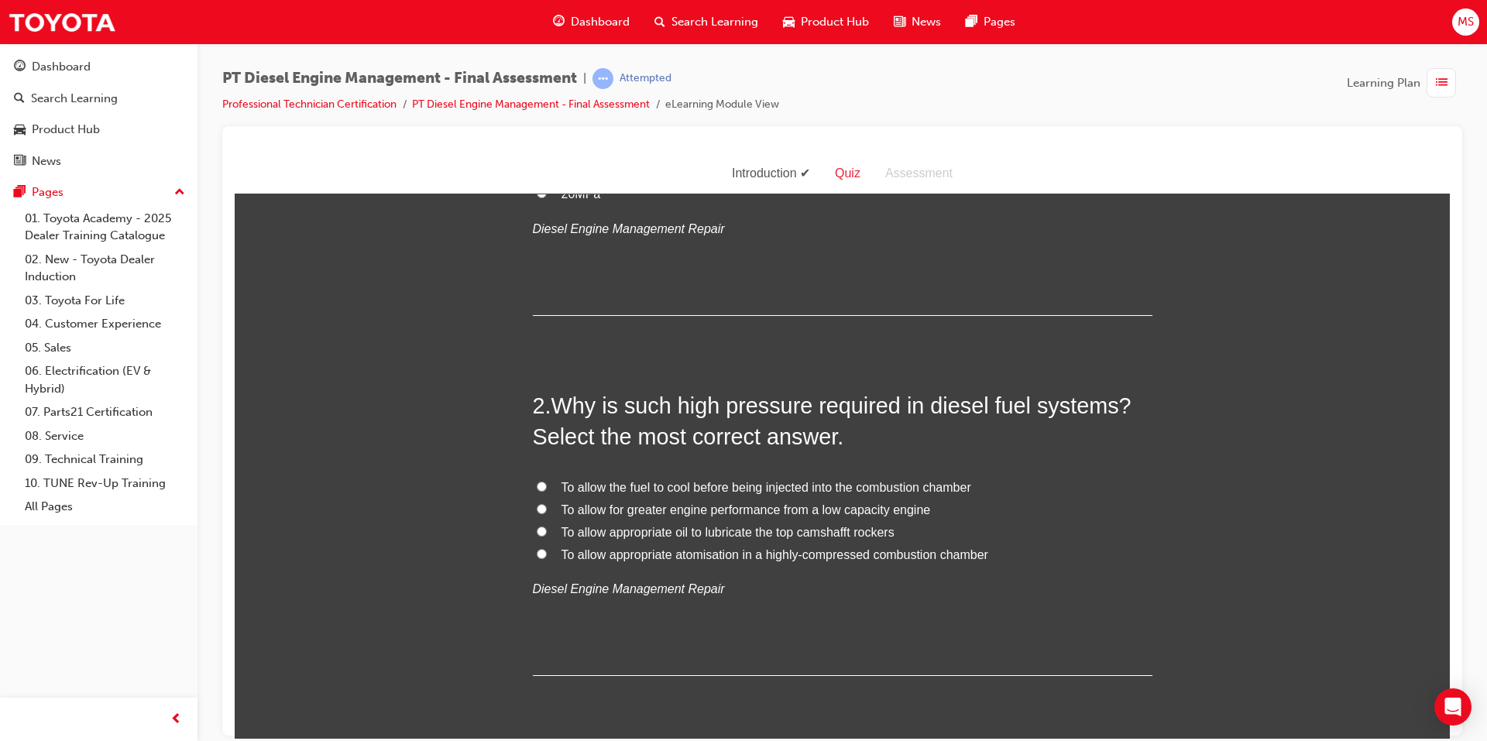
click at [667, 554] on span "To allow appropriate atomisation in a highly-compressed combustion chamber" at bounding box center [774, 554] width 427 height 13
click at [547, 554] on input "To allow appropriate atomisation in a highly-compressed combustion chamber" at bounding box center [542, 553] width 10 height 10
radio input "true"
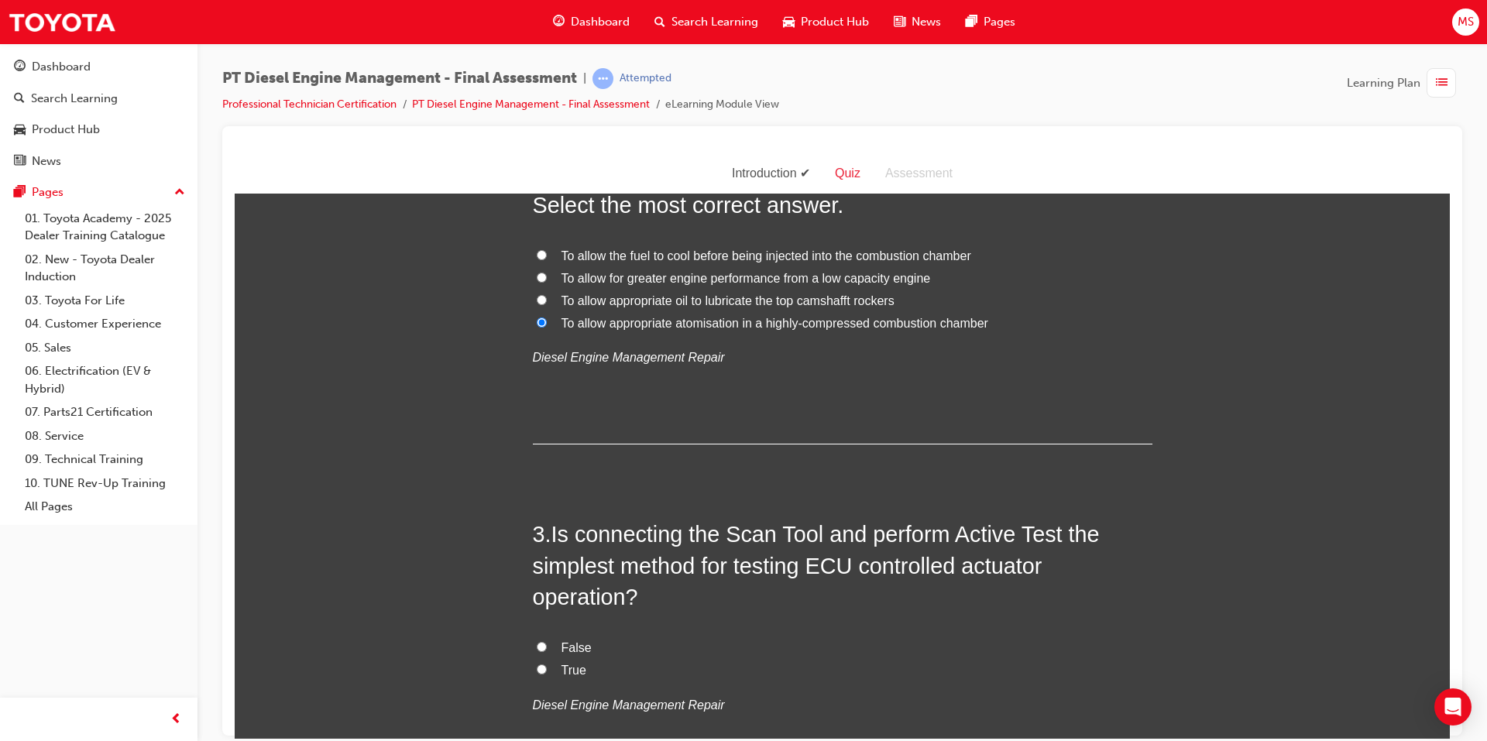
scroll to position [620, 0]
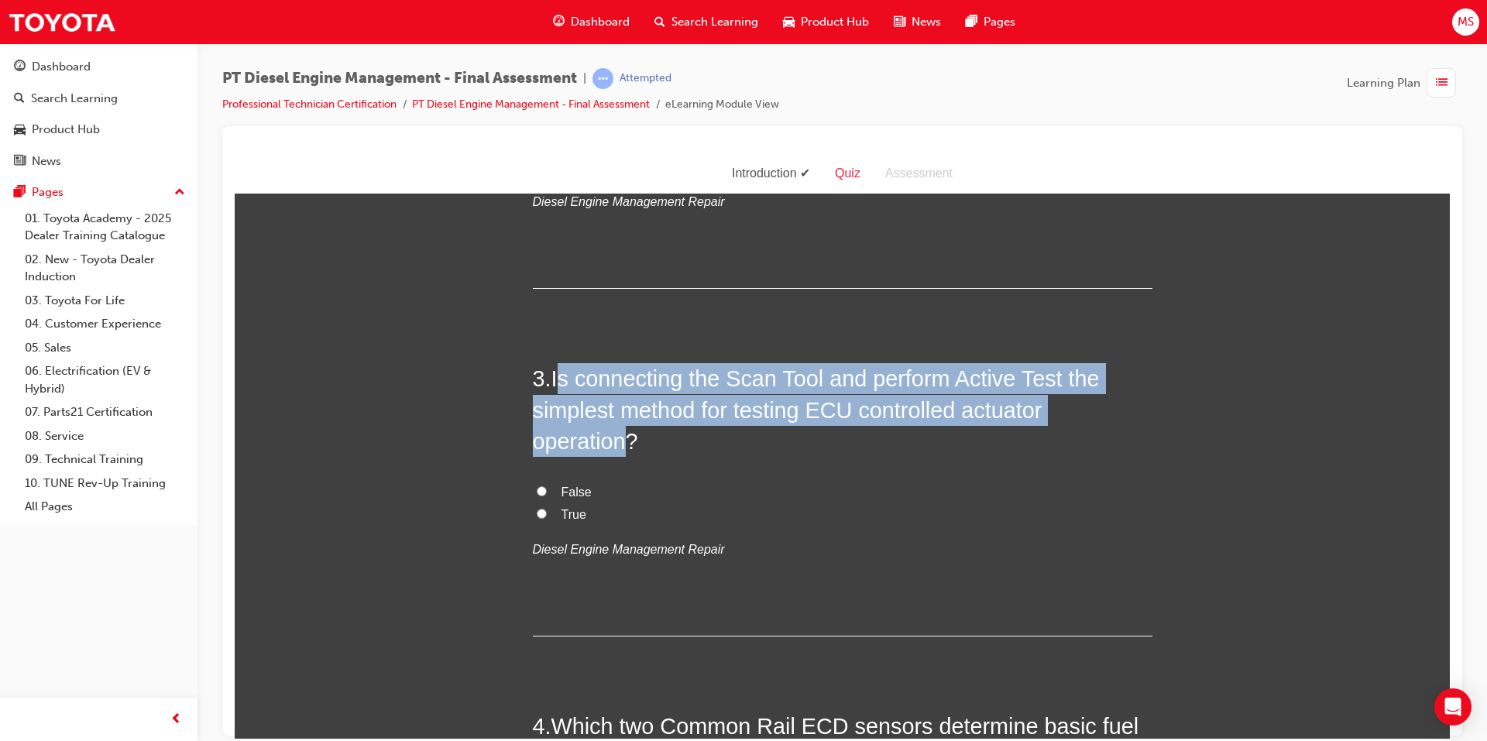
drag, startPoint x: 554, startPoint y: 379, endPoint x: 623, endPoint y: 441, distance: 93.3
click at [623, 441] on span "Is connecting the Scan Tool and perform Active Test the simplest method for tes…" at bounding box center [816, 410] width 567 height 88
copy span "s connecting the Scan Tool and perform Active Test the simplest method for test…"
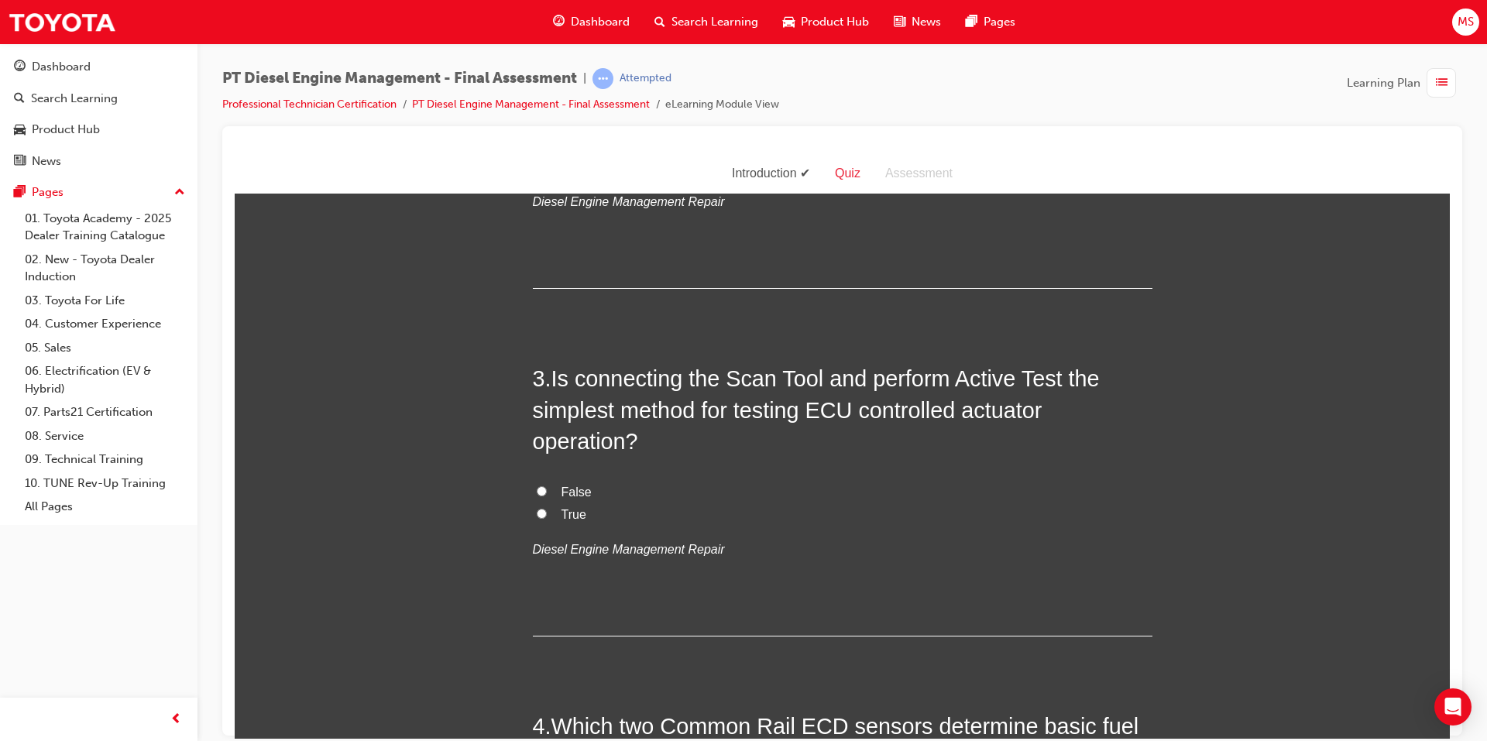
click at [551, 511] on label "True" at bounding box center [843, 514] width 620 height 22
click at [547, 511] on input "True" at bounding box center [542, 513] width 10 height 10
radio input "true"
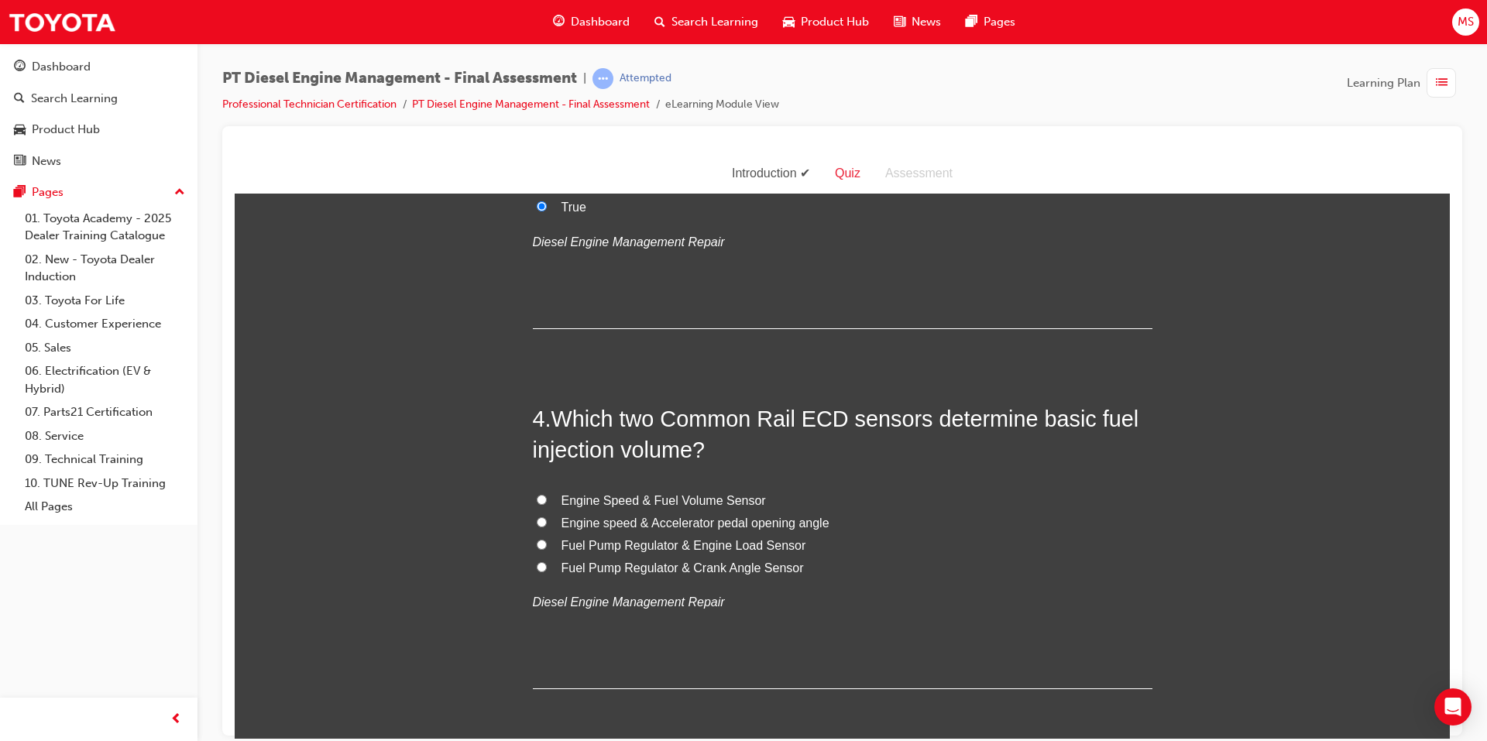
scroll to position [929, 0]
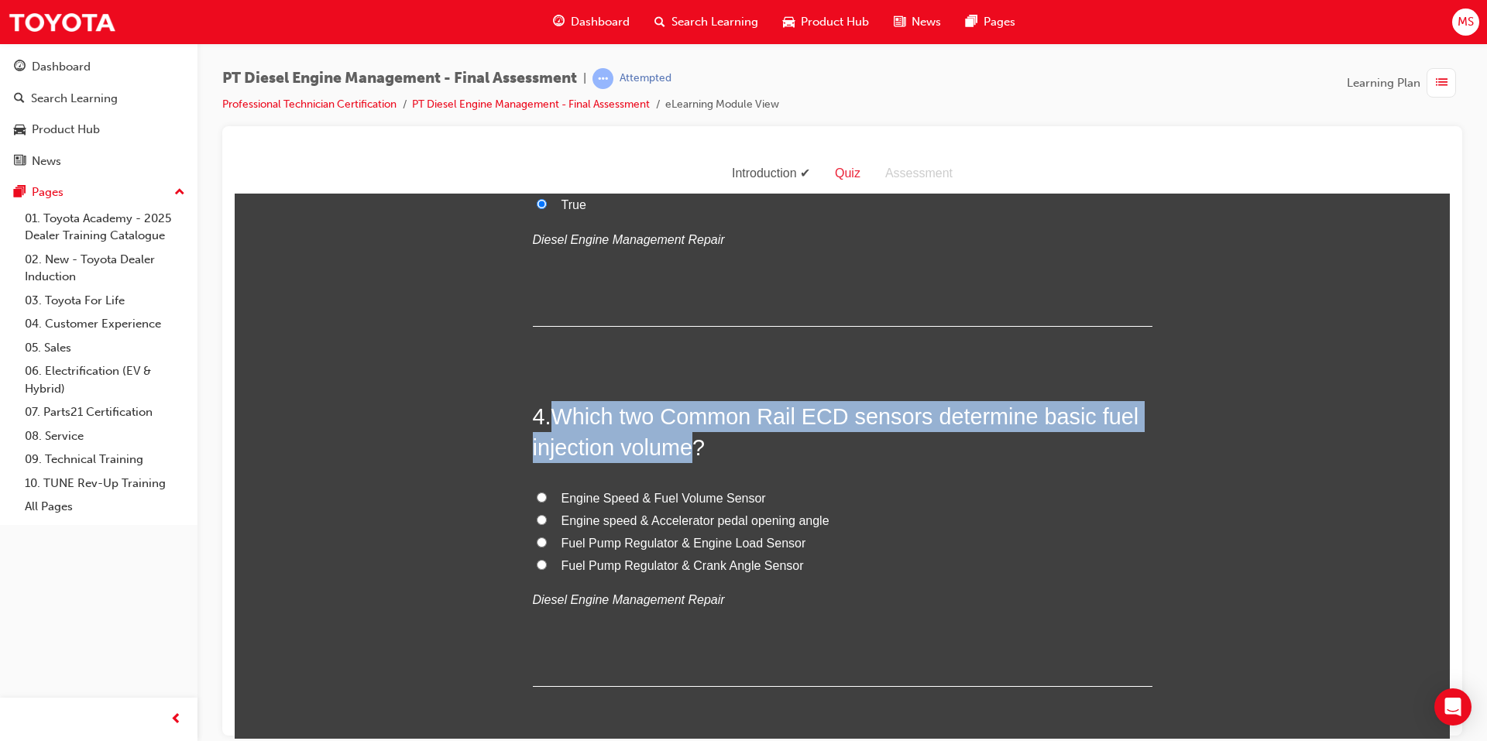
drag, startPoint x: 549, startPoint y: 408, endPoint x: 688, endPoint y: 455, distance: 146.9
click at [688, 455] on span "Which two Common Rail ECD sensors determine basic fuel injection volume?" at bounding box center [836, 431] width 606 height 56
copy span "Which two Common Rail ECD sensors determine basic fuel injection volume"
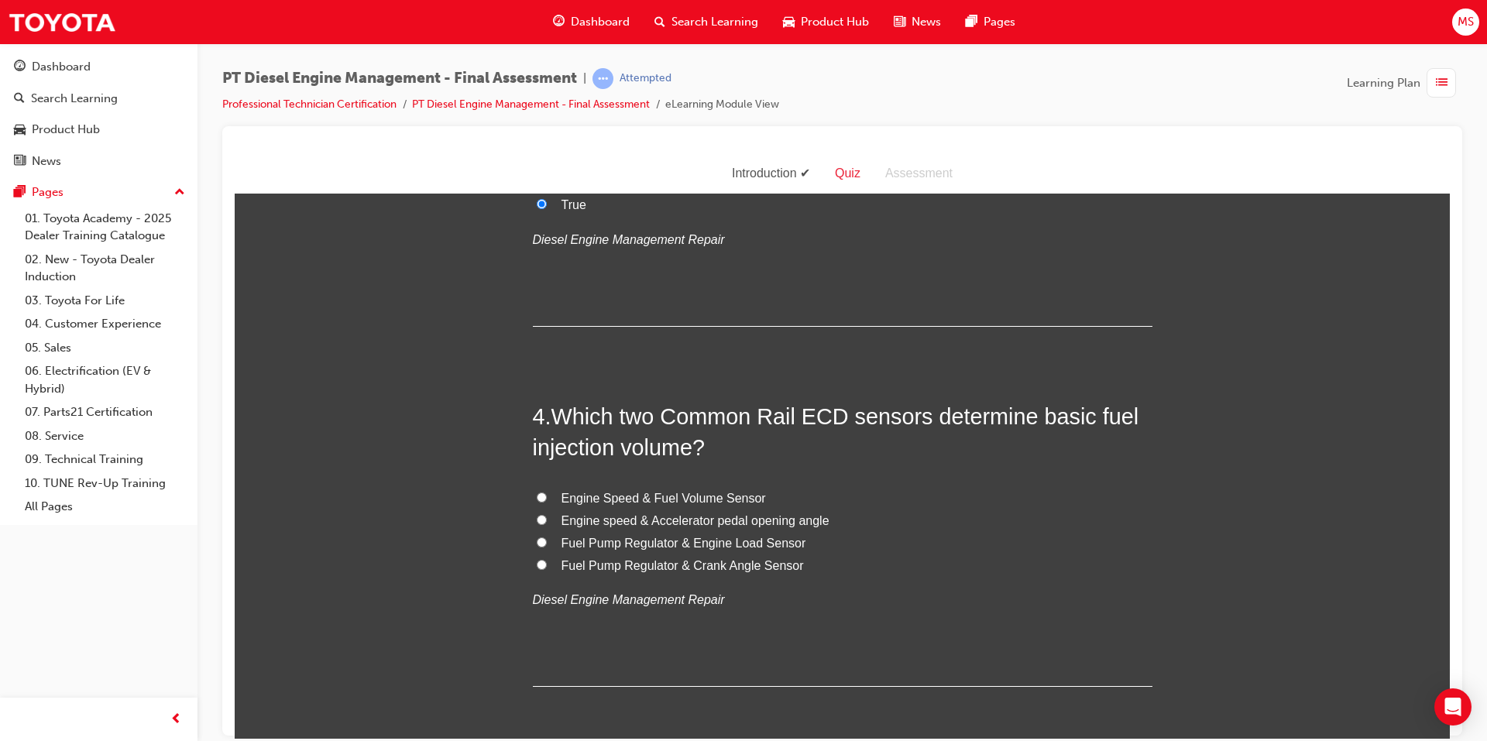
click at [614, 495] on span "Engine Speed & Fuel Volume Sensor" at bounding box center [663, 497] width 204 height 13
click at [547, 495] on input "Engine Speed & Fuel Volume Sensor" at bounding box center [542, 497] width 10 height 10
radio input "true"
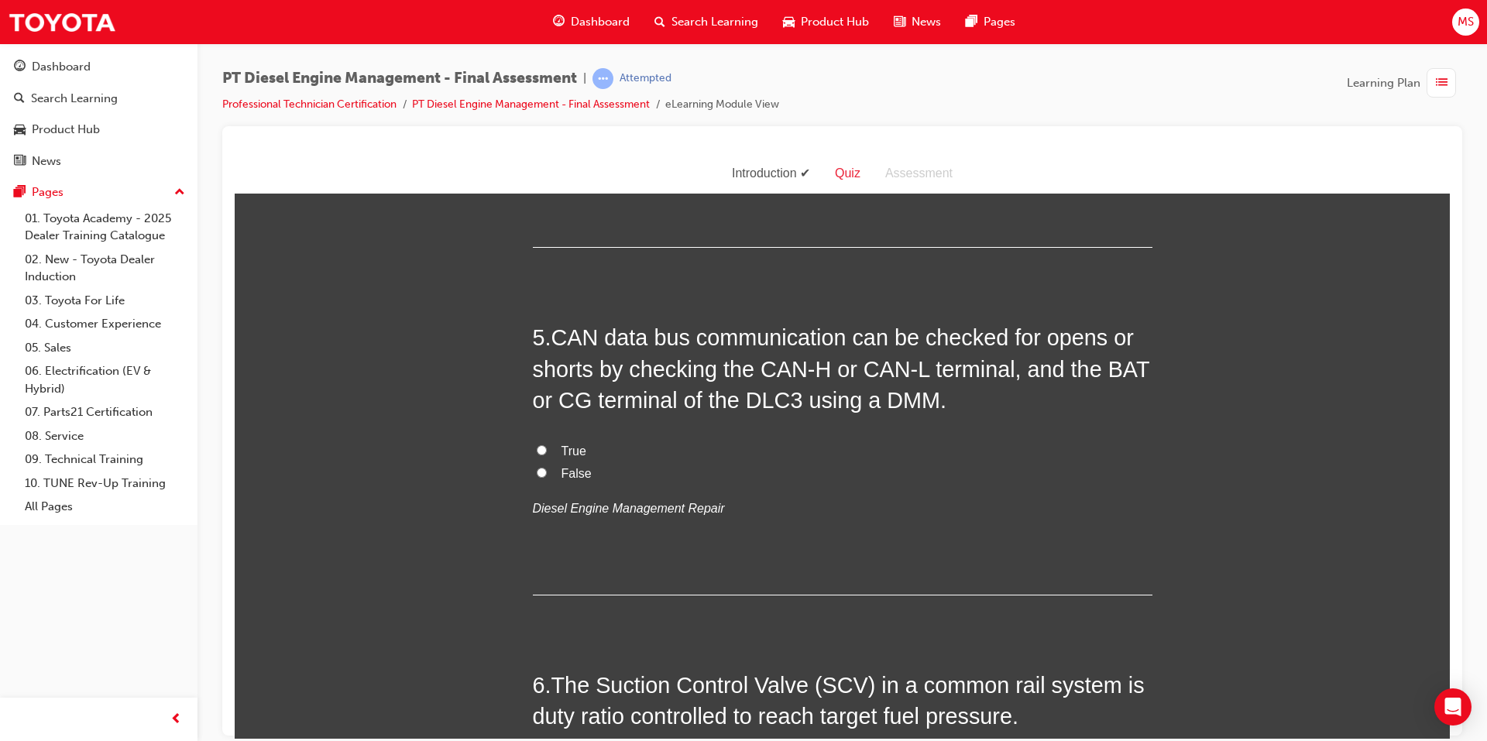
scroll to position [1394, 0]
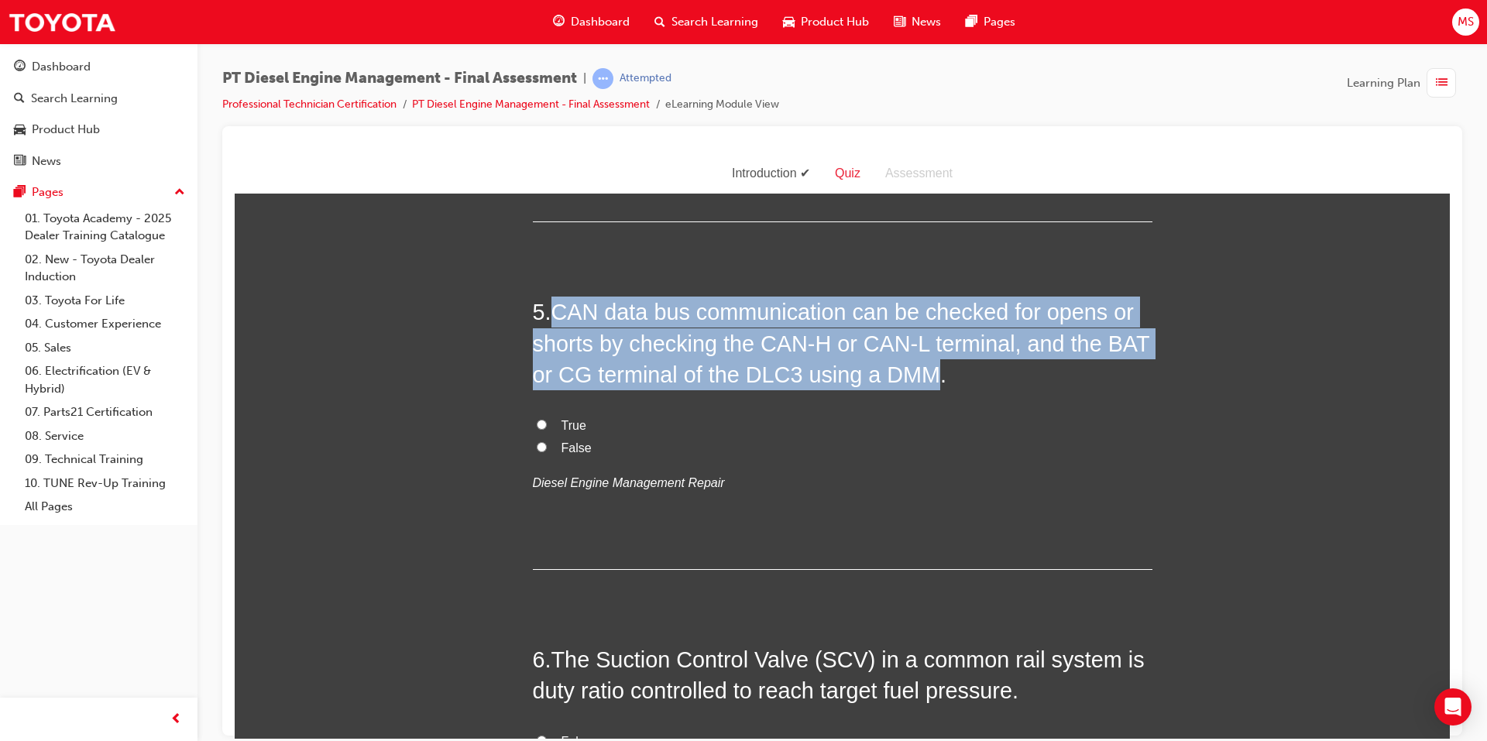
drag, startPoint x: 548, startPoint y: 321, endPoint x: 921, endPoint y: 374, distance: 377.0
click at [921, 374] on h2 "5 . CAN data bus communication can be checked for opens or shorts by checking t…" at bounding box center [843, 343] width 620 height 94
copy h2 "CAN data bus communication can be checked for opens or shorts by checking the C…"
click at [537, 421] on input "True" at bounding box center [542, 424] width 10 height 10
radio input "true"
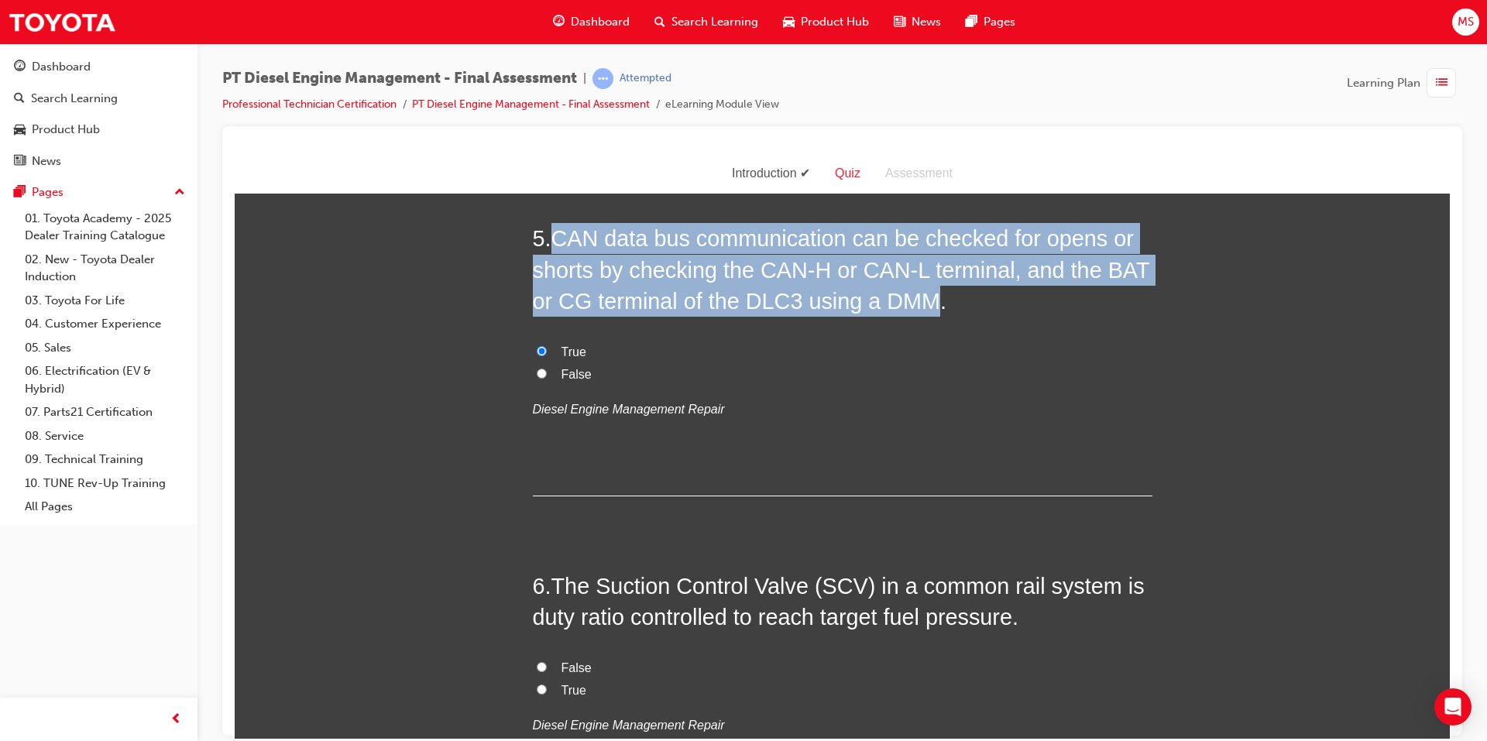
scroll to position [1626, 0]
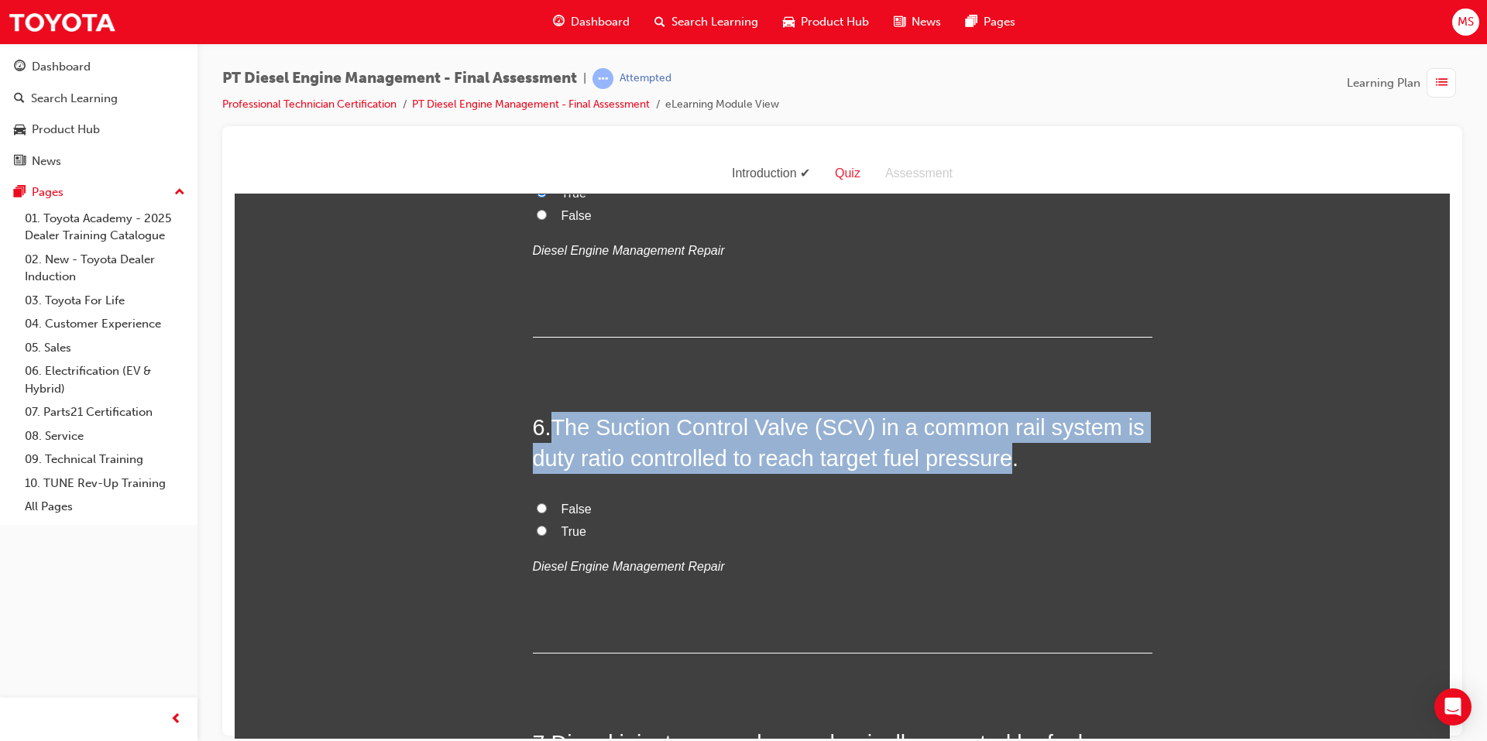
drag, startPoint x: 554, startPoint y: 429, endPoint x: 1009, endPoint y: 453, distance: 456.0
click at [1009, 453] on span "The Suction Control Valve (SCV) in a common rail system is duty ratio controlle…" at bounding box center [839, 442] width 612 height 56
copy span "The Suction Control Valve (SCV) in a common rail system is duty ratio controlle…"
click at [537, 530] on input "True" at bounding box center [542, 530] width 10 height 10
radio input "true"
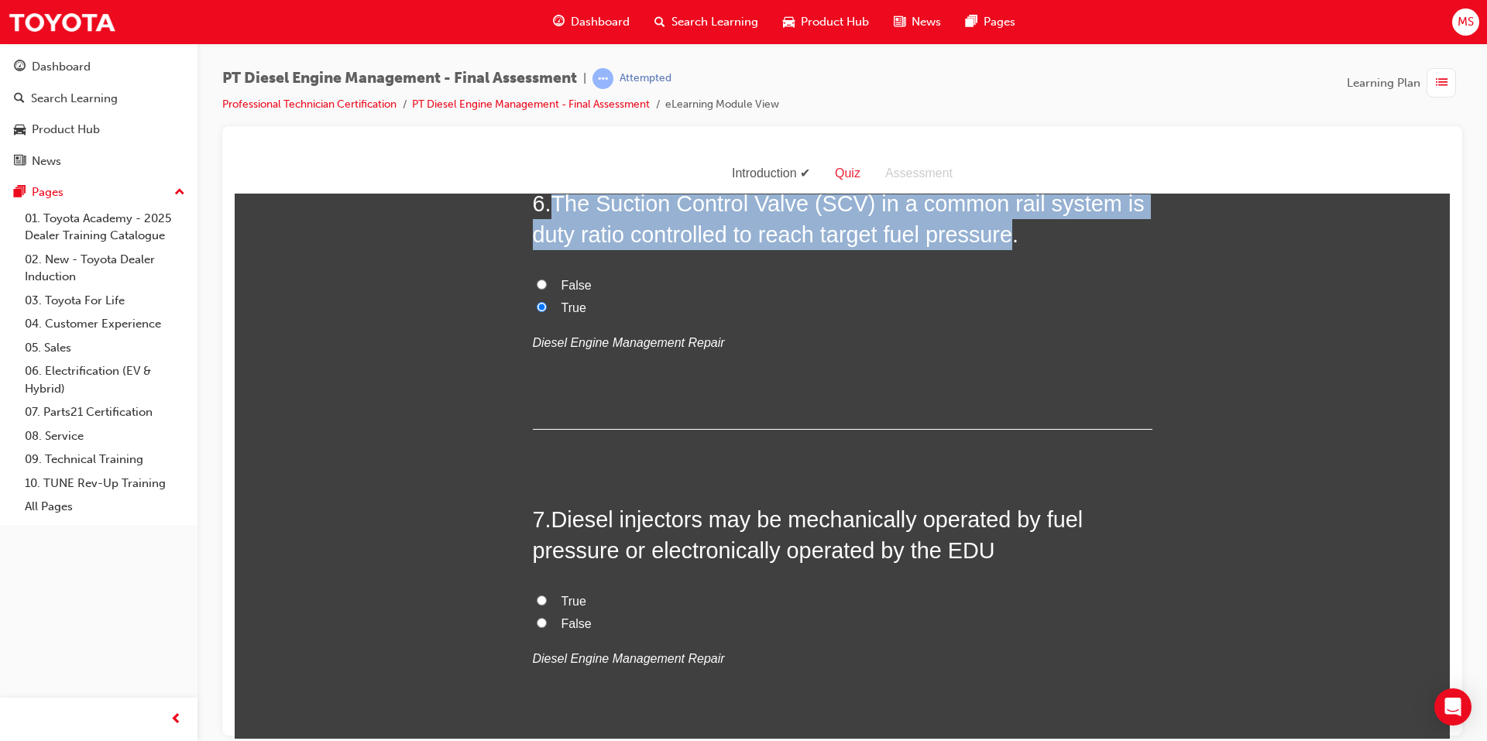
scroll to position [1859, 0]
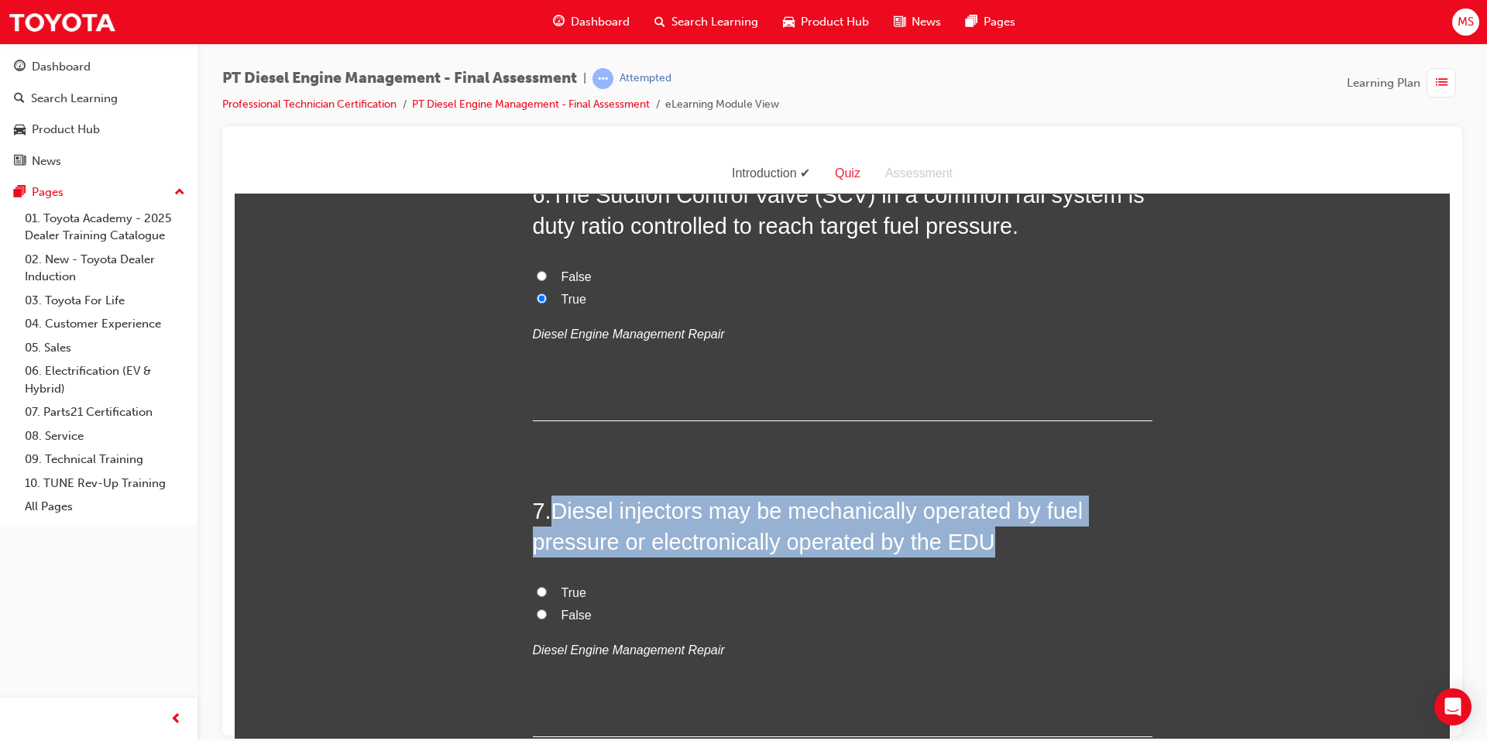
drag, startPoint x: 554, startPoint y: 517, endPoint x: 979, endPoint y: 548, distance: 425.4
click at [979, 548] on h2 "7 . Diesel injectors may be mechanically operated by fuel pressure or electroni…" at bounding box center [843, 526] width 620 height 63
copy h2 "Diesel injectors may be mechanically operated by fuel pressure or electronicall…"
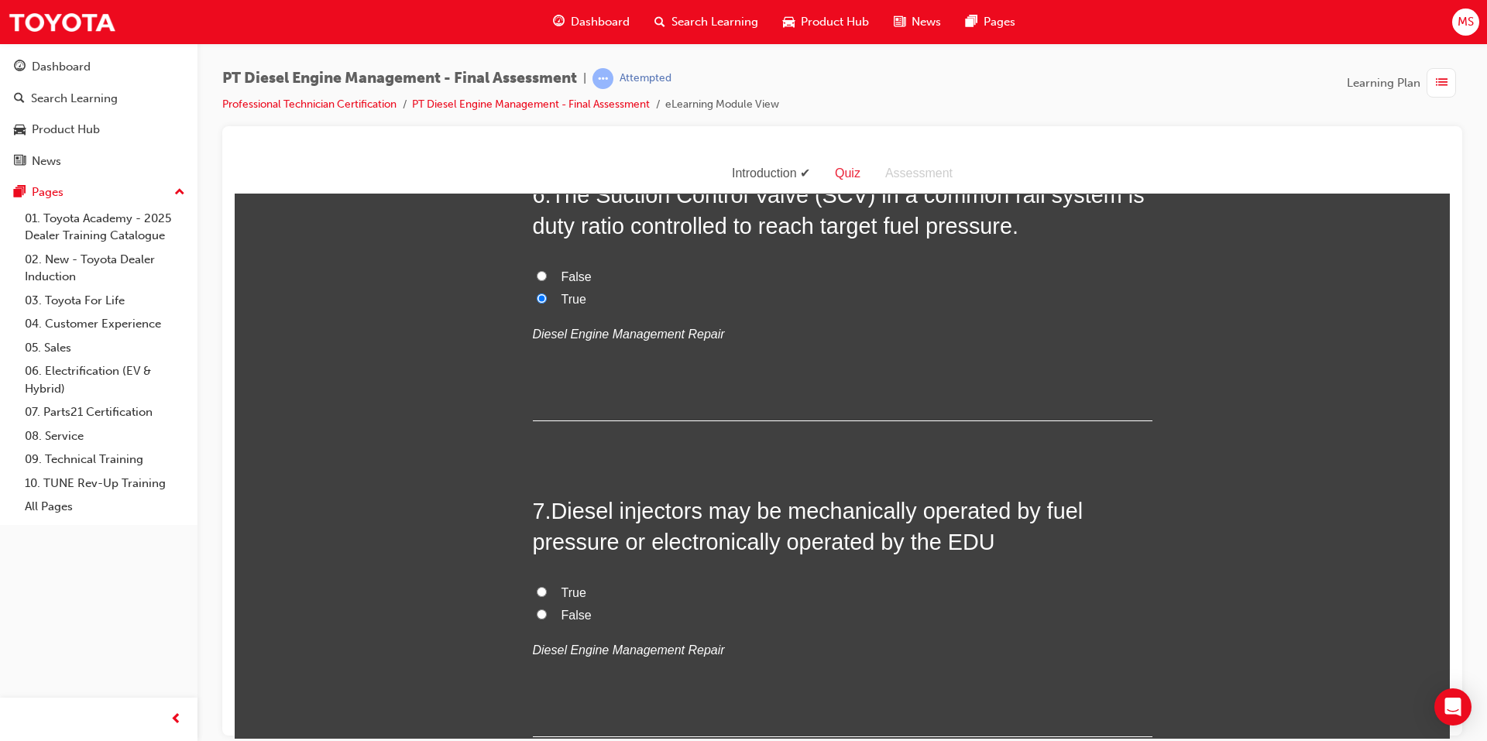
click at [566, 593] on span "True" at bounding box center [573, 591] width 25 height 13
click at [547, 593] on input "True" at bounding box center [542, 591] width 10 height 10
radio input "true"
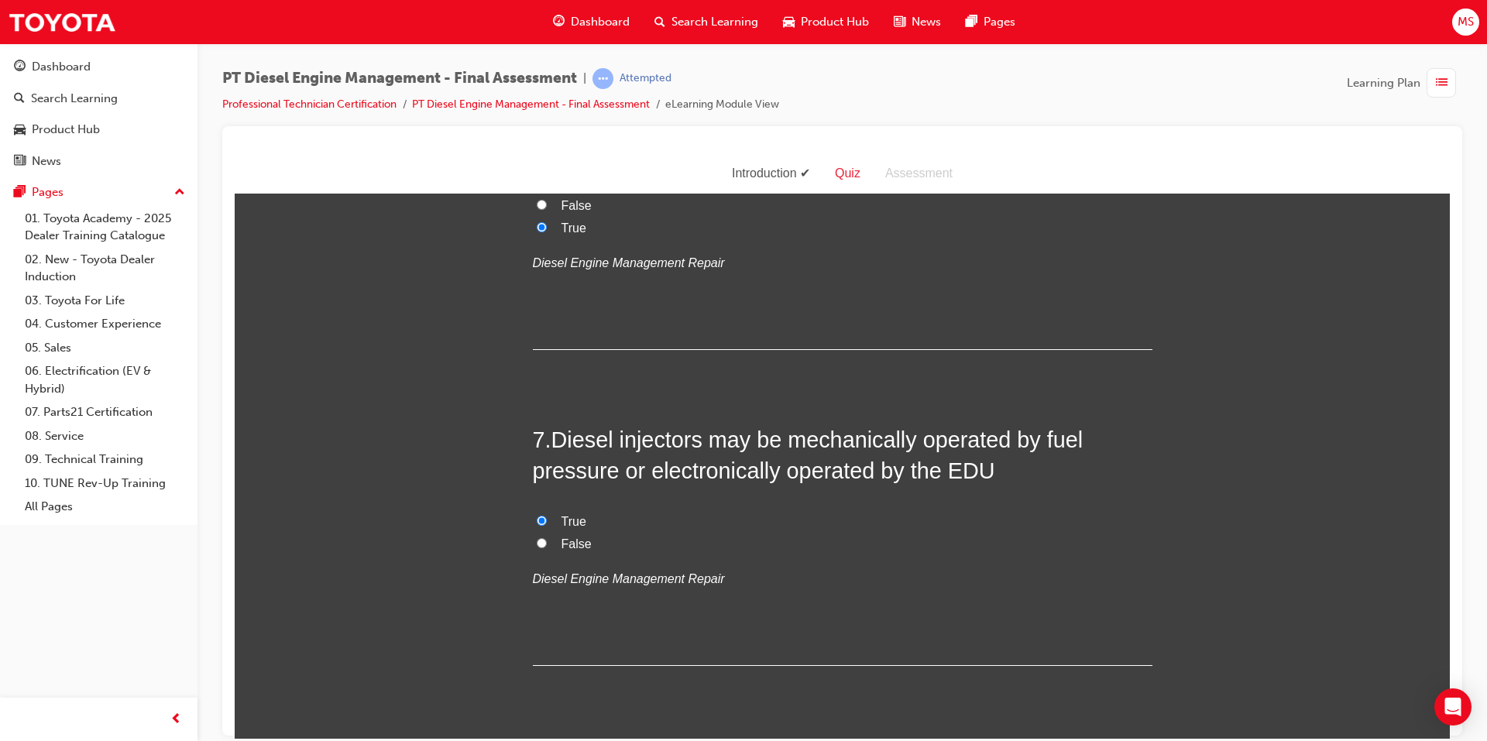
scroll to position [2091, 0]
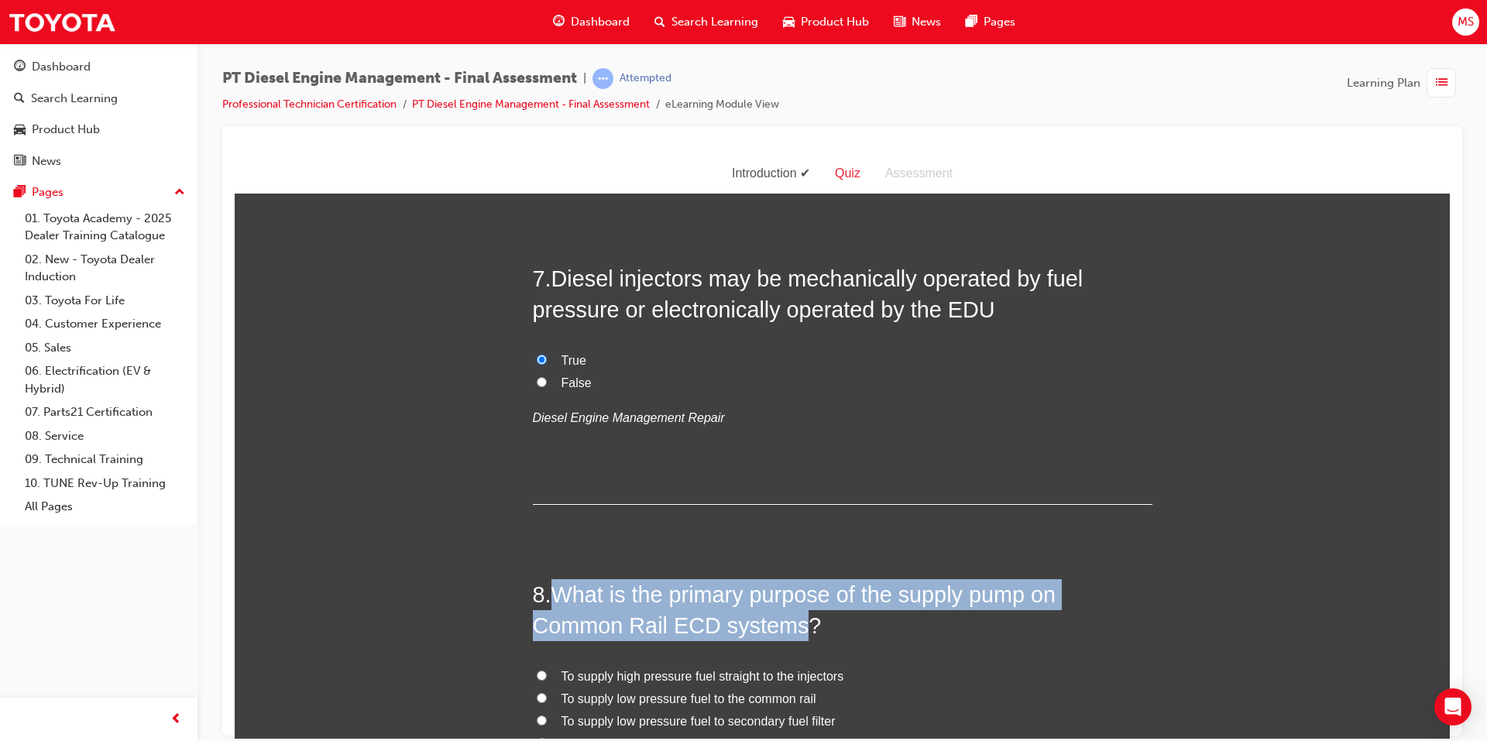
drag, startPoint x: 551, startPoint y: 592, endPoint x: 699, endPoint y: 629, distance: 152.5
click at [699, 629] on span "What is the primary purpose of the supply pump on Common Rail ECD systems?" at bounding box center [794, 610] width 523 height 56
copy span "What is the primary purpose of the supply pump on Common Rail ECD systems"
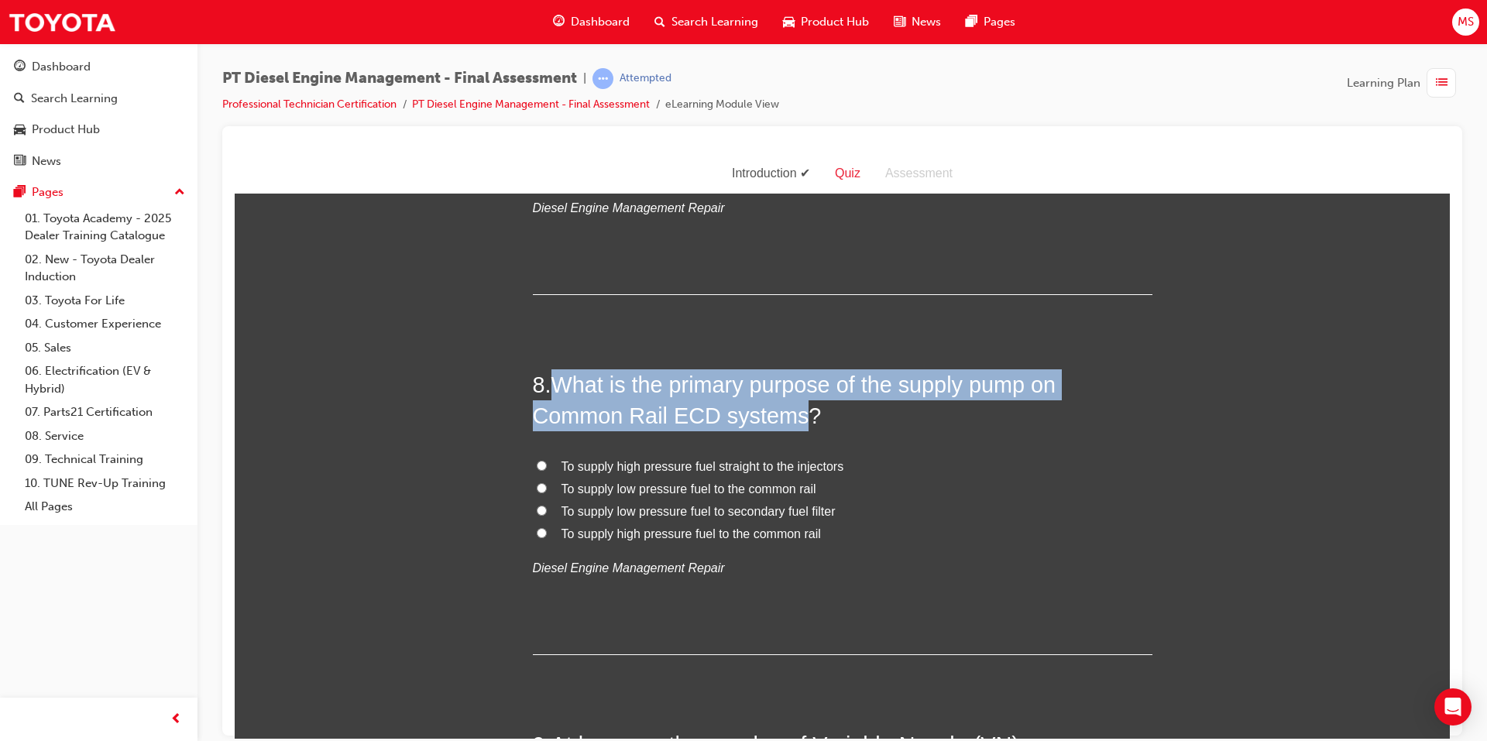
scroll to position [2323, 0]
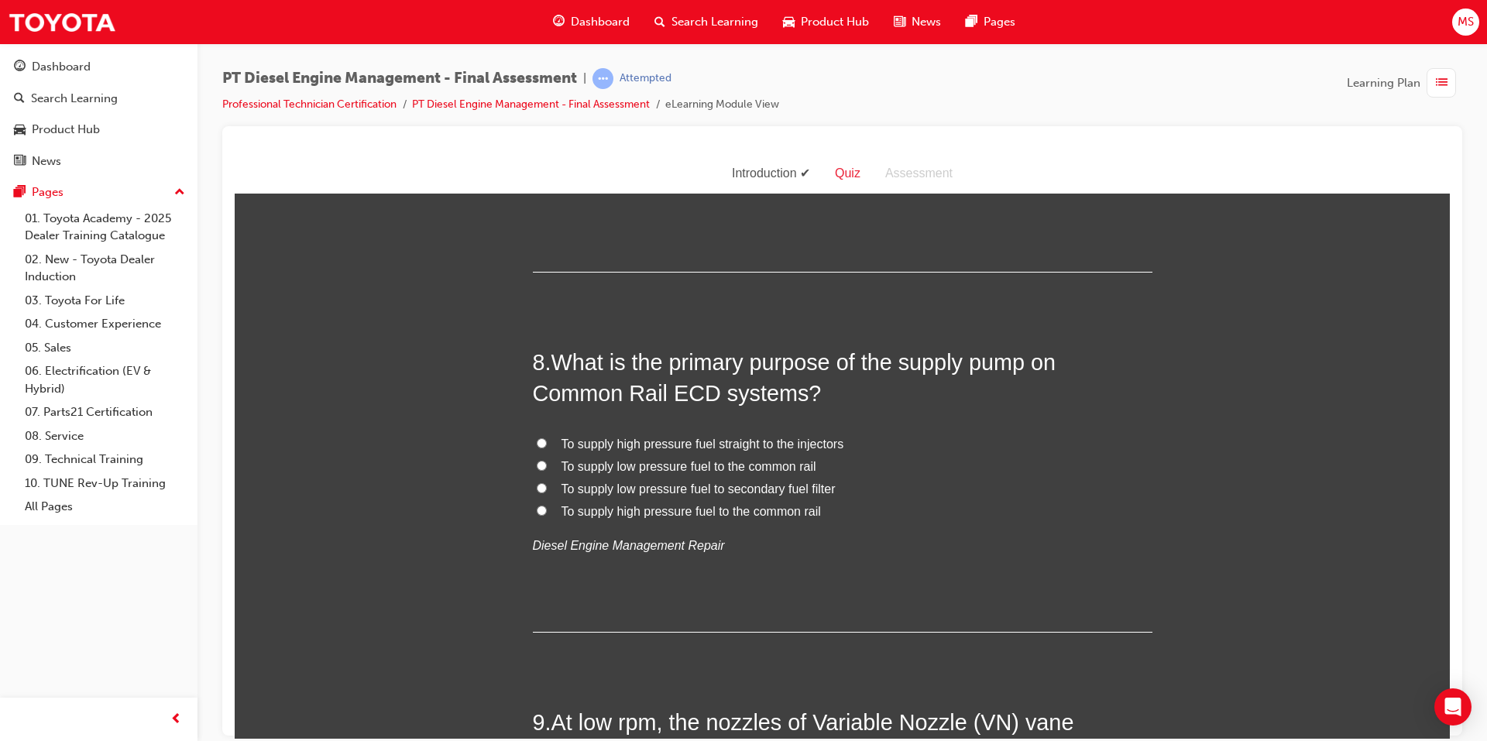
click at [546, 442] on label "To supply high pressure fuel straight to the injectors" at bounding box center [843, 444] width 620 height 22
click at [546, 442] on input "To supply high pressure fuel straight to the injectors" at bounding box center [542, 443] width 10 height 10
radio input "true"
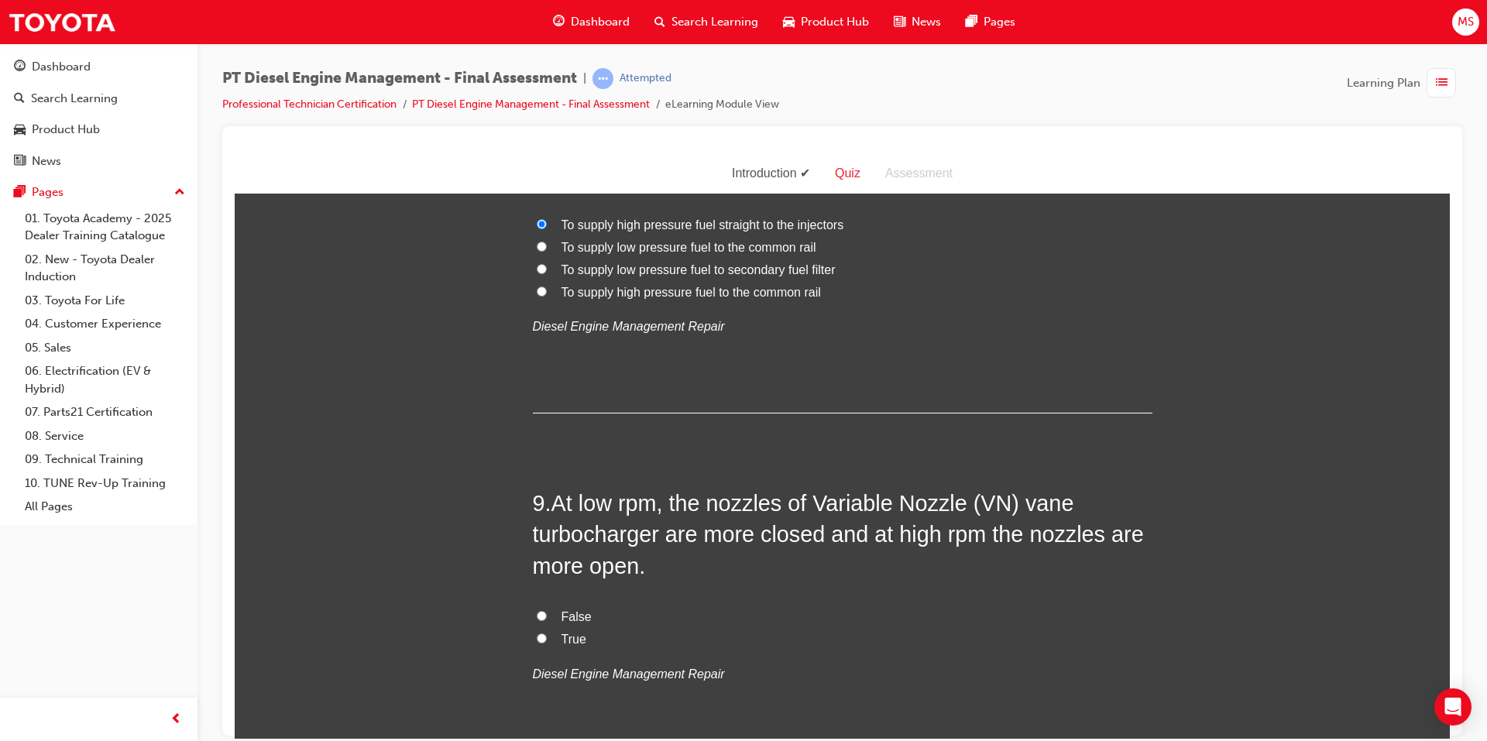
scroll to position [2556, 0]
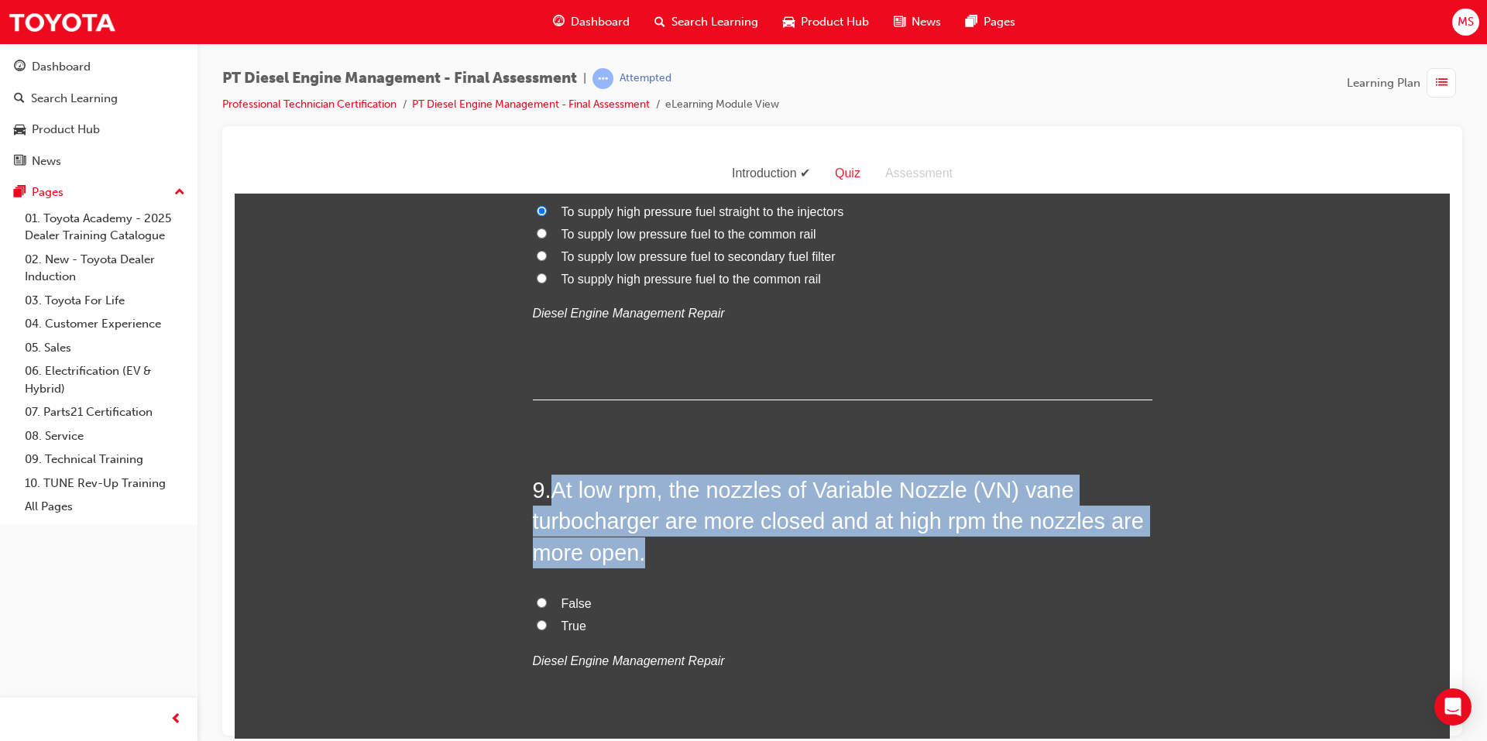
drag, startPoint x: 550, startPoint y: 487, endPoint x: 636, endPoint y: 550, distance: 106.4
click at [636, 550] on span "At low rpm, the nozzles of Variable Nozzle (VN) vane turbocharger are more clos…" at bounding box center [838, 521] width 611 height 88
copy span "At low rpm, the nozzles of Variable Nozzle (VN) vane turbocharger are more clos…"
click at [537, 621] on input "True" at bounding box center [542, 625] width 10 height 10
radio input "true"
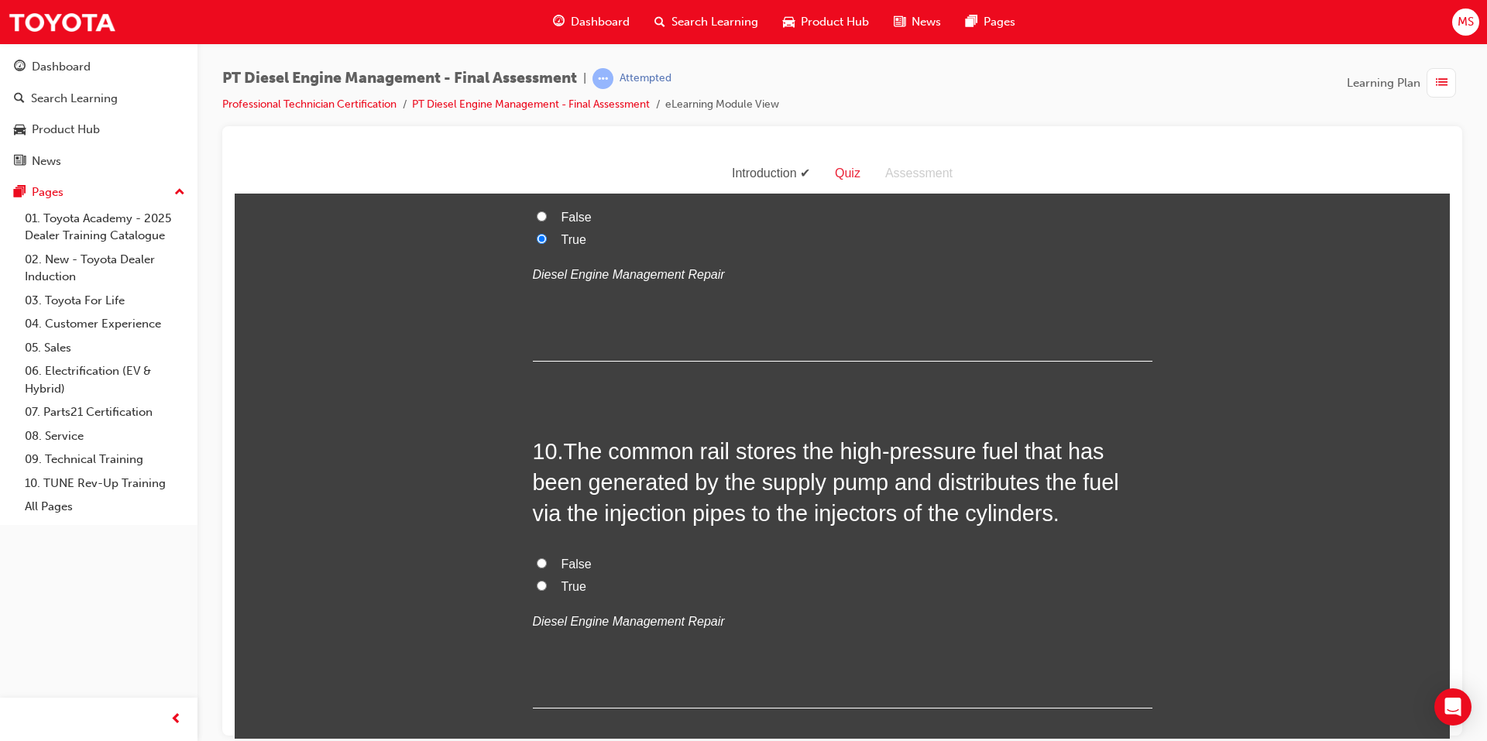
scroll to position [2943, 0]
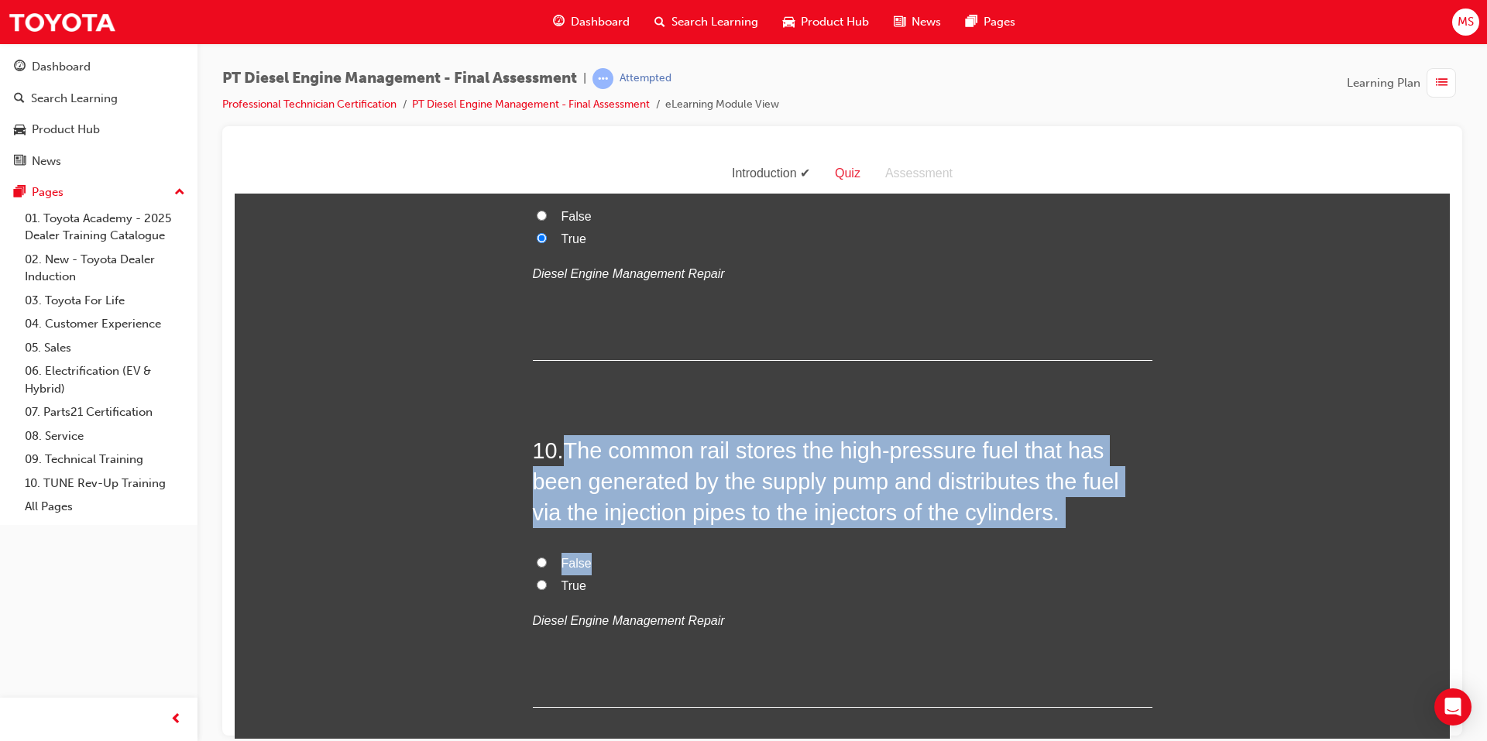
drag, startPoint x: 565, startPoint y: 444, endPoint x: 994, endPoint y: 529, distance: 437.4
click at [994, 529] on div "10 . The common rail stores the high-pressure fuel that has been generated by t…" at bounding box center [843, 570] width 620 height 273
copy div "The common rail stores the high-pressure fuel that has been generated by the su…"
click at [568, 561] on span "False" at bounding box center [576, 562] width 30 height 13
click at [547, 561] on input "False" at bounding box center [542, 562] width 10 height 10
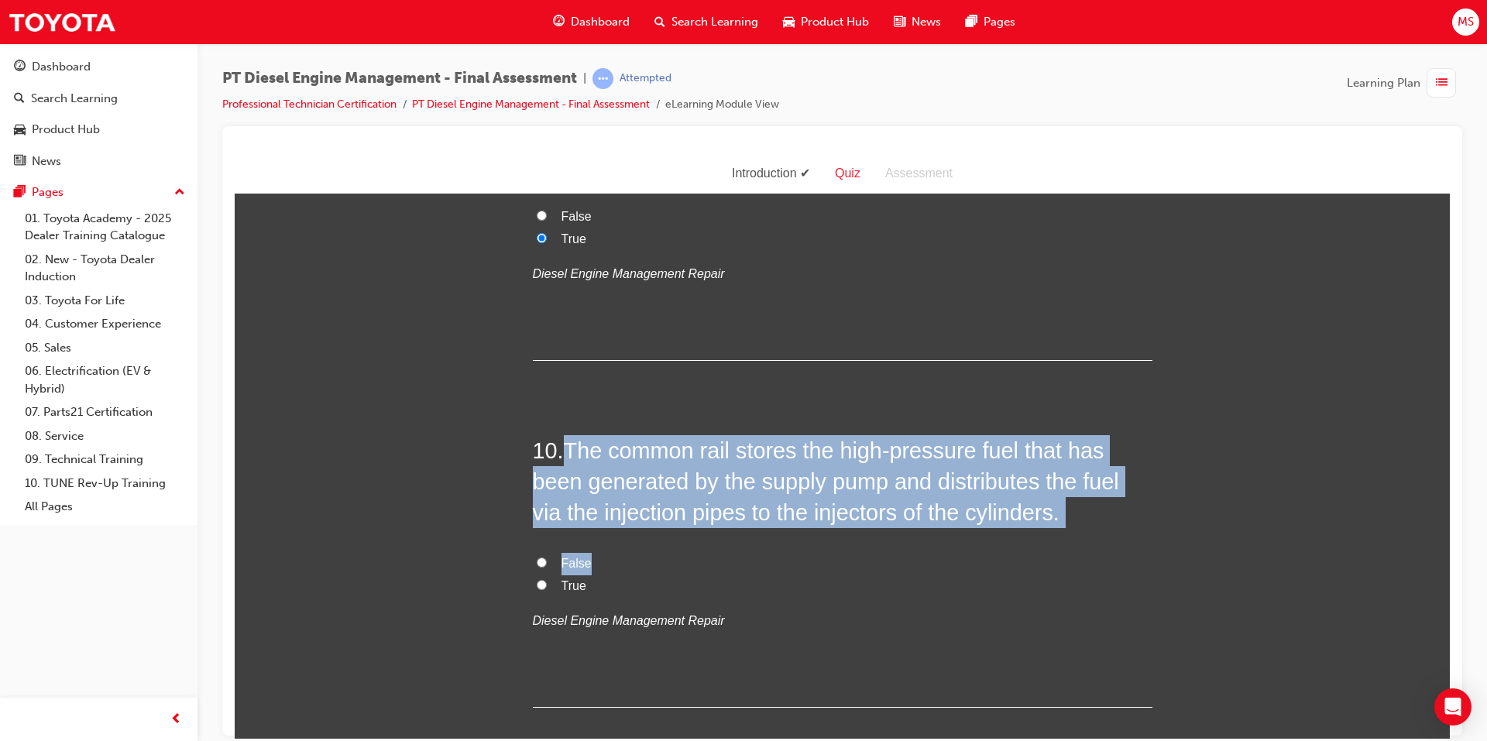
radio input "true"
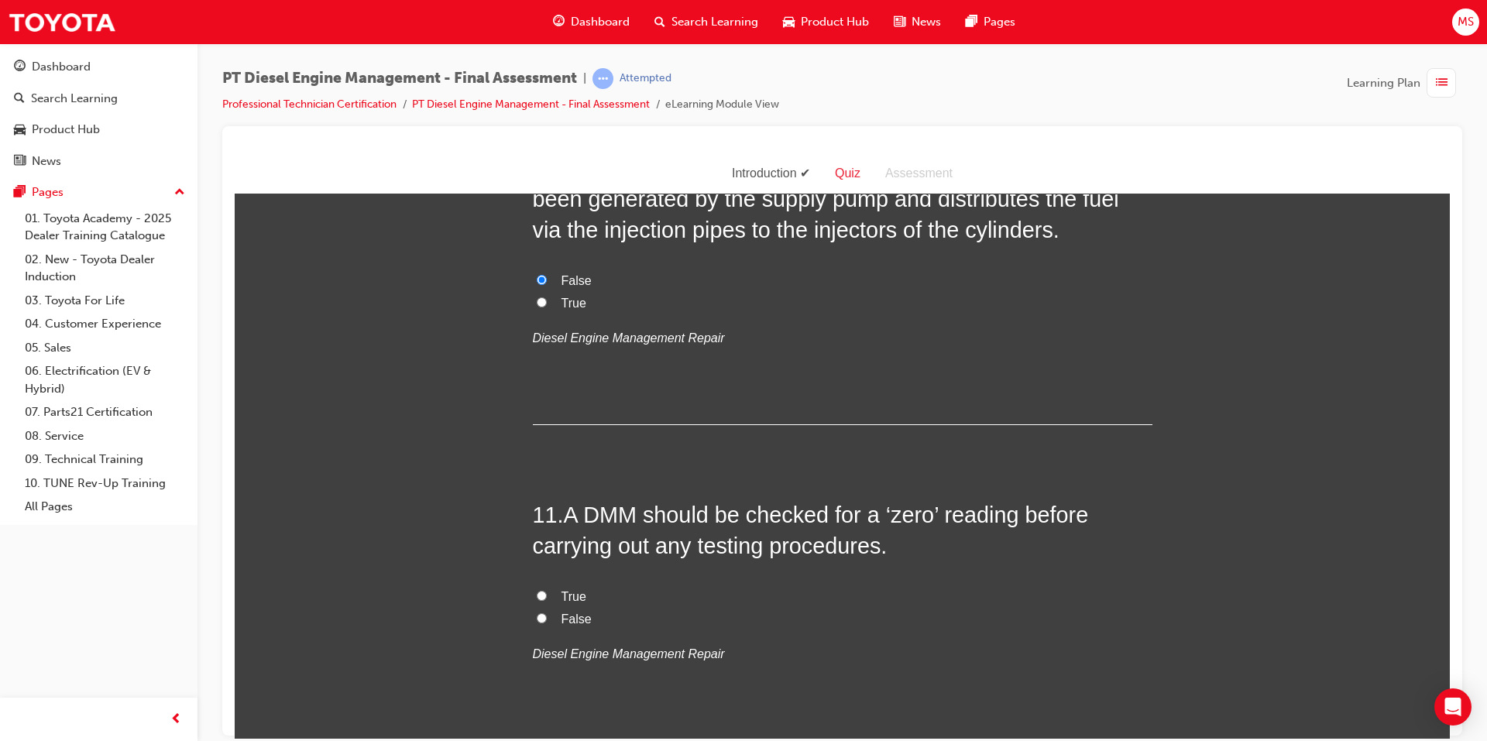
scroll to position [3252, 0]
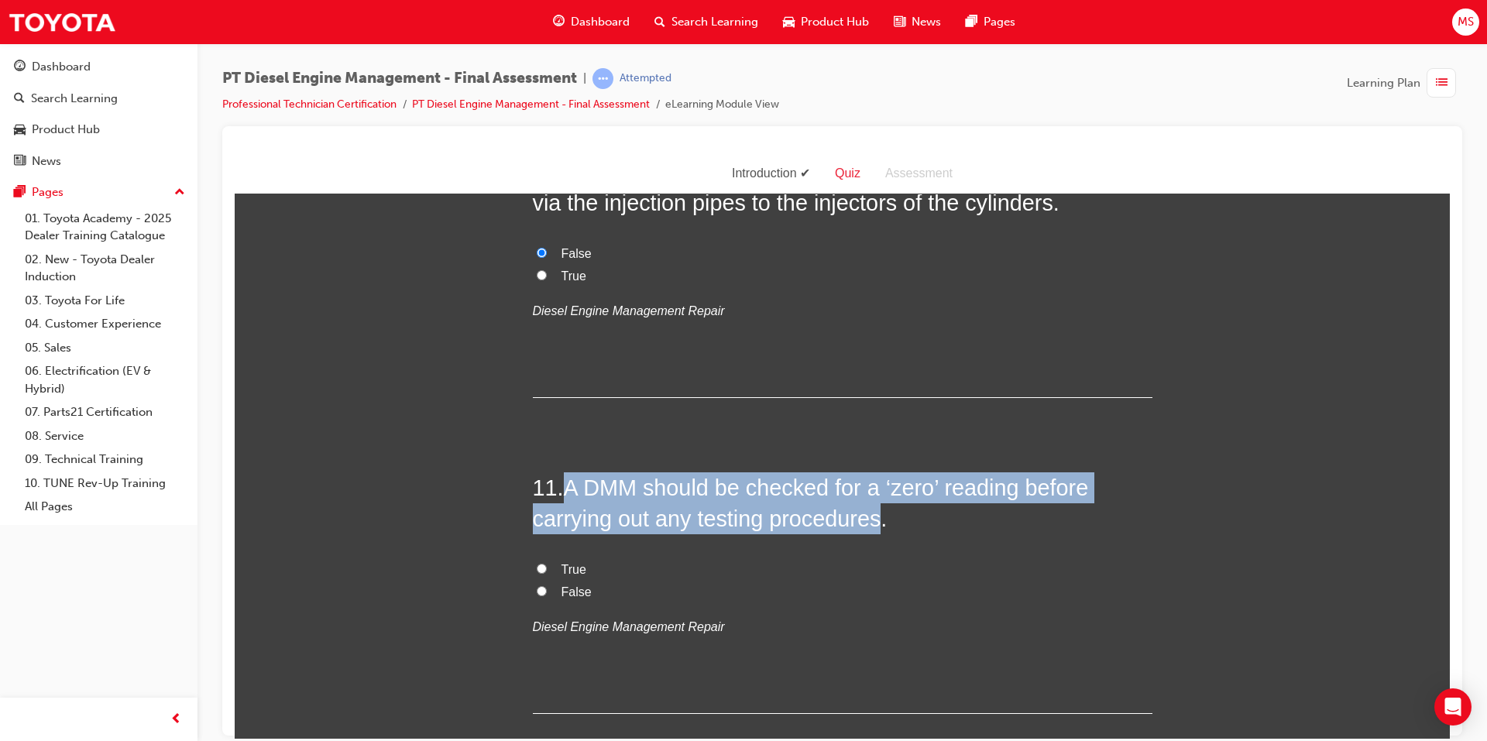
drag, startPoint x: 563, startPoint y: 490, endPoint x: 877, endPoint y: 528, distance: 315.9
click at [877, 528] on span "A DMM should be checked for a ‘zero’ reading before carrying out any testing pr…" at bounding box center [811, 503] width 556 height 56
click at [537, 565] on input "True" at bounding box center [542, 568] width 10 height 10
radio input "true"
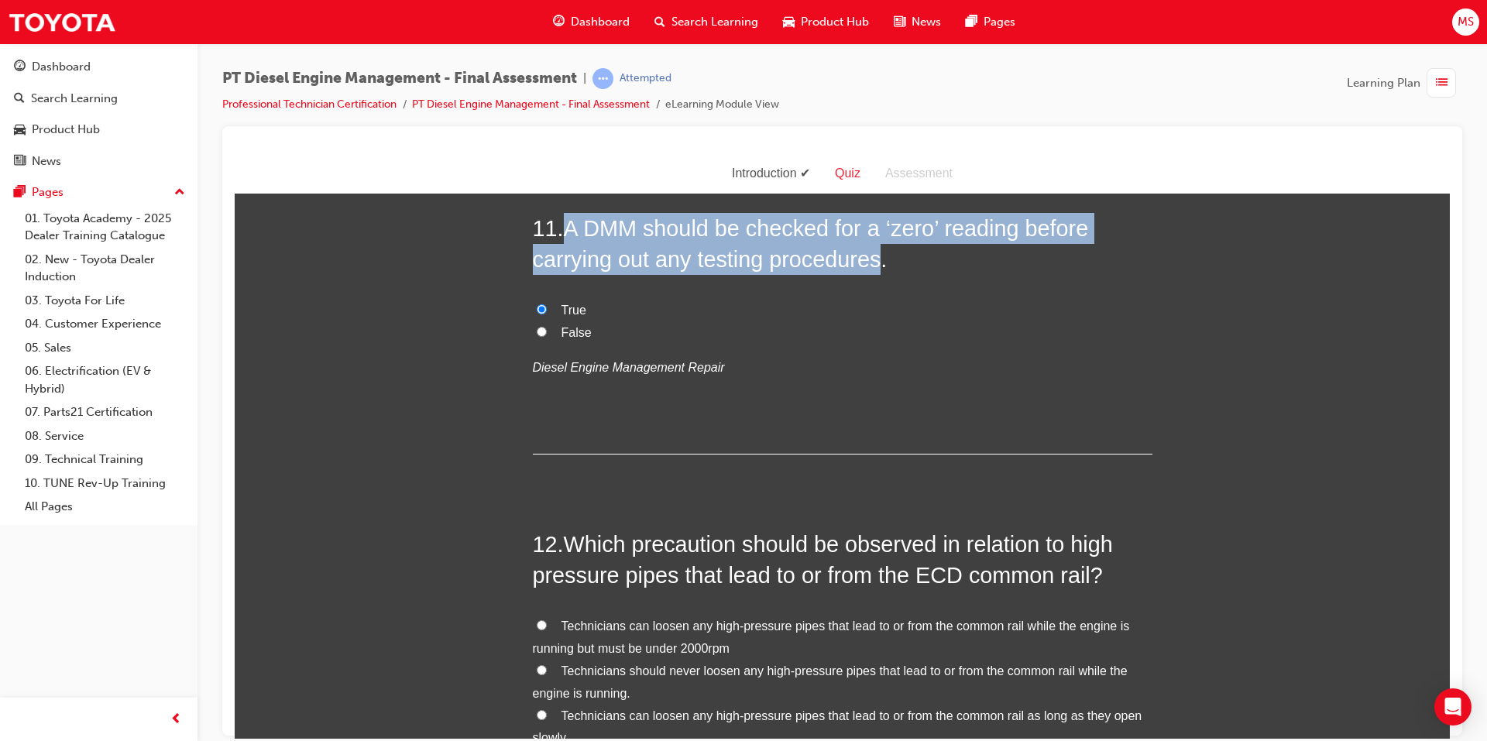
scroll to position [3562, 0]
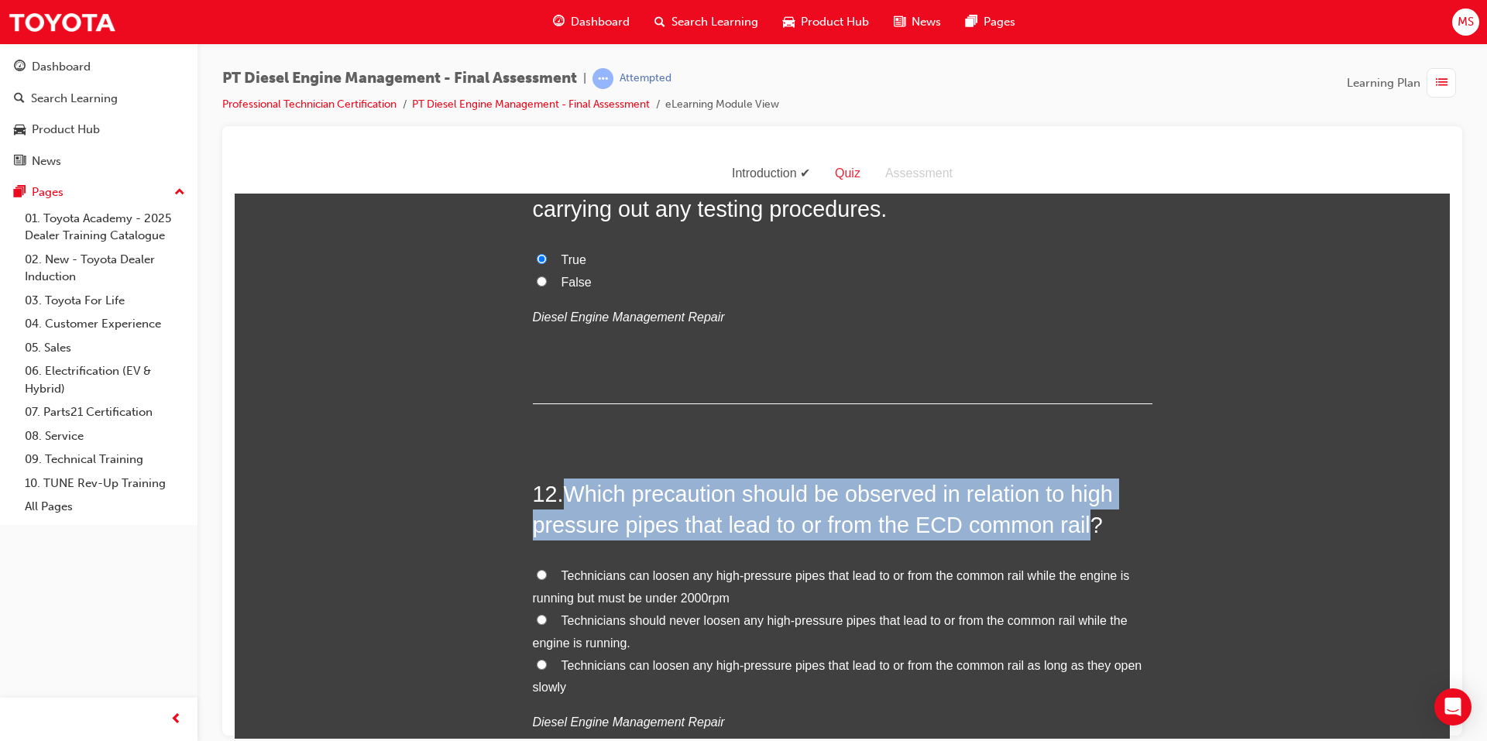
drag, startPoint x: 564, startPoint y: 489, endPoint x: 1078, endPoint y: 536, distance: 516.3
click at [1078, 536] on span "Which precaution should be observed in relation to high pressure pipes that lea…" at bounding box center [823, 509] width 580 height 56
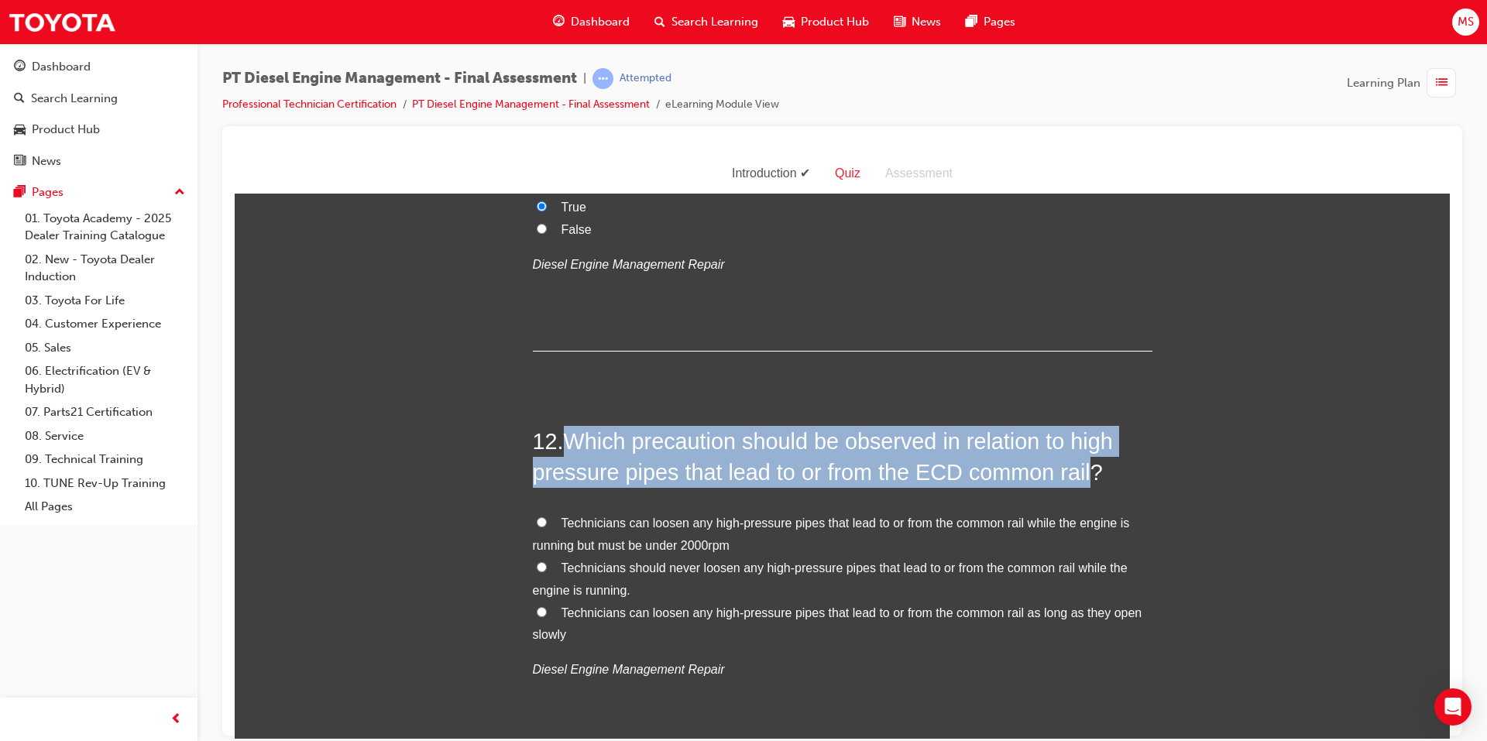
scroll to position [3717, 0]
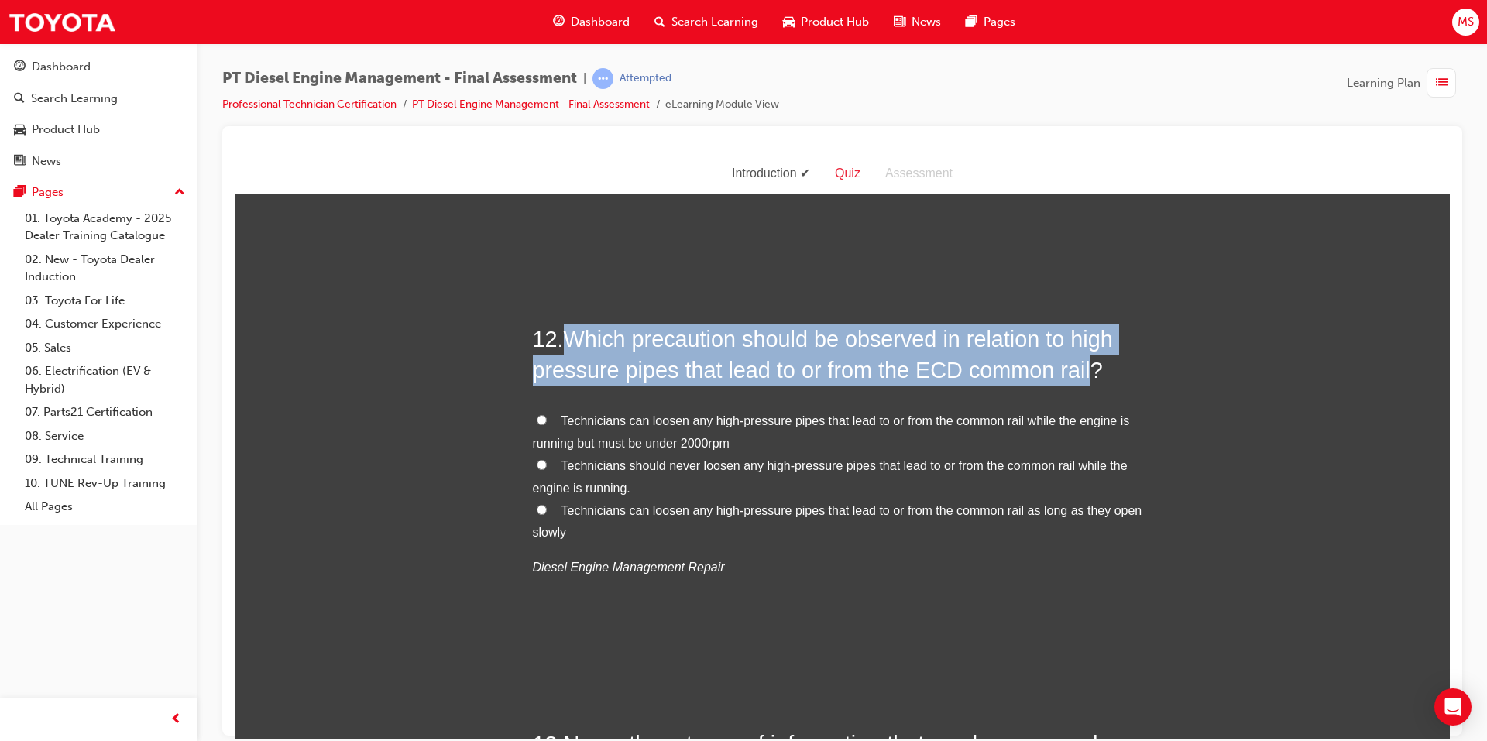
click at [537, 465] on input "Technicians should never loosen any high-pressure pipes that lead to or from th…" at bounding box center [542, 464] width 10 height 10
radio input "true"
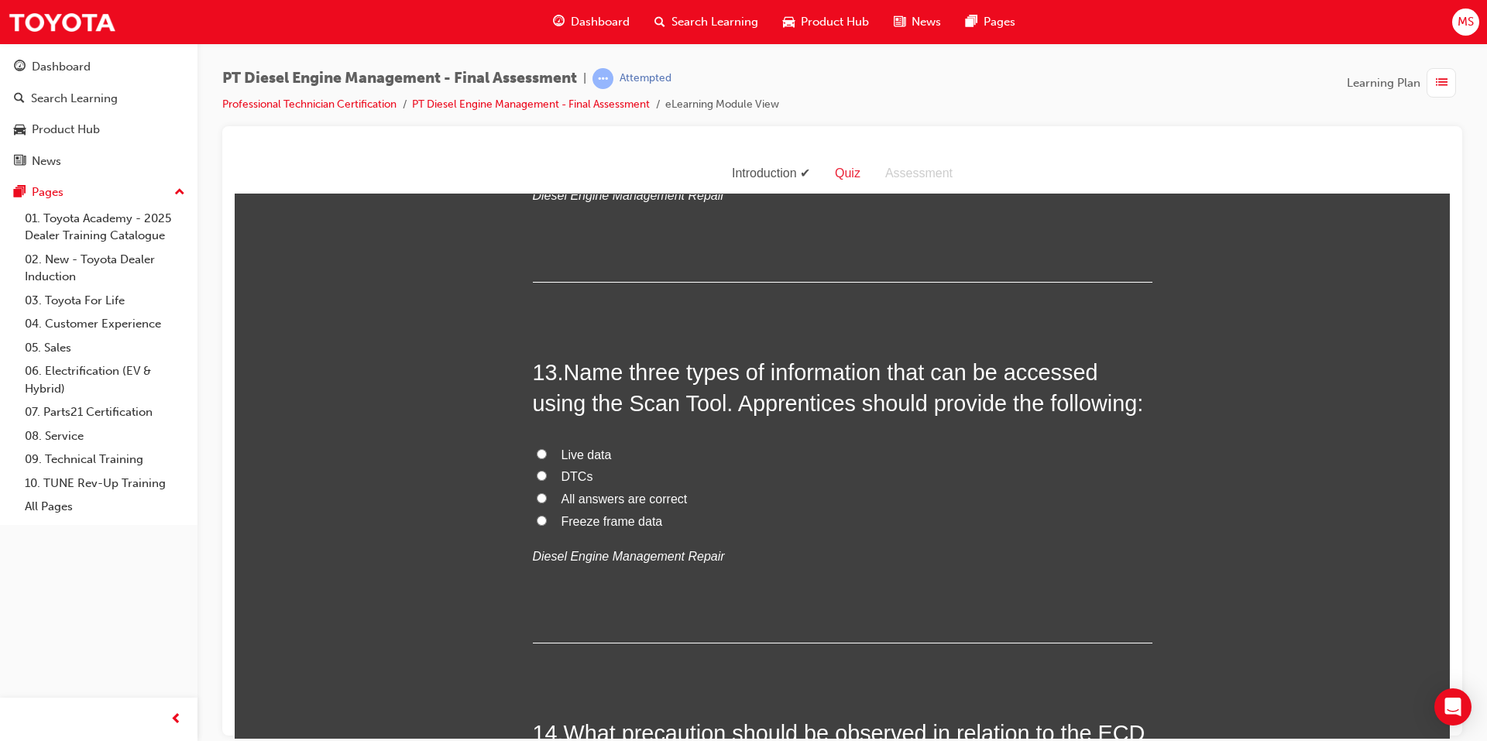
scroll to position [4104, 0]
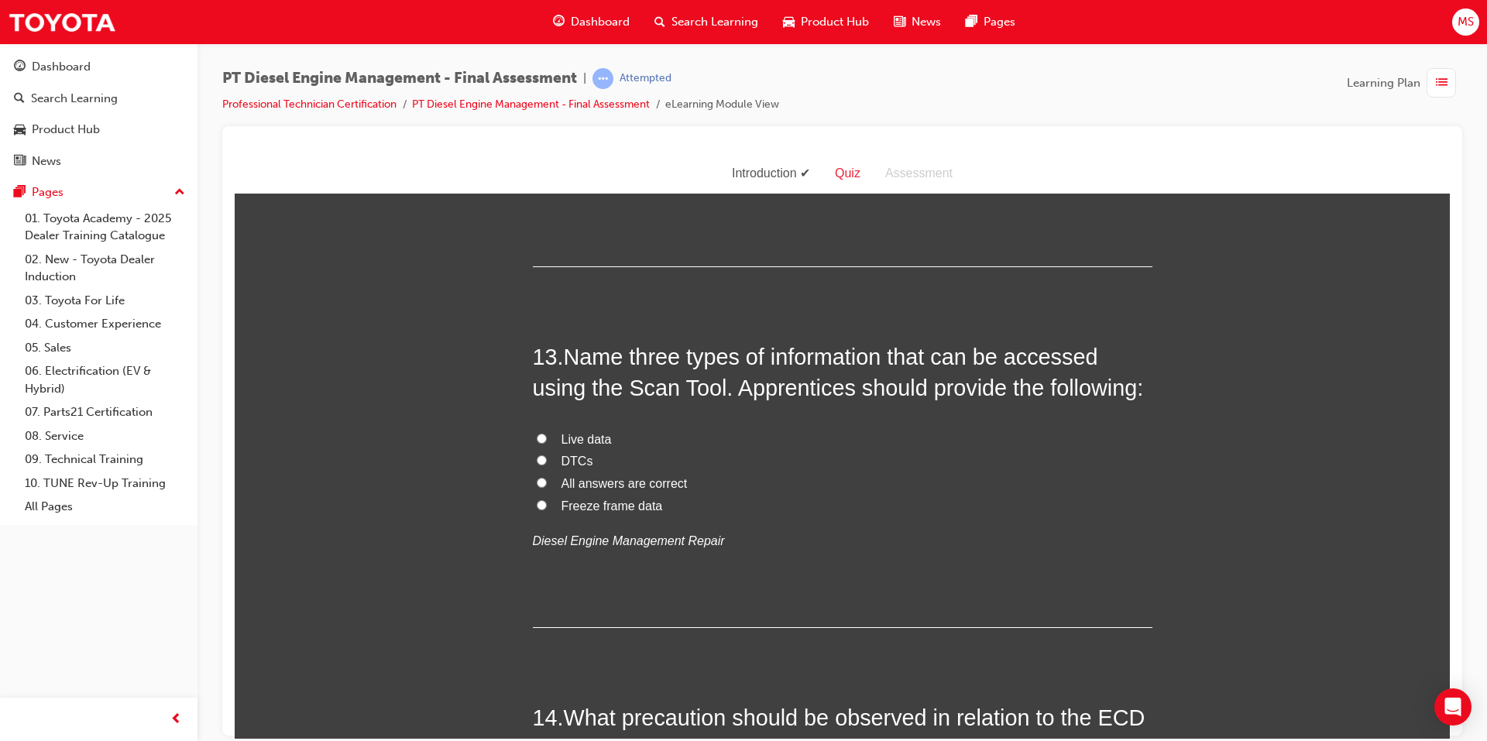
click at [578, 437] on span "Live data" at bounding box center [586, 438] width 50 height 13
click at [547, 437] on input "Live data" at bounding box center [542, 438] width 10 height 10
radio input "true"
click at [561, 480] on span "All answers are correct" at bounding box center [624, 482] width 126 height 13
click at [547, 480] on input "All answers are correct" at bounding box center [542, 482] width 10 height 10
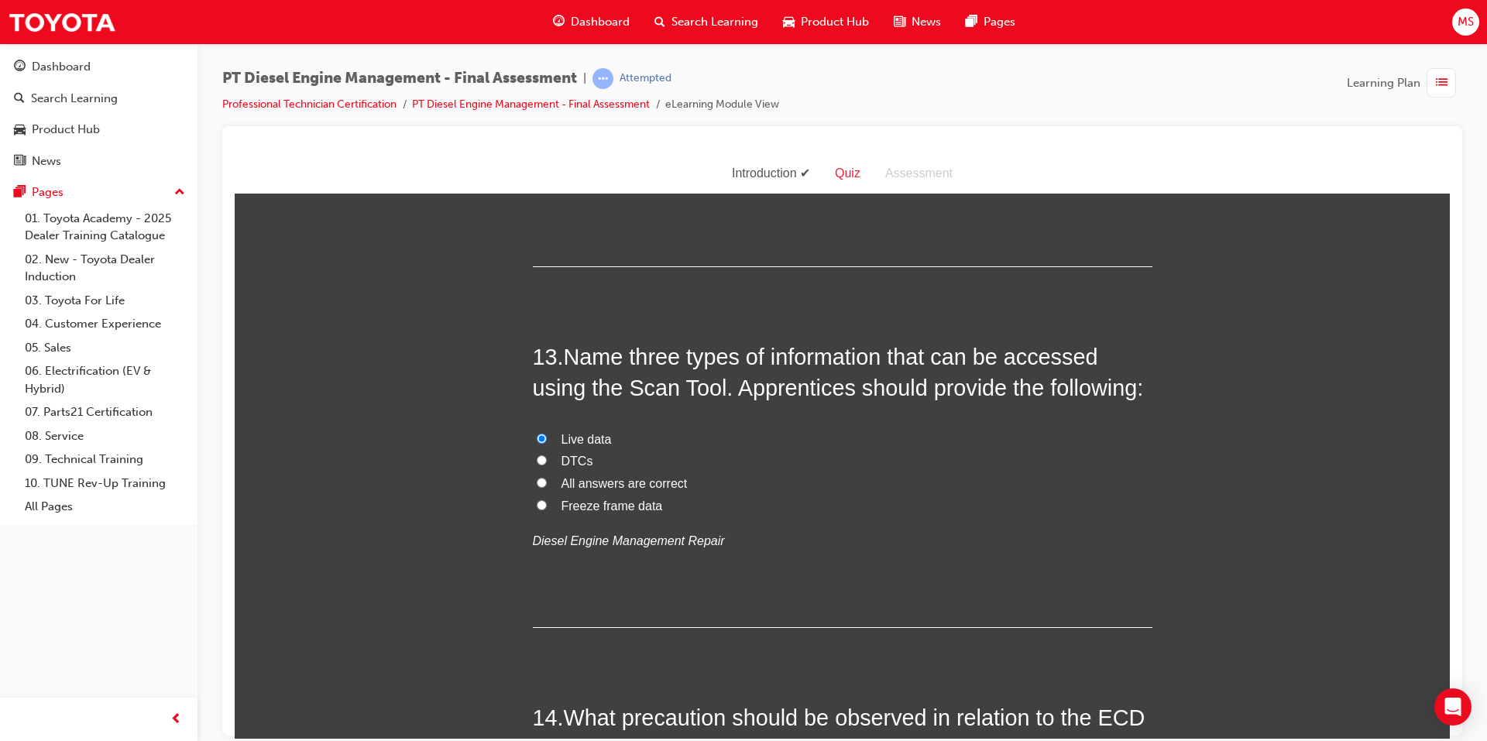
radio input "true"
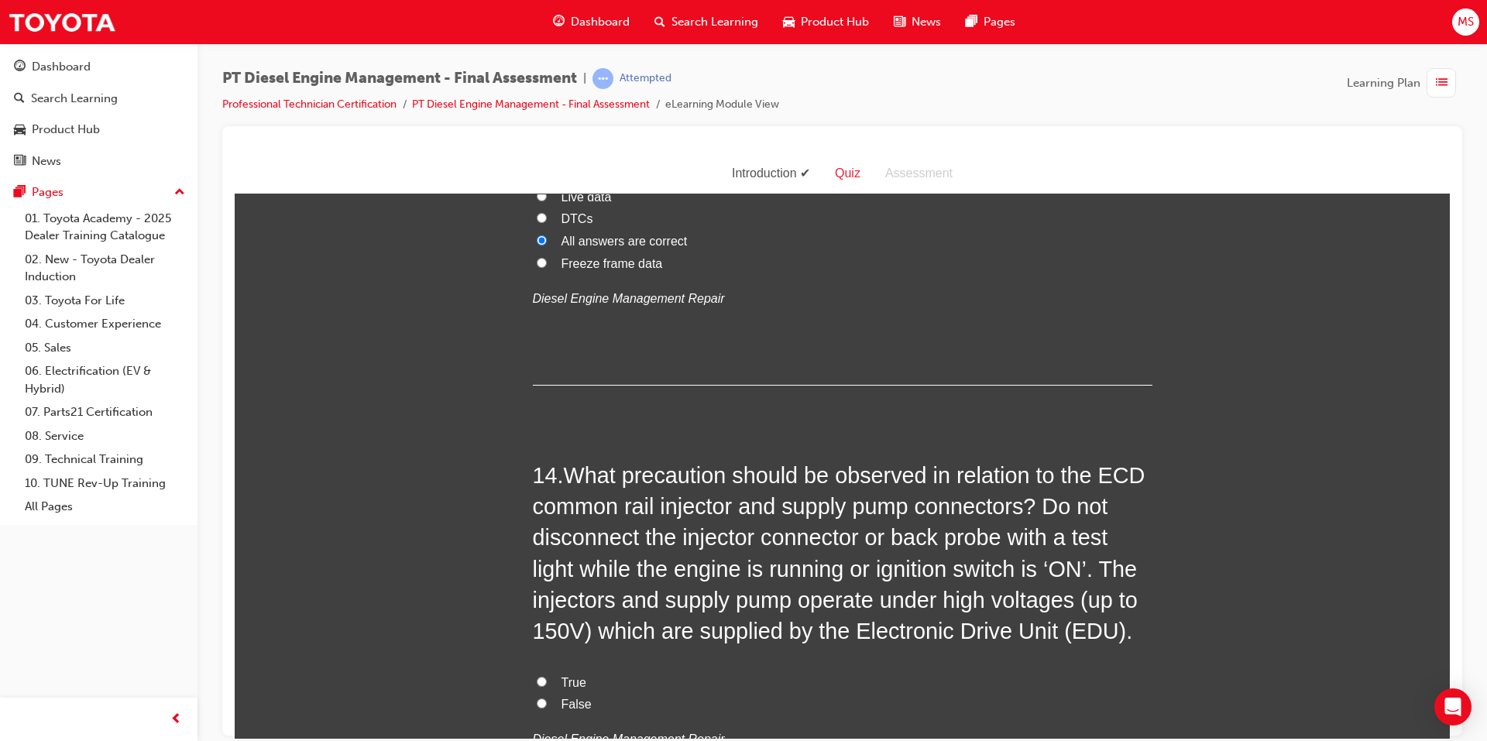
scroll to position [4414, 0]
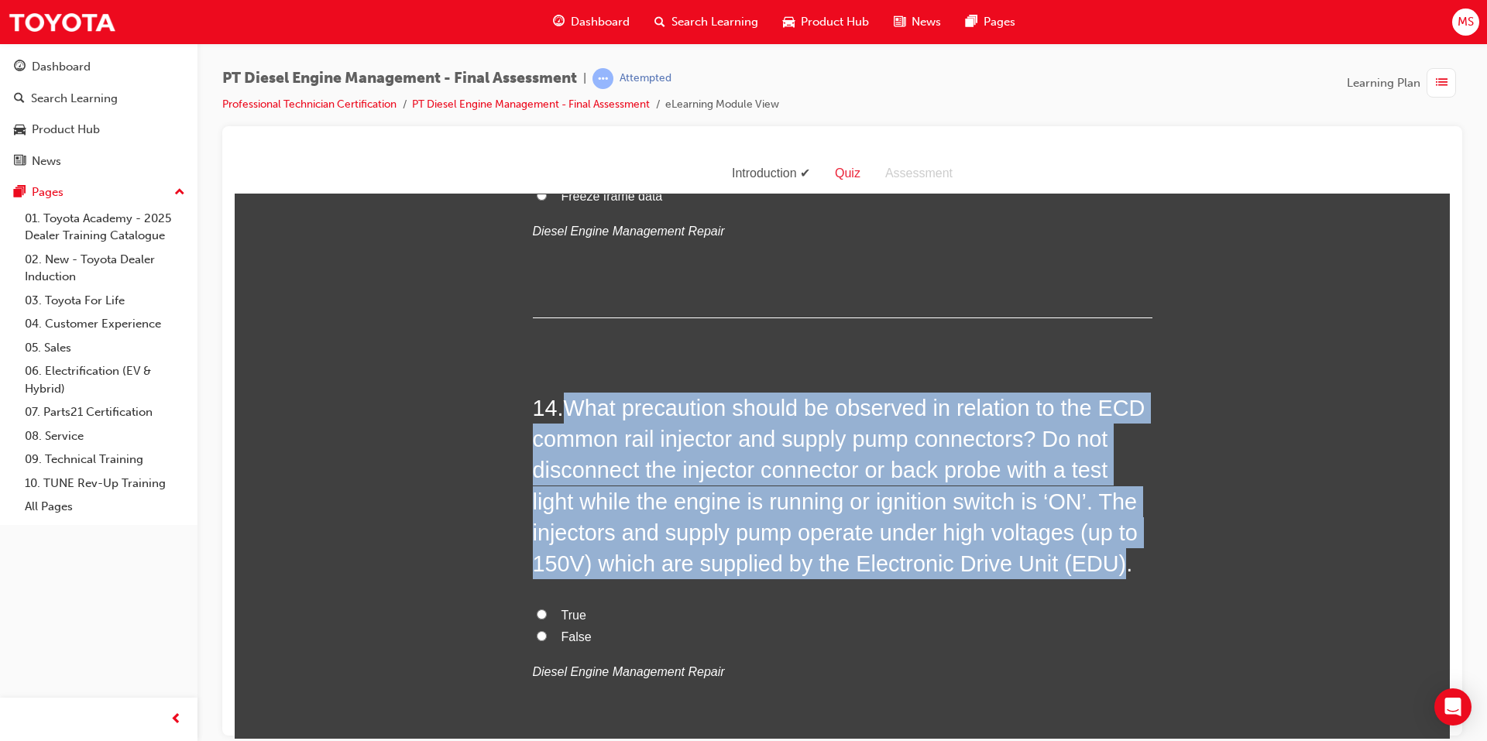
drag, startPoint x: 565, startPoint y: 403, endPoint x: 1111, endPoint y: 568, distance: 570.8
click at [1111, 568] on span "What precaution should be observed in relation to the ECD common rail injector …" at bounding box center [839, 485] width 613 height 181
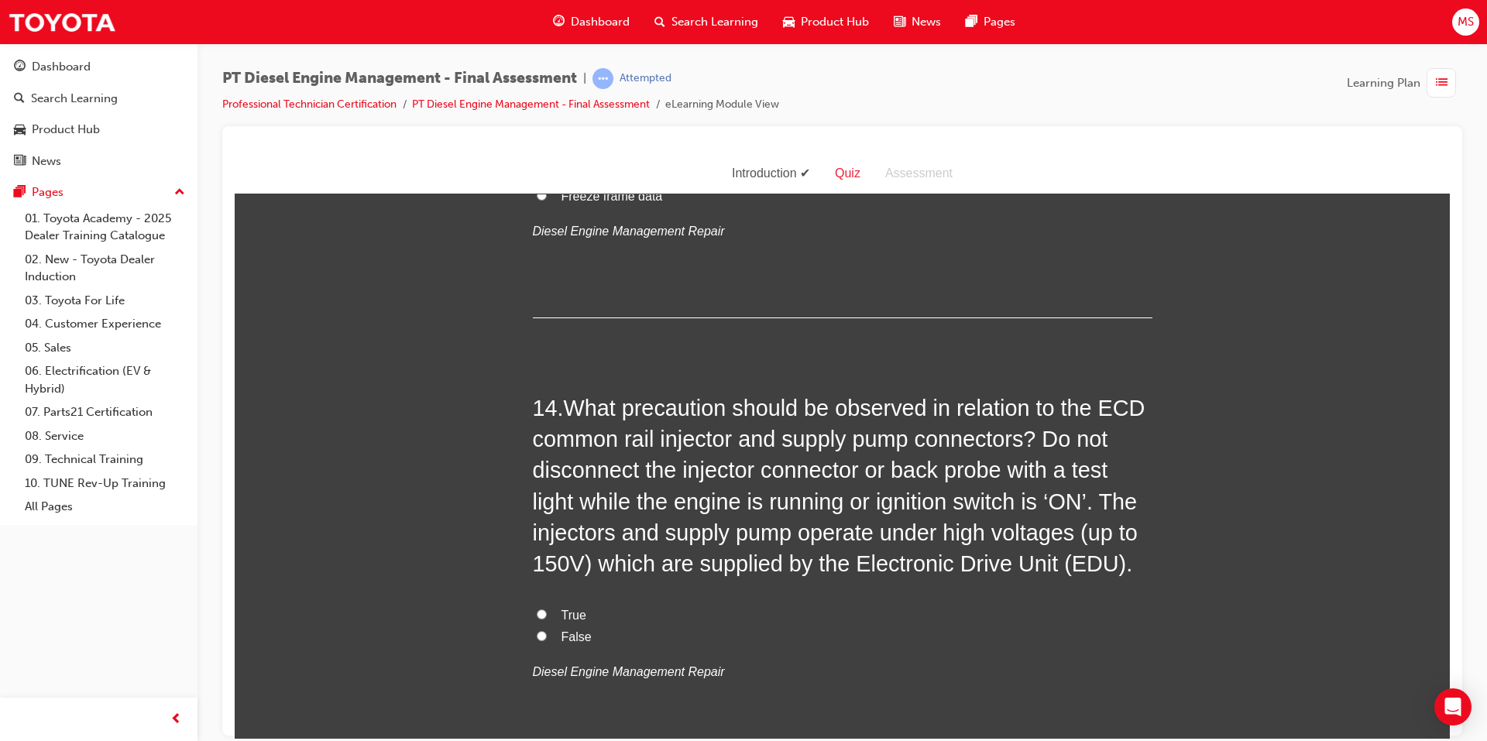
drag, startPoint x: 465, startPoint y: 412, endPoint x: 482, endPoint y: 414, distance: 17.2
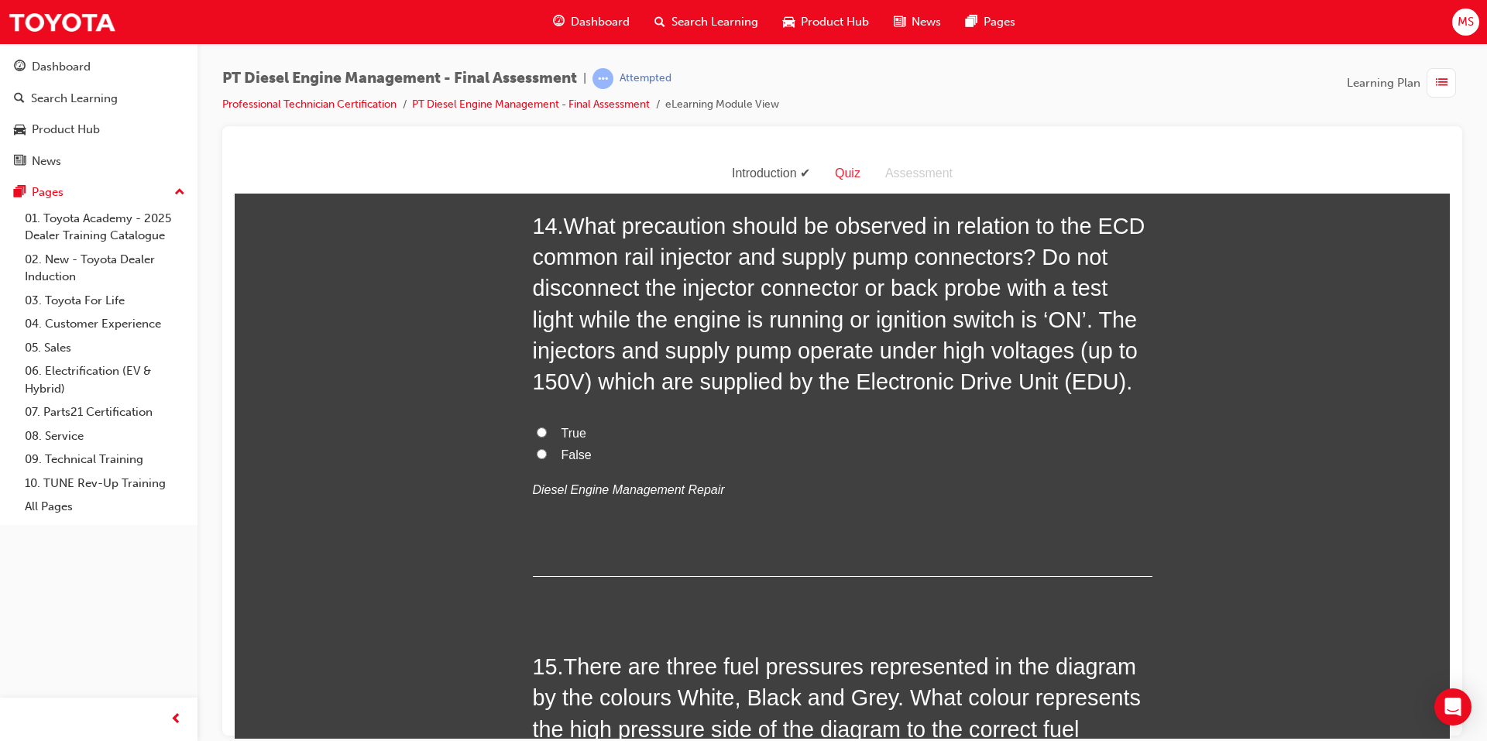
scroll to position [4569, 0]
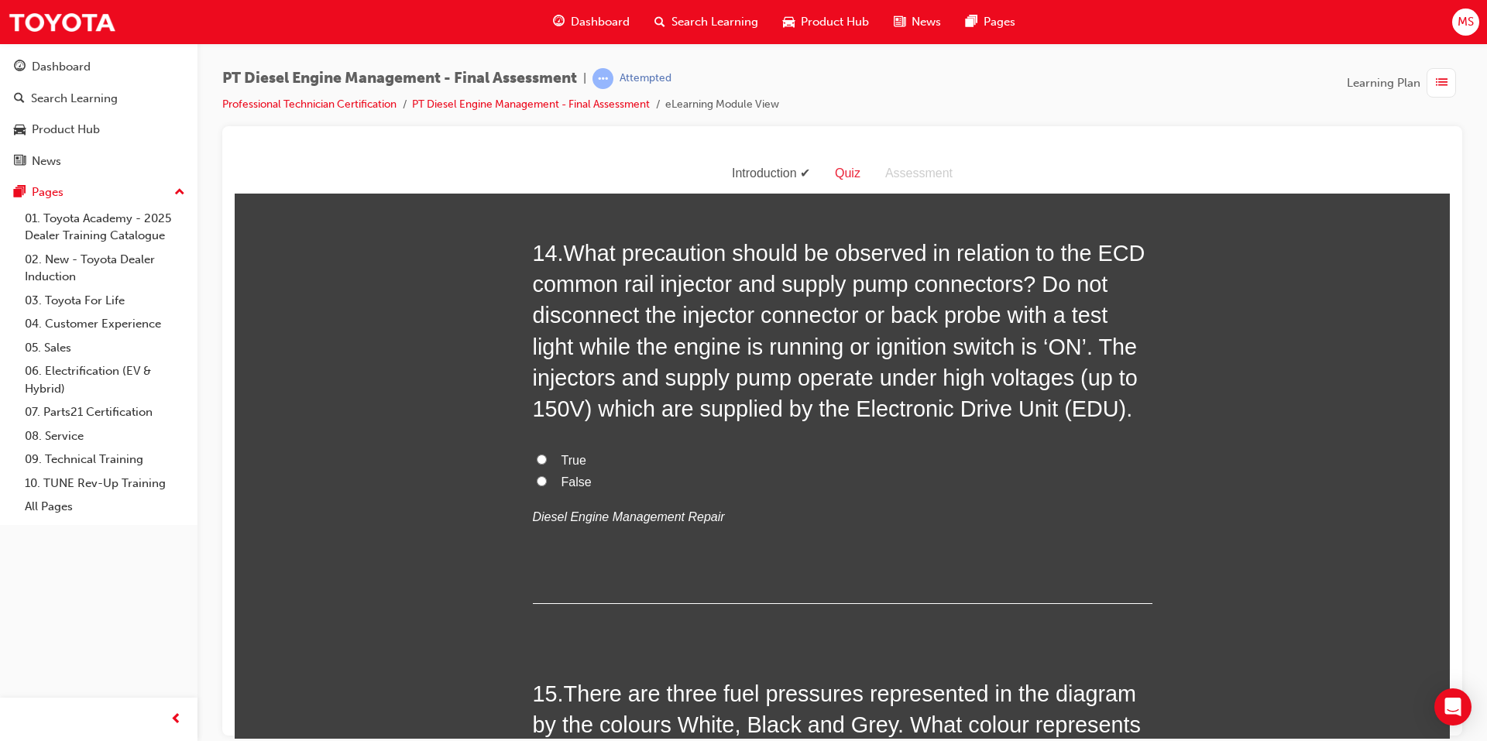
click at [554, 458] on label "True" at bounding box center [843, 460] width 620 height 22
click at [547, 458] on input "True" at bounding box center [542, 459] width 10 height 10
radio input "true"
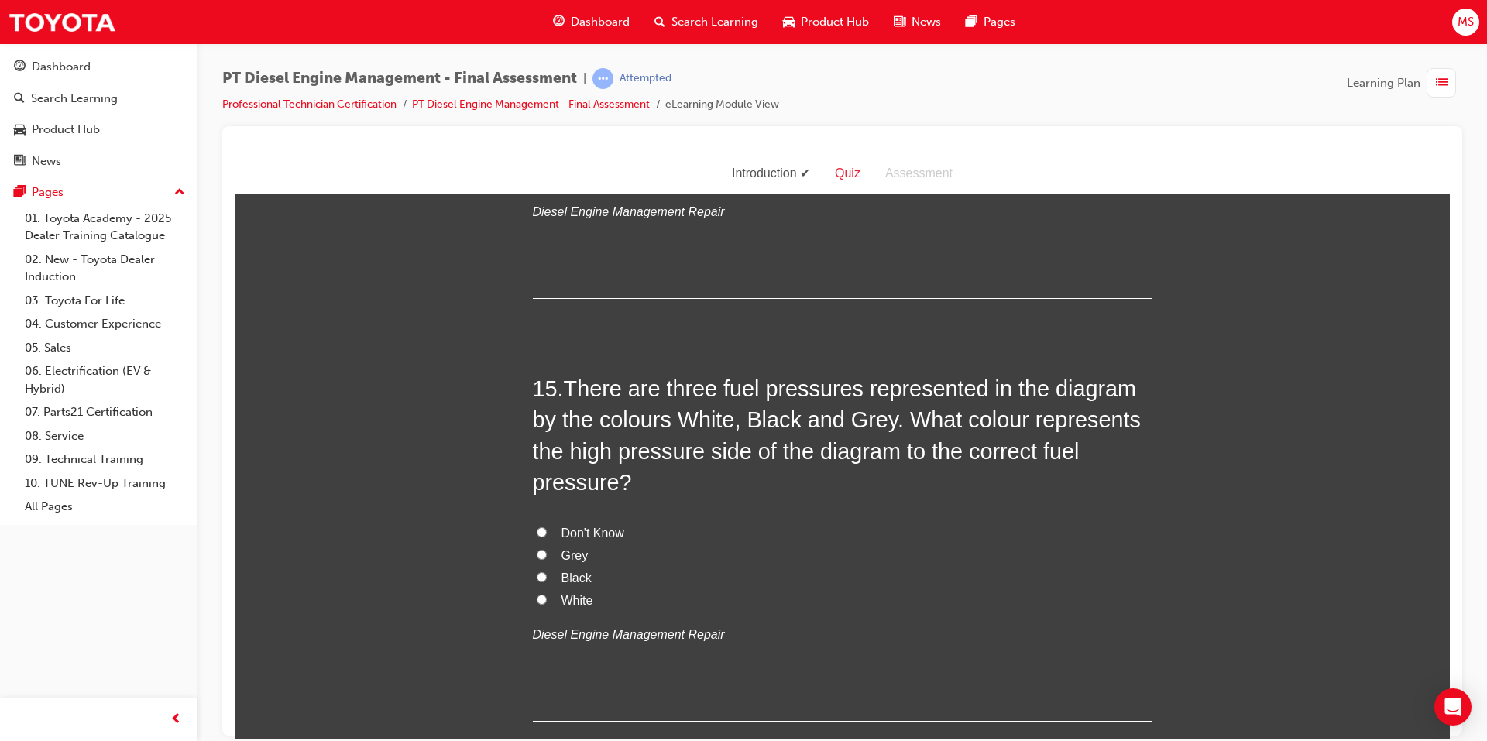
scroll to position [4879, 0]
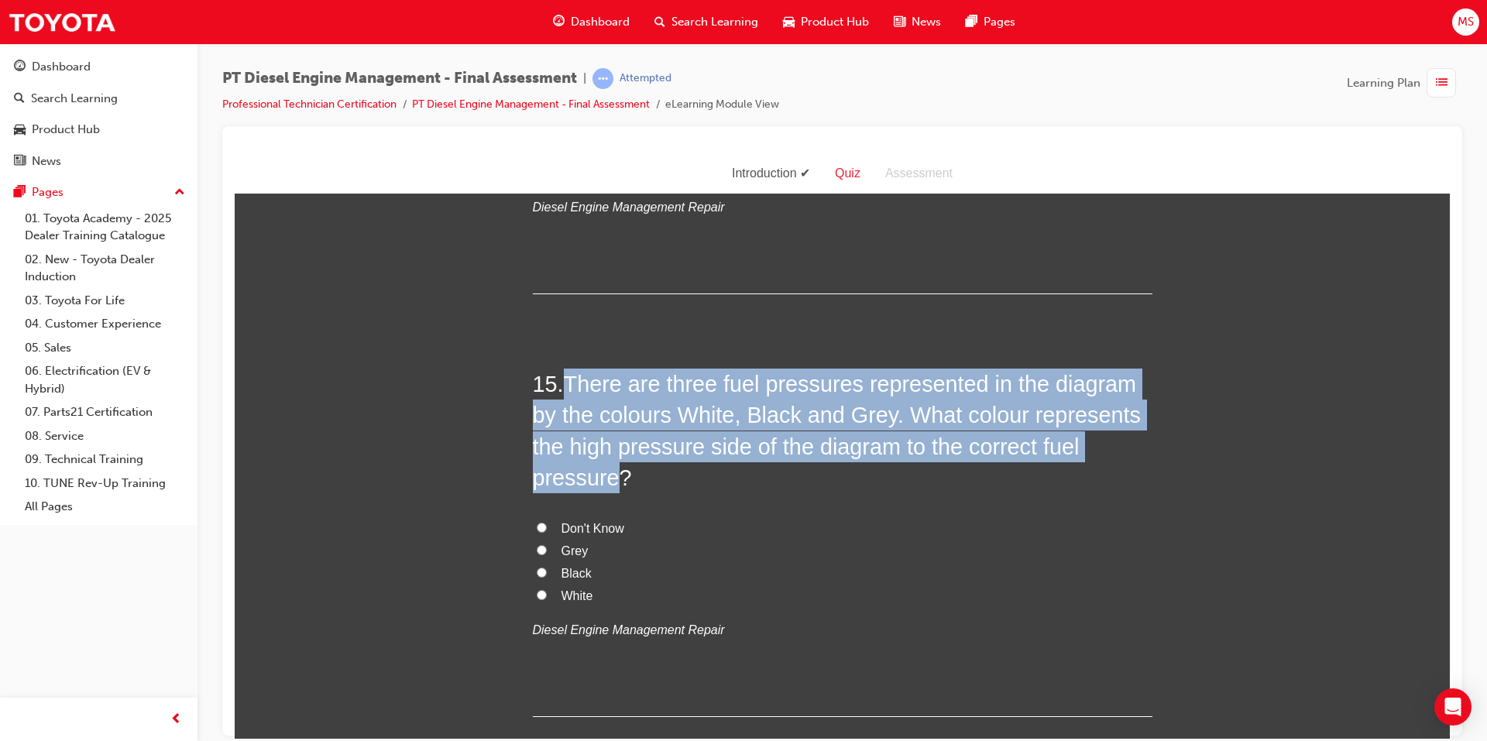
drag, startPoint x: 565, startPoint y: 380, endPoint x: 616, endPoint y: 474, distance: 106.7
click at [616, 474] on span "There are three fuel pressures represented in the diagram by the colours White,…" at bounding box center [837, 430] width 608 height 118
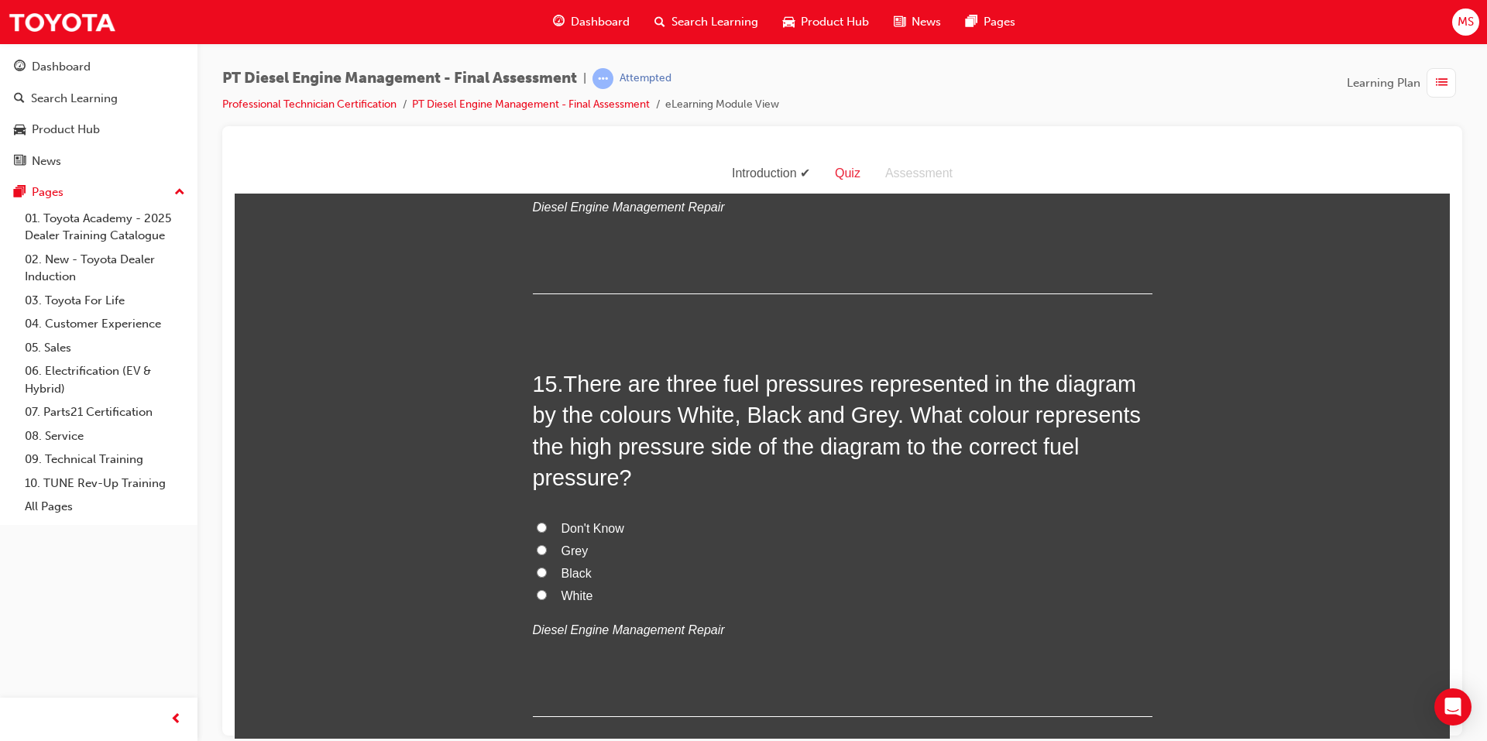
click at [551, 572] on label "Black" at bounding box center [843, 573] width 620 height 22
click at [547, 572] on input "Black" at bounding box center [542, 572] width 10 height 10
radio input "true"
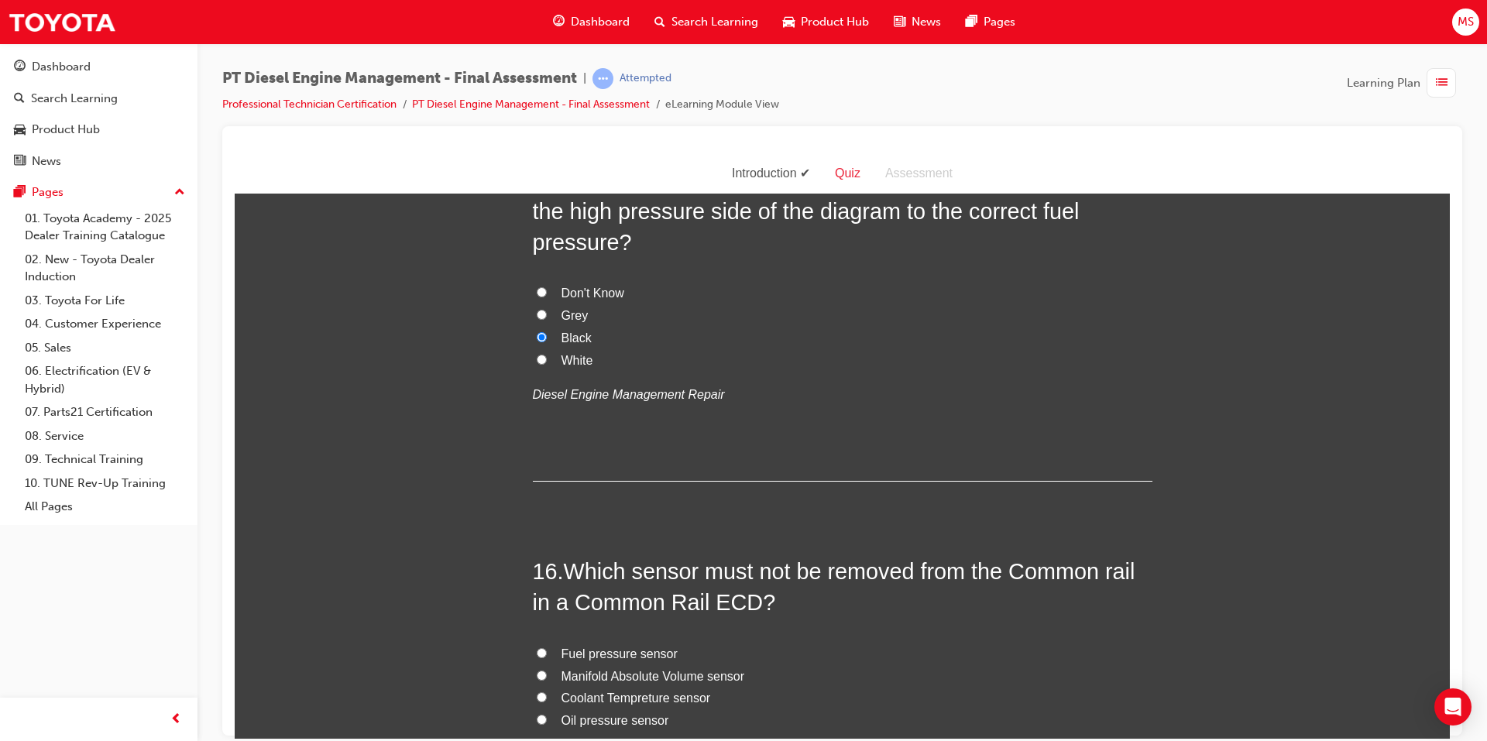
scroll to position [5189, 0]
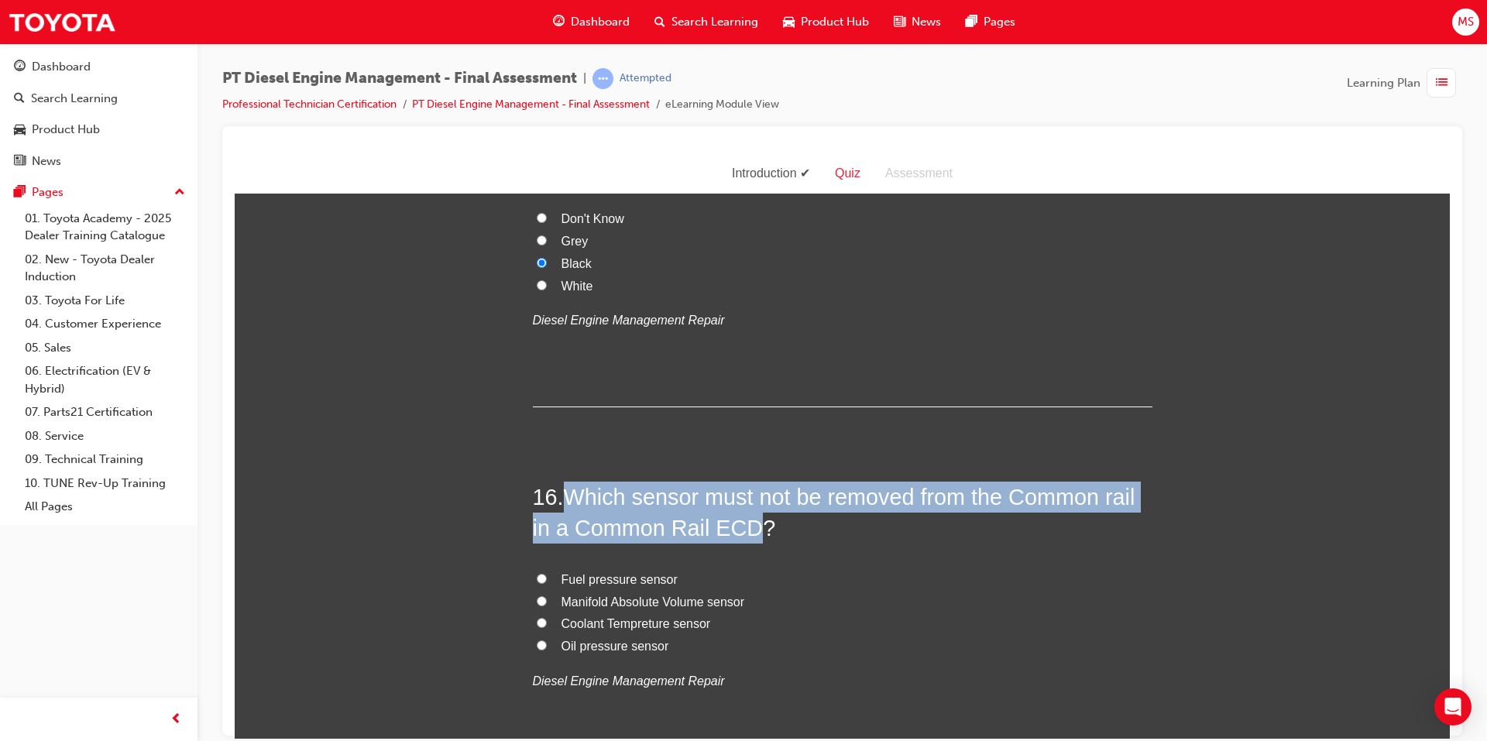
drag, startPoint x: 561, startPoint y: 487, endPoint x: 733, endPoint y: 537, distance: 178.9
click at [733, 537] on h2 "16 . Which sensor must not be removed from the Common rail in a Common Rail ECD?" at bounding box center [843, 512] width 620 height 63
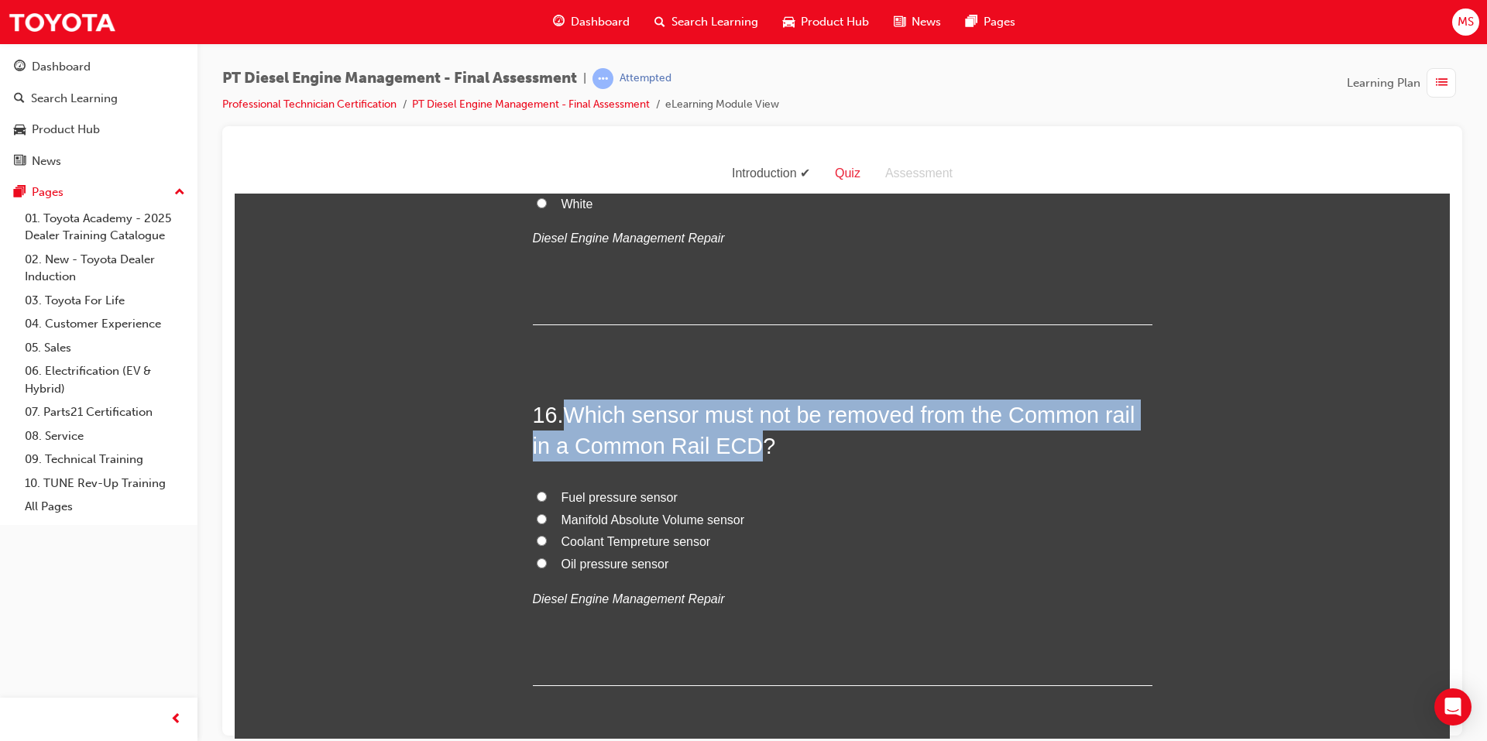
scroll to position [5421, 0]
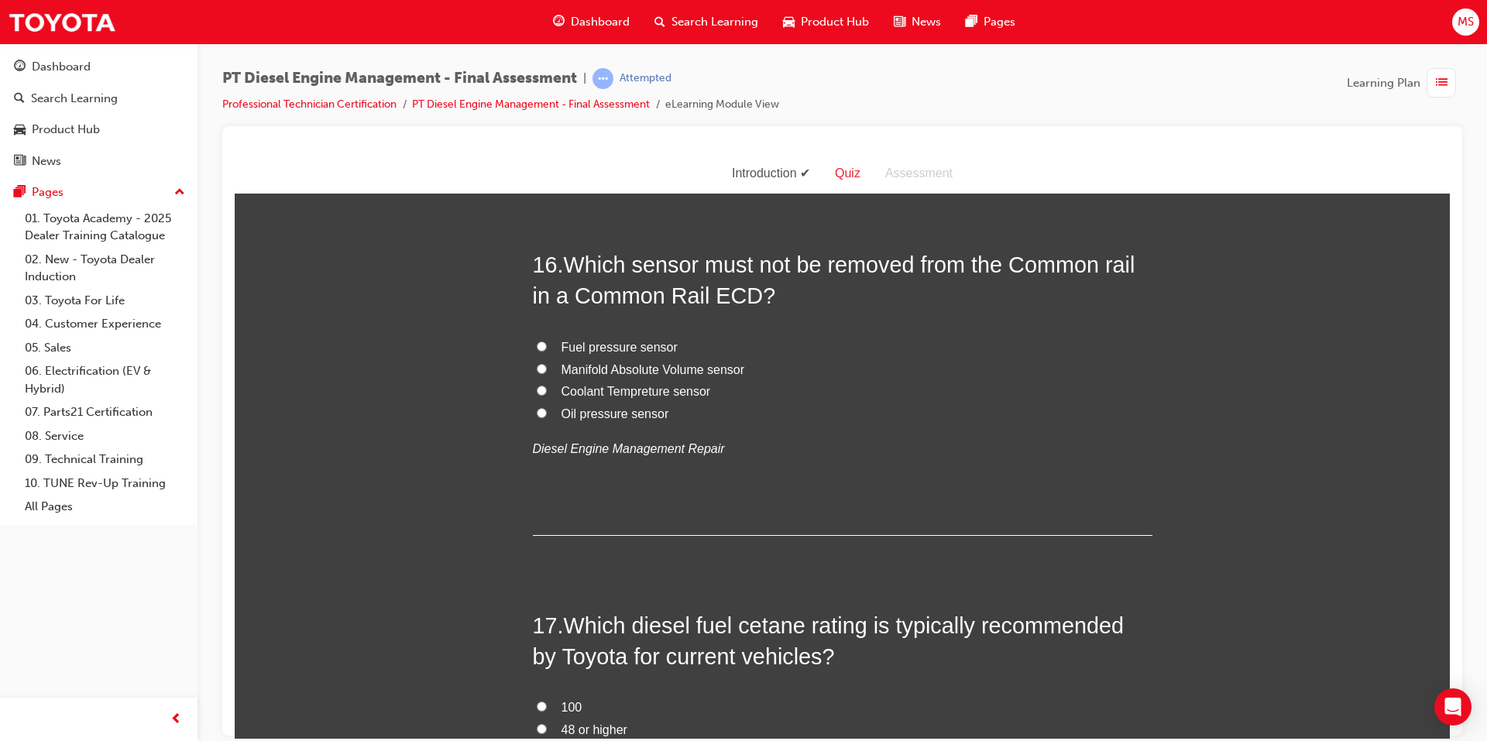
click at [572, 344] on span "Fuel pressure sensor" at bounding box center [619, 346] width 116 height 13
click at [547, 344] on input "Fuel pressure sensor" at bounding box center [542, 346] width 10 height 10
radio input "true"
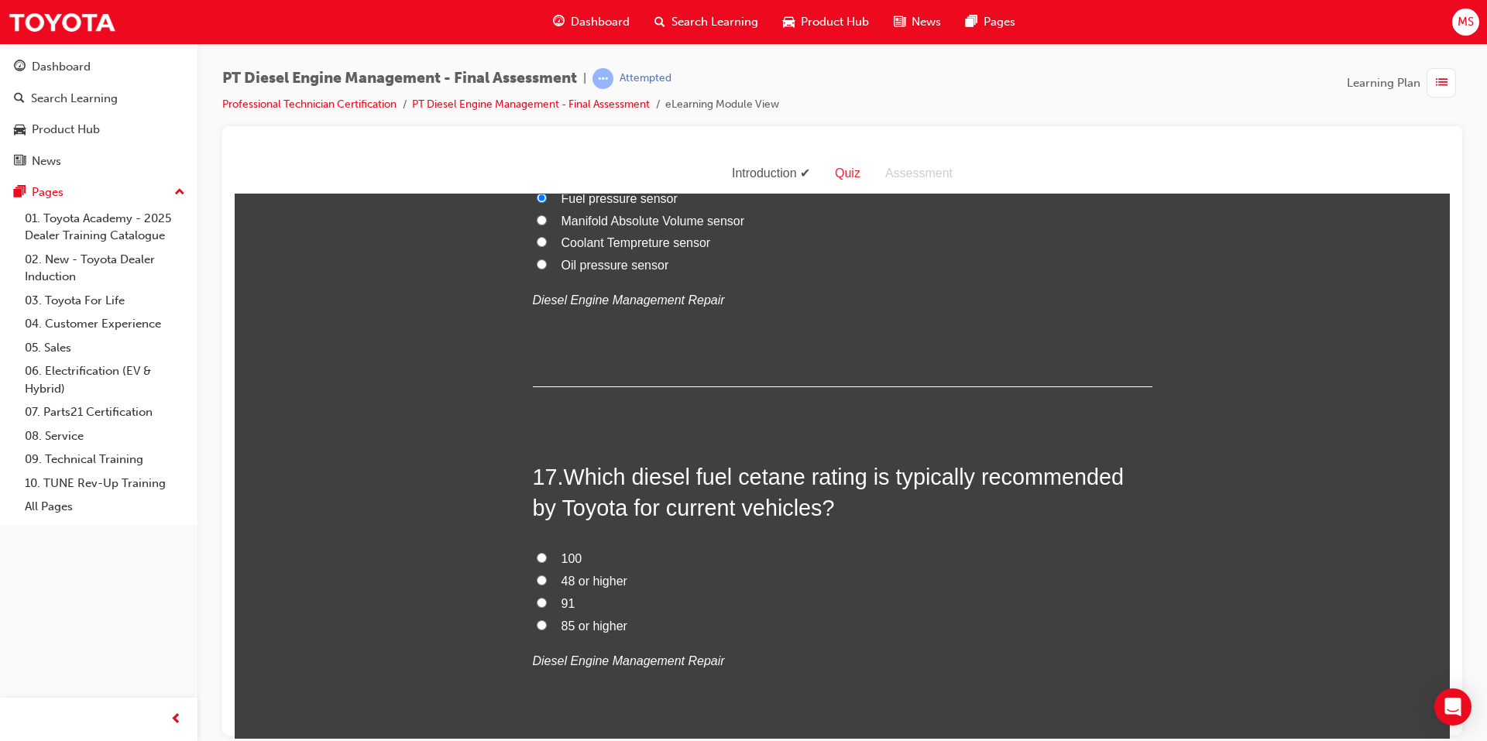
scroll to position [5576, 0]
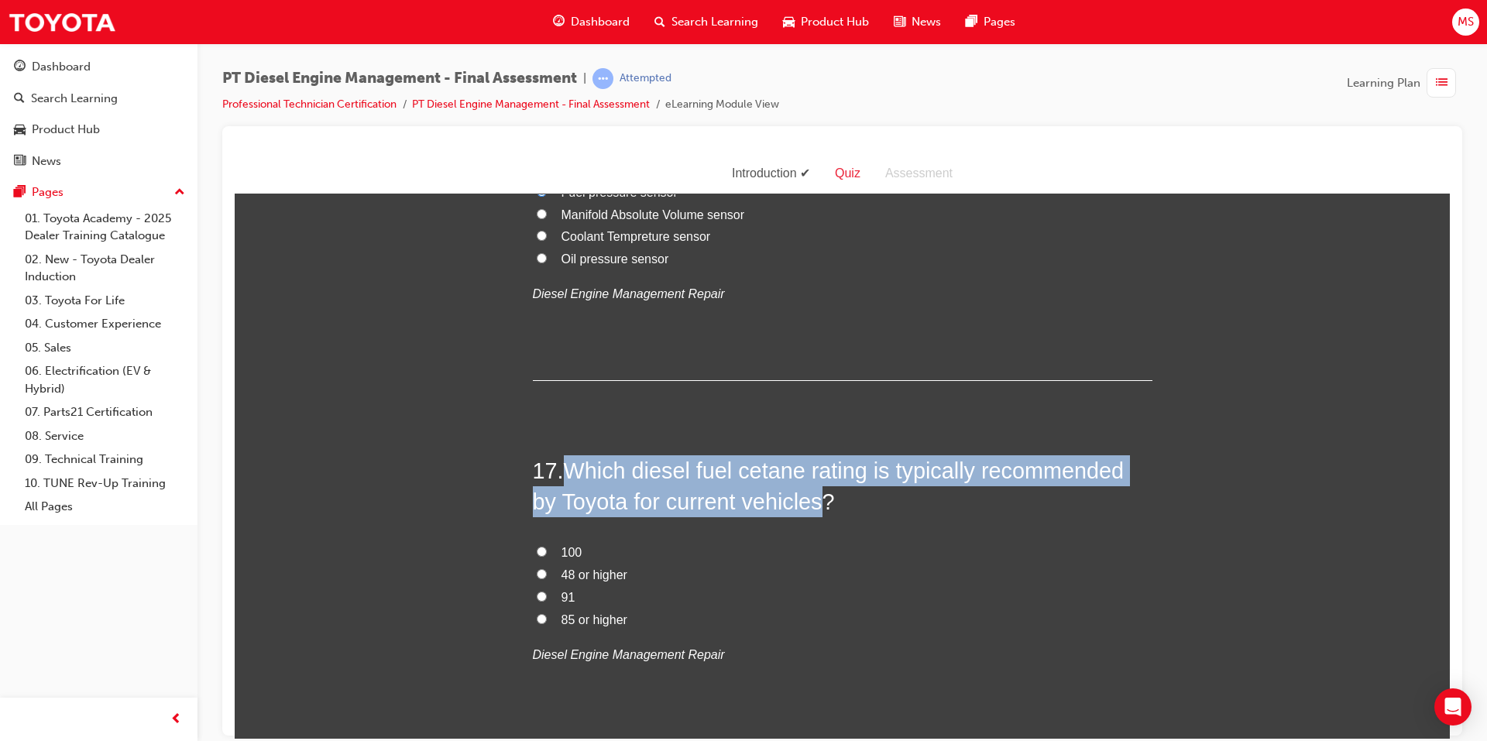
drag, startPoint x: 564, startPoint y: 465, endPoint x: 816, endPoint y: 503, distance: 255.3
click at [816, 503] on span "Which diesel fuel cetane rating is typically recommended by Toyota for current …" at bounding box center [829, 486] width 592 height 56
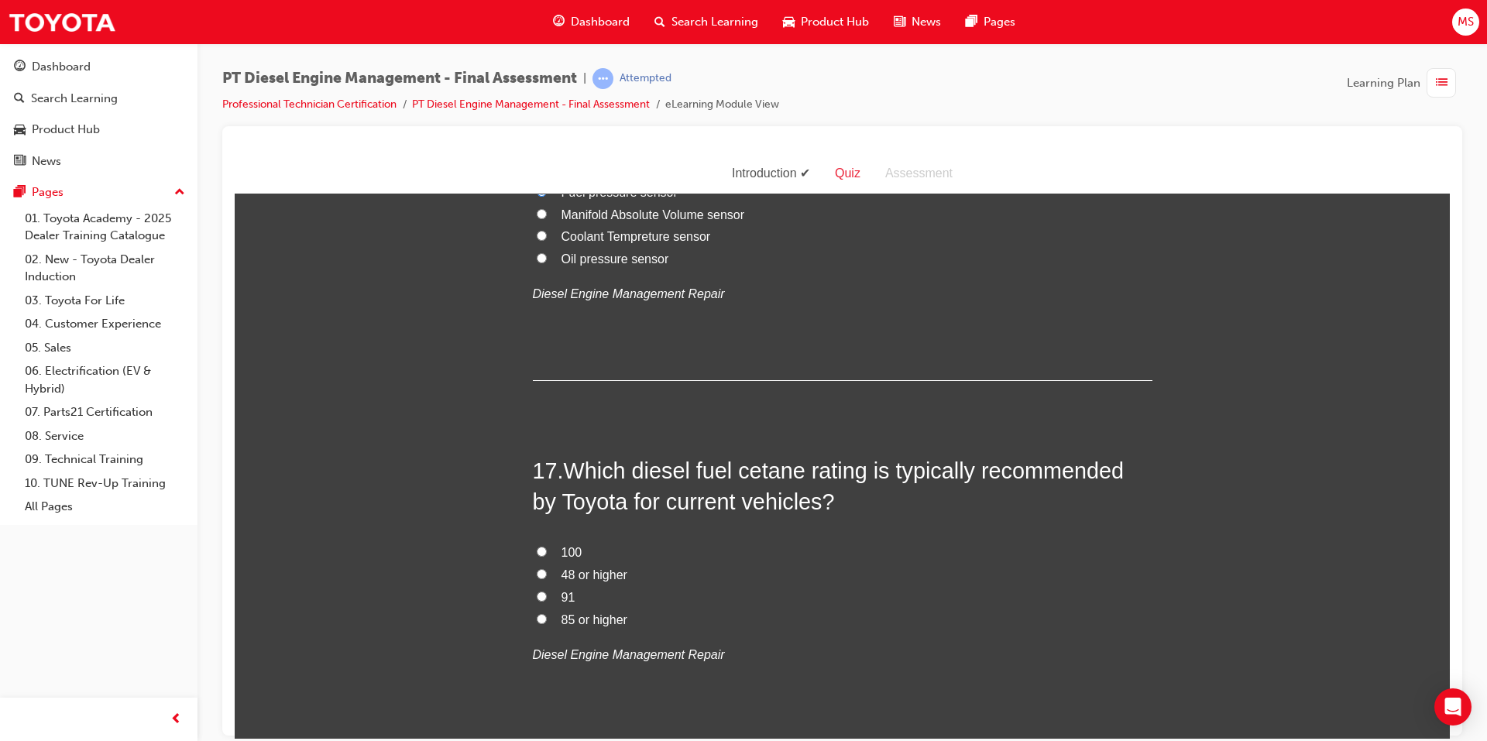
click at [561, 574] on span "48 or higher" at bounding box center [594, 574] width 66 height 13
click at [547, 574] on input "48 or higher" at bounding box center [542, 573] width 10 height 10
radio input "true"
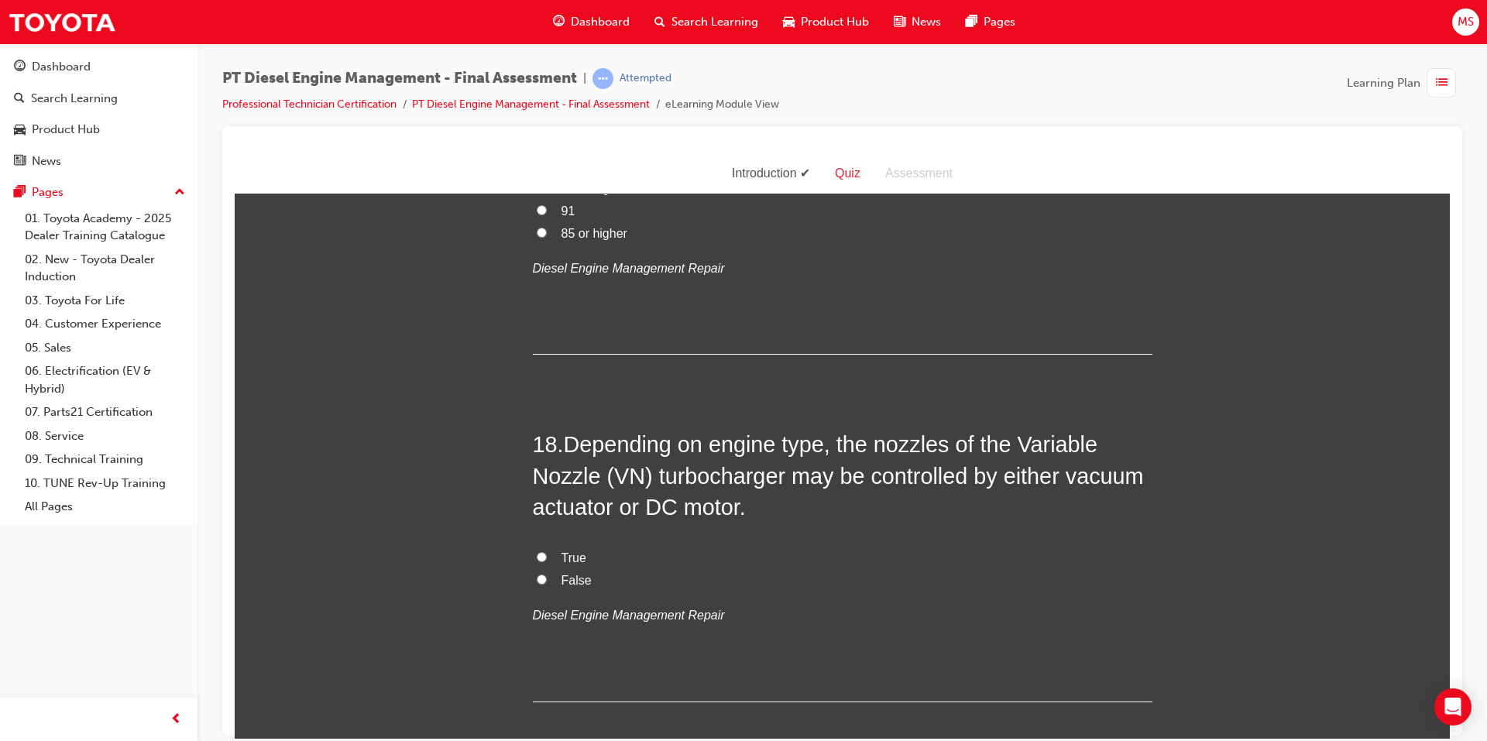
scroll to position [5963, 0]
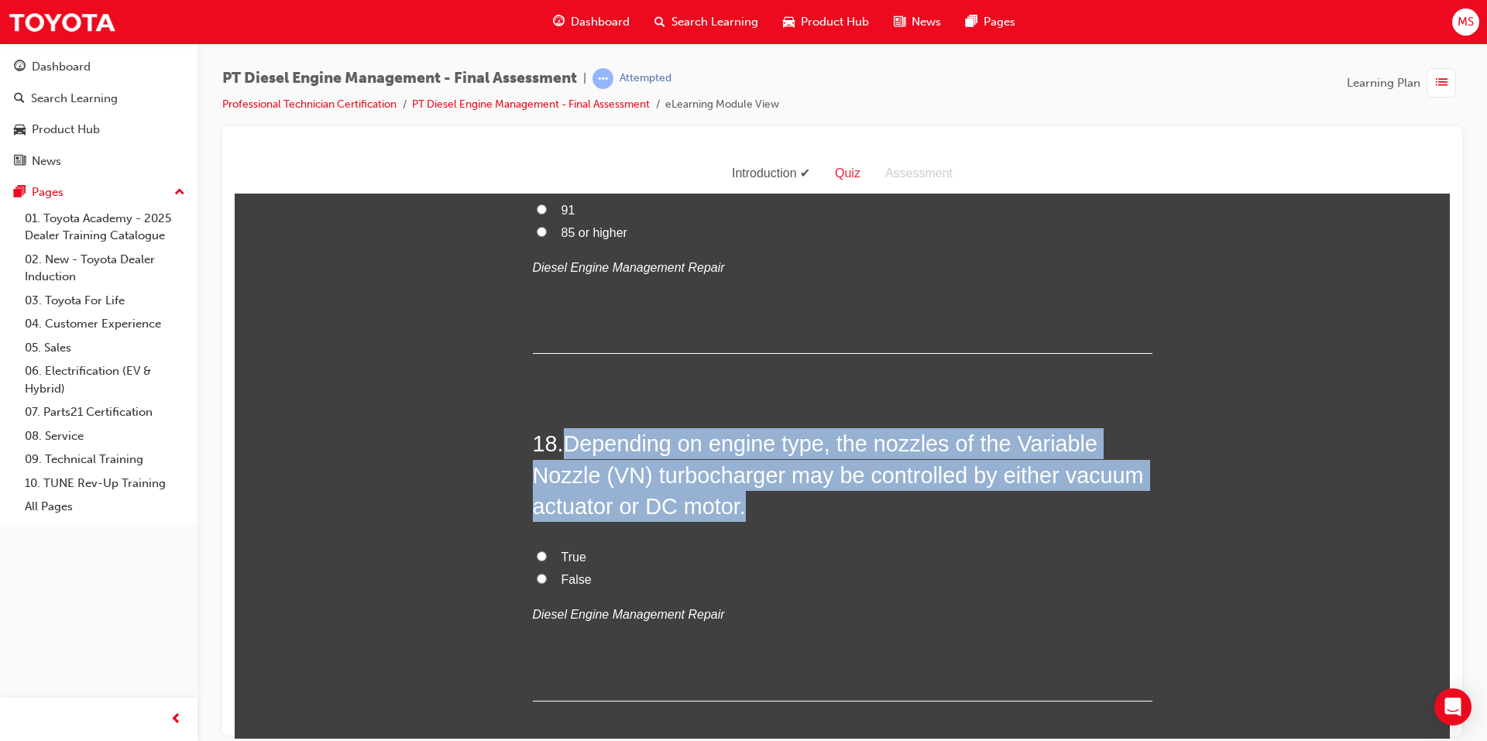
drag, startPoint x: 562, startPoint y: 447, endPoint x: 743, endPoint y: 510, distance: 191.3
click at [743, 510] on h2 "18 . Depending on engine type, the nozzles of the Variable Nozzle (VN) turbocha…" at bounding box center [843, 474] width 620 height 94
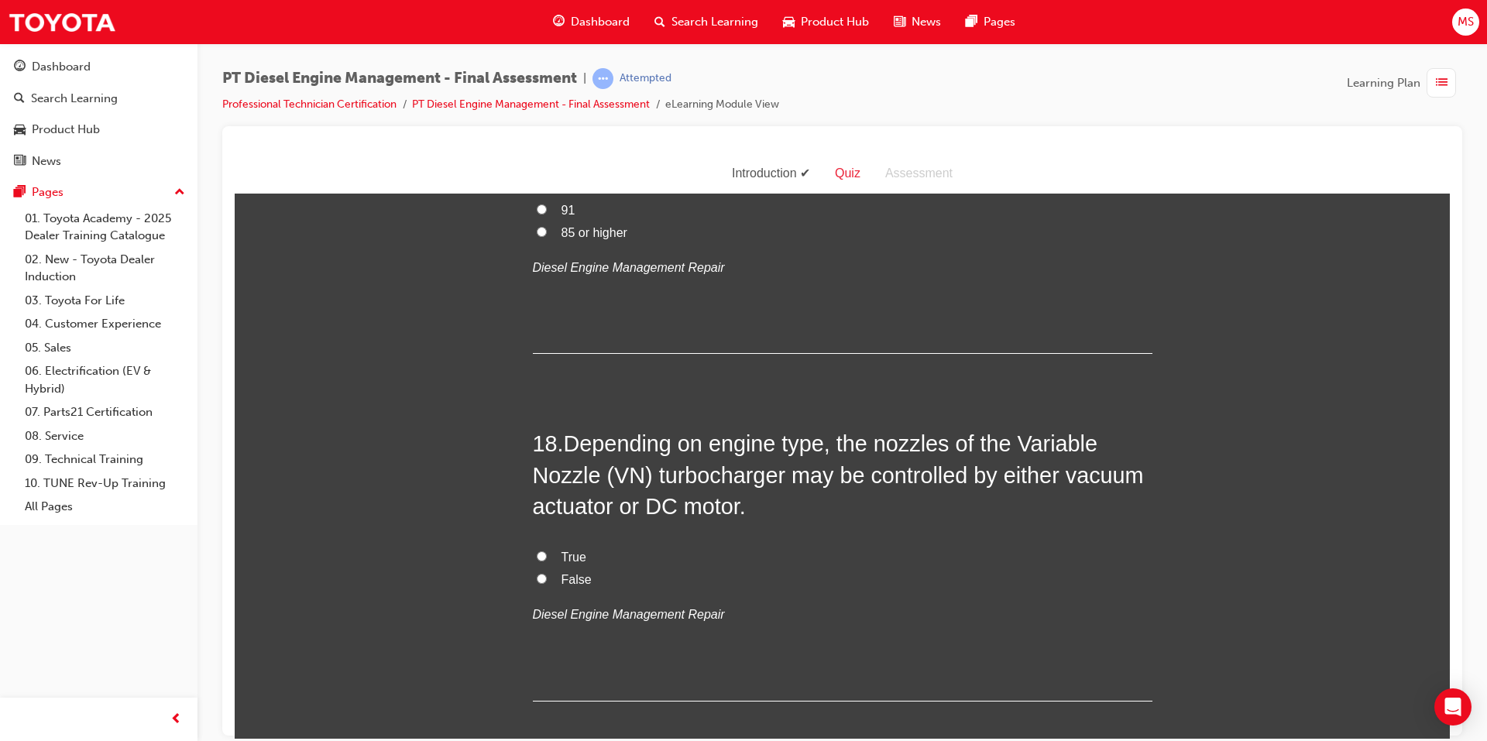
click at [567, 556] on span "True" at bounding box center [573, 556] width 25 height 13
click at [547, 556] on input "True" at bounding box center [542, 556] width 10 height 10
radio input "true"
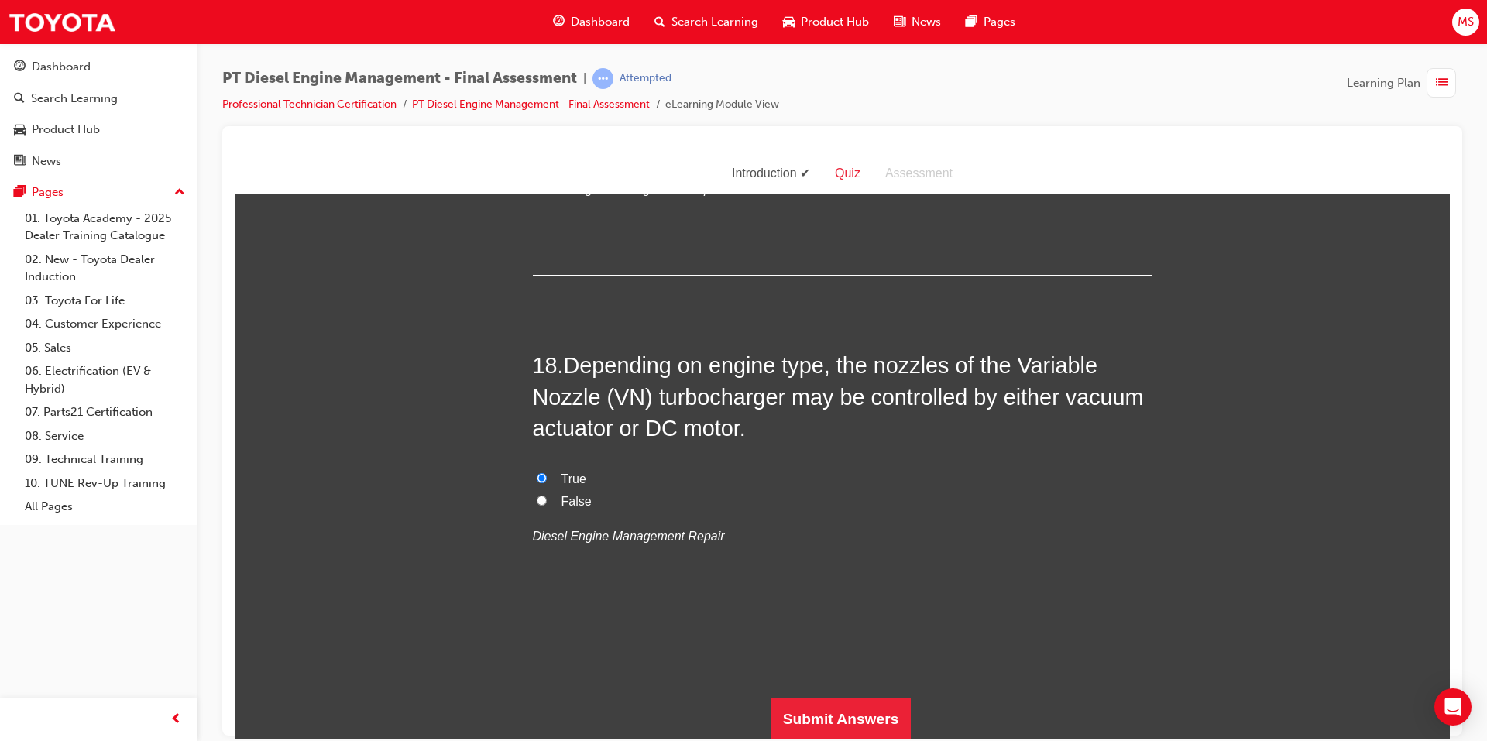
scroll to position [6043, 0]
click at [802, 701] on button "Submit Answers" at bounding box center [841, 716] width 141 height 43
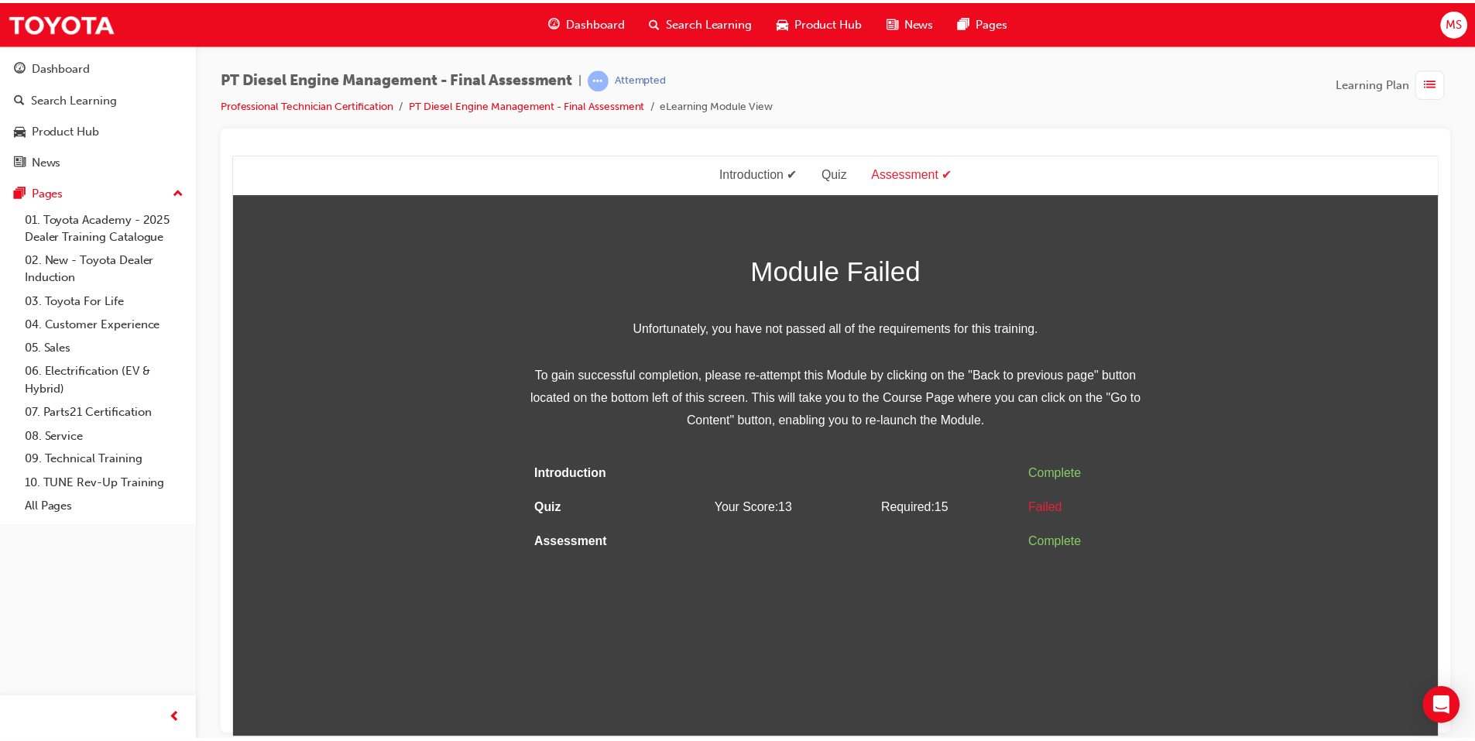
scroll to position [0, 0]
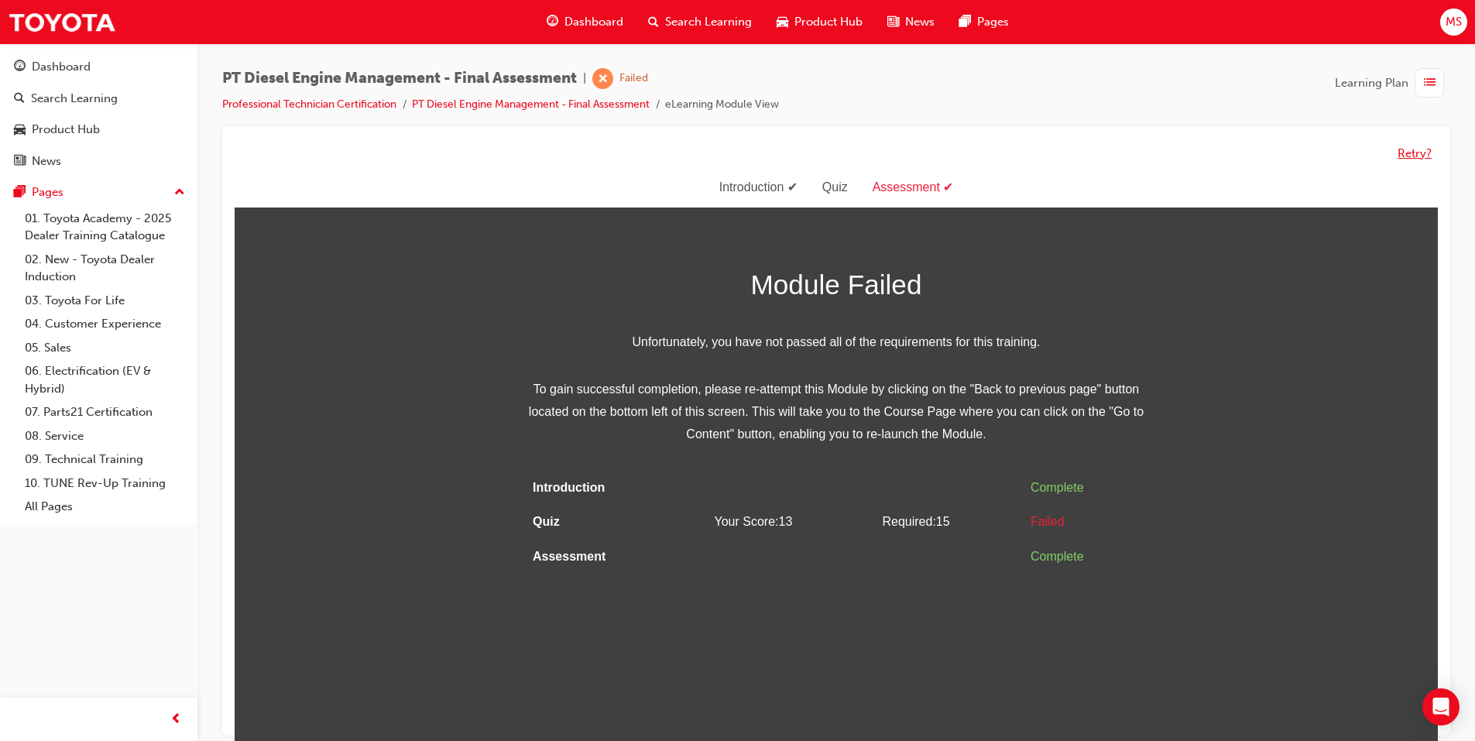
click at [1404, 154] on button "Retry?" at bounding box center [1415, 154] width 34 height 18
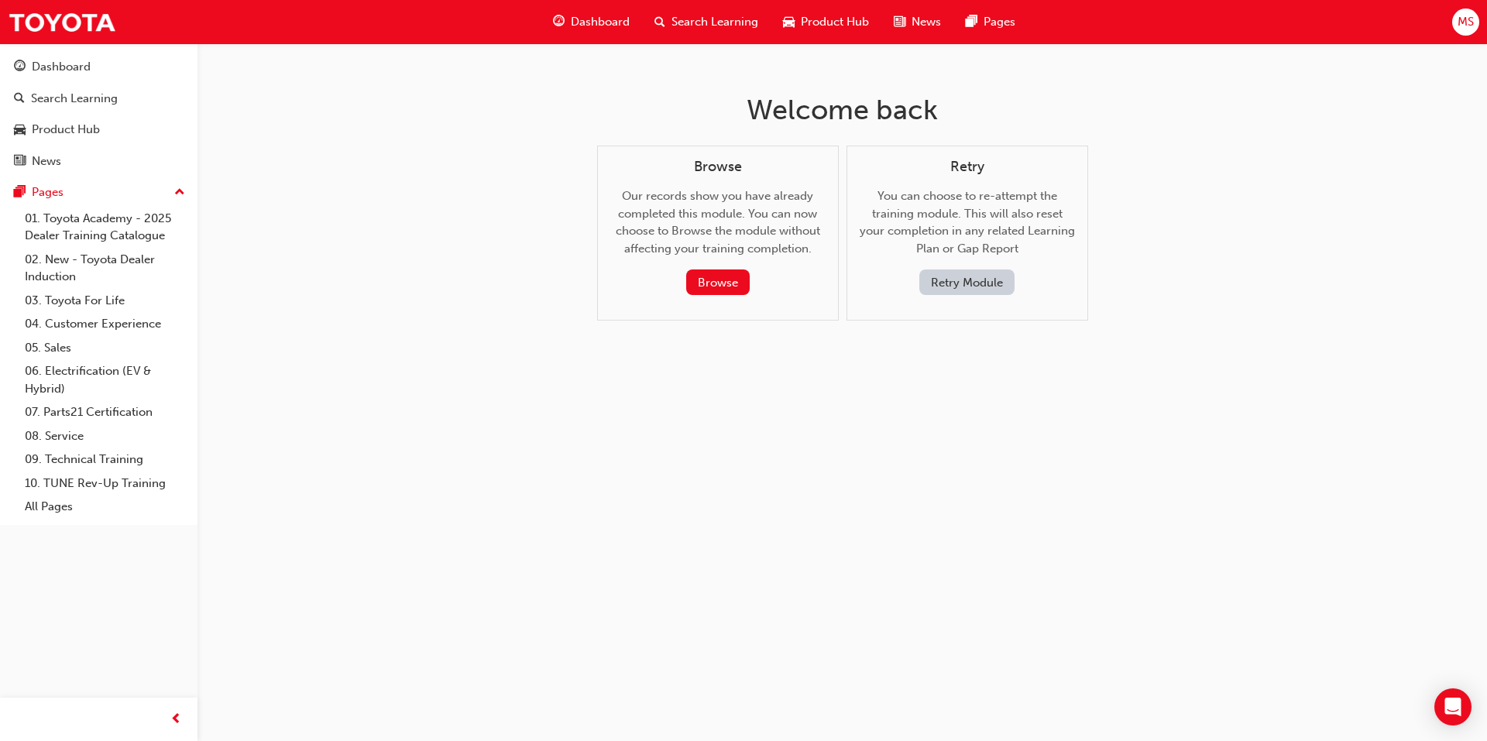
click at [998, 276] on button "Retry Module" at bounding box center [966, 282] width 95 height 26
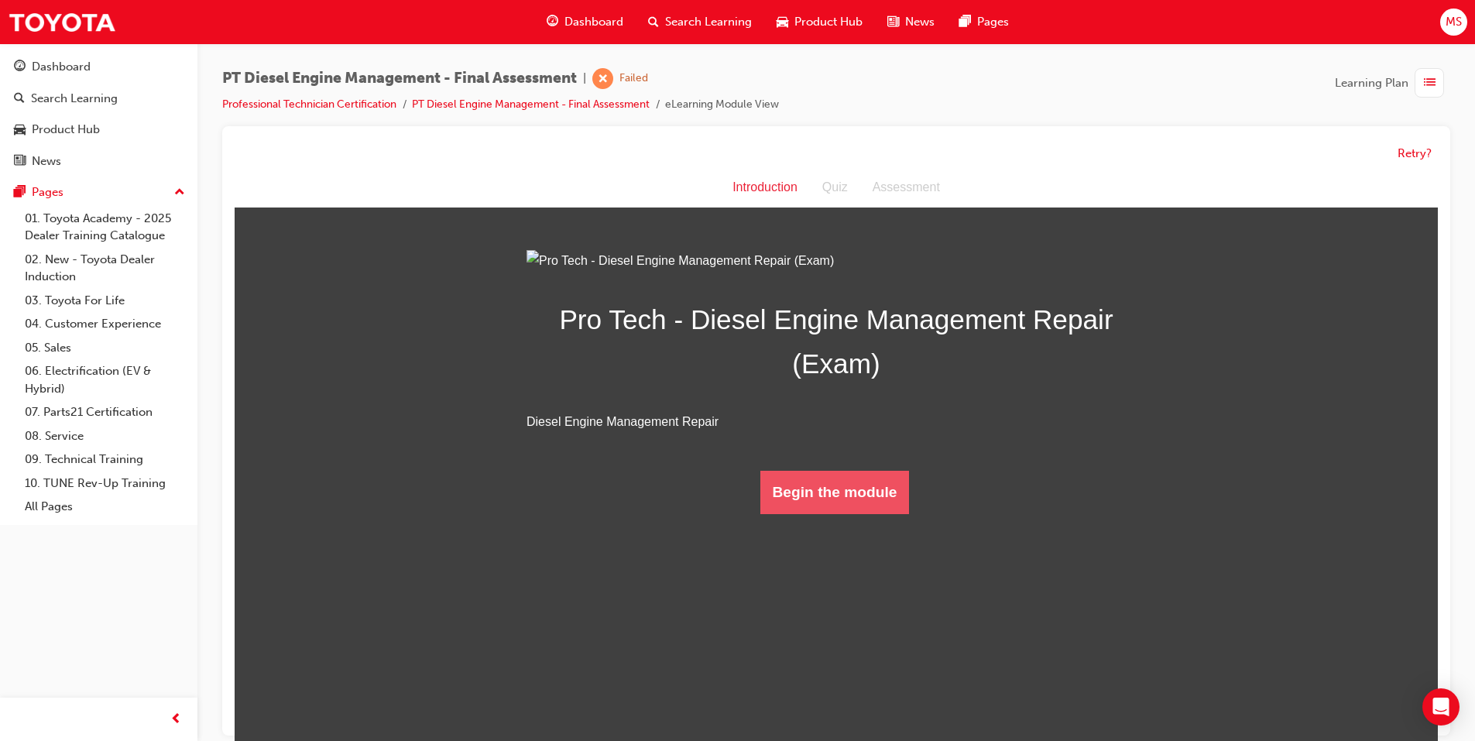
click at [791, 514] on button "Begin the module" at bounding box center [834, 492] width 149 height 43
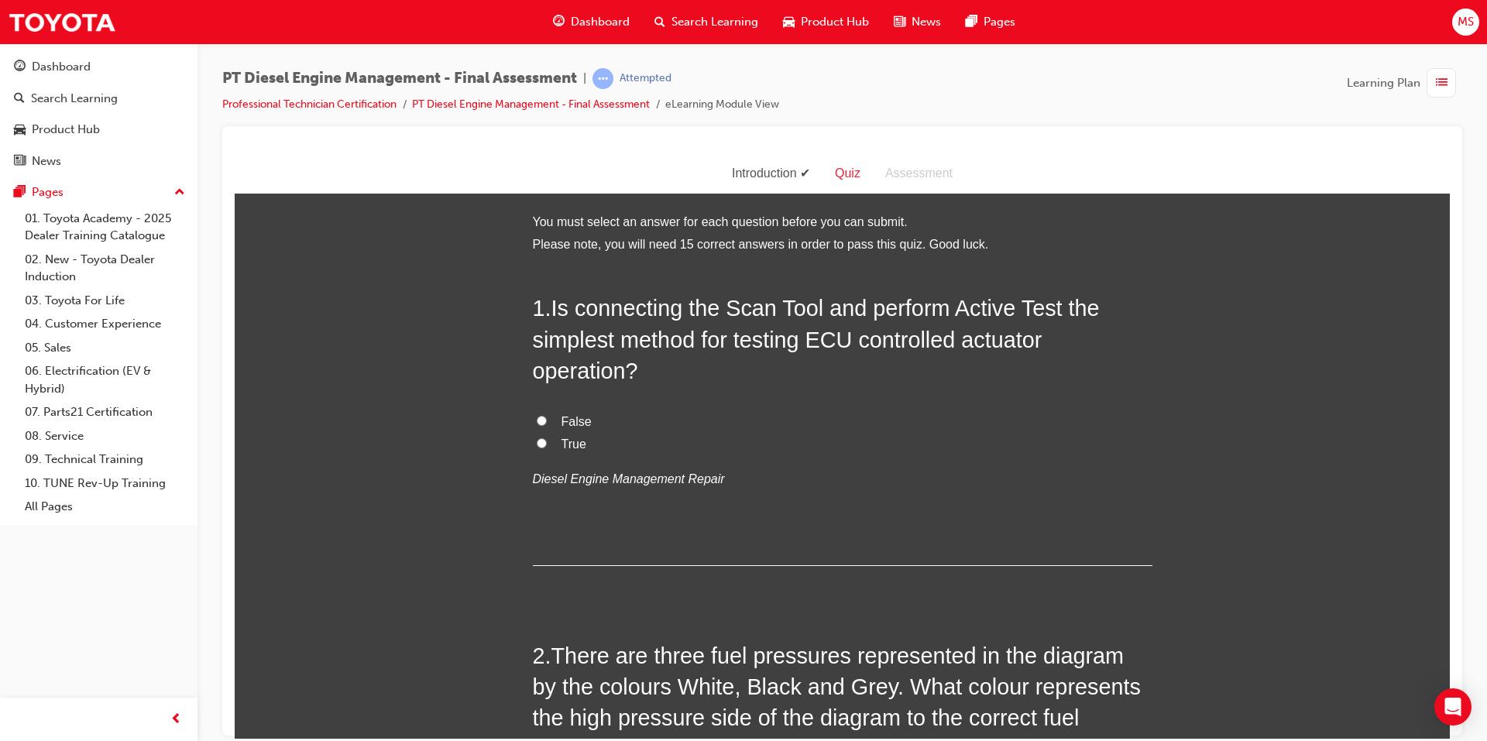
click at [564, 441] on span "True" at bounding box center [573, 443] width 25 height 13
click at [547, 441] on input "True" at bounding box center [542, 443] width 10 height 10
radio input "true"
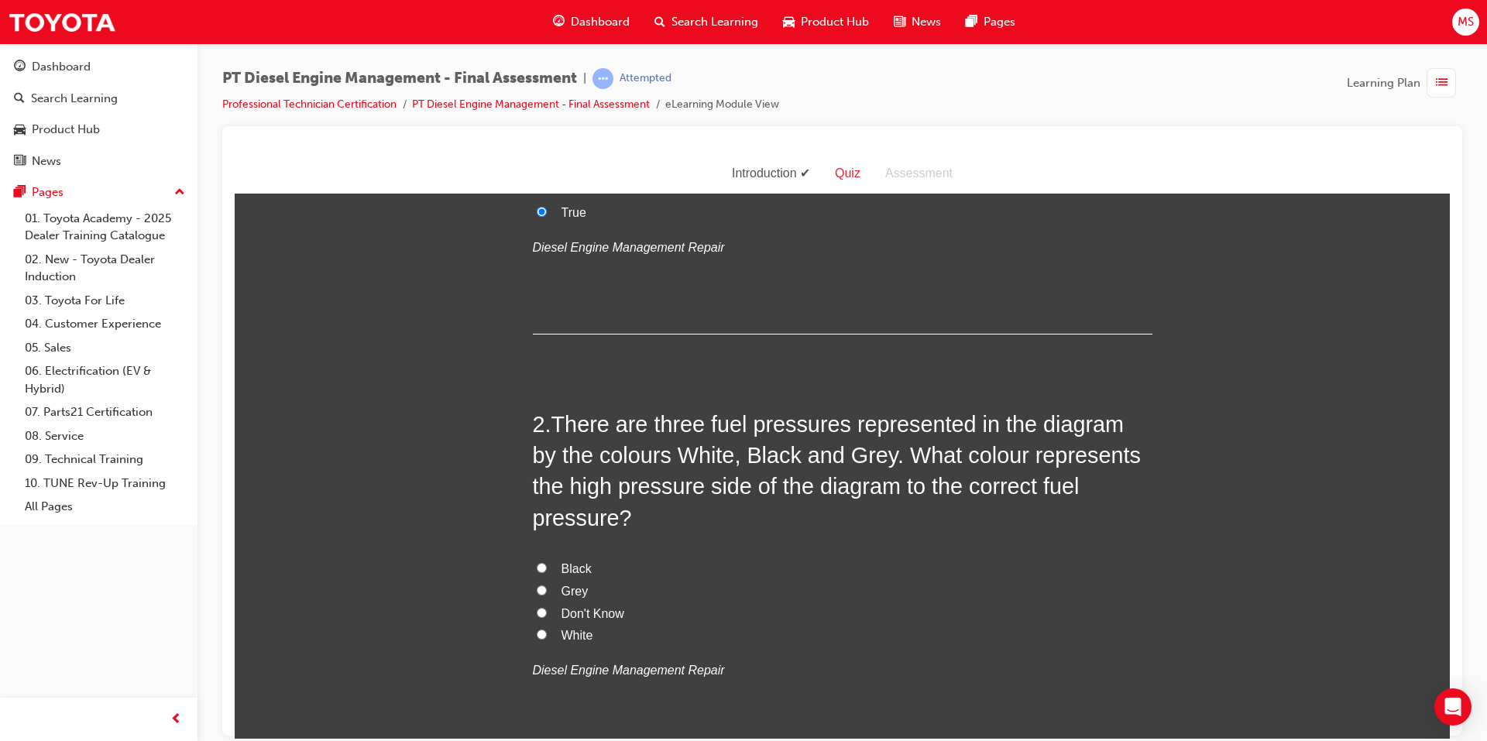
scroll to position [232, 0]
click at [561, 561] on span "Black" at bounding box center [576, 567] width 30 height 13
click at [547, 561] on input "Black" at bounding box center [542, 566] width 10 height 10
radio input "true"
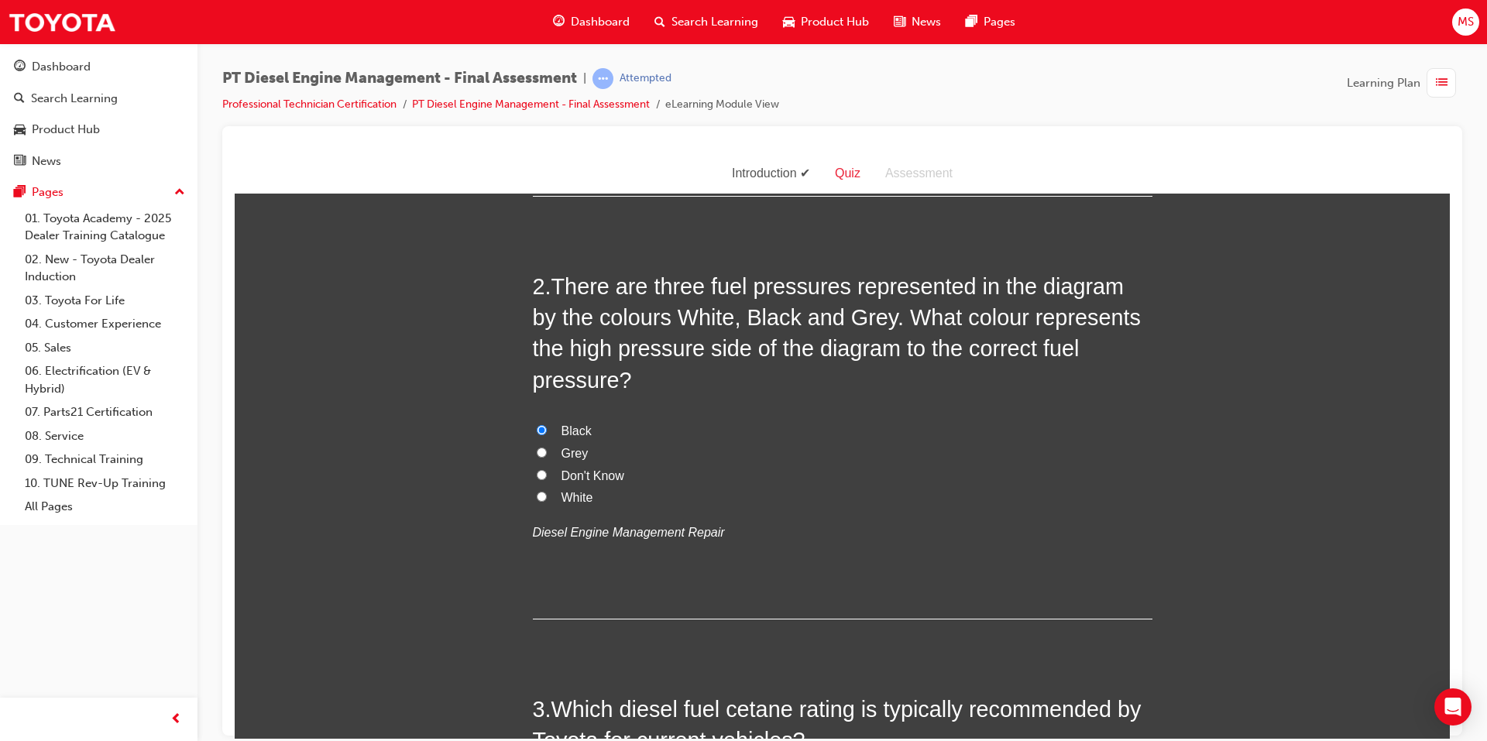
scroll to position [542, 0]
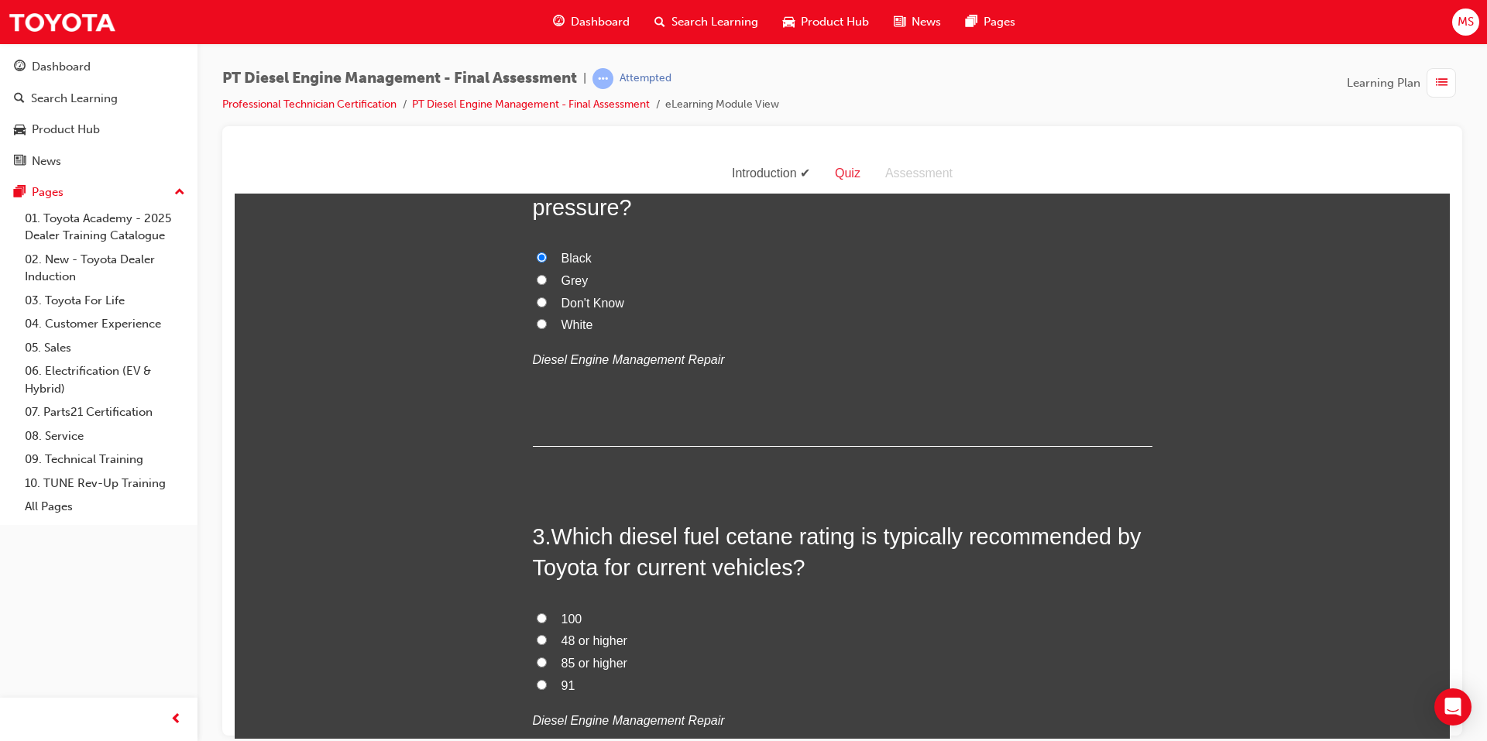
click at [585, 633] on span "48 or higher" at bounding box center [594, 639] width 66 height 13
click at [547, 634] on input "48 or higher" at bounding box center [542, 639] width 10 height 10
radio input "true"
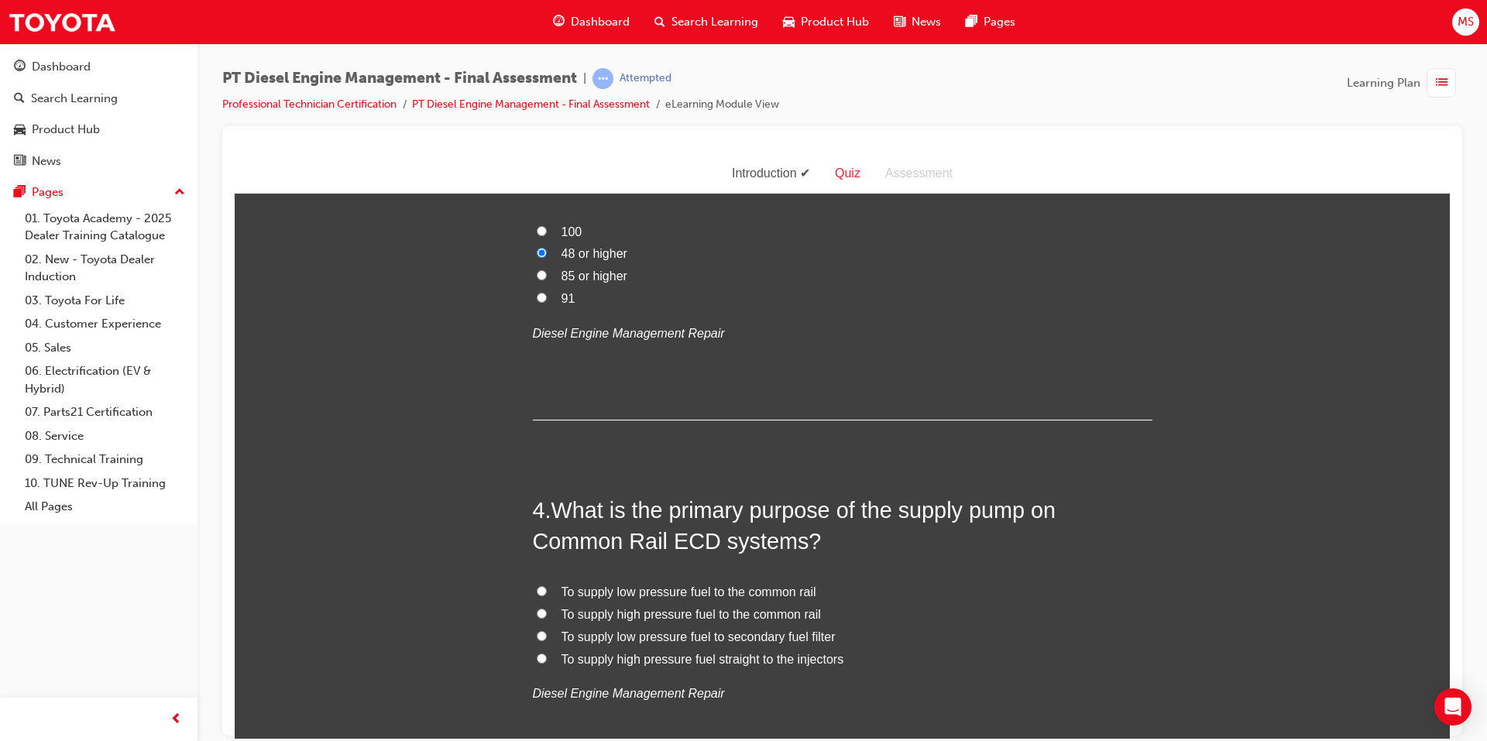
scroll to position [1007, 0]
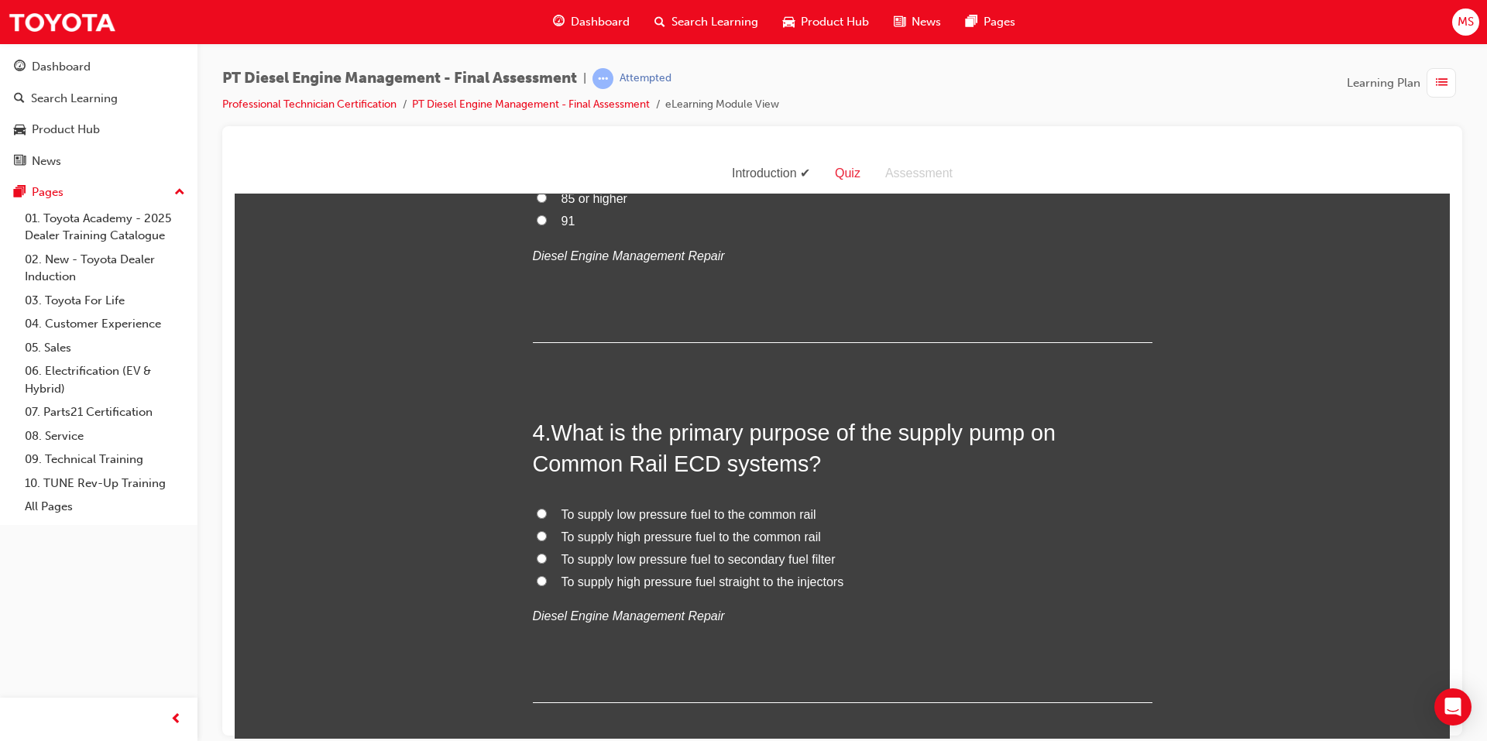
click at [665, 530] on span "To supply high pressure fuel to the common rail" at bounding box center [690, 536] width 259 height 13
click at [547, 530] on input "To supply high pressure fuel to the common rail" at bounding box center [542, 535] width 10 height 10
radio input "true"
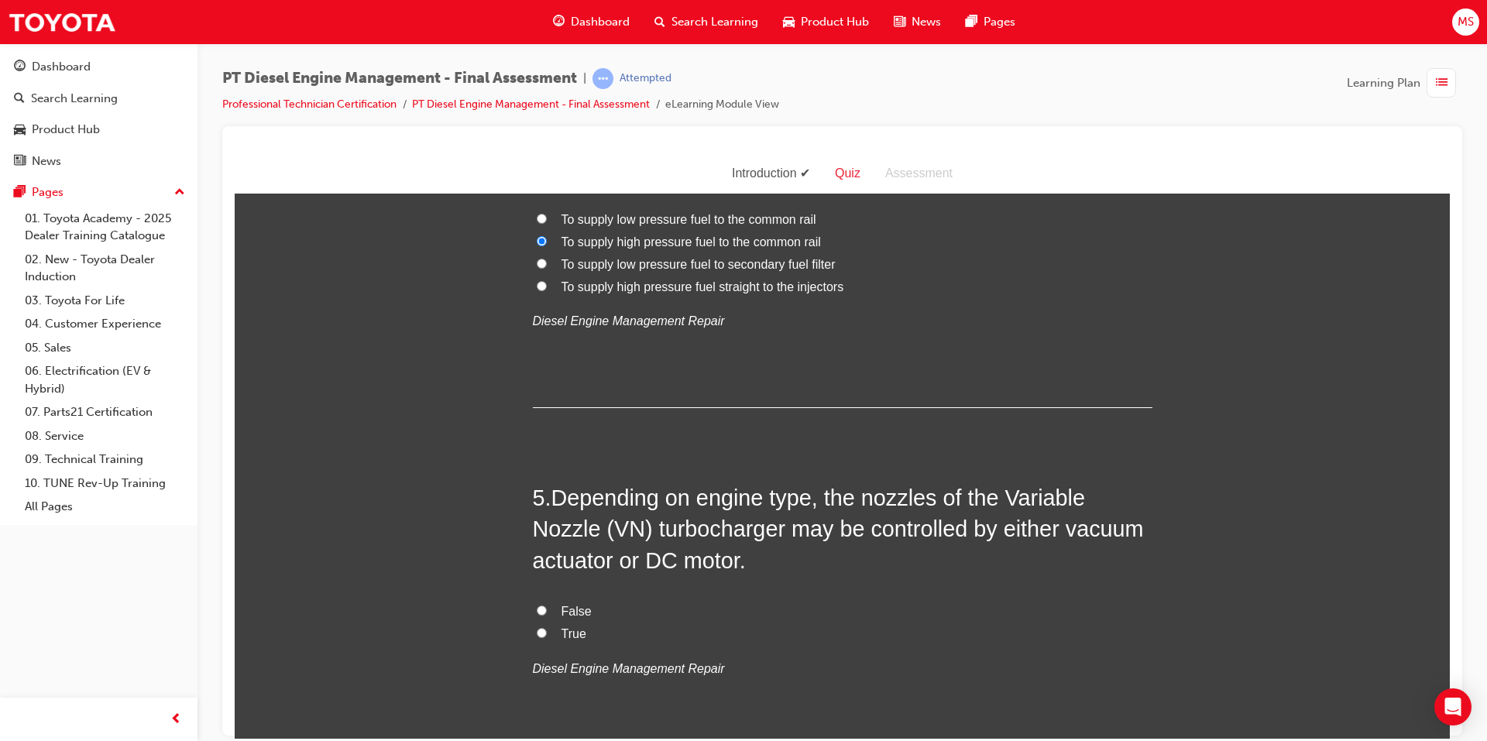
scroll to position [1316, 0]
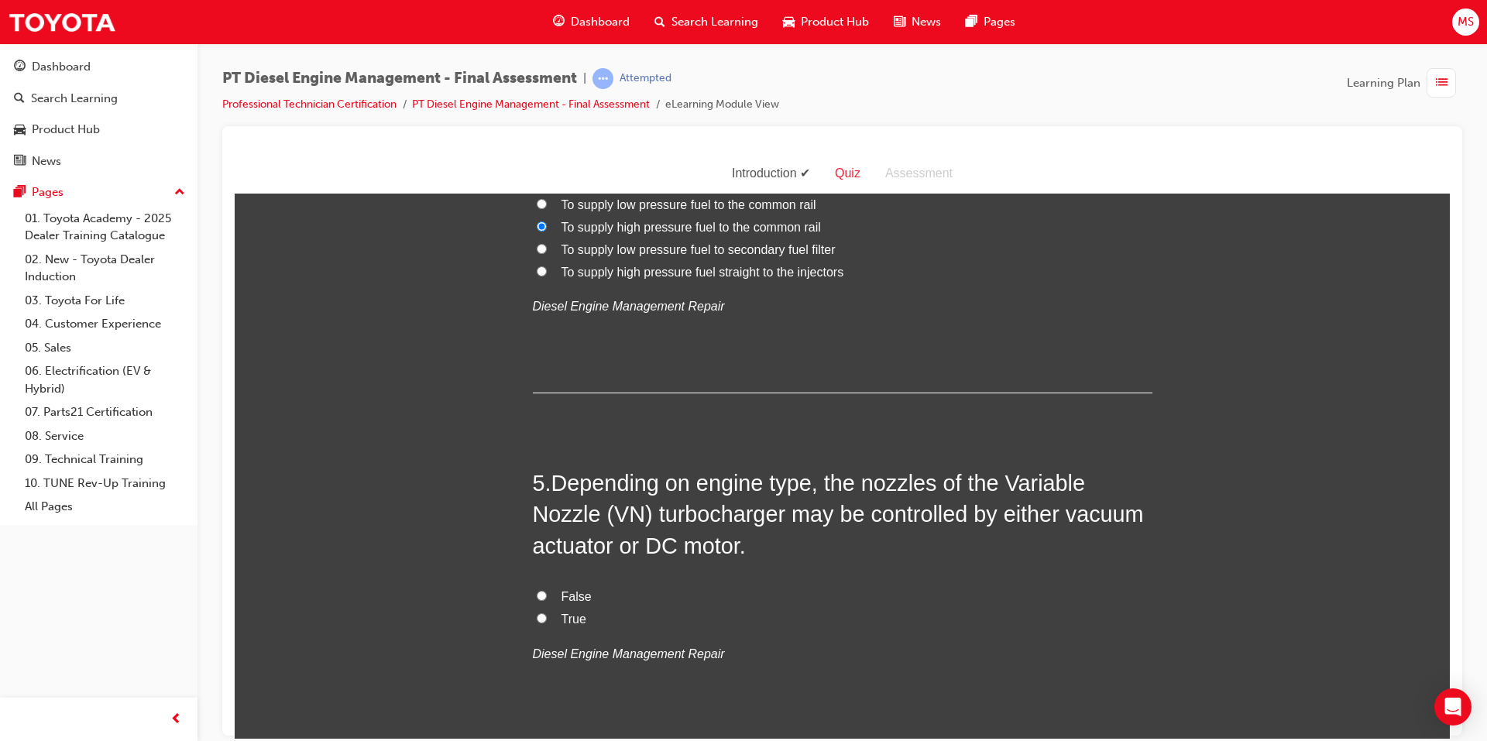
click at [575, 612] on span "True" at bounding box center [573, 618] width 25 height 13
click at [547, 613] on input "True" at bounding box center [542, 618] width 10 height 10
radio input "true"
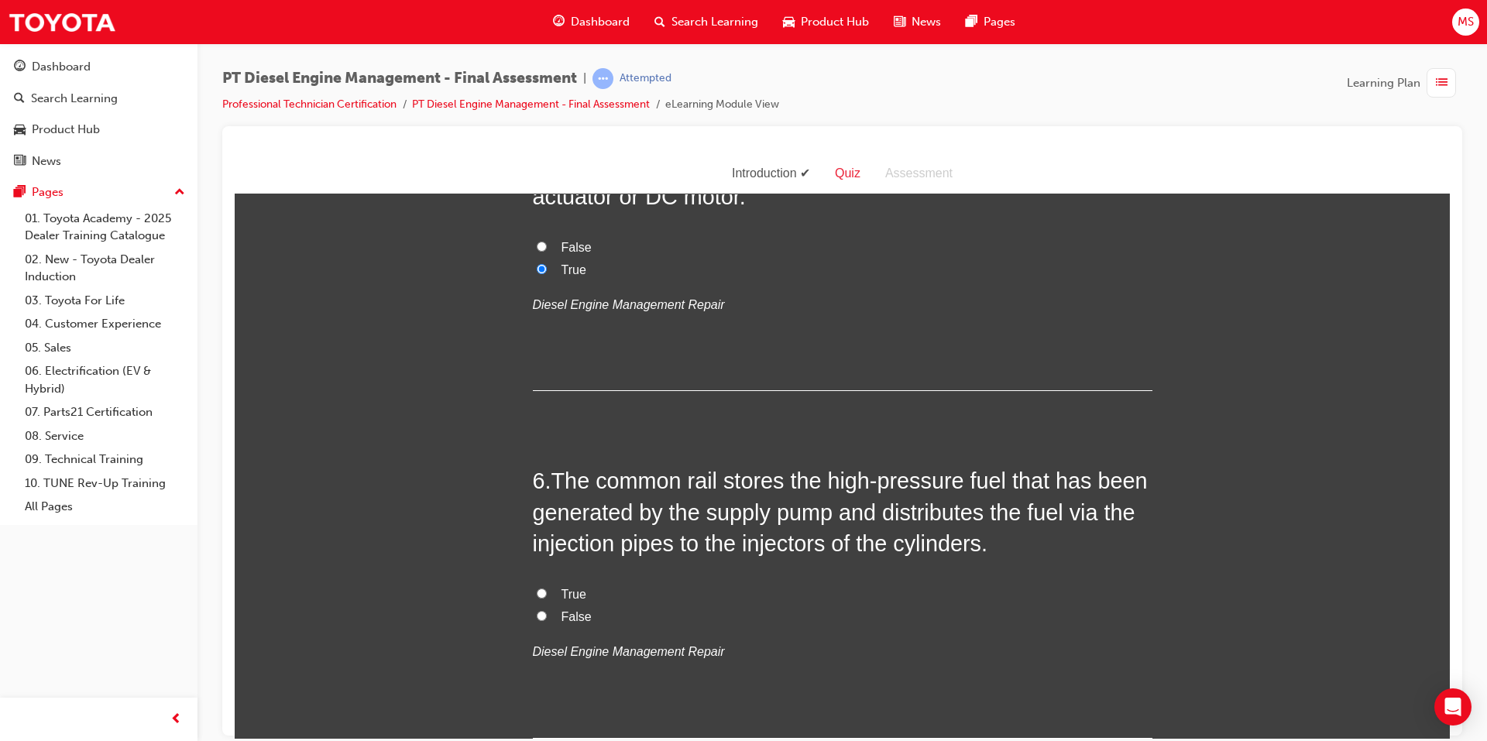
scroll to position [1704, 0]
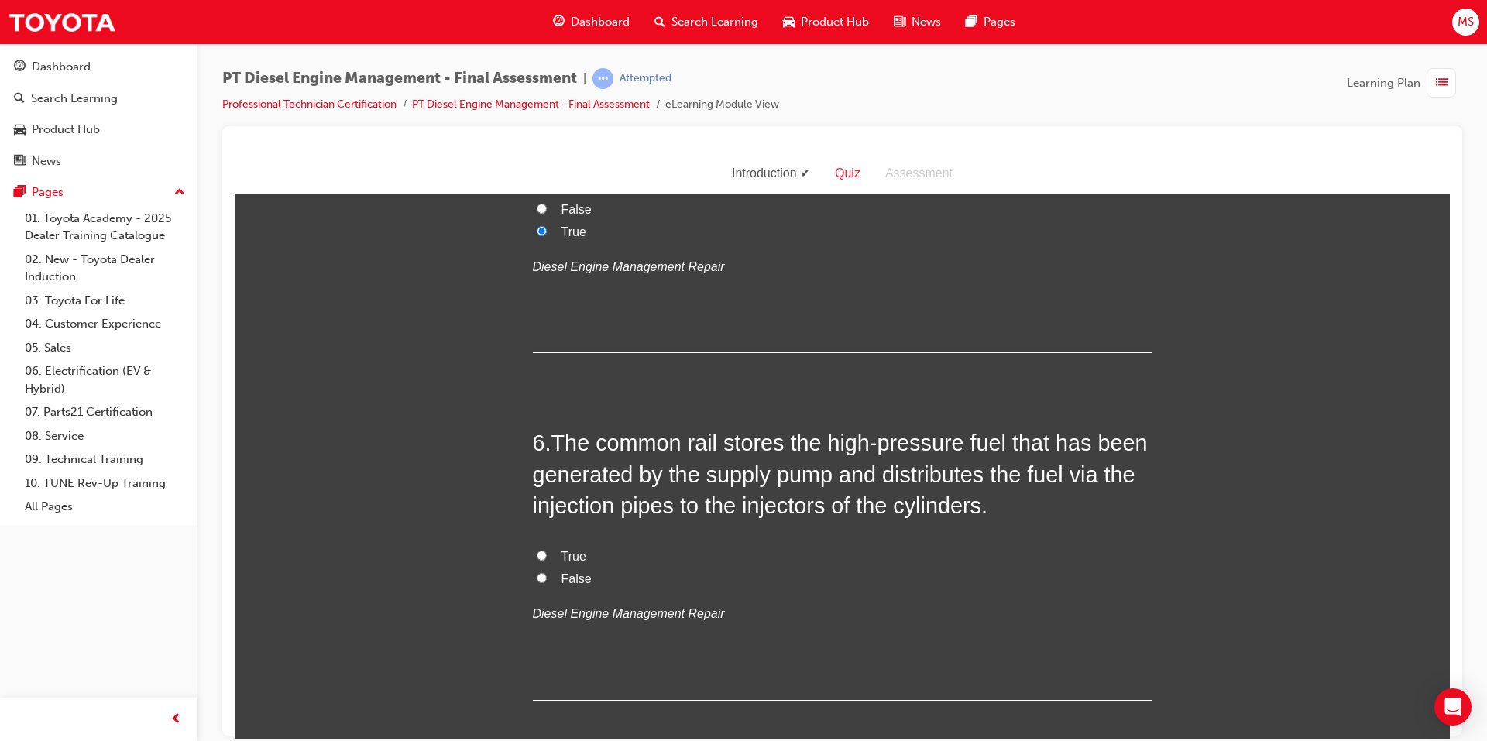
click at [565, 549] on span "True" at bounding box center [573, 555] width 25 height 13
click at [547, 550] on input "True" at bounding box center [542, 555] width 10 height 10
radio input "true"
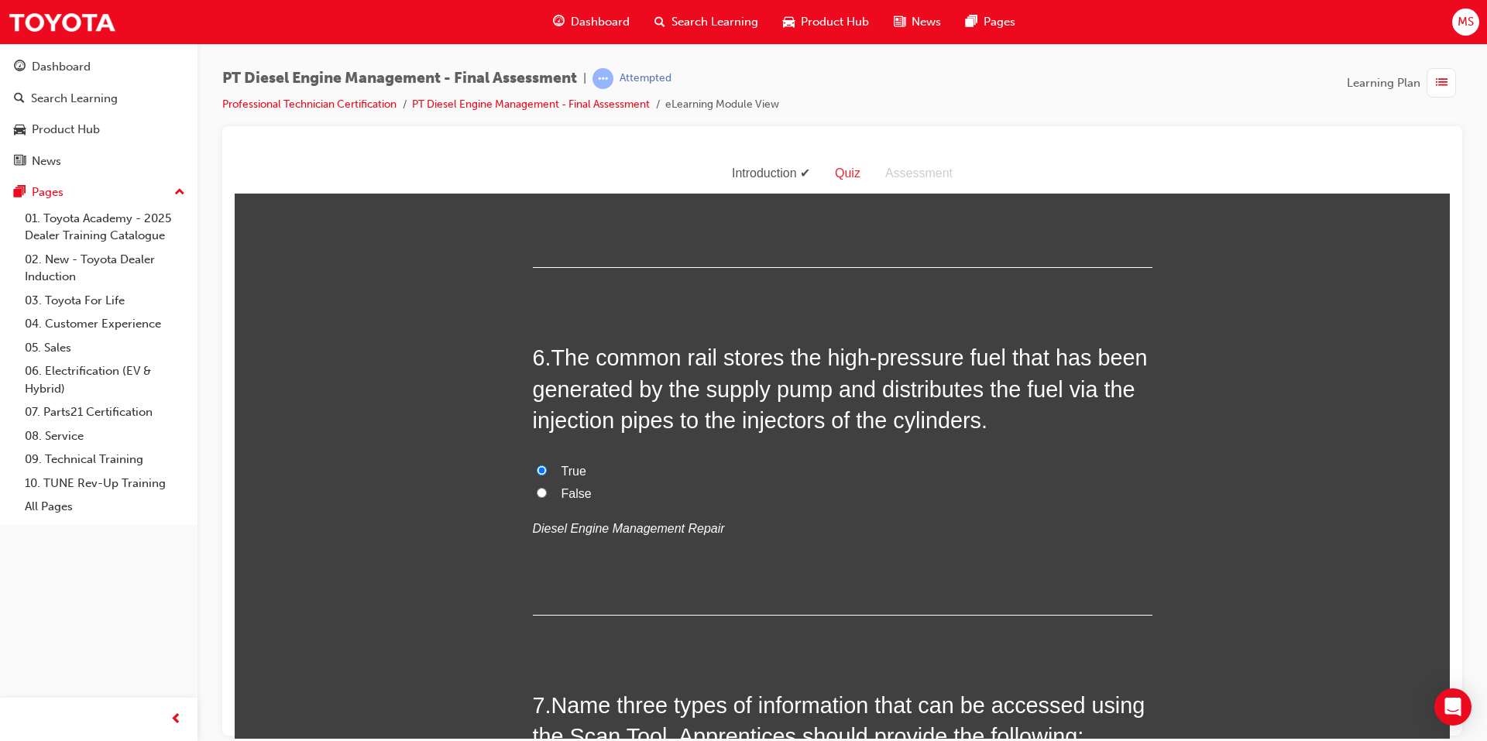
scroll to position [2013, 0]
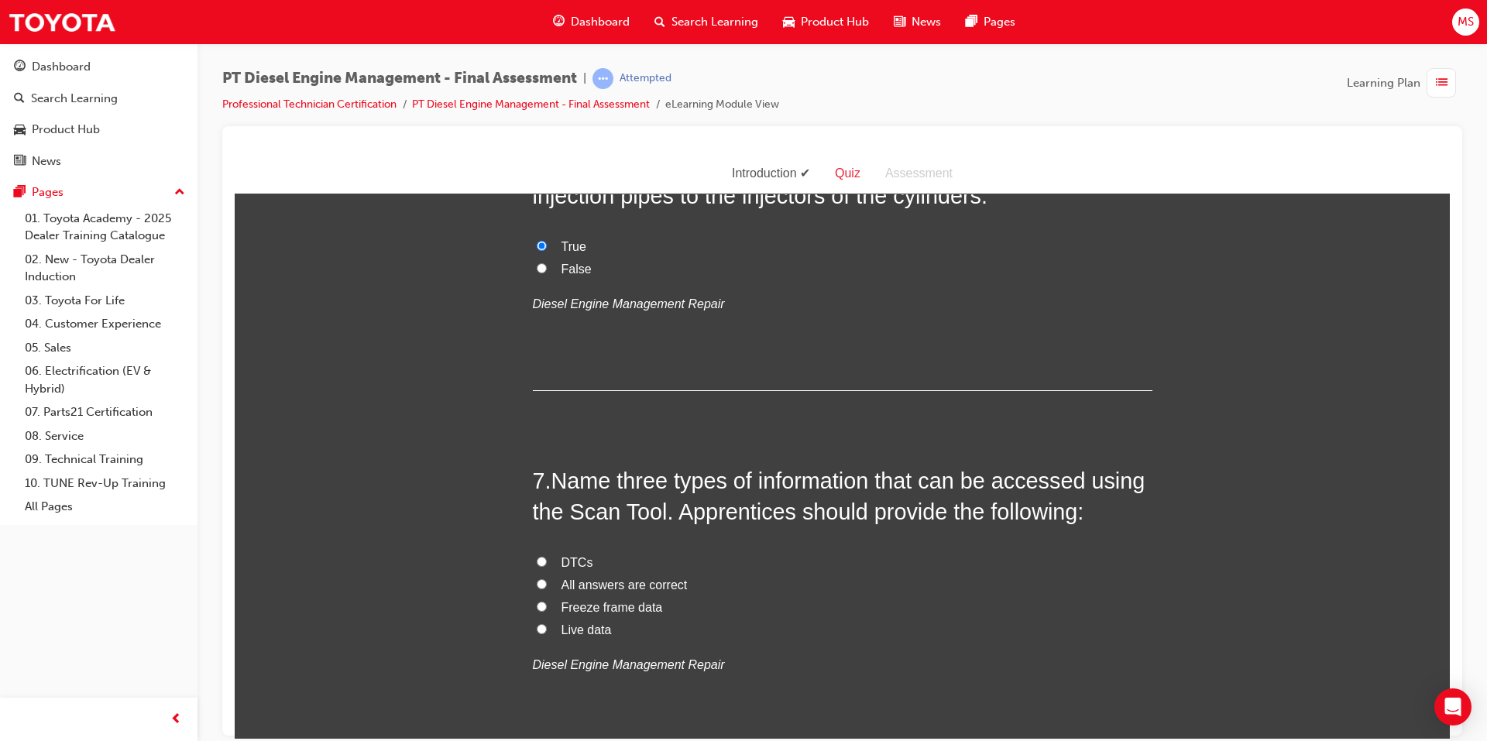
click at [541, 574] on label "All answers are correct" at bounding box center [843, 585] width 620 height 22
click at [541, 578] on input "All answers are correct" at bounding box center [542, 583] width 10 height 10
radio input "true"
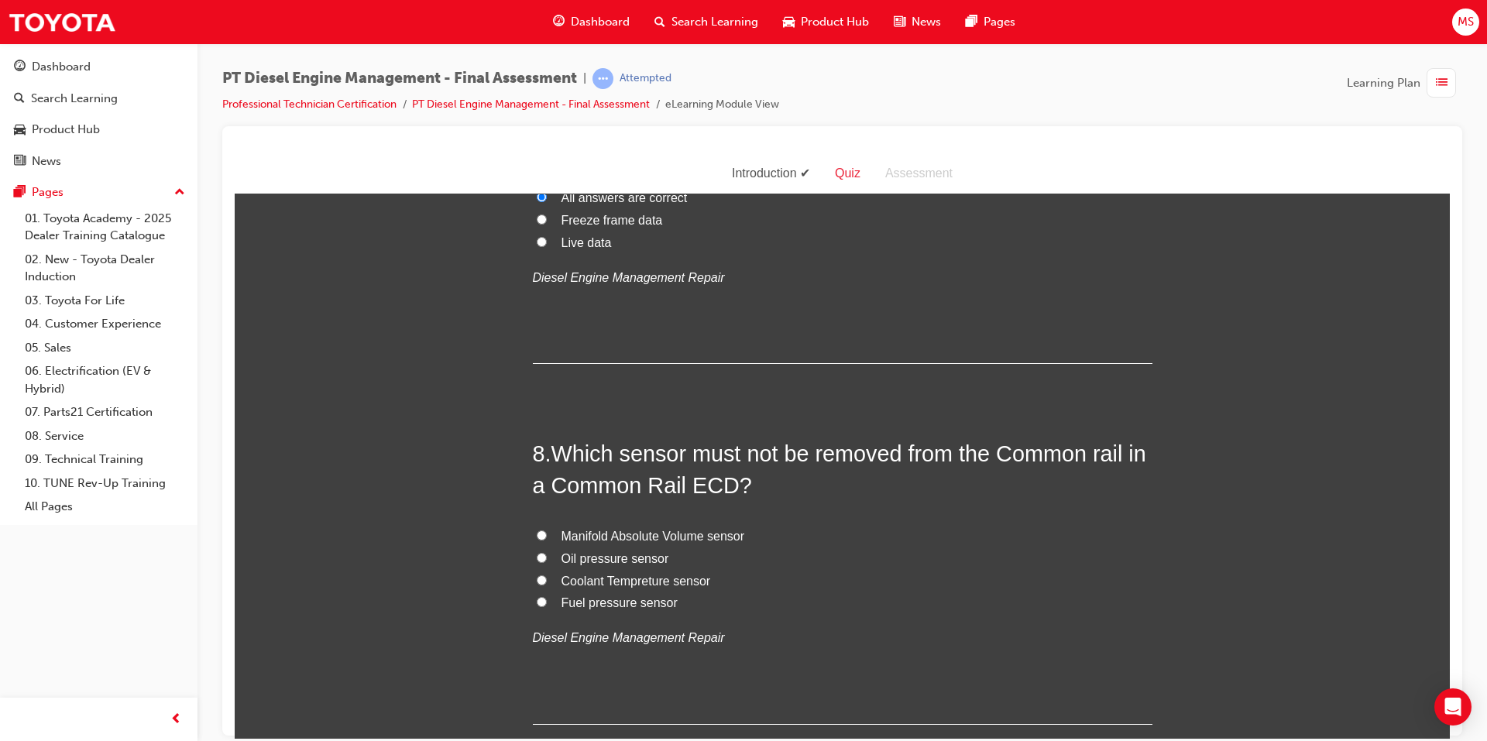
scroll to position [2478, 0]
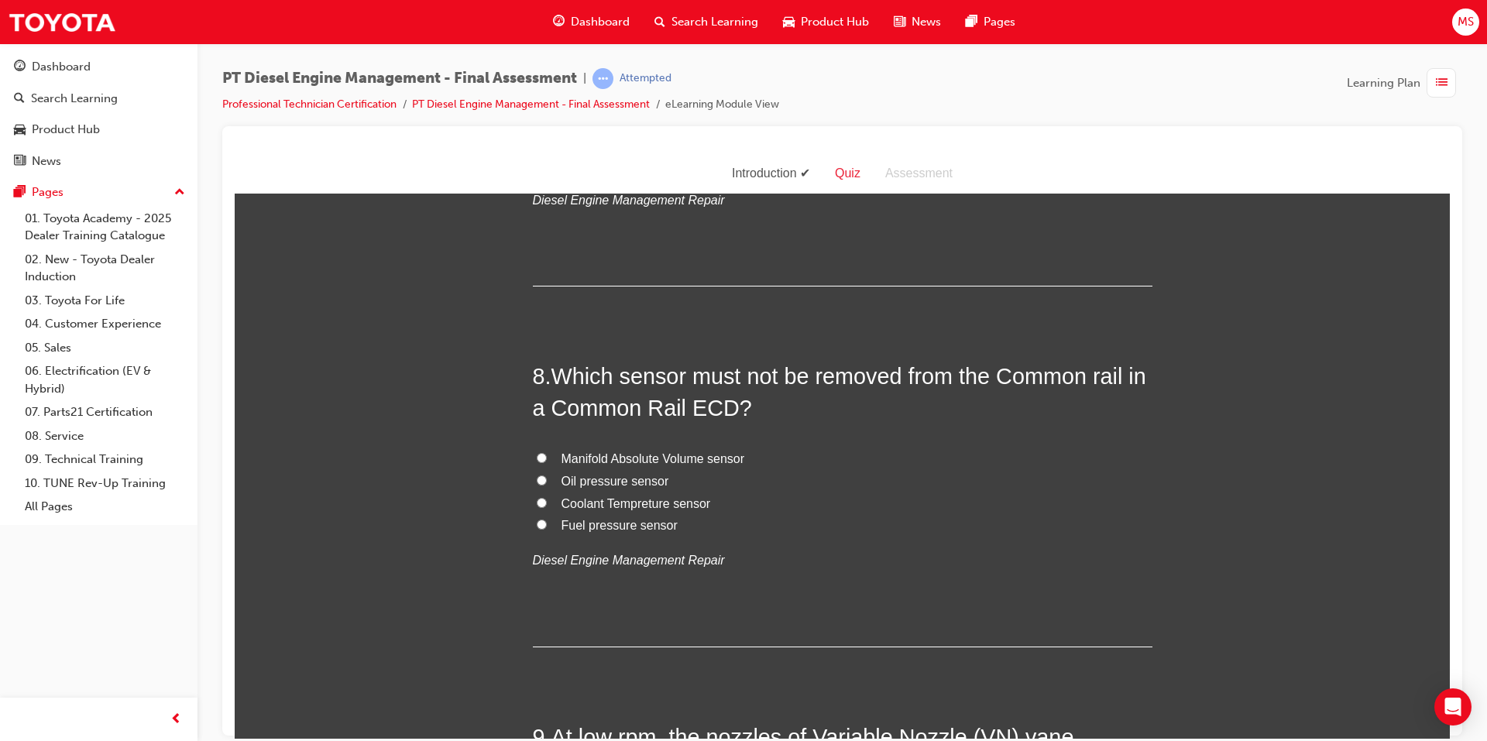
click at [598, 518] on span "Fuel pressure sensor" at bounding box center [619, 524] width 116 height 13
click at [547, 519] on input "Fuel pressure sensor" at bounding box center [542, 524] width 10 height 10
radio input "true"
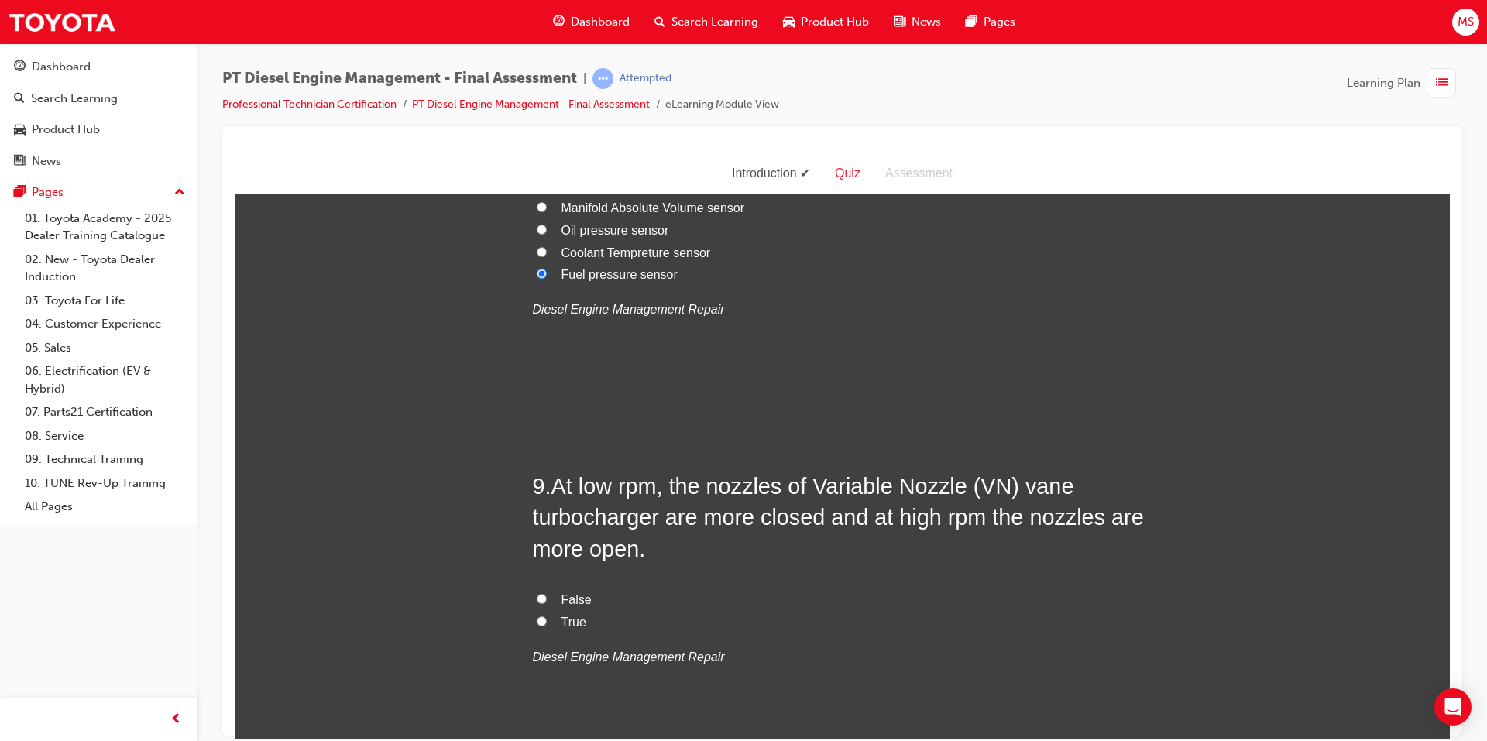
scroll to position [2788, 0]
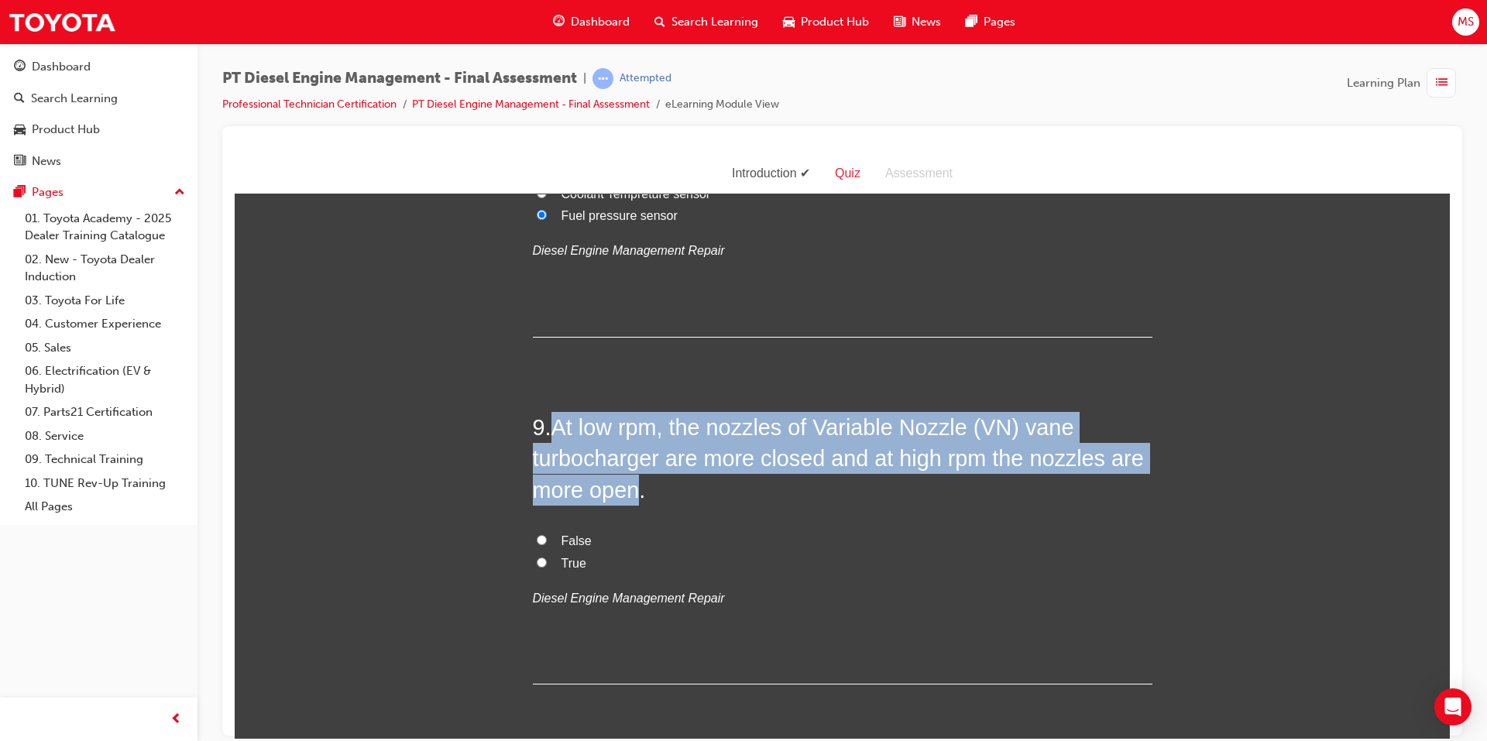
drag, startPoint x: 632, startPoint y: 458, endPoint x: 551, endPoint y: 396, distance: 101.6
click at [551, 414] on span "At low rpm, the nozzles of Variable Nozzle (VN) vane turbocharger are more clos…" at bounding box center [838, 458] width 611 height 88
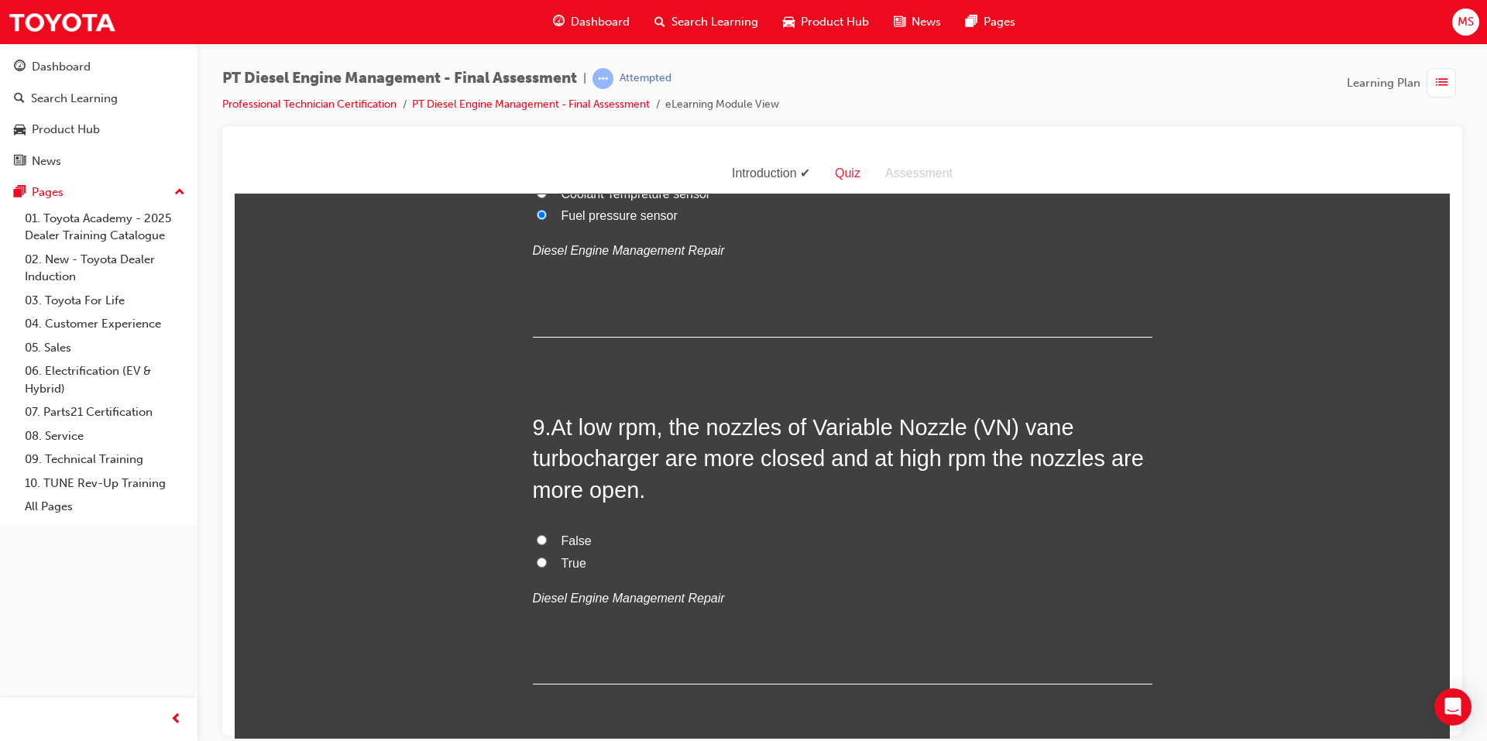
click at [566, 556] on span "True" at bounding box center [573, 562] width 25 height 13
click at [547, 557] on input "True" at bounding box center [542, 562] width 10 height 10
radio input "true"
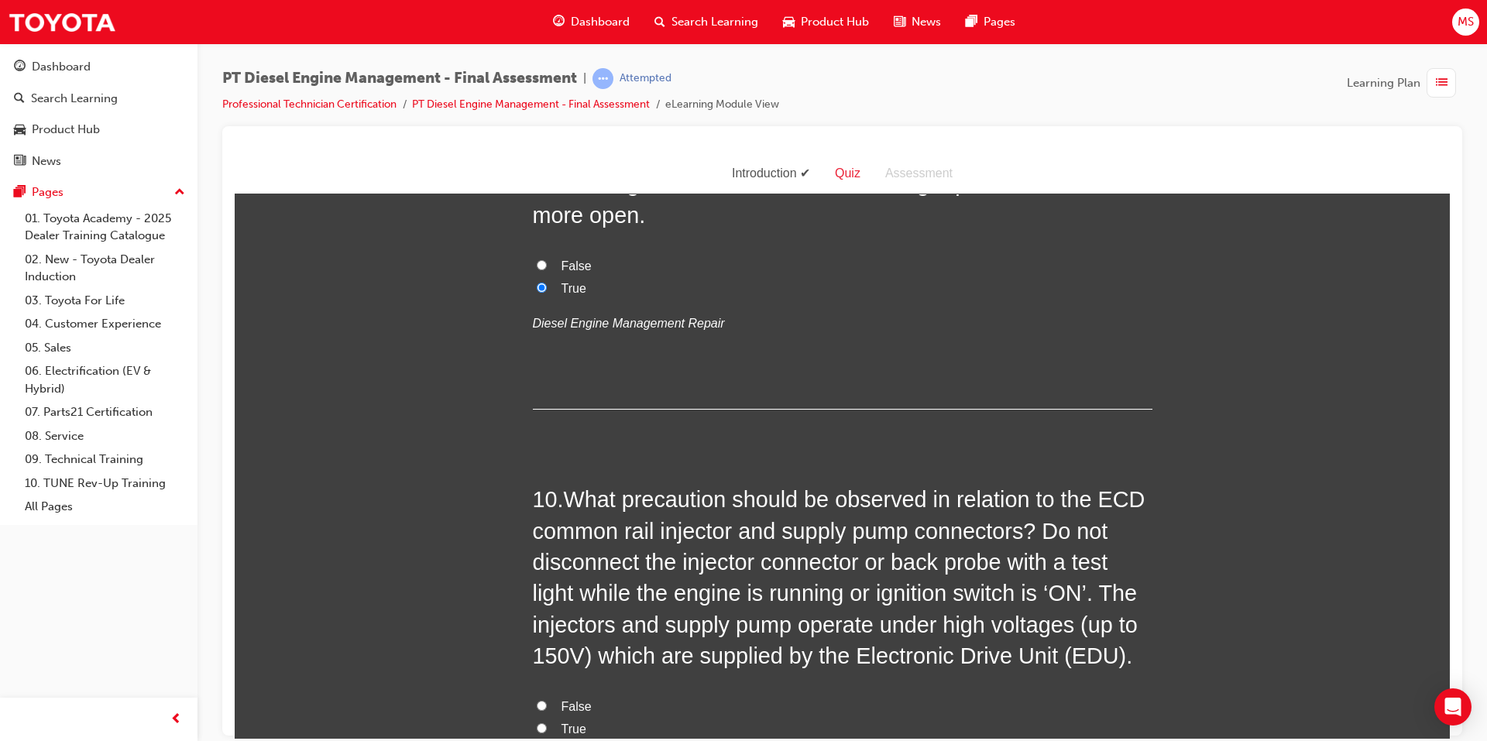
scroll to position [3175, 0]
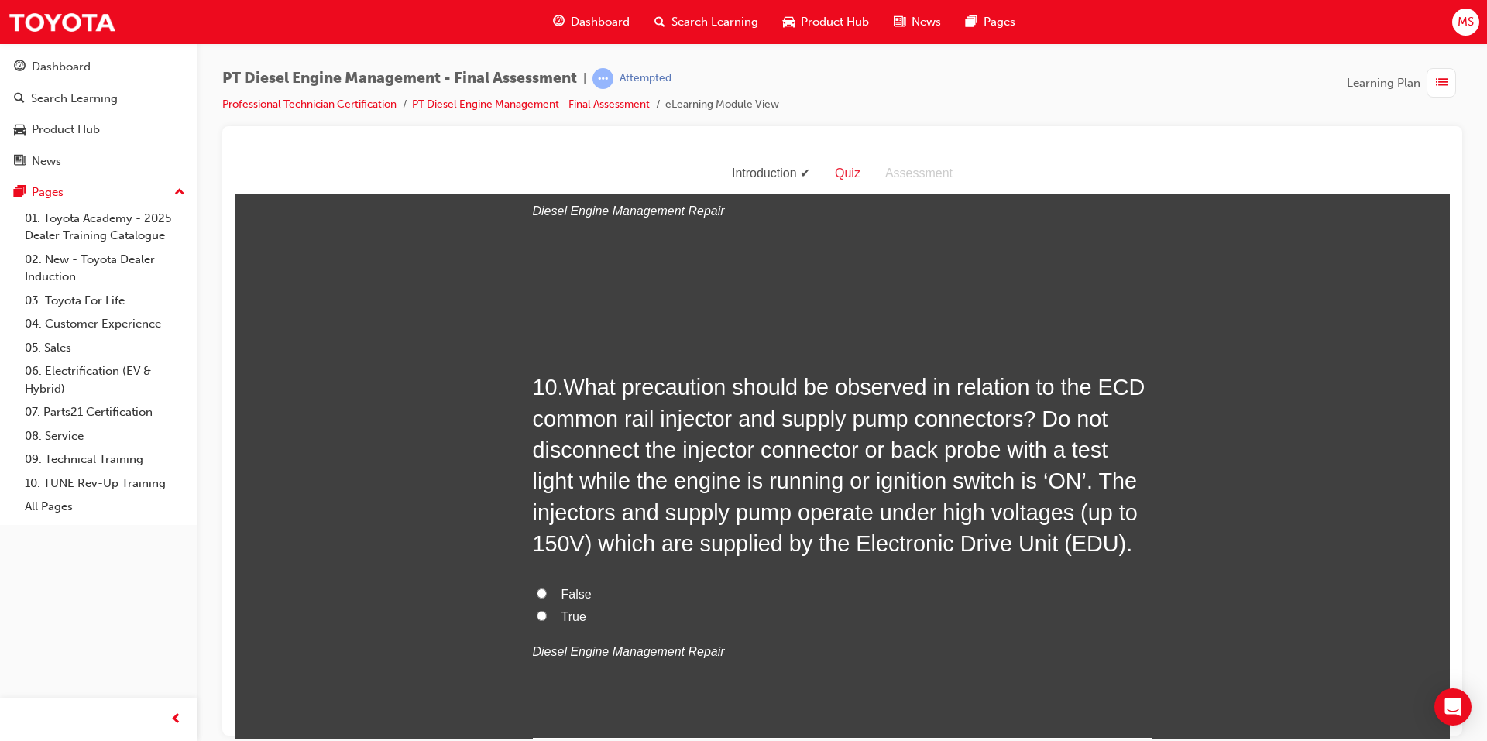
click at [561, 609] on span "True" at bounding box center [573, 615] width 25 height 13
click at [547, 610] on input "True" at bounding box center [542, 615] width 10 height 10
radio input "true"
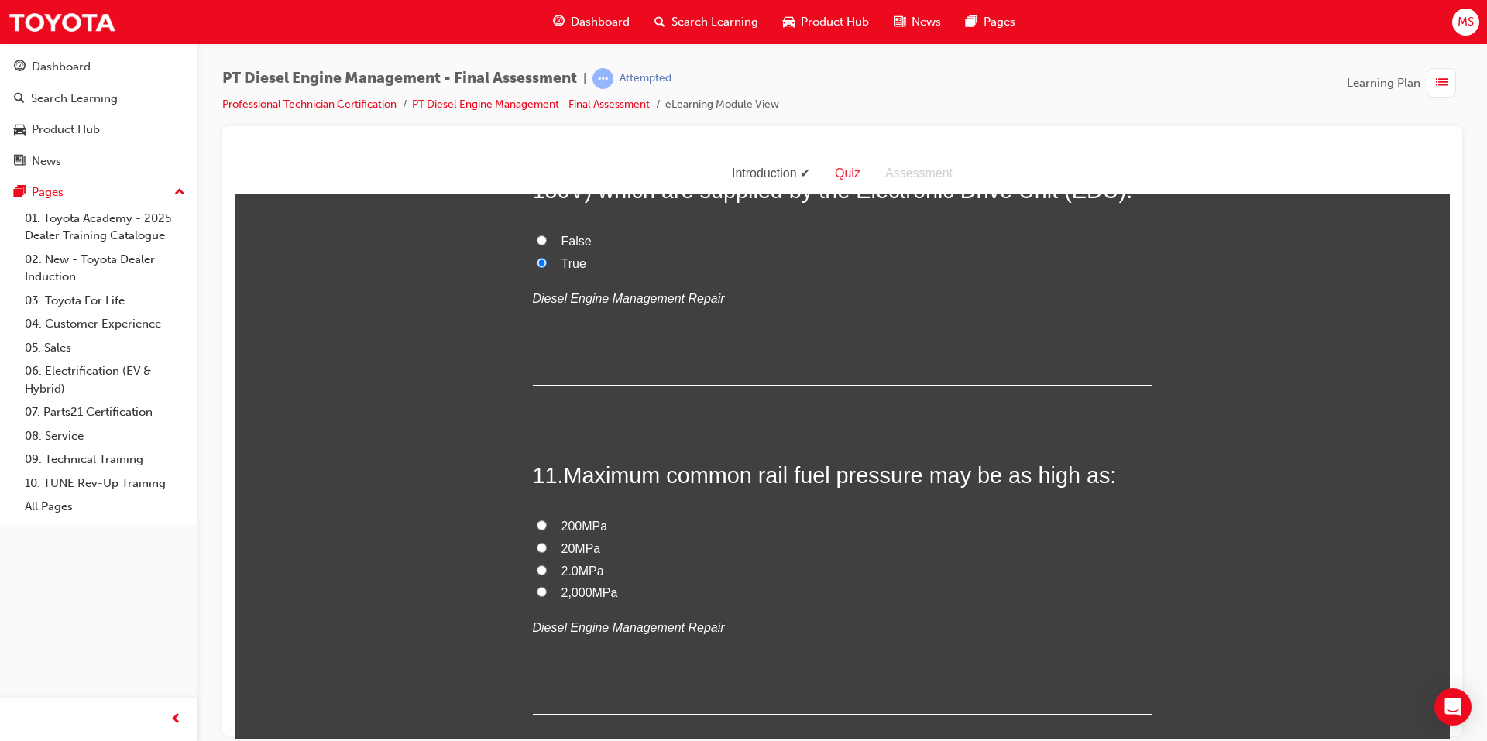
scroll to position [3562, 0]
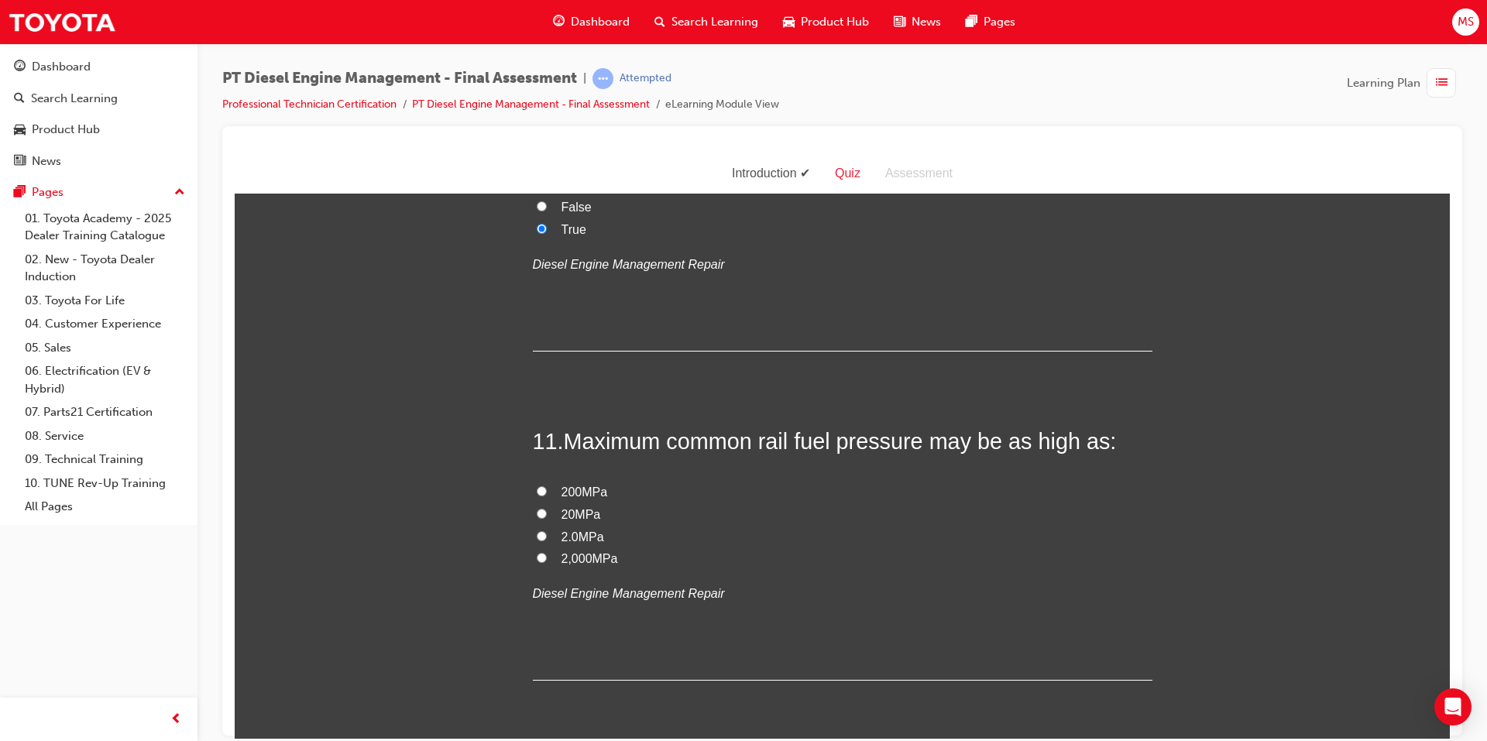
drag, startPoint x: 568, startPoint y: 529, endPoint x: 603, endPoint y: 505, distance: 42.3
click at [569, 551] on span "2,000MPa" at bounding box center [589, 557] width 57 height 13
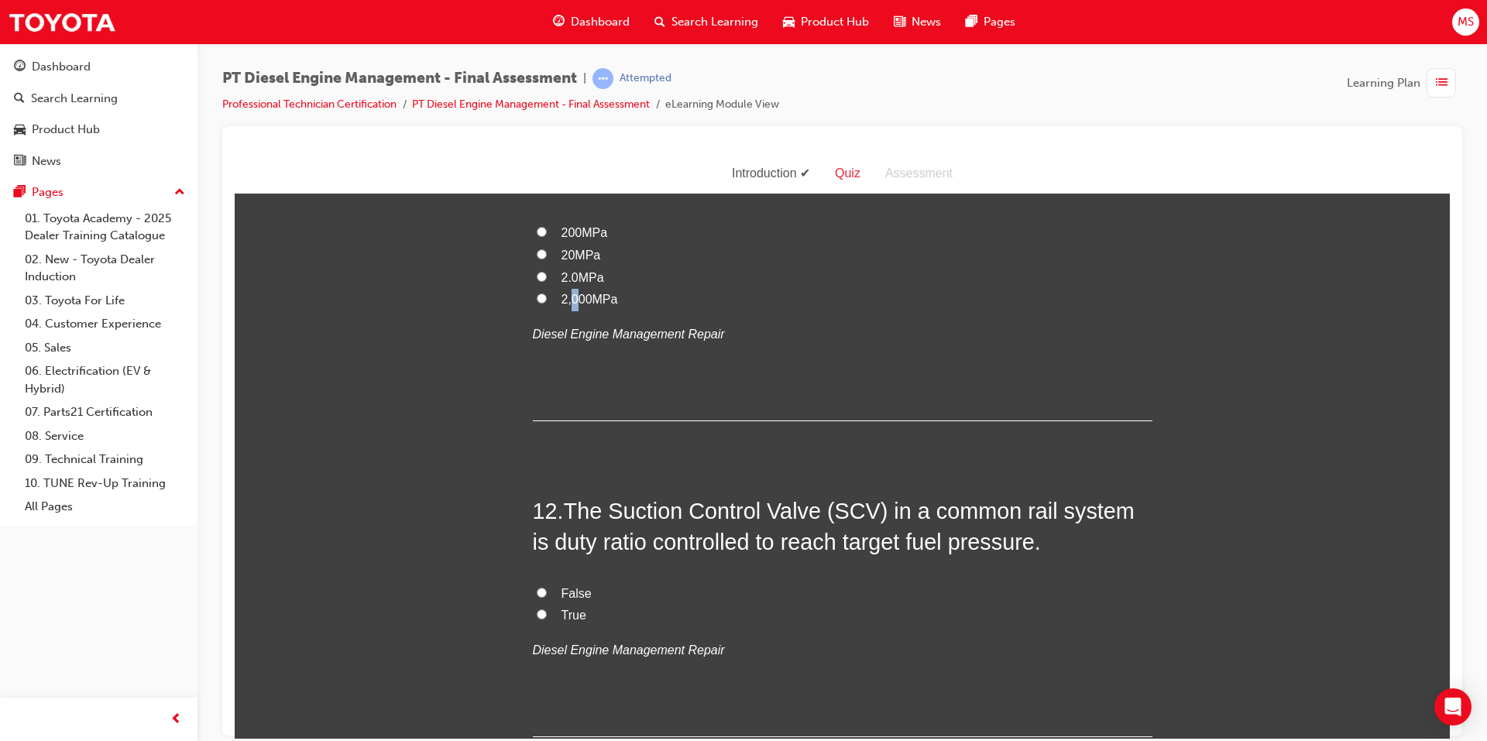
scroll to position [3795, 0]
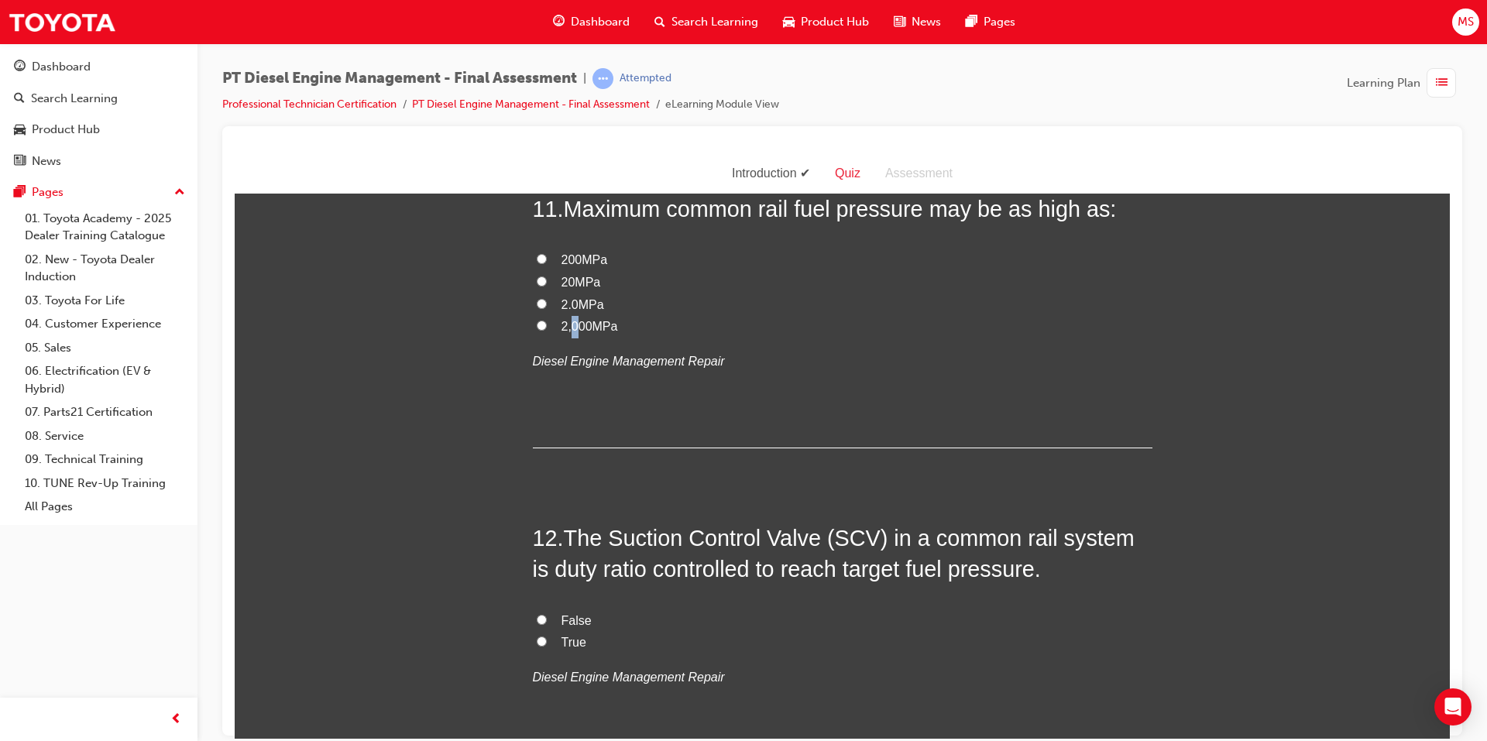
click at [539, 320] on input "2,000MPa" at bounding box center [542, 325] width 10 height 10
radio input "true"
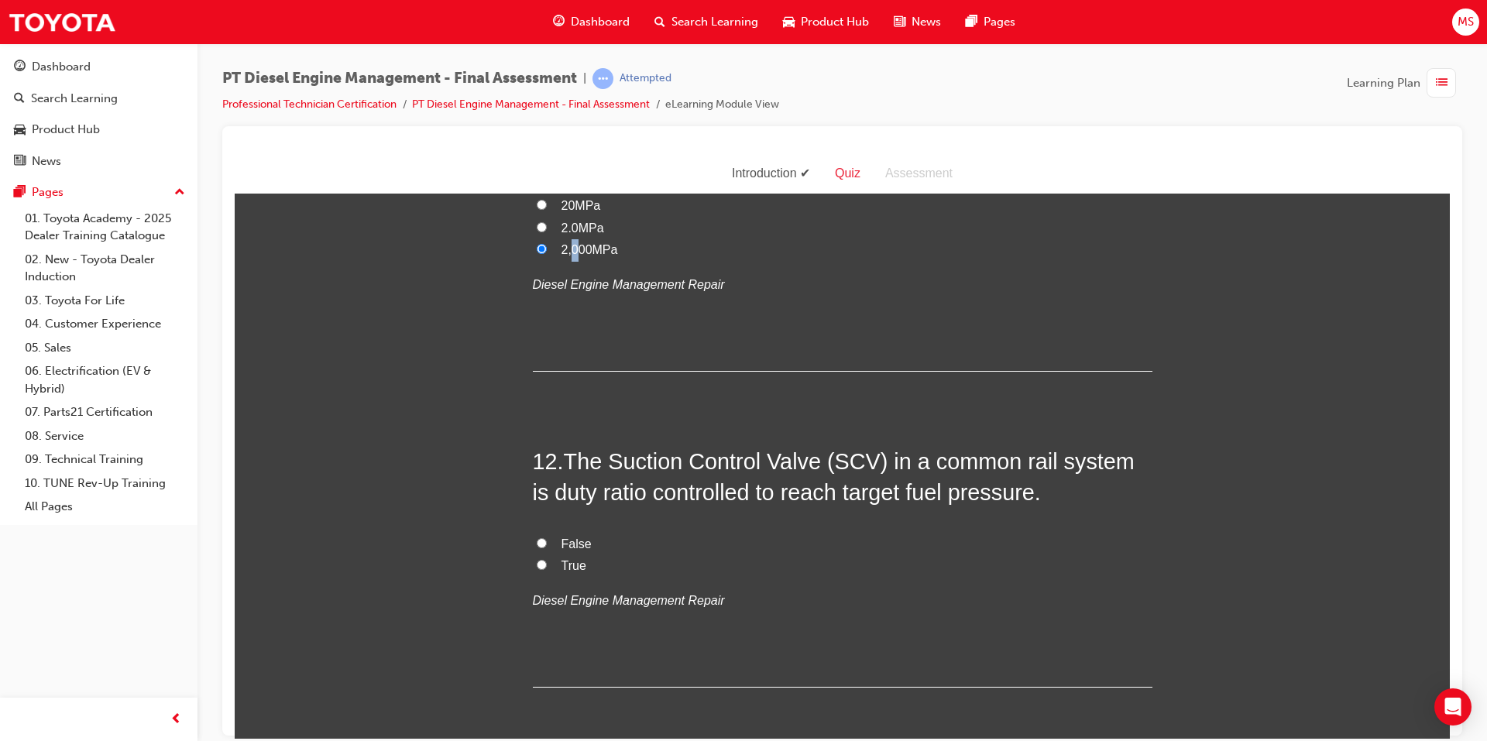
scroll to position [3872, 0]
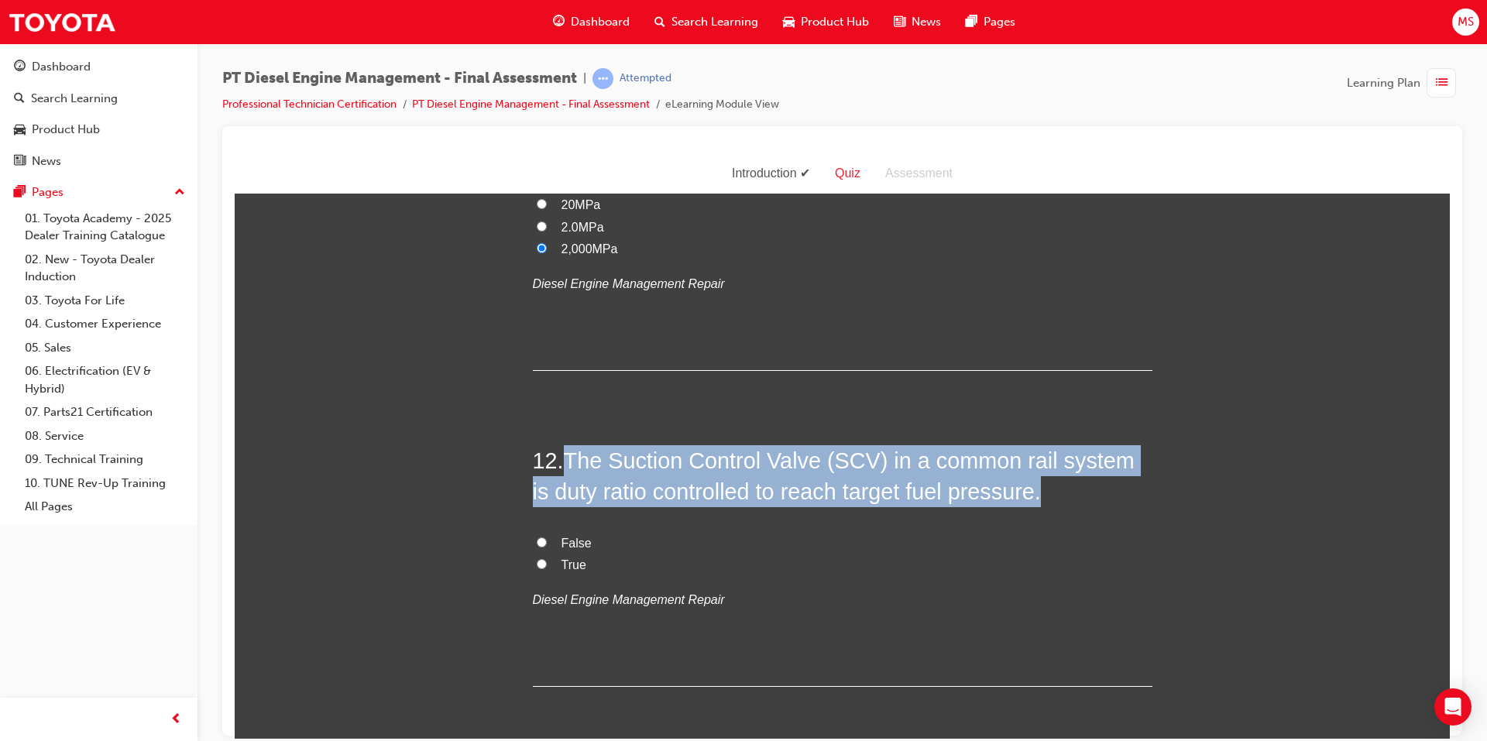
drag, startPoint x: 565, startPoint y: 427, endPoint x: 1019, endPoint y: 457, distance: 455.6
click at [1019, 457] on h2 "12 . The Suction Control Valve (SCV) in a common rail system is duty ratio cont…" at bounding box center [843, 476] width 620 height 63
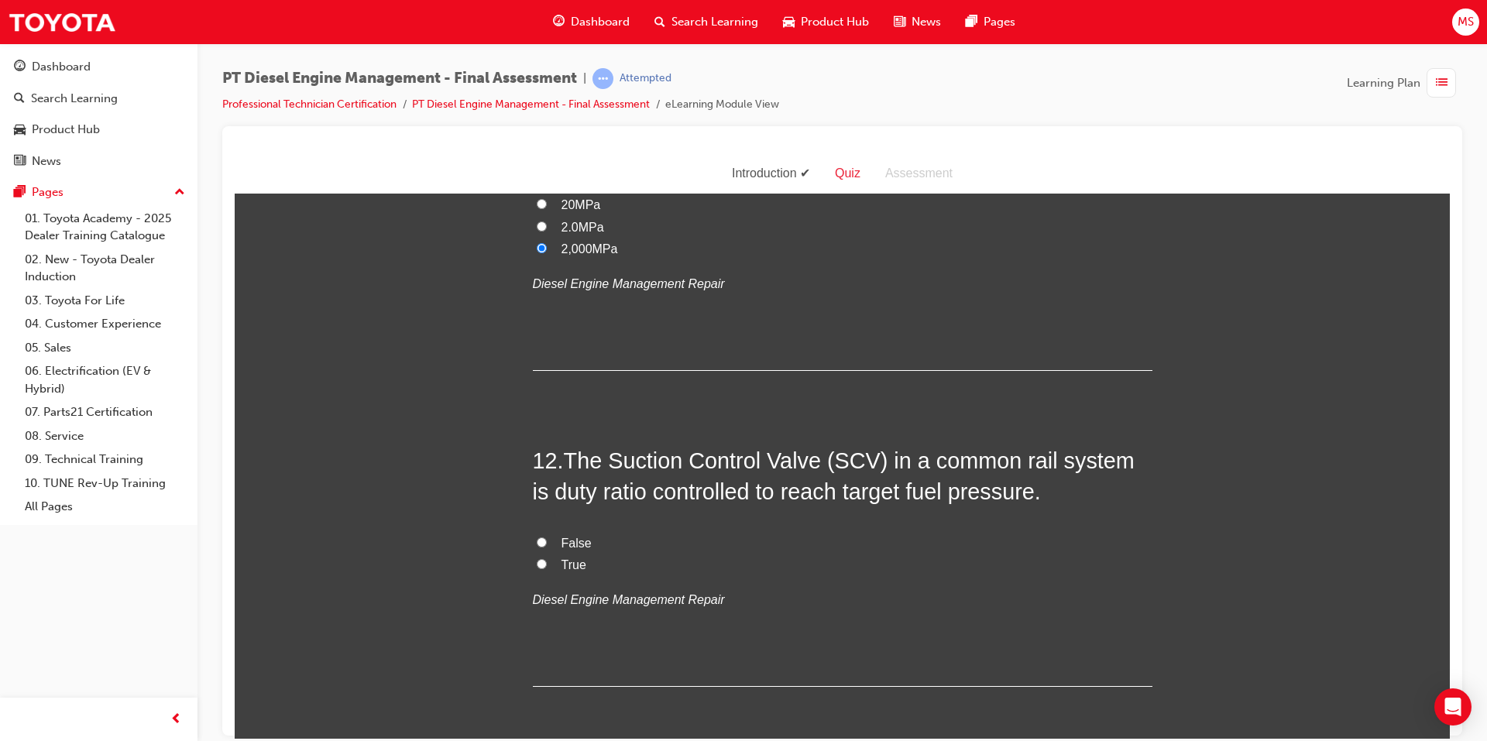
click at [554, 554] on label "True" at bounding box center [843, 565] width 620 height 22
click at [547, 558] on input "True" at bounding box center [542, 563] width 10 height 10
radio input "true"
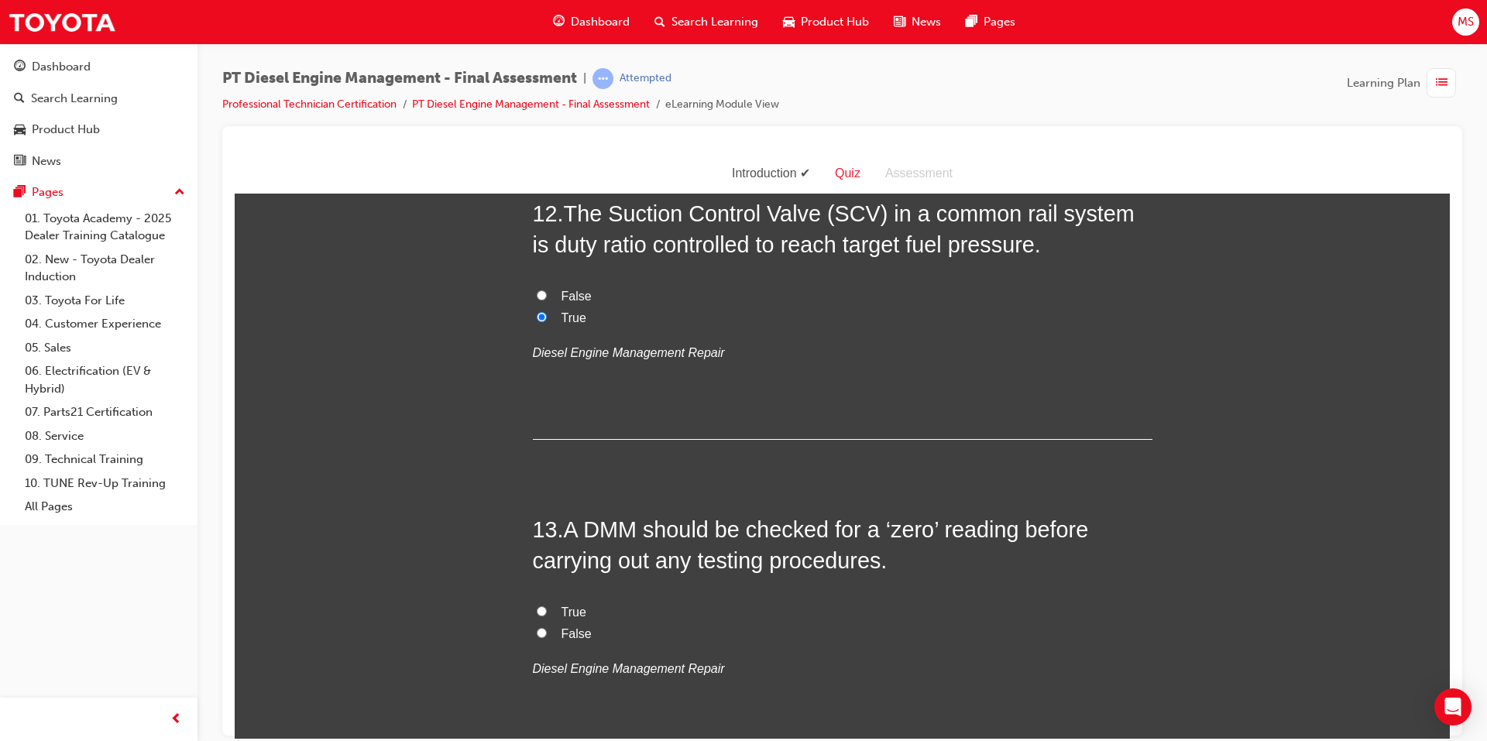
scroll to position [4182, 0]
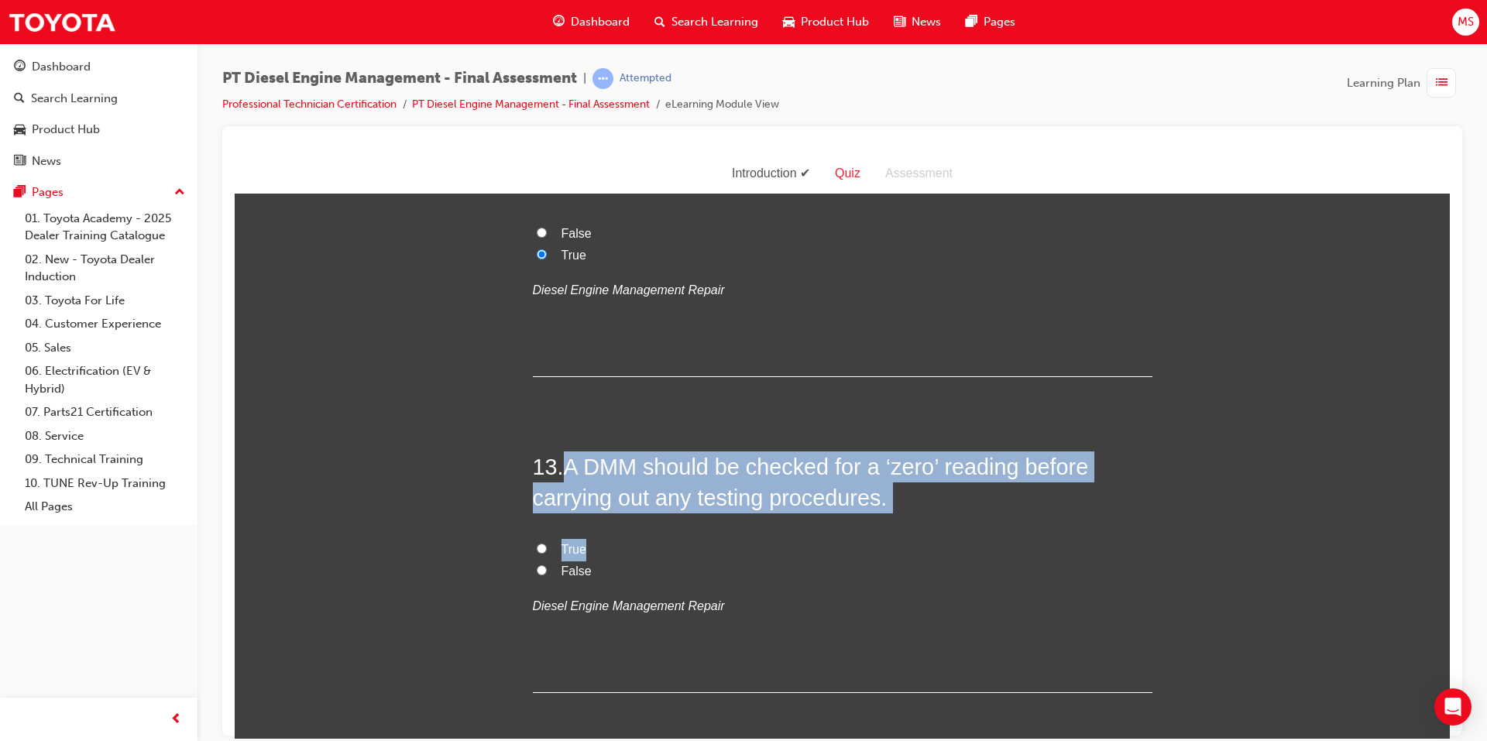
drag, startPoint x: 564, startPoint y: 433, endPoint x: 832, endPoint y: 482, distance: 272.5
click at [832, 482] on div "13 . A DMM should be checked for a ‘zero’ reading before carrying out any testi…" at bounding box center [843, 572] width 620 height 242
click at [836, 496] on div "13 . A DMM should be checked for a ‘zero’ reading before carrying out any testi…" at bounding box center [843, 572] width 620 height 242
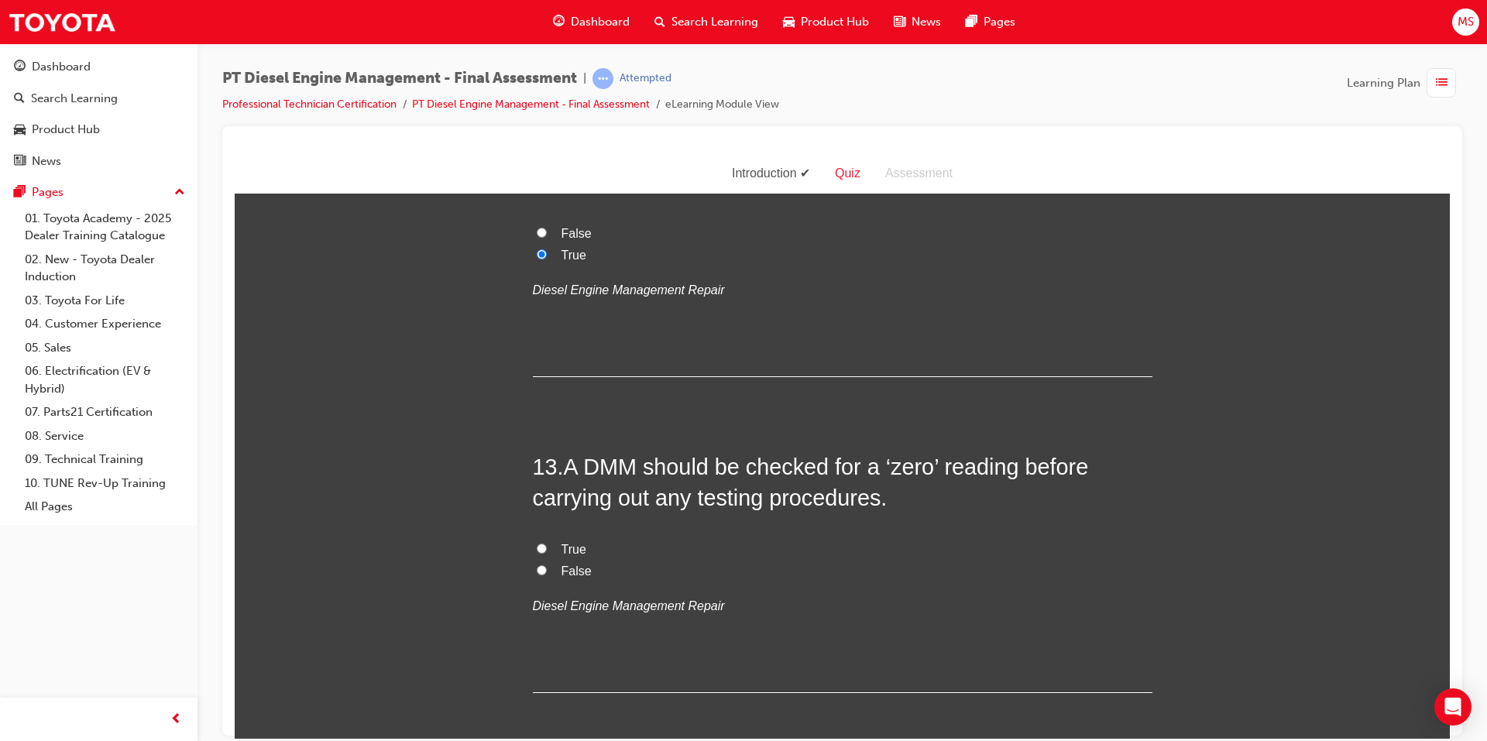
click at [561, 542] on span "True" at bounding box center [573, 548] width 25 height 13
click at [547, 543] on input "True" at bounding box center [542, 548] width 10 height 10
radio input "true"
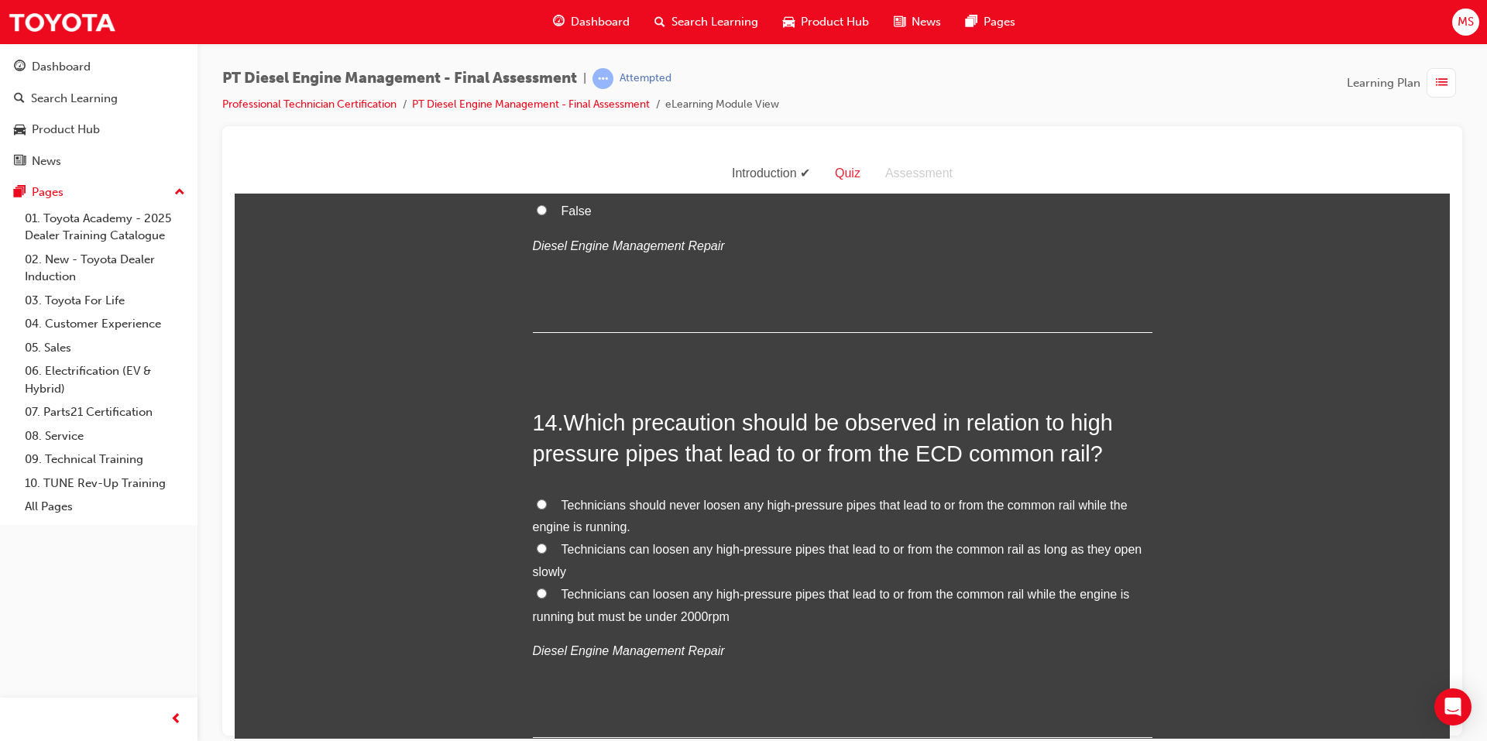
scroll to position [4569, 0]
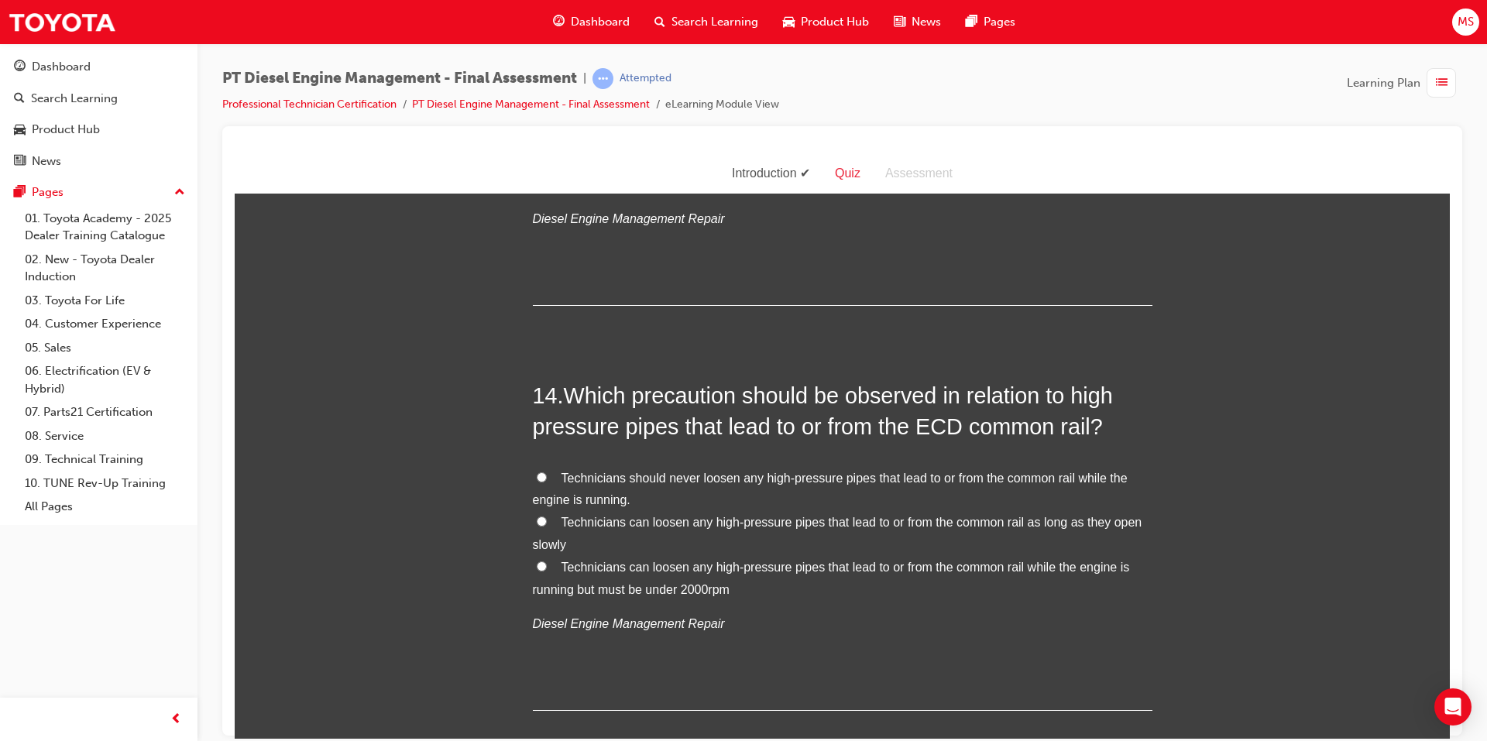
click at [575, 471] on span "Technicians should never loosen any high-pressure pipes that lead to or from th…" at bounding box center [830, 489] width 595 height 36
click at [547, 472] on input "Technicians should never loosen any high-pressure pipes that lead to or from th…" at bounding box center [542, 477] width 10 height 10
radio input "true"
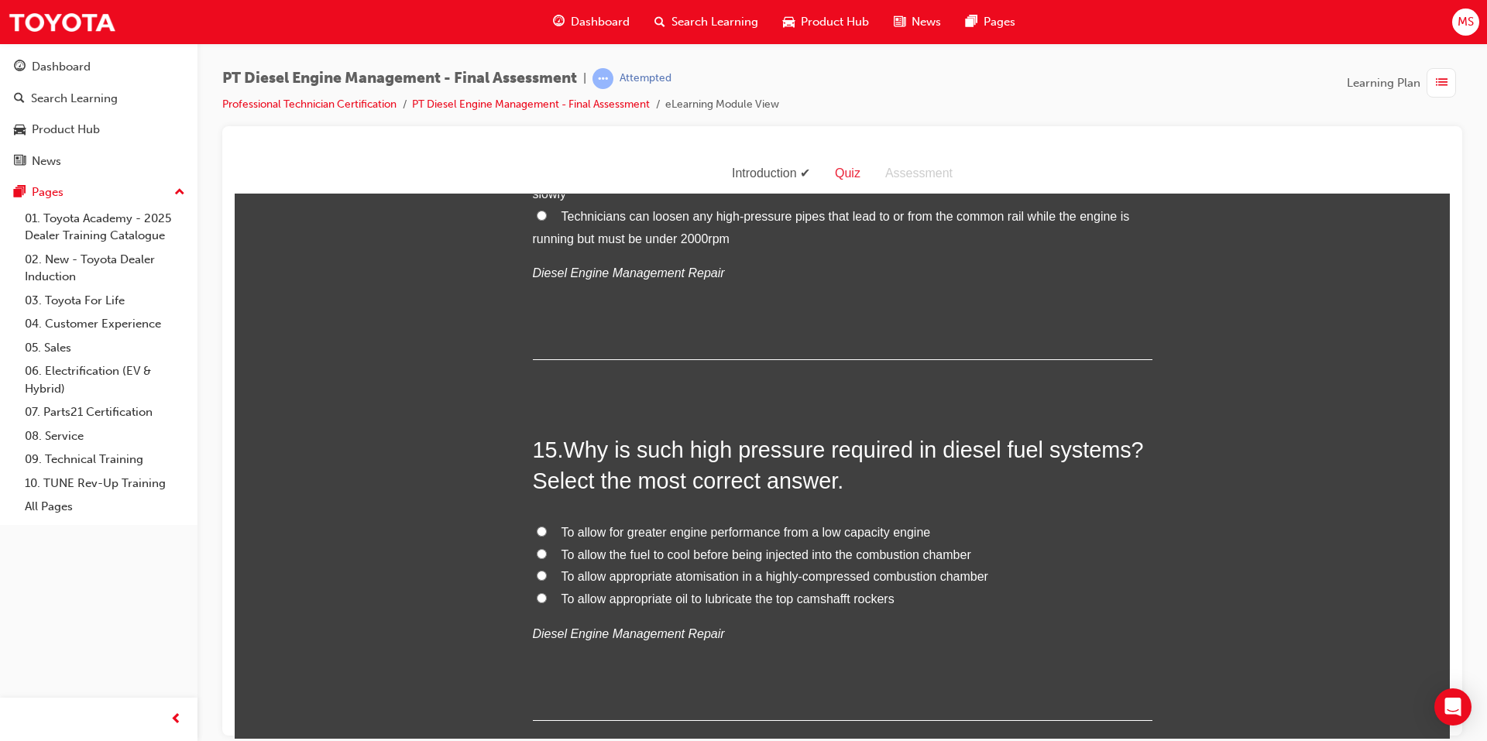
scroll to position [4956, 0]
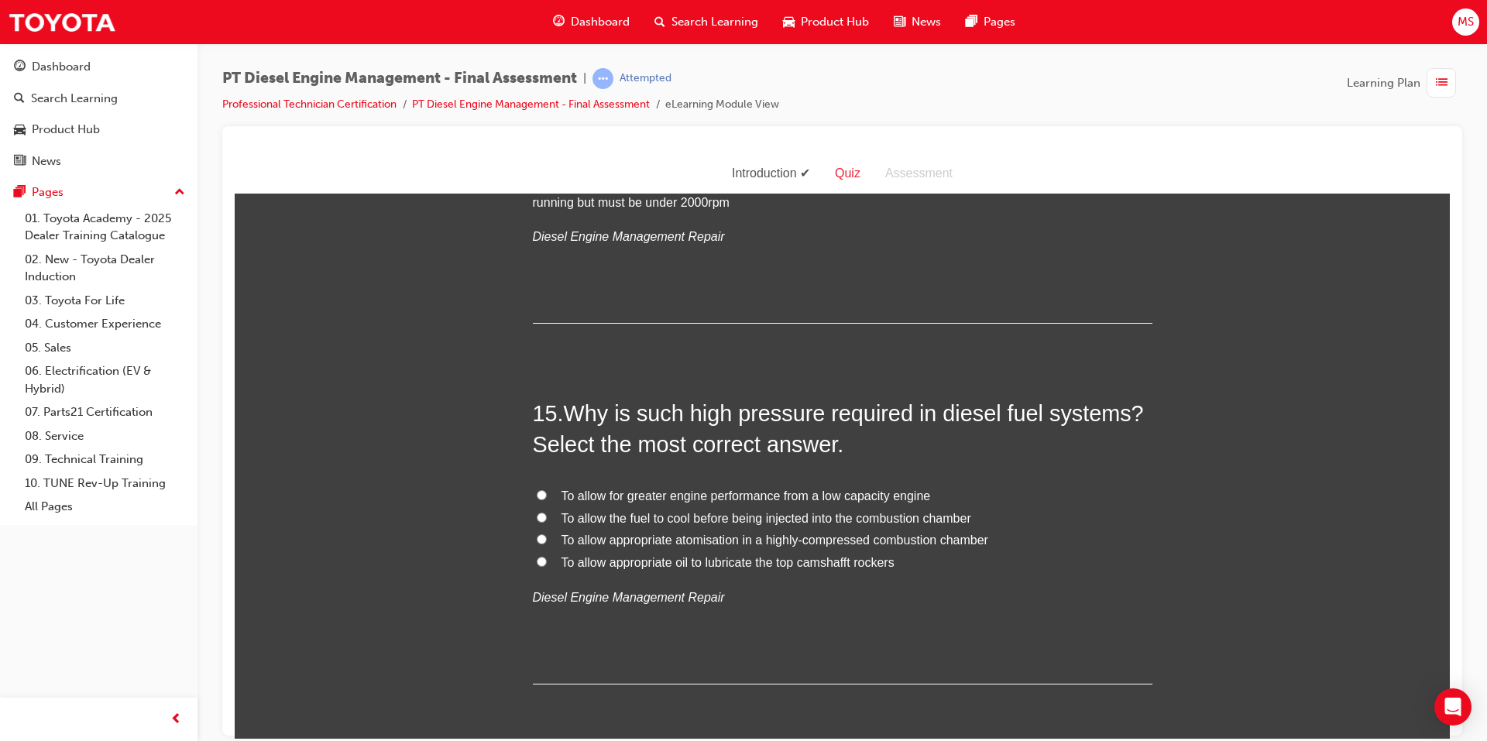
click at [595, 533] on span "To allow appropriate atomisation in a highly-compressed combustion chamber" at bounding box center [774, 539] width 427 height 13
click at [547, 534] on input "To allow appropriate atomisation in a highly-compressed combustion chamber" at bounding box center [542, 539] width 10 height 10
radio input "true"
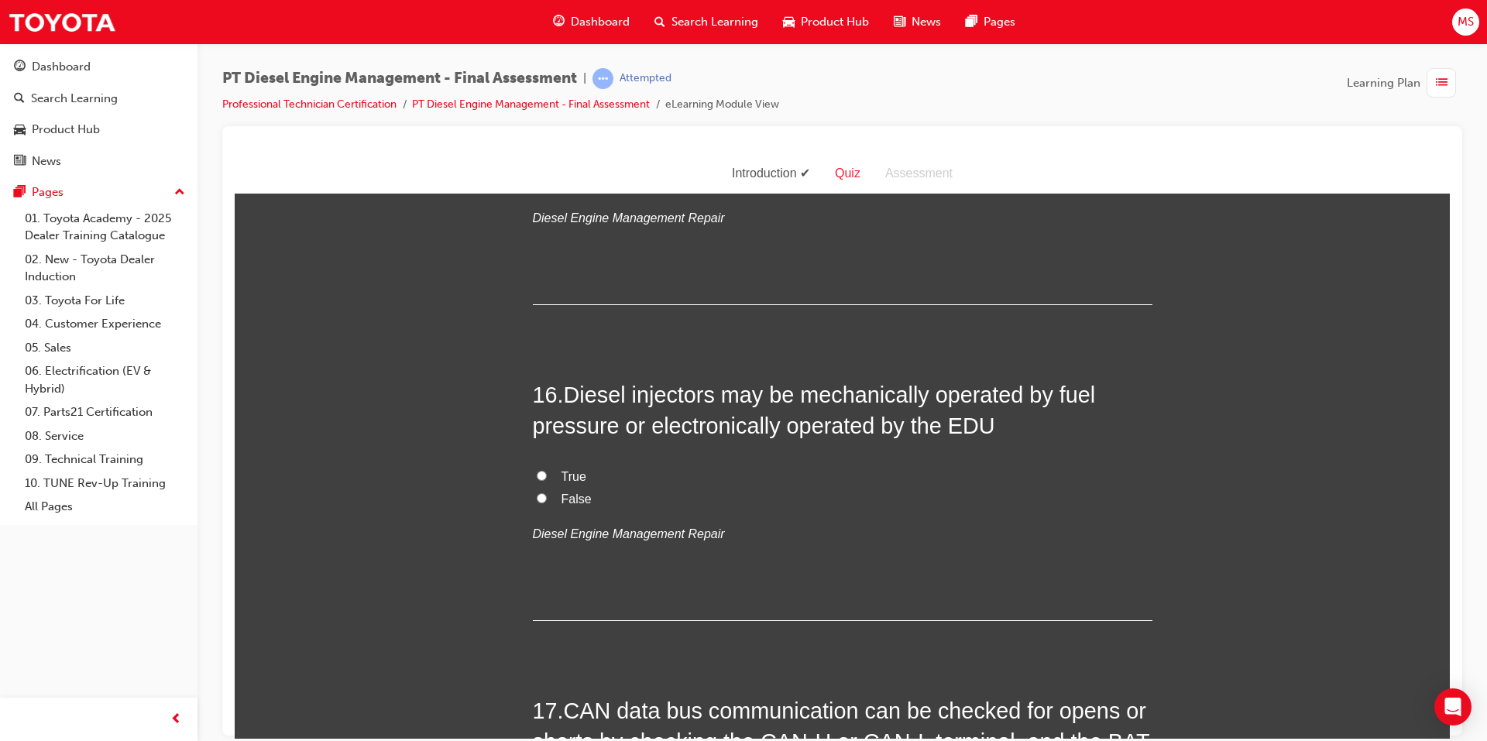
scroll to position [5343, 0]
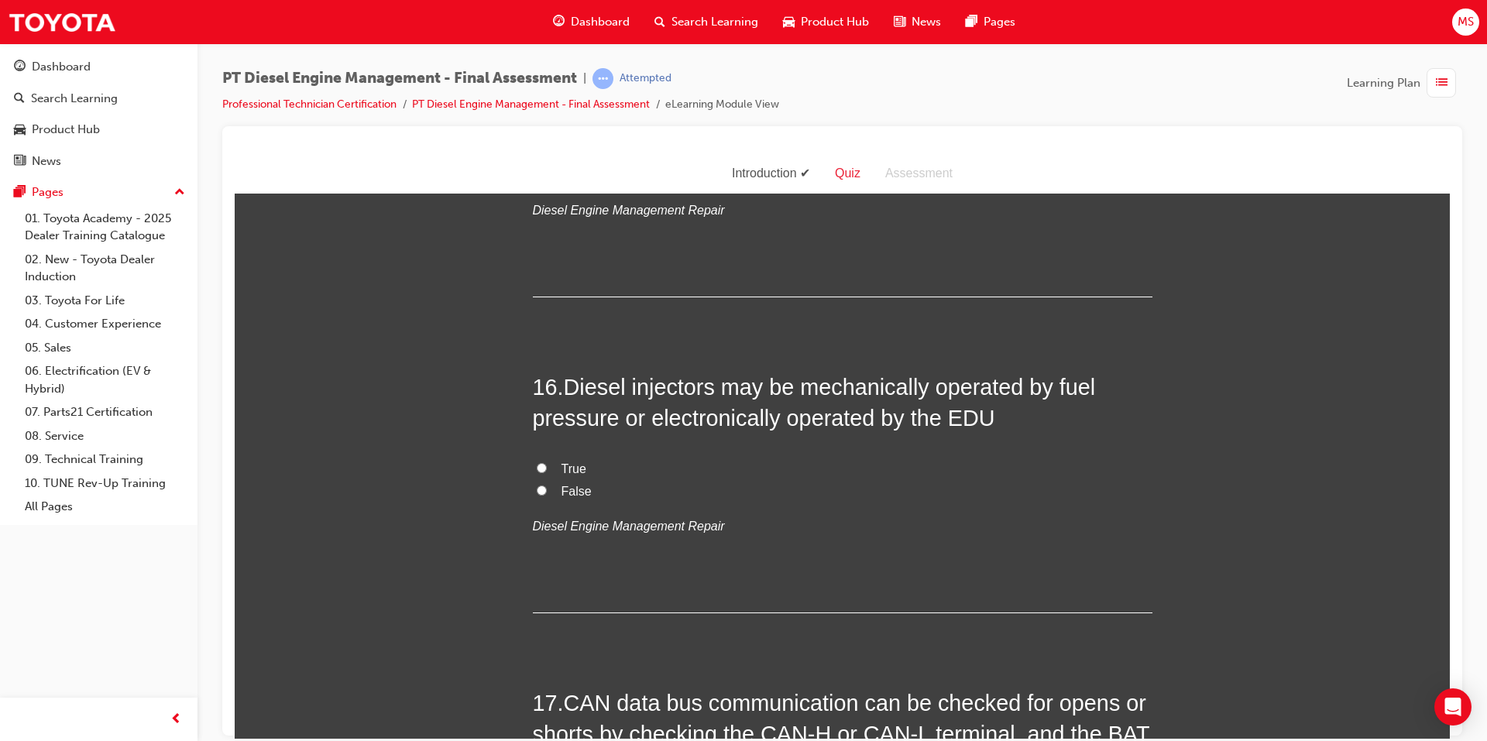
click at [574, 462] on span "True" at bounding box center [573, 468] width 25 height 13
click at [547, 462] on input "True" at bounding box center [542, 467] width 10 height 10
radio input "true"
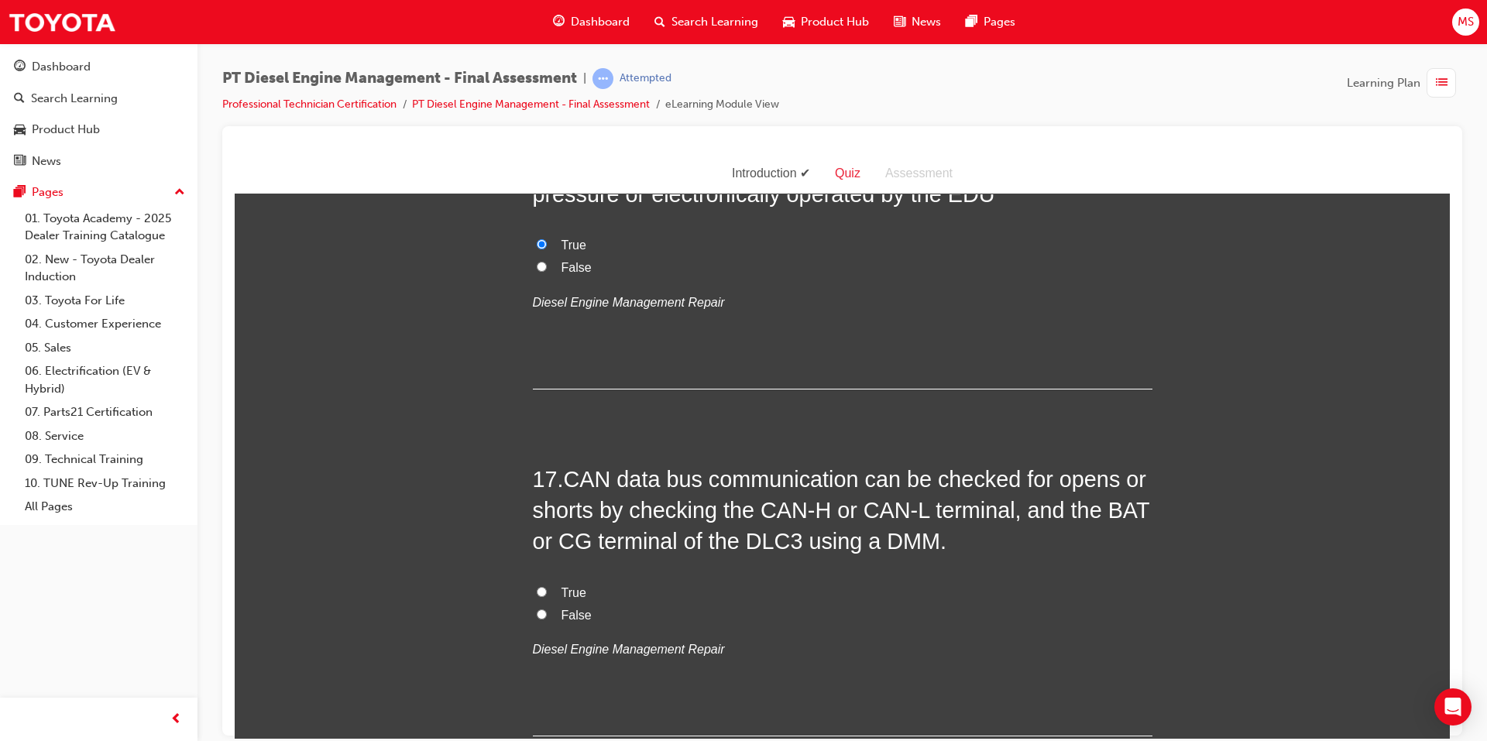
scroll to position [5576, 0]
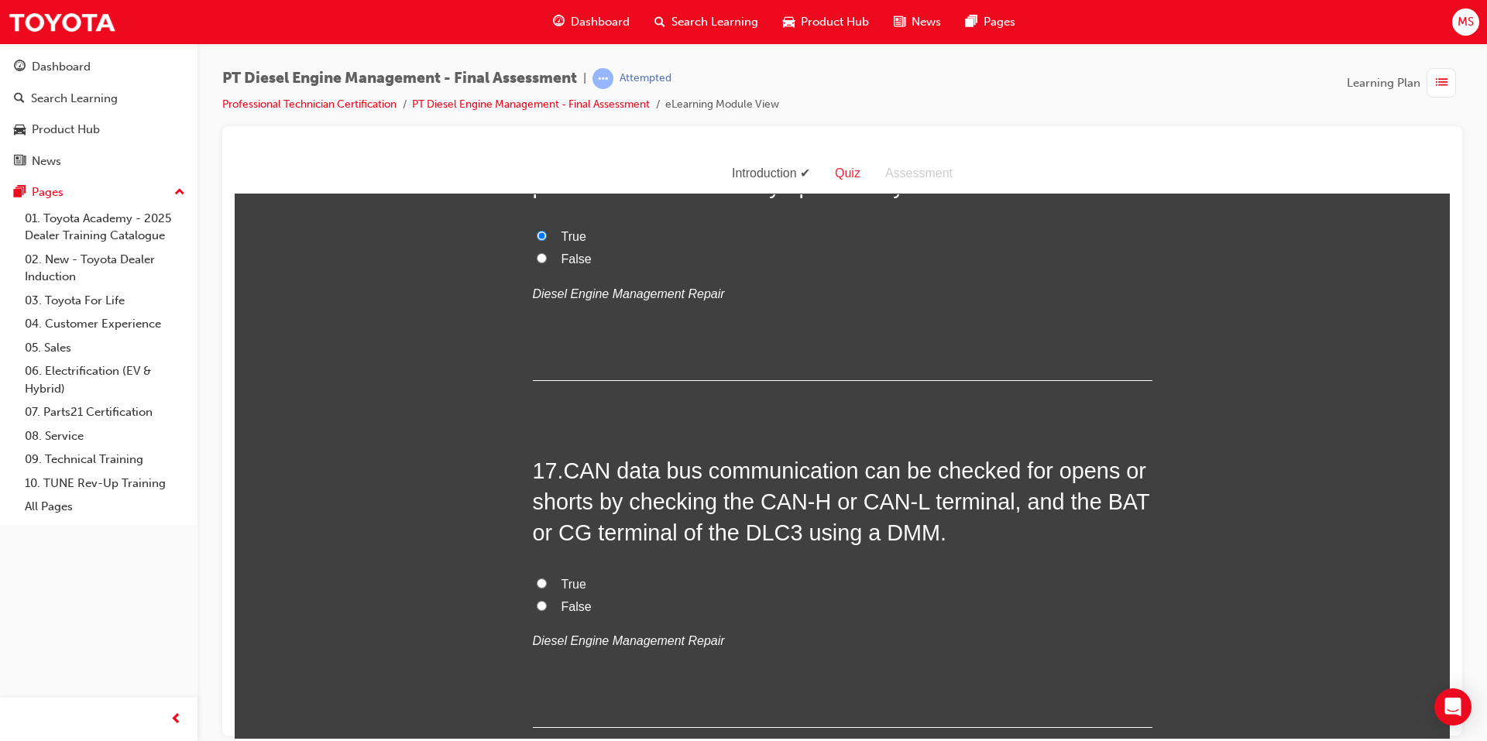
click at [537, 578] on input "True" at bounding box center [542, 583] width 10 height 10
radio input "true"
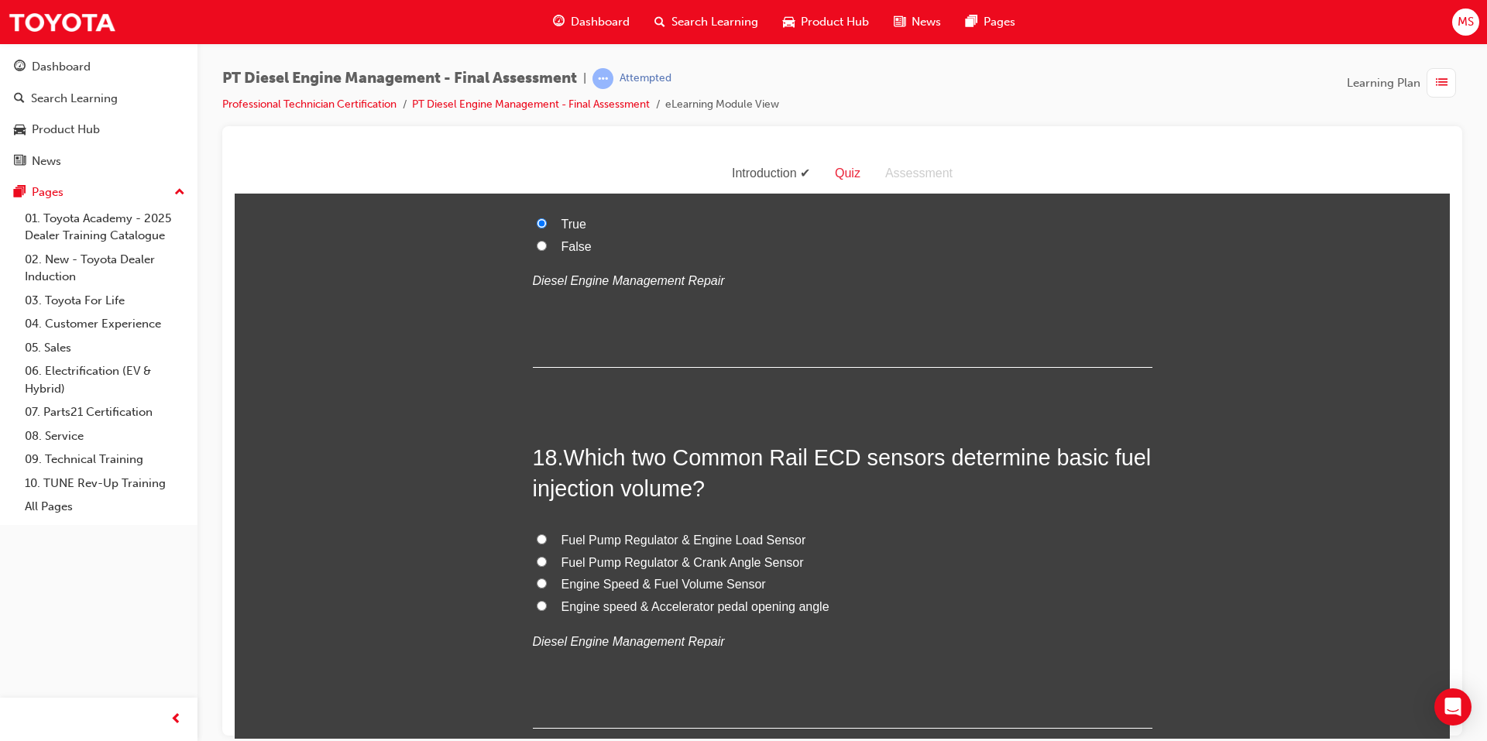
scroll to position [5963, 0]
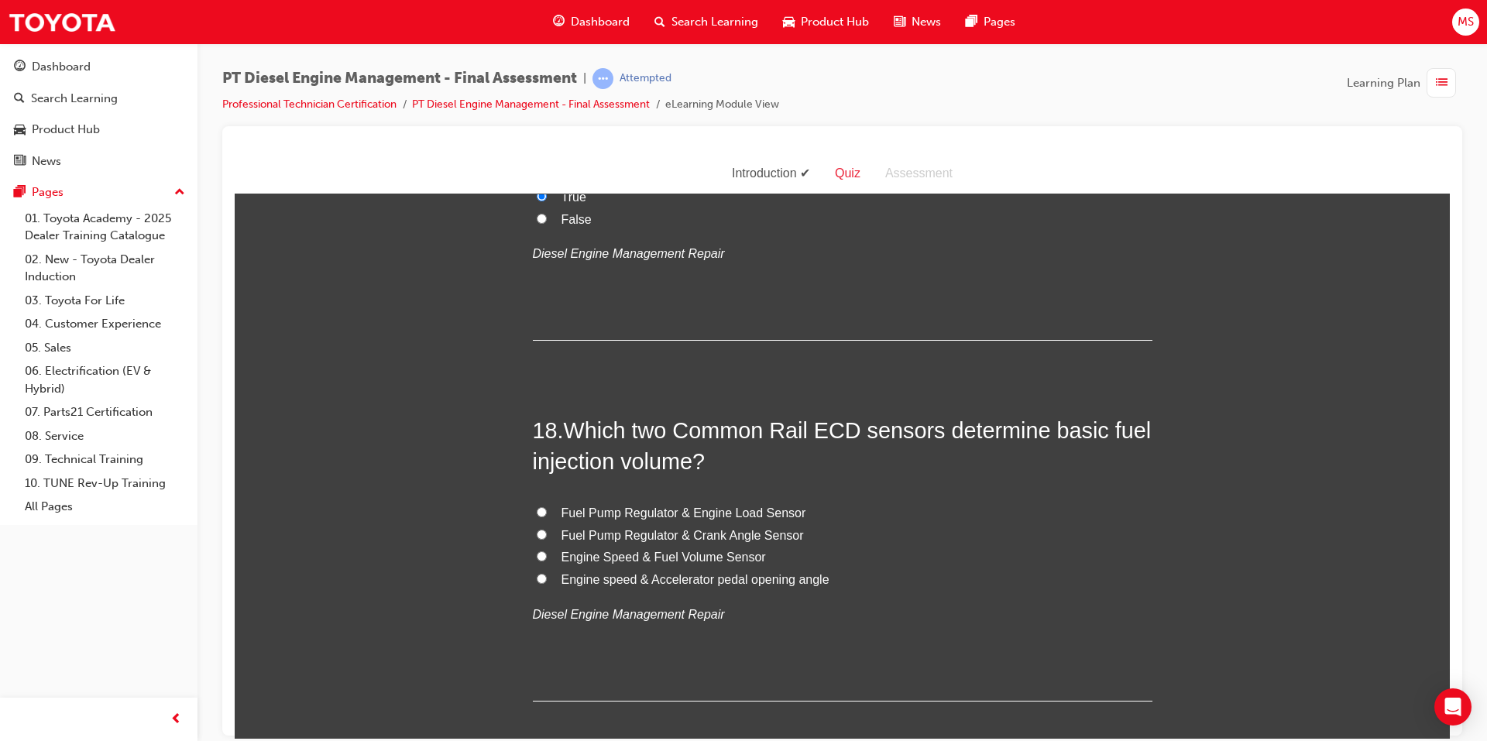
click at [546, 546] on label "Engine Speed & Fuel Volume Sensor" at bounding box center [843, 557] width 620 height 22
click at [546, 551] on input "Engine Speed & Fuel Volume Sensor" at bounding box center [542, 556] width 10 height 10
radio input "true"
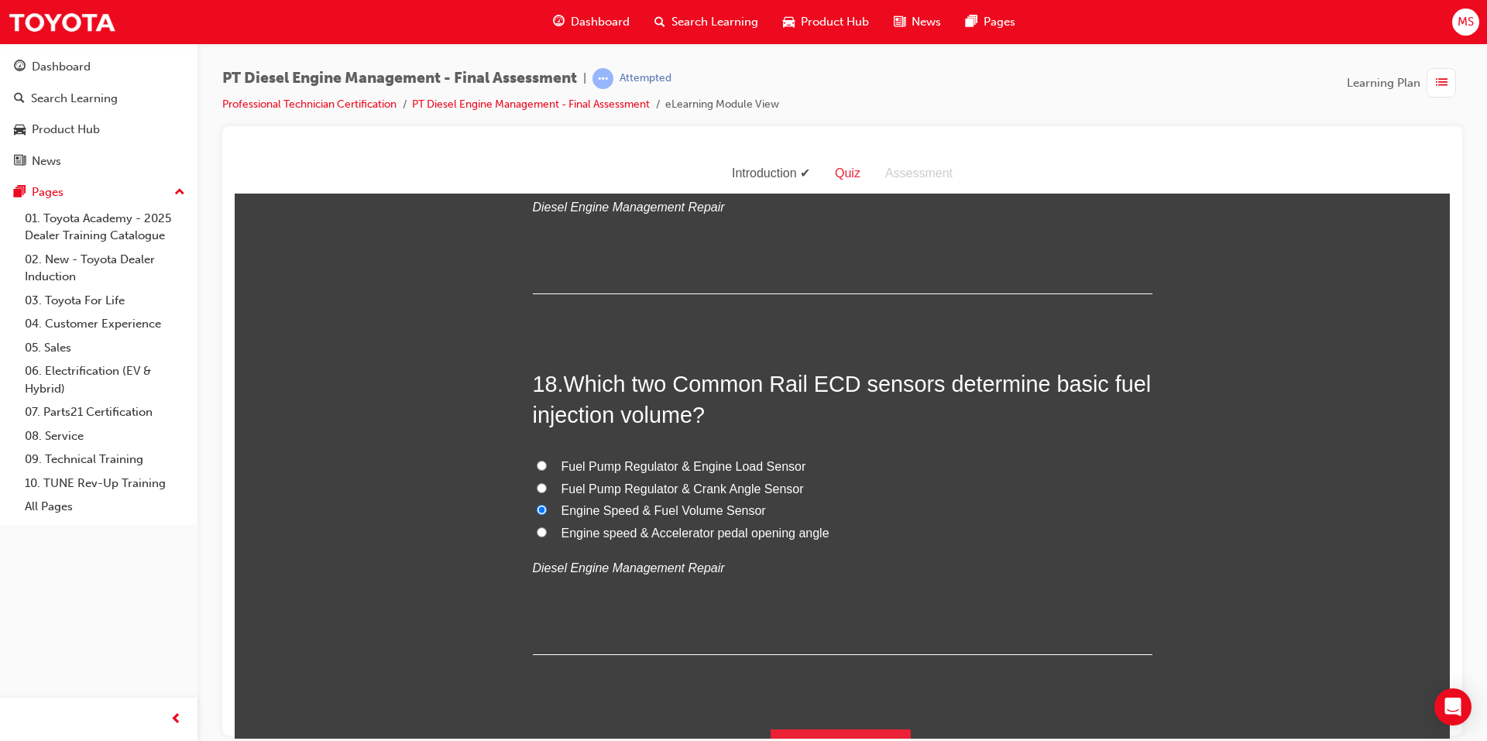
scroll to position [6011, 0]
click at [805, 727] on button "Submit Answers" at bounding box center [841, 748] width 141 height 43
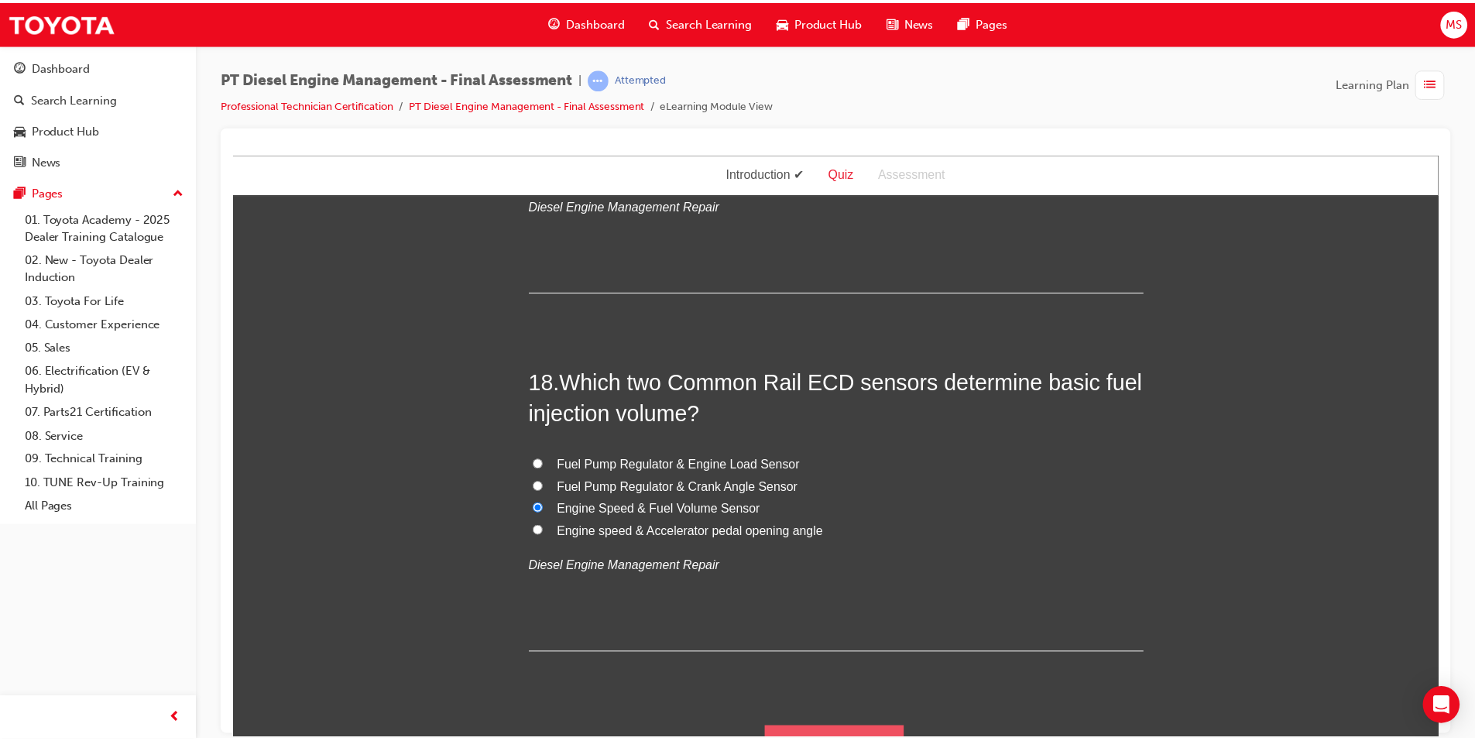
scroll to position [0, 0]
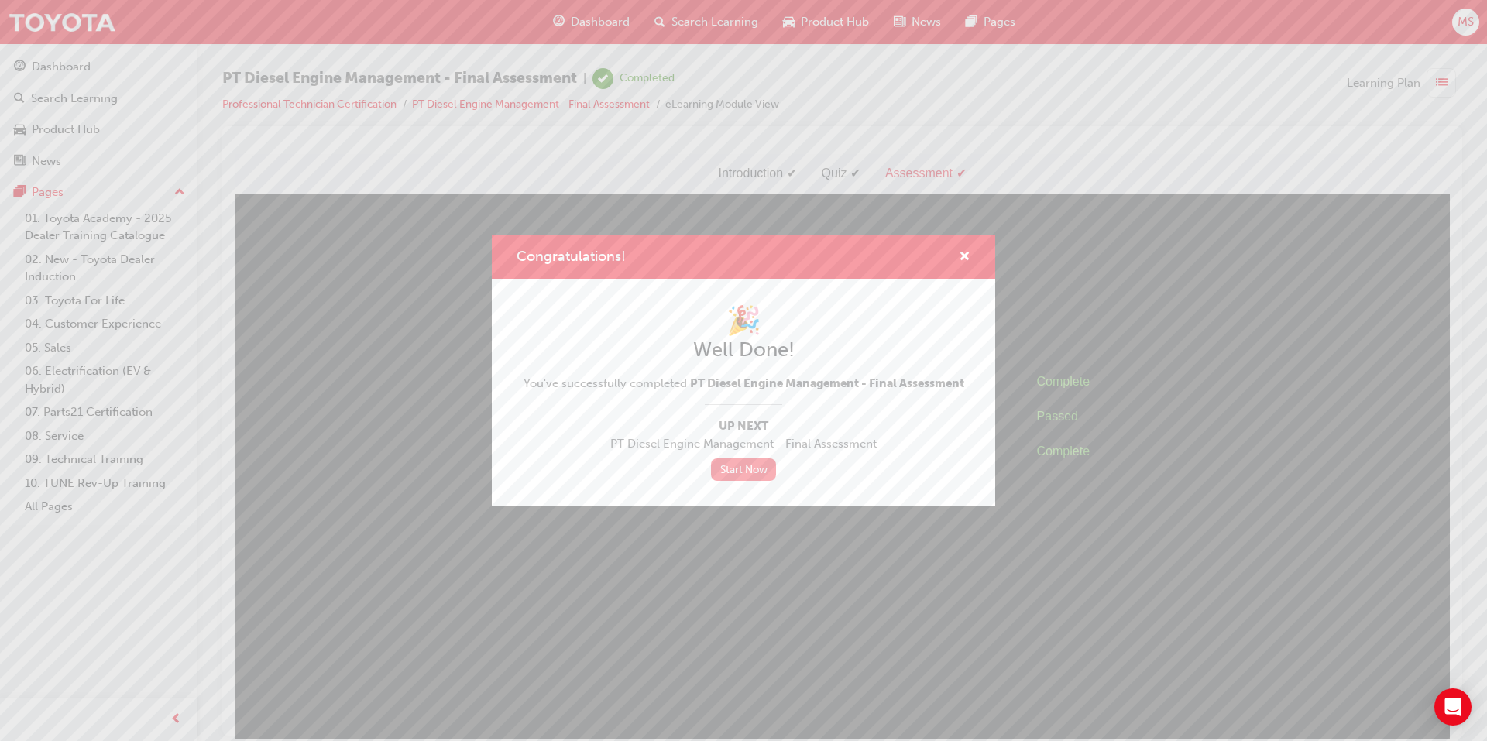
click at [725, 469] on link "Start Now" at bounding box center [743, 469] width 65 height 22
click at [959, 257] on span "cross-icon" at bounding box center [965, 258] width 12 height 14
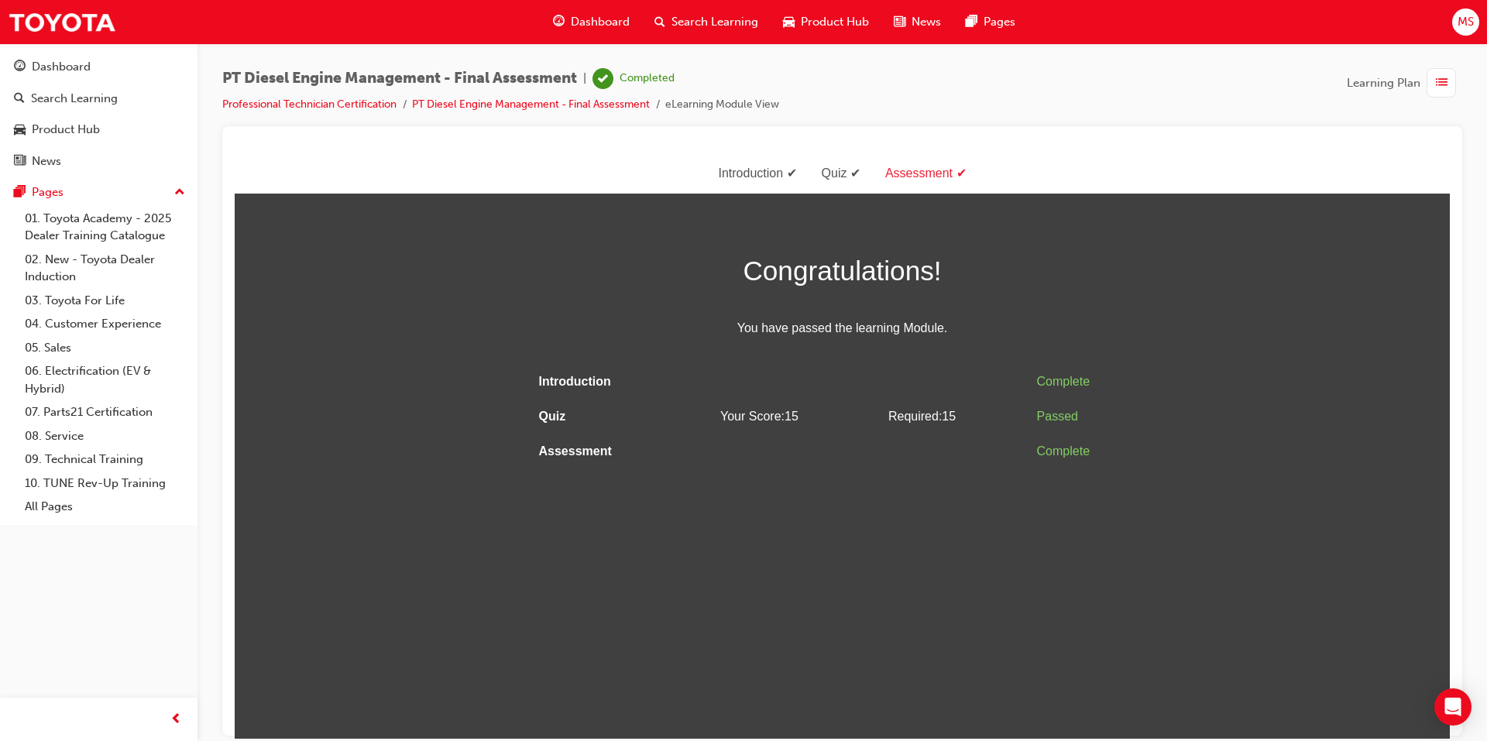
click at [699, 23] on span "Search Learning" at bounding box center [714, 22] width 87 height 18
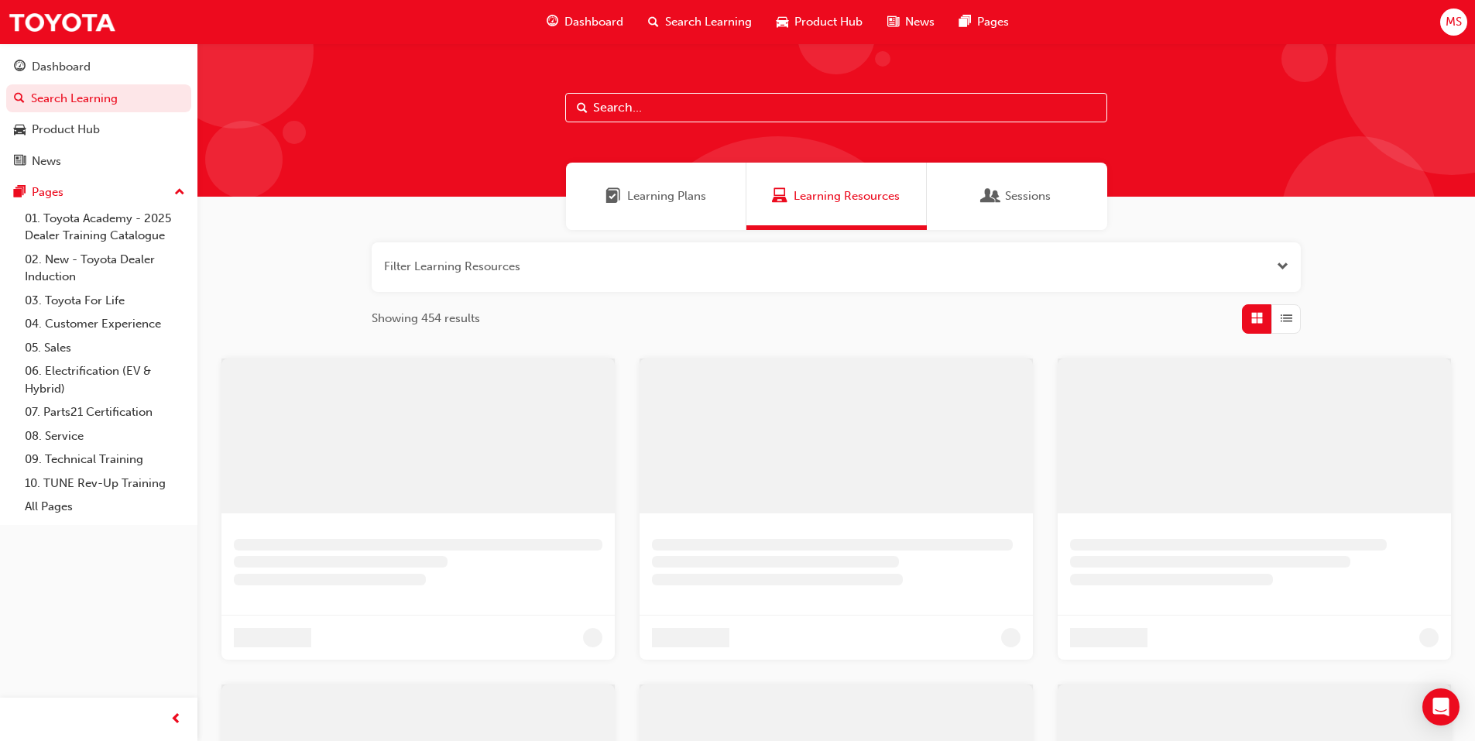
click at [626, 201] on div "Learning Plans" at bounding box center [656, 196] width 101 height 18
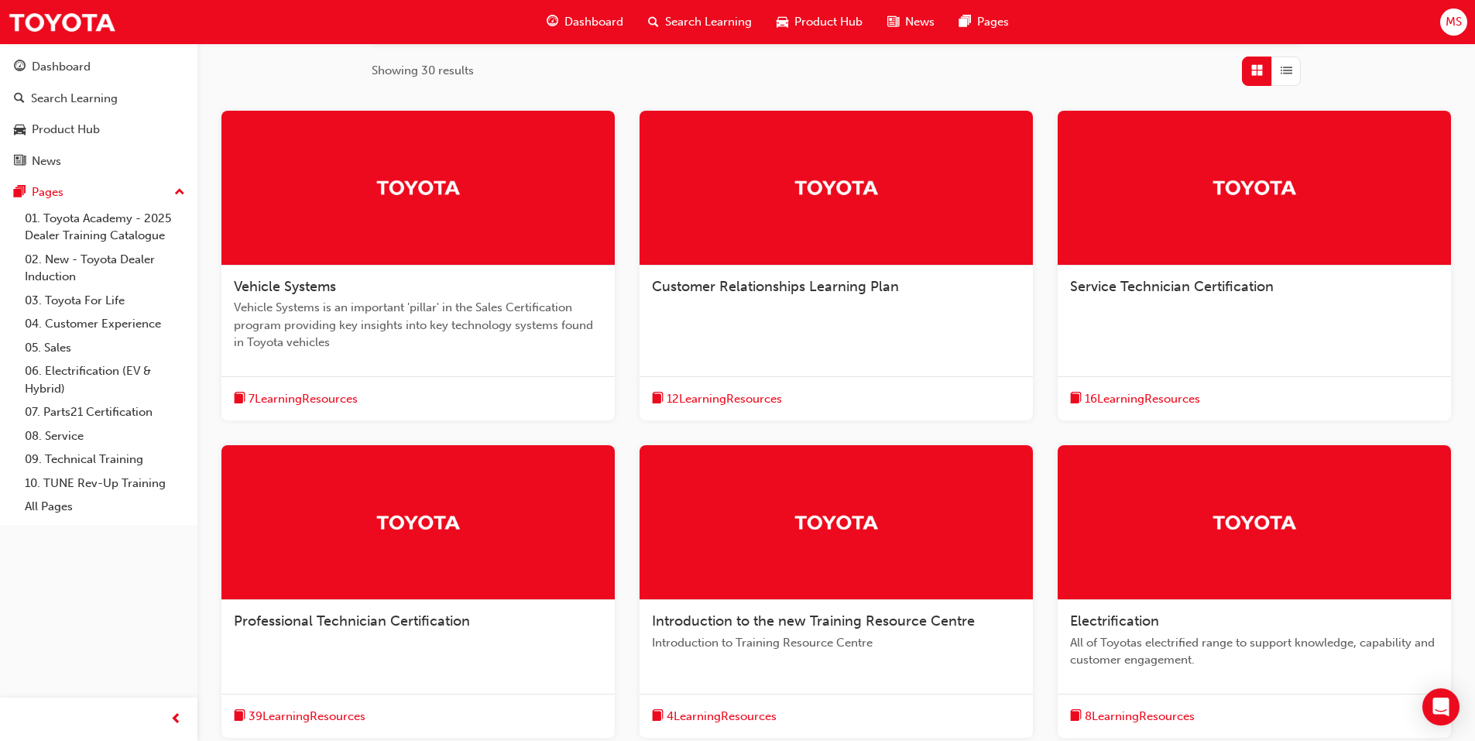
scroll to position [387, 0]
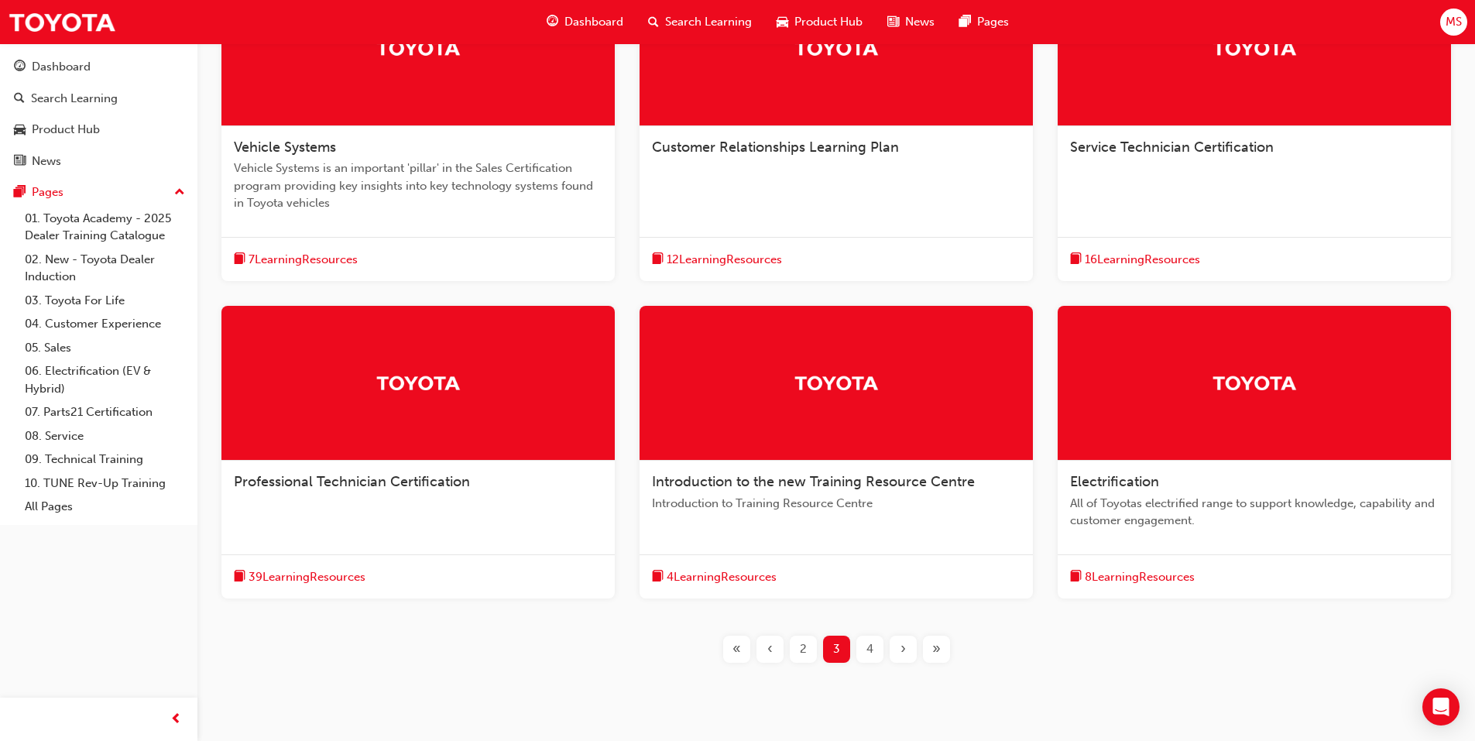
click at [503, 470] on div "Professional Technician Certification" at bounding box center [417, 490] width 393 height 59
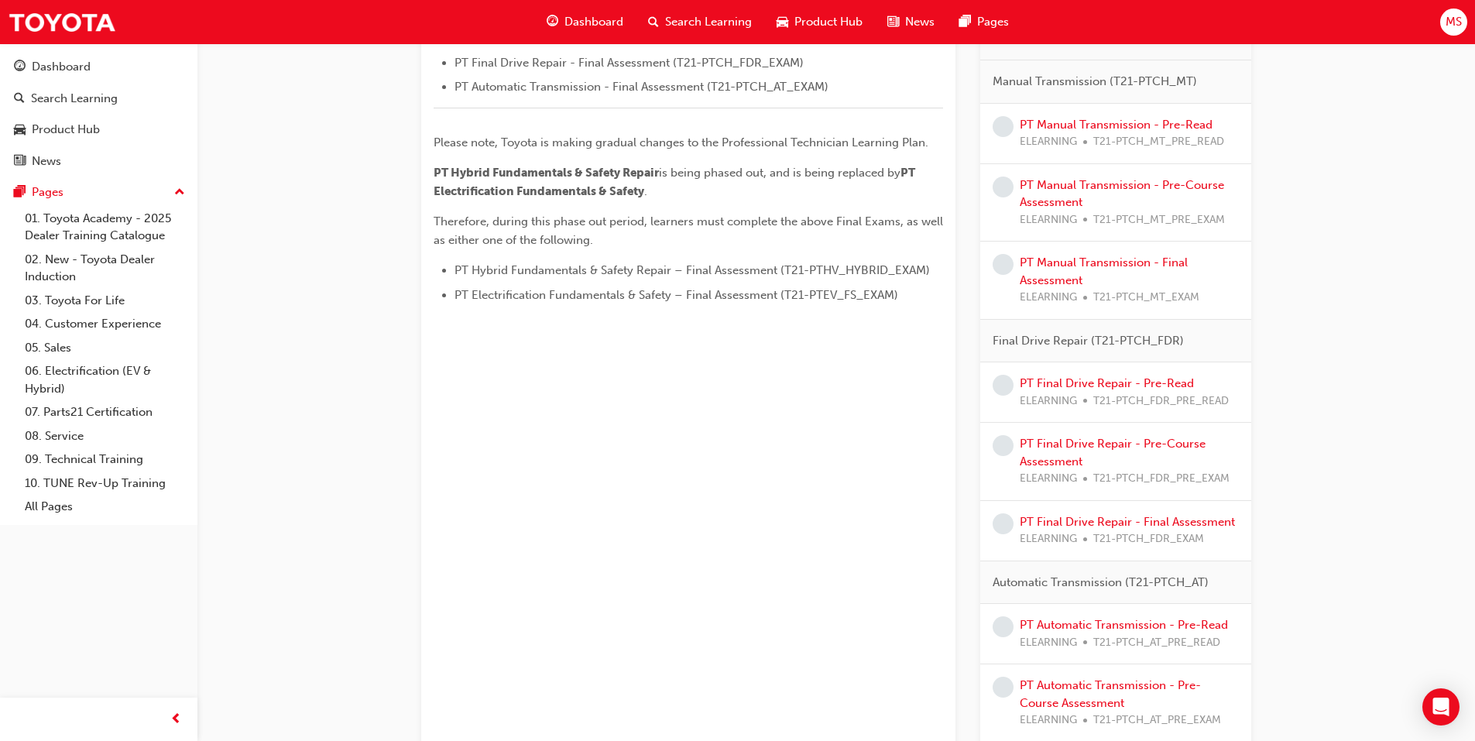
scroll to position [681, 0]
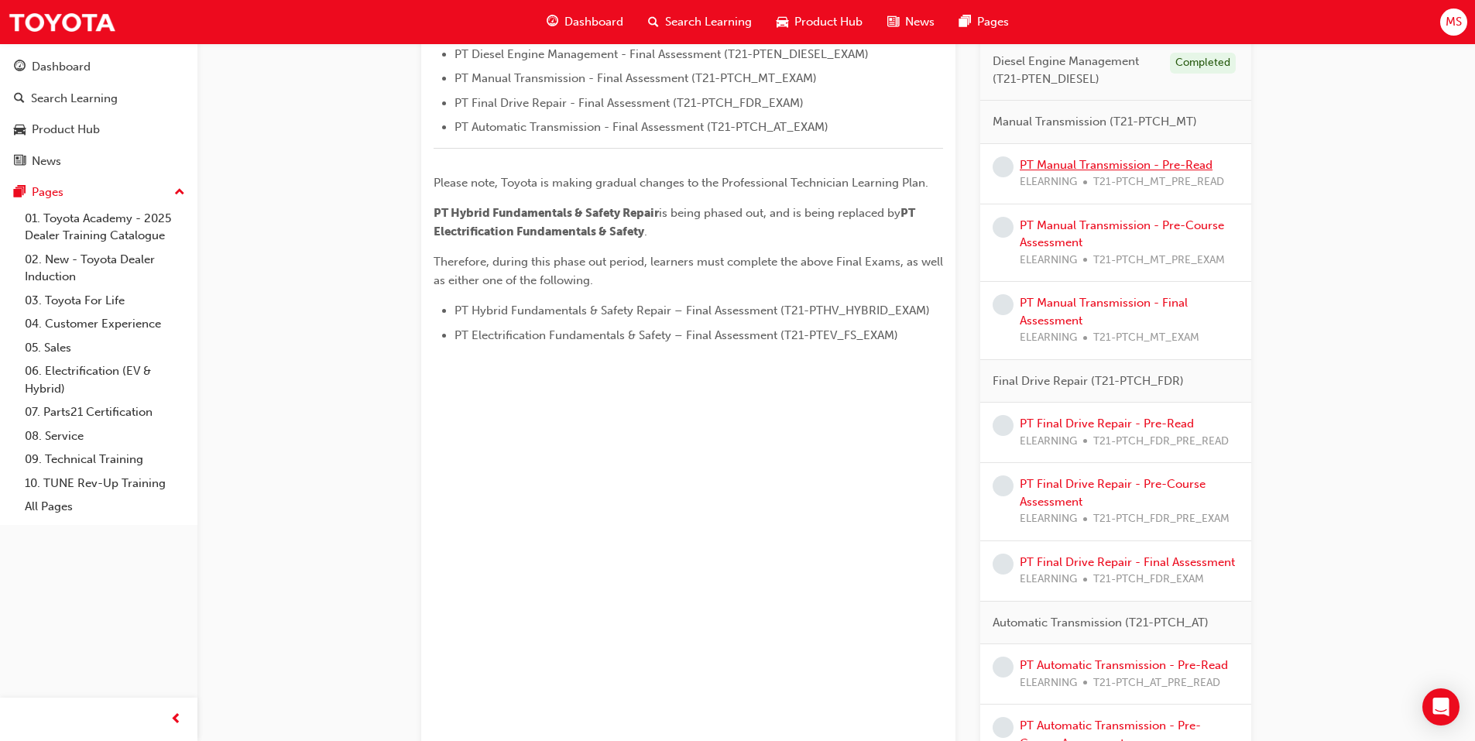
click at [1053, 166] on link "PT Manual Transmission - Pre-Read" at bounding box center [1116, 165] width 193 height 14
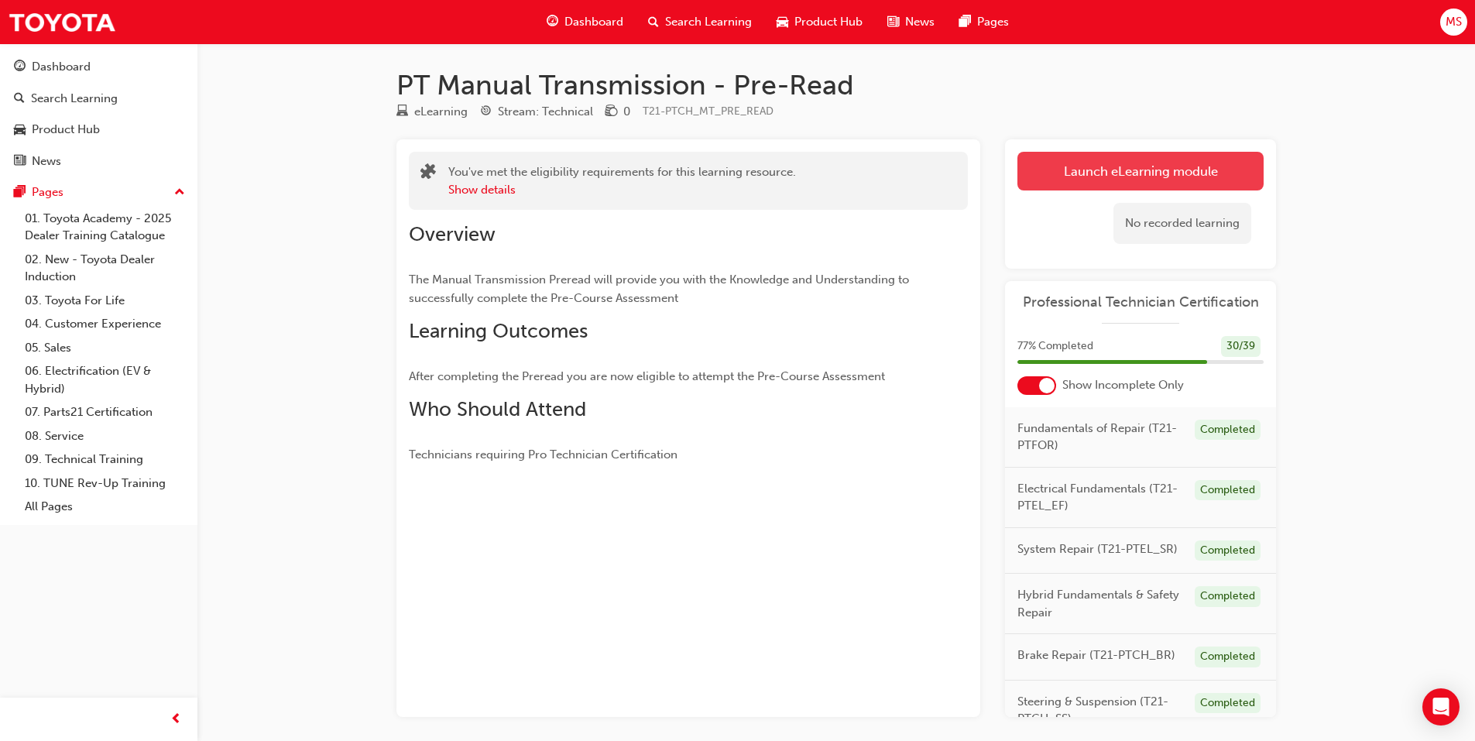
click at [1050, 160] on link "Launch eLearning module" at bounding box center [1141, 171] width 246 height 39
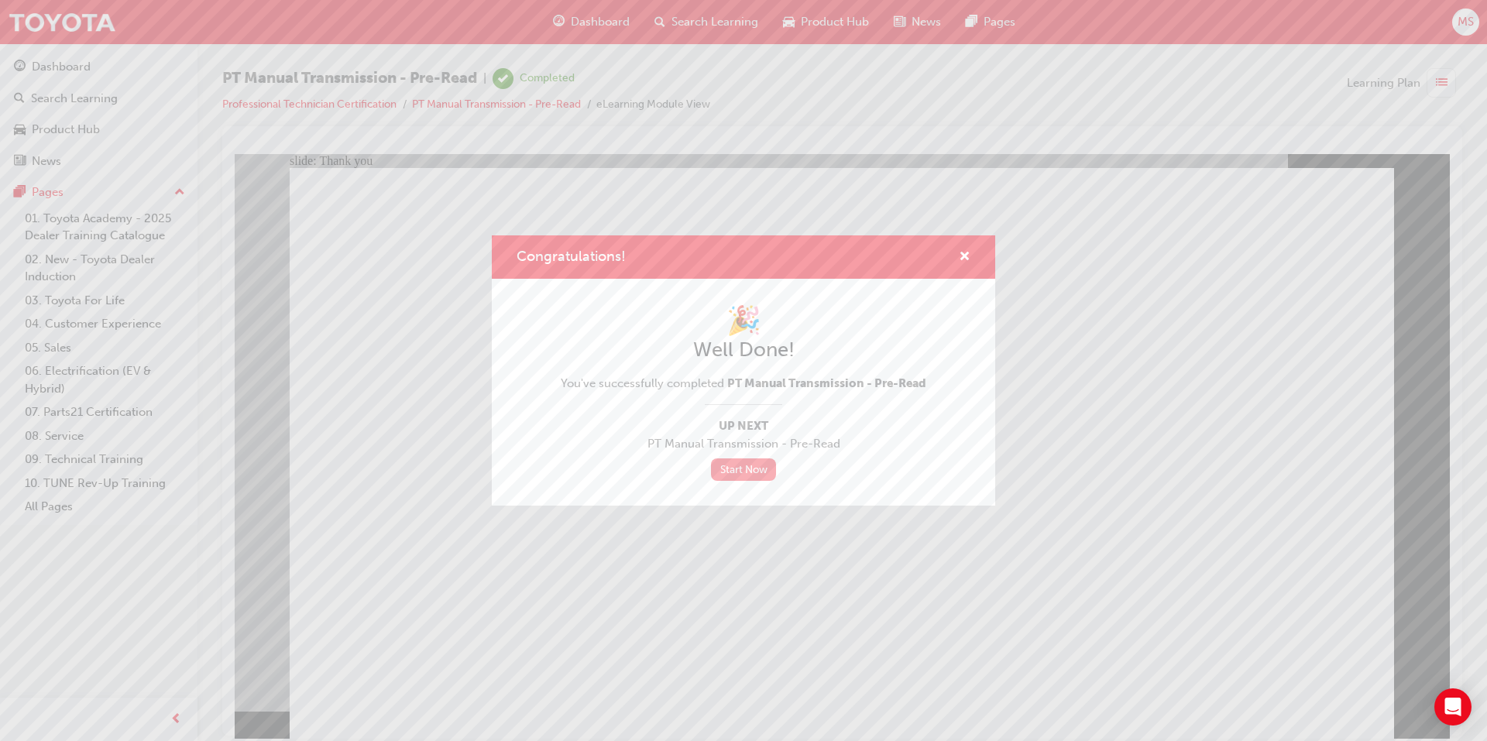
click at [743, 471] on link "Start Now" at bounding box center [743, 469] width 65 height 22
click at [960, 246] on div "Congratulations!" at bounding box center [743, 257] width 503 height 44
click at [968, 257] on span "cross-icon" at bounding box center [965, 258] width 12 height 14
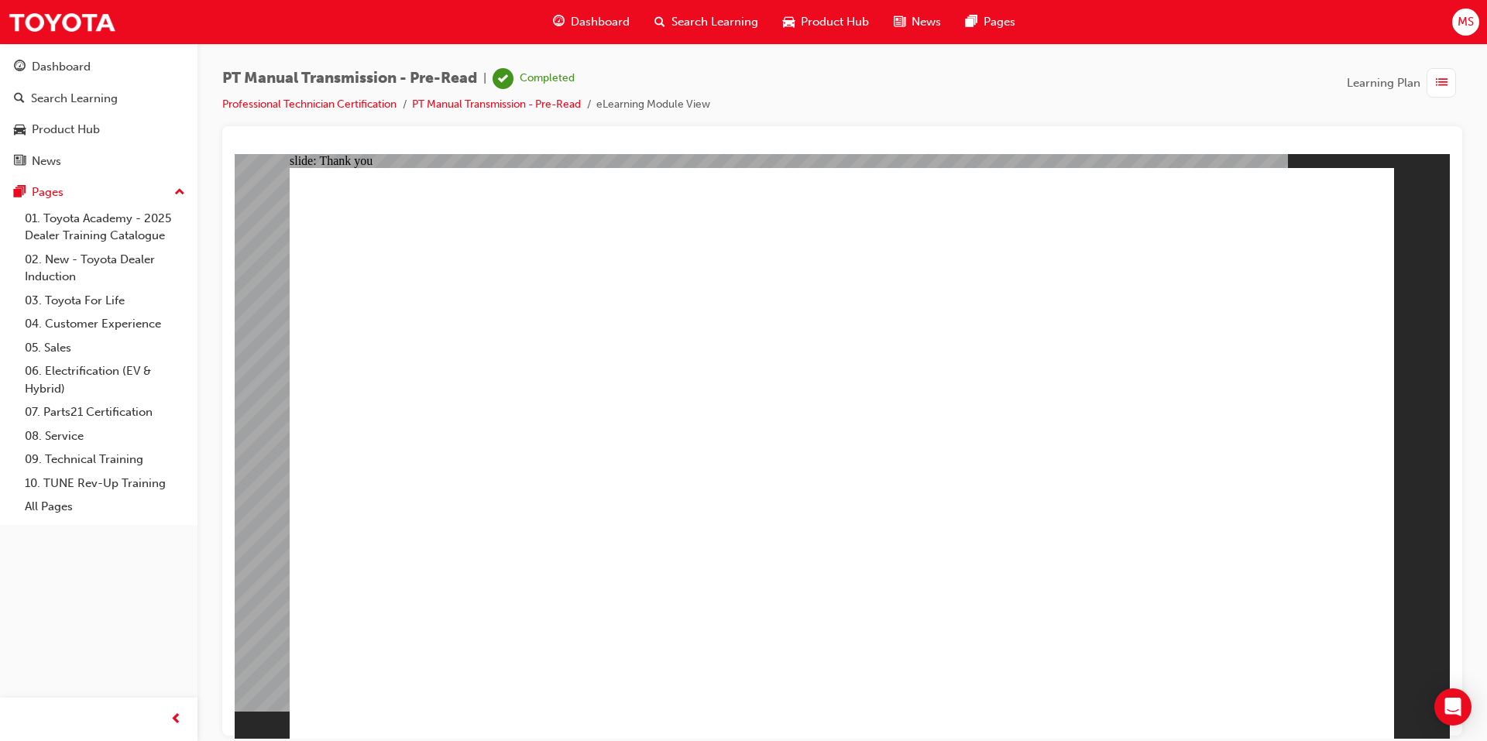
click at [700, 24] on span "Search Learning" at bounding box center [714, 22] width 87 height 18
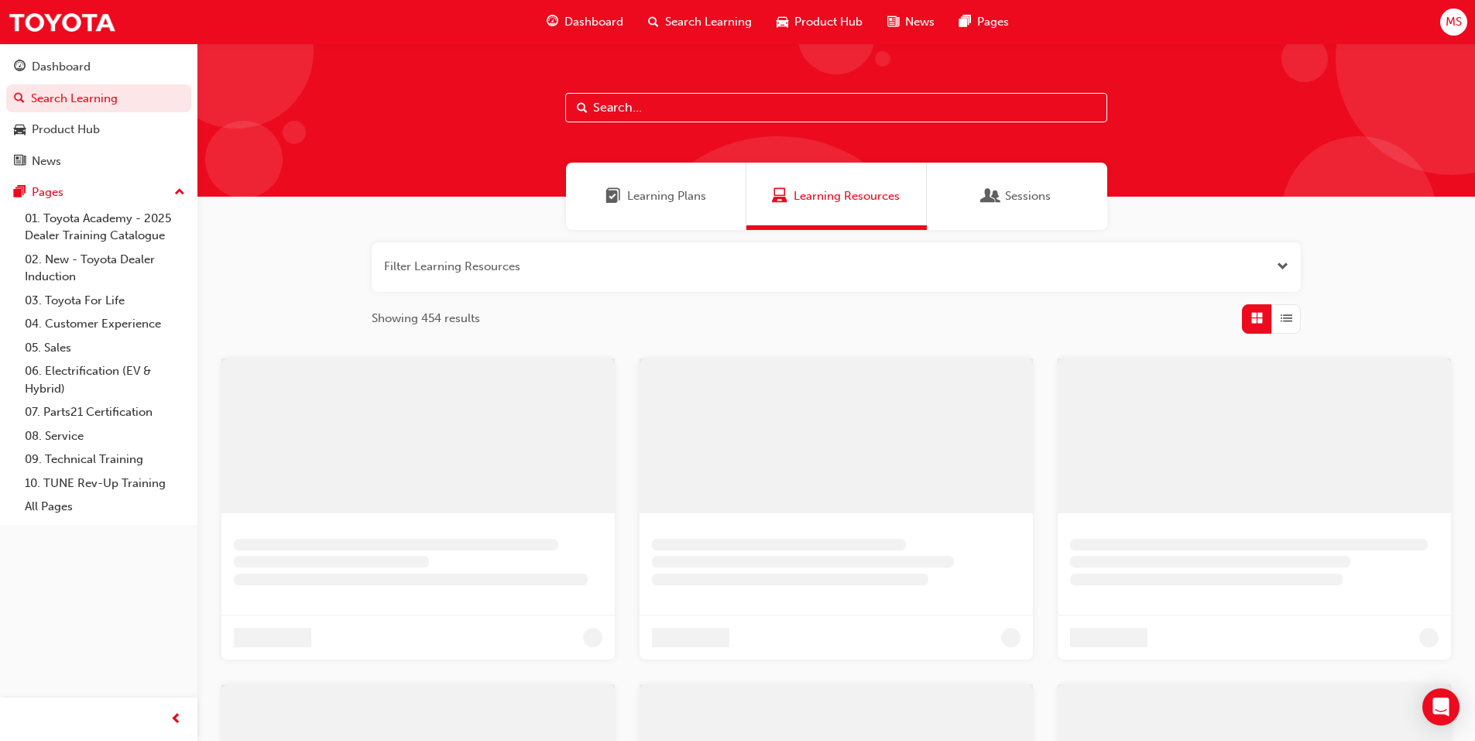
click at [663, 195] on span "Learning Plans" at bounding box center [666, 196] width 79 height 18
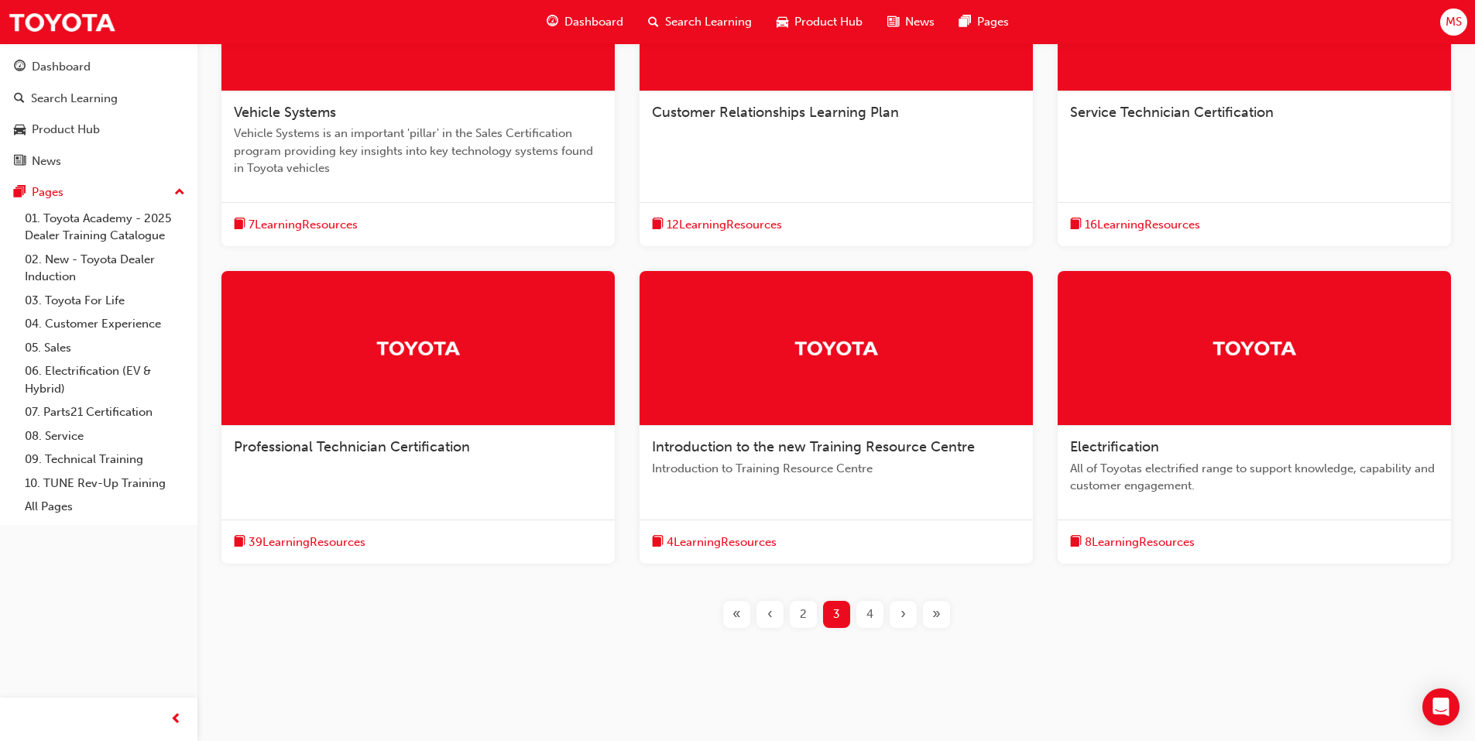
scroll to position [434, 0]
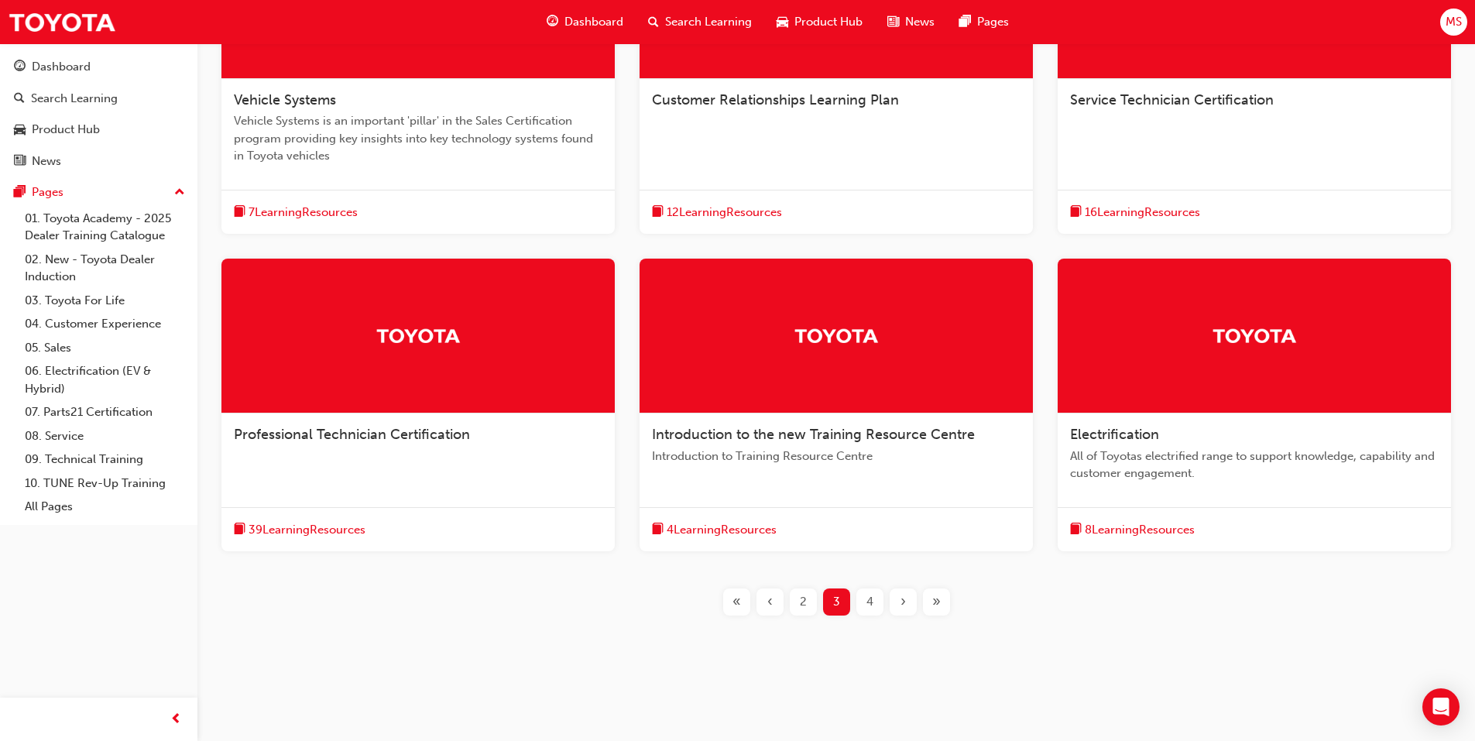
click at [425, 427] on span "Professional Technician Certification" at bounding box center [352, 434] width 236 height 17
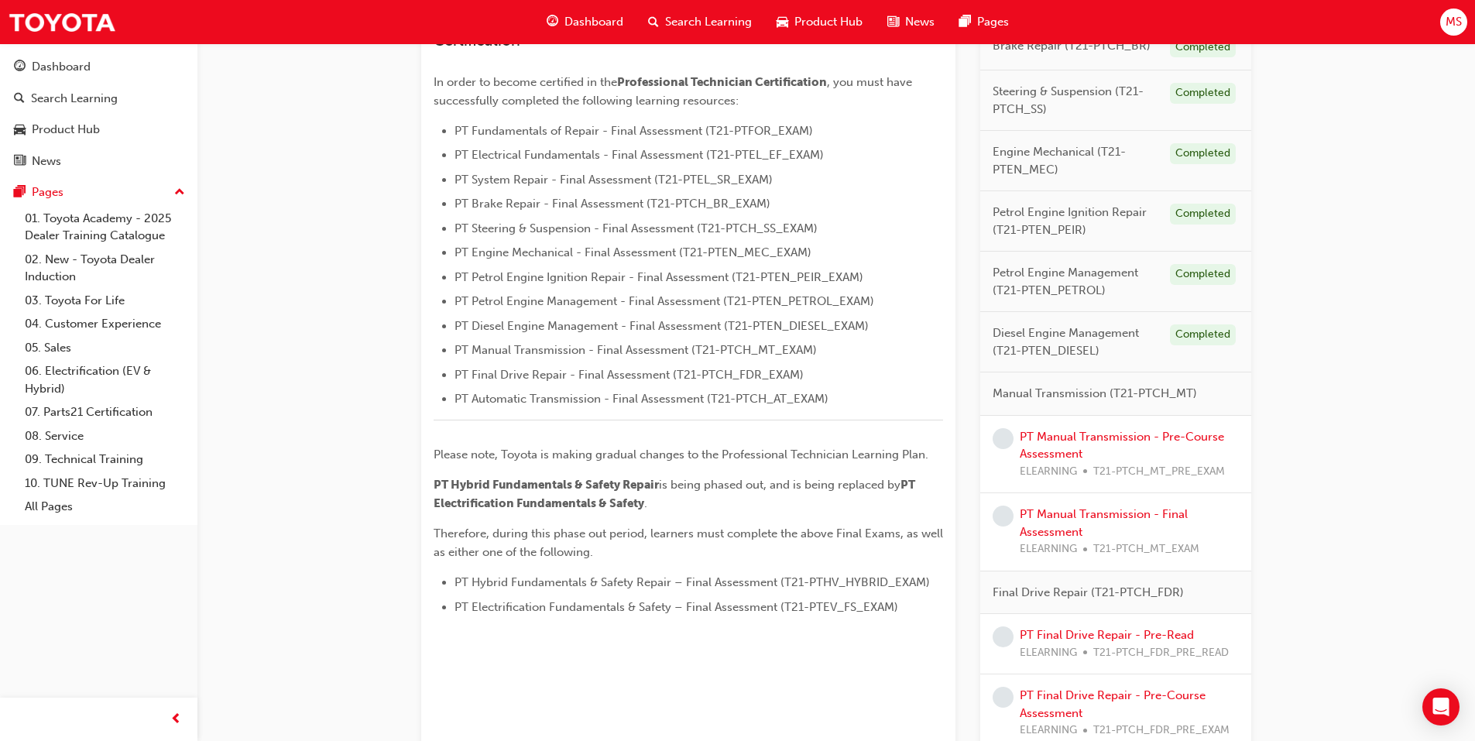
scroll to position [465, 0]
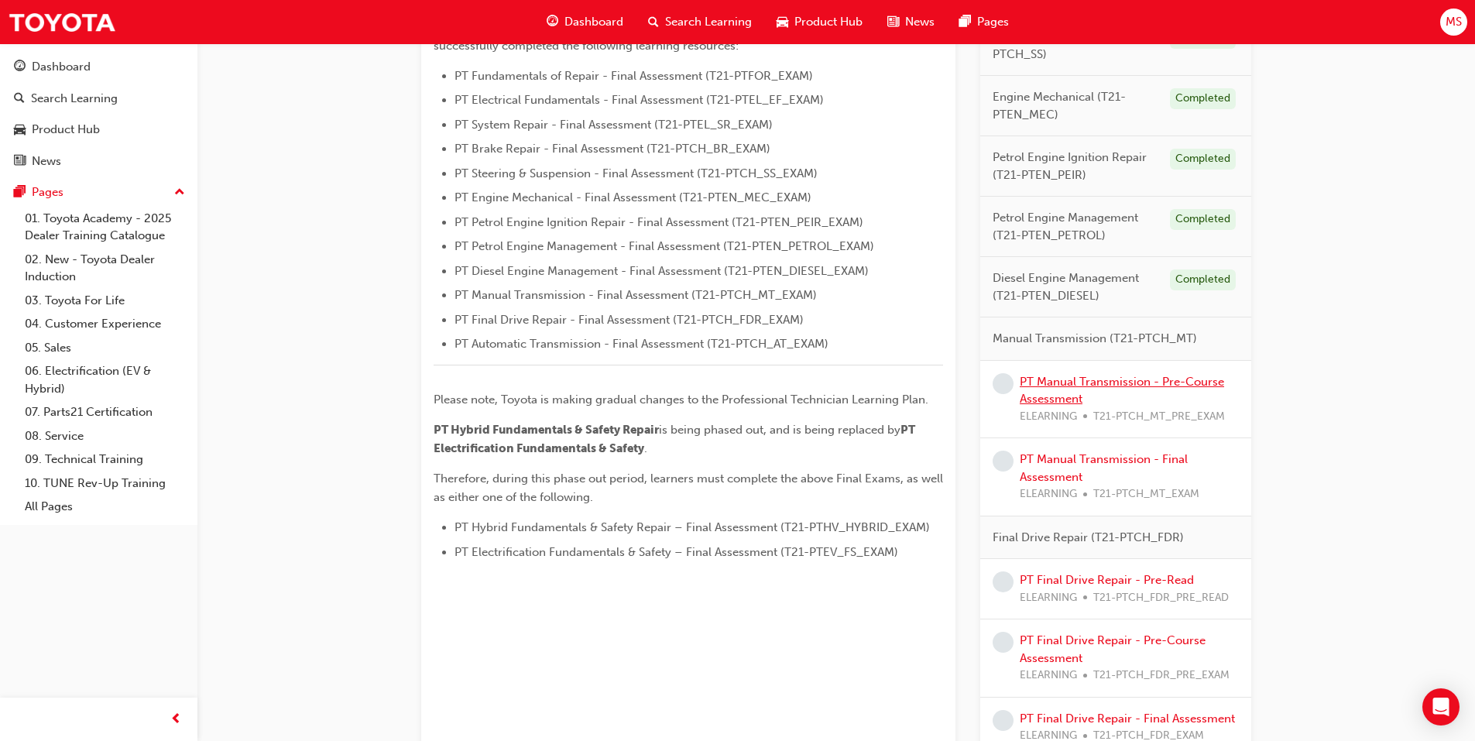
click at [1067, 386] on link "PT Manual Transmission - Pre-Course Assessment" at bounding box center [1122, 391] width 204 height 32
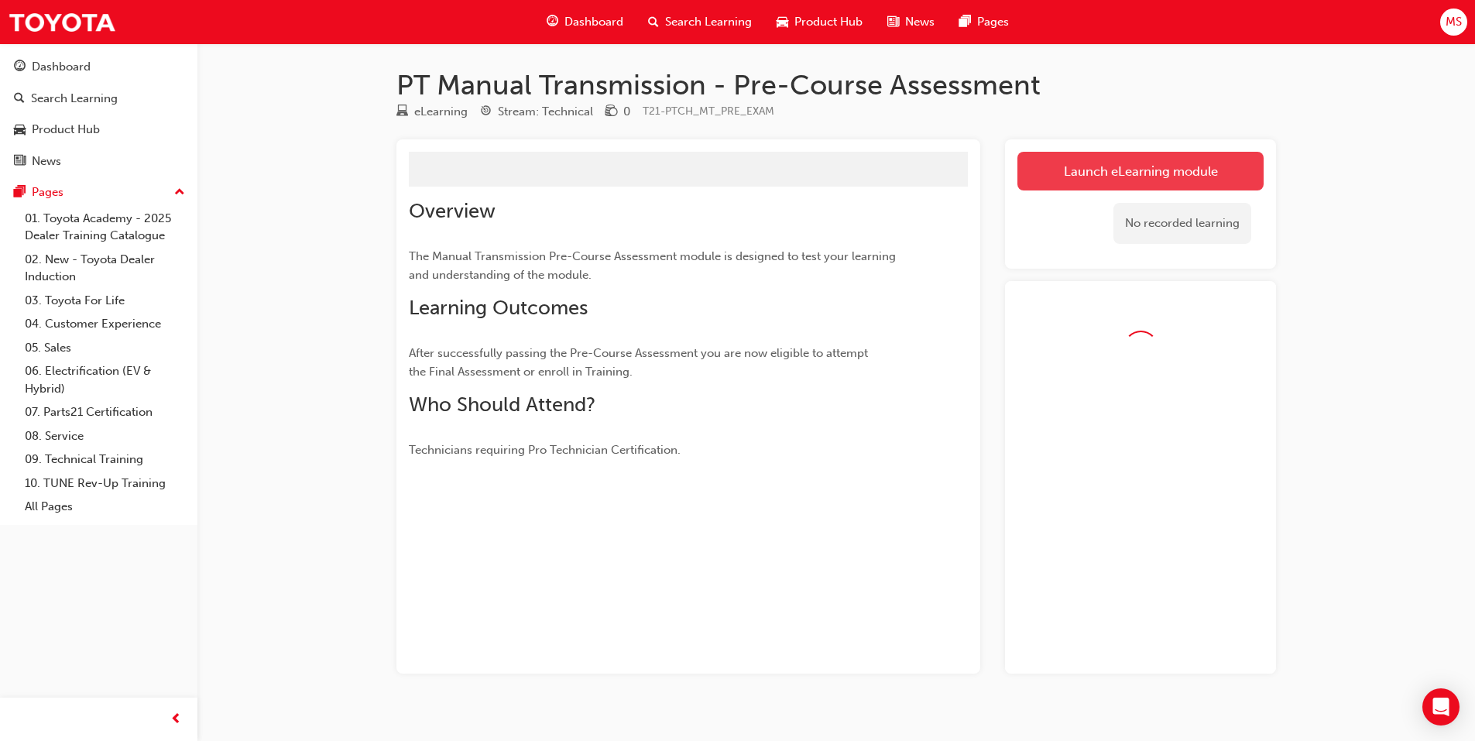
click at [1073, 173] on button "Launch eLearning module" at bounding box center [1141, 171] width 246 height 39
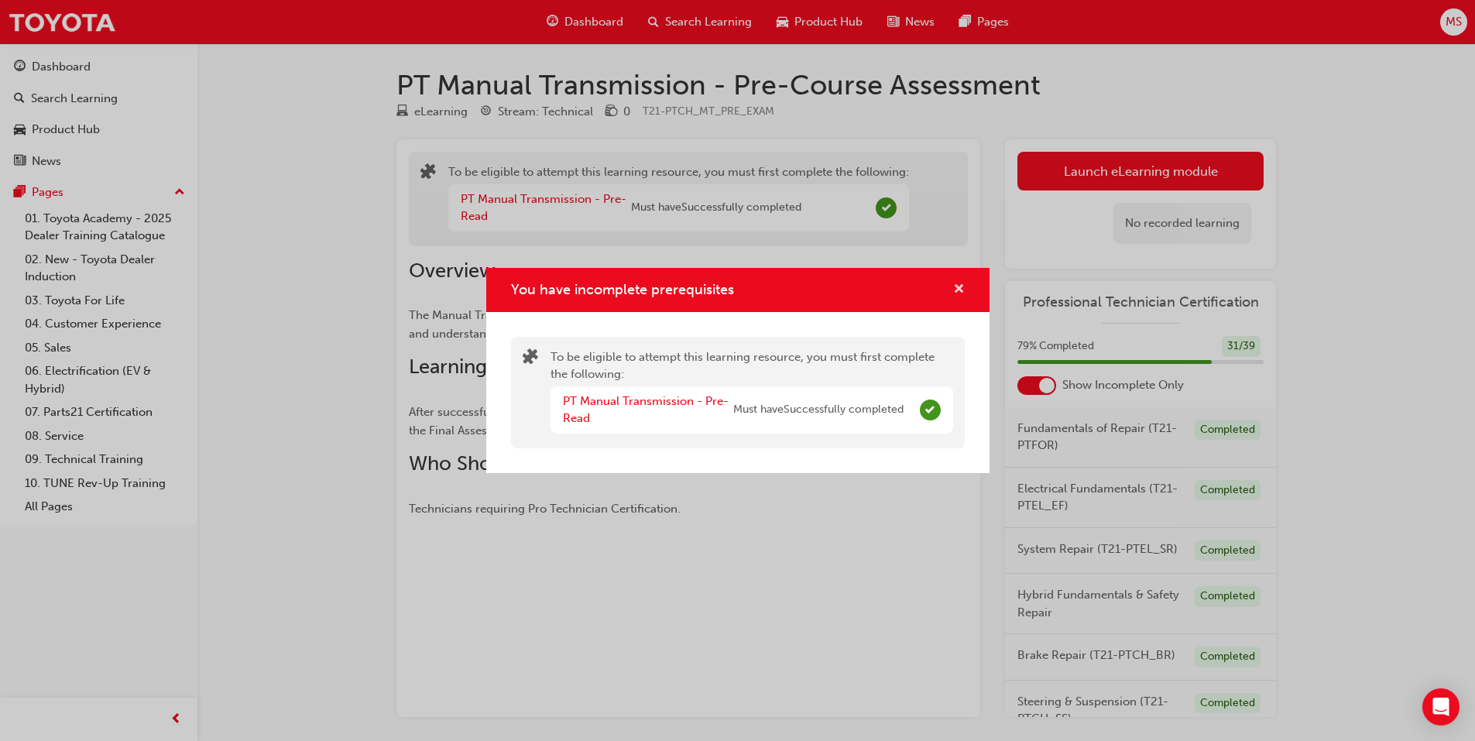
click at [956, 293] on span "cross-icon" at bounding box center [959, 290] width 12 height 14
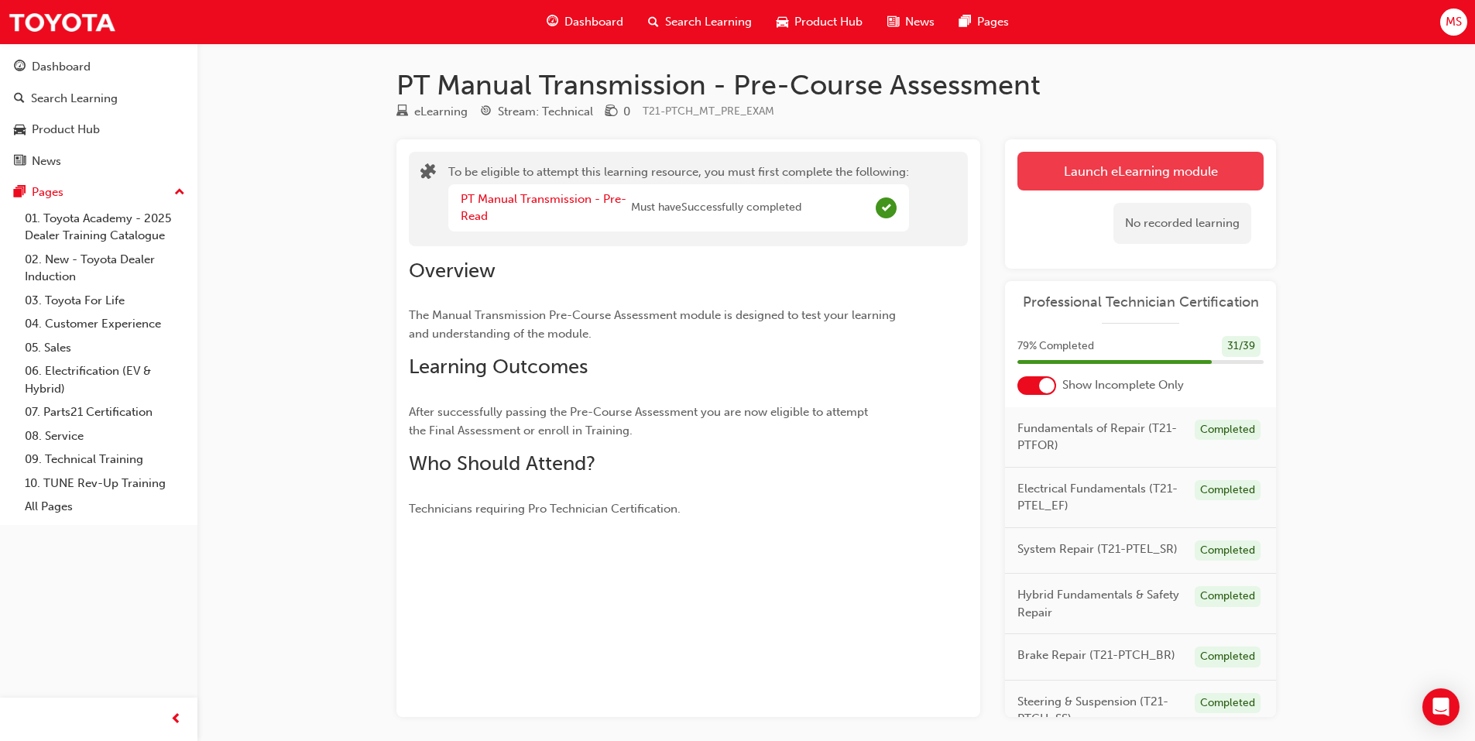
click at [1061, 180] on button "Launch eLearning module" at bounding box center [1141, 171] width 246 height 39
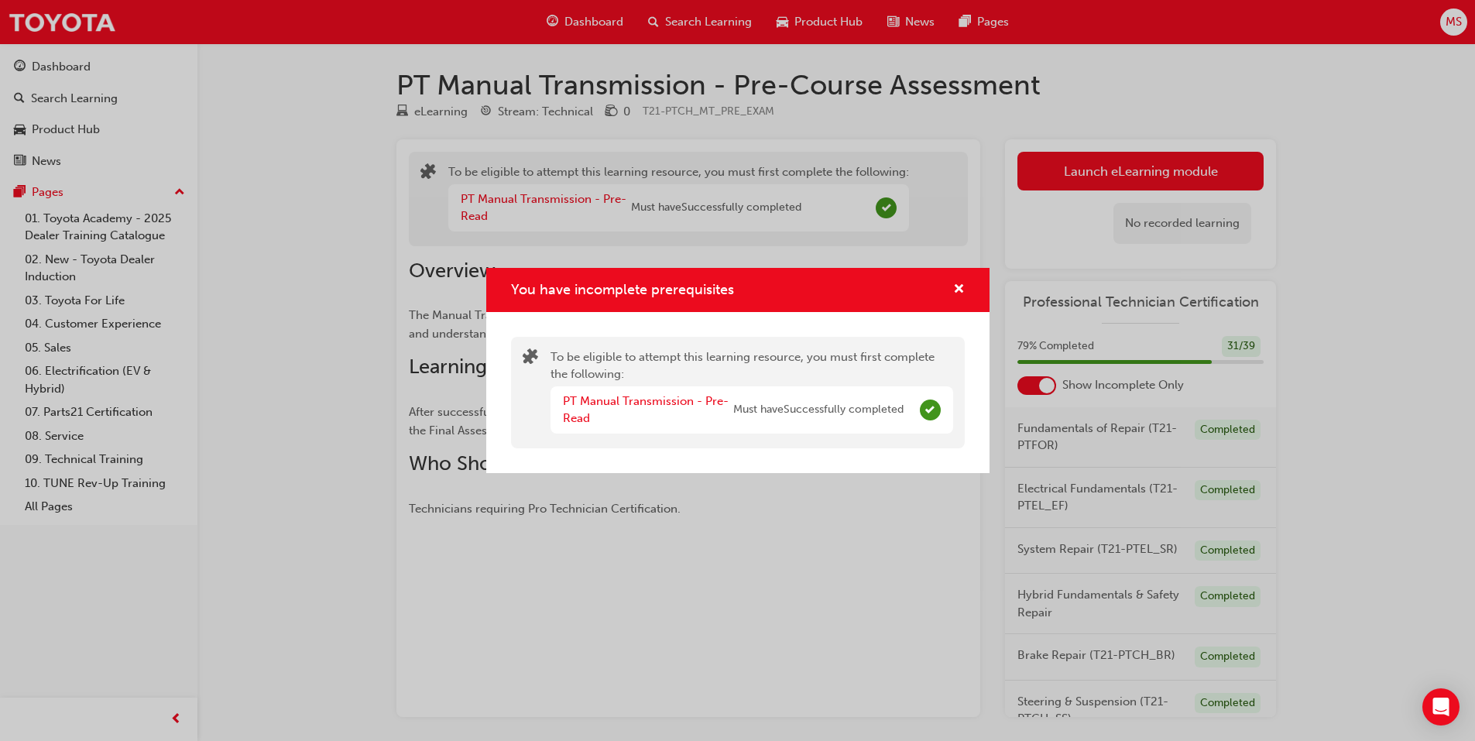
click at [954, 278] on div "You have incomplete prerequisites" at bounding box center [737, 290] width 503 height 44
click at [953, 283] on button "You have incomplete prerequisites" at bounding box center [959, 289] width 12 height 19
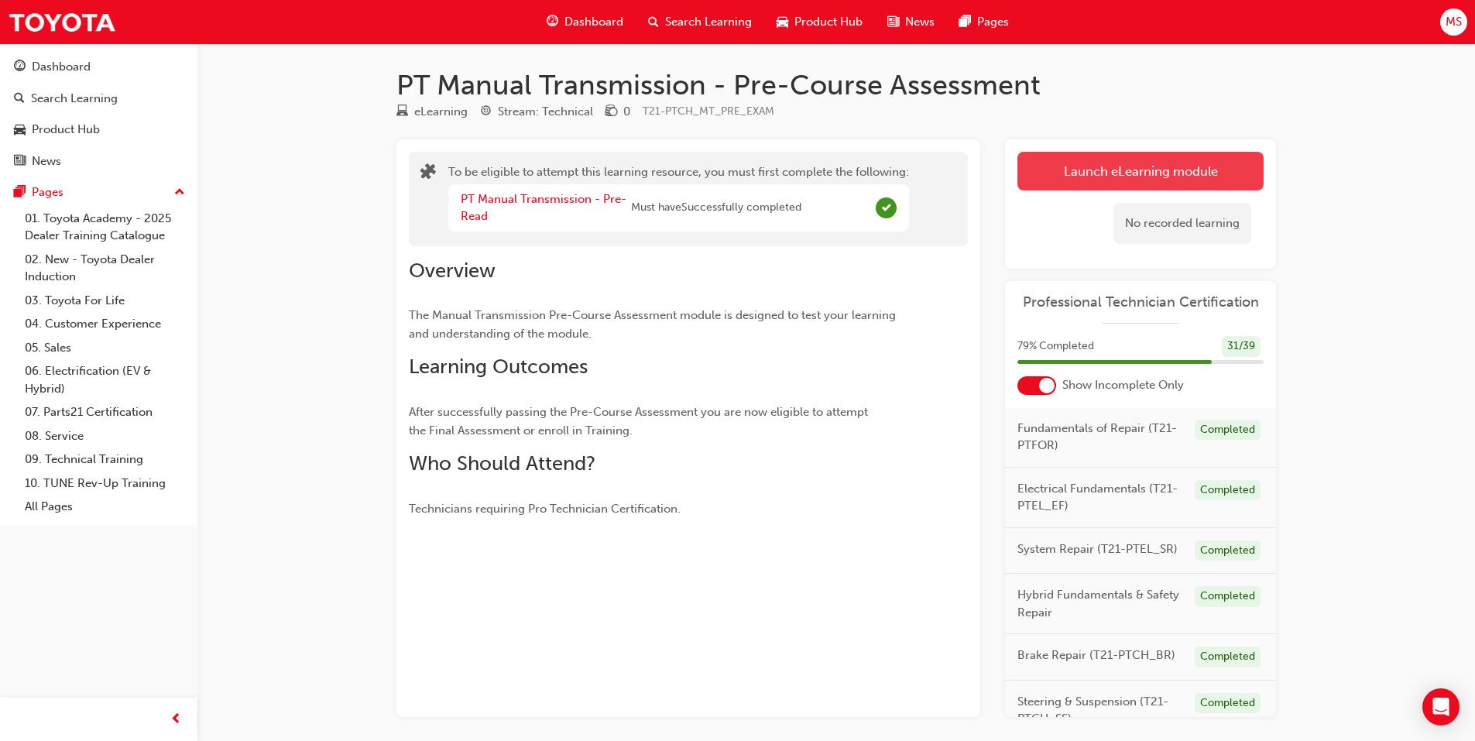
click at [1066, 184] on button "Launch eLearning module" at bounding box center [1141, 171] width 246 height 39
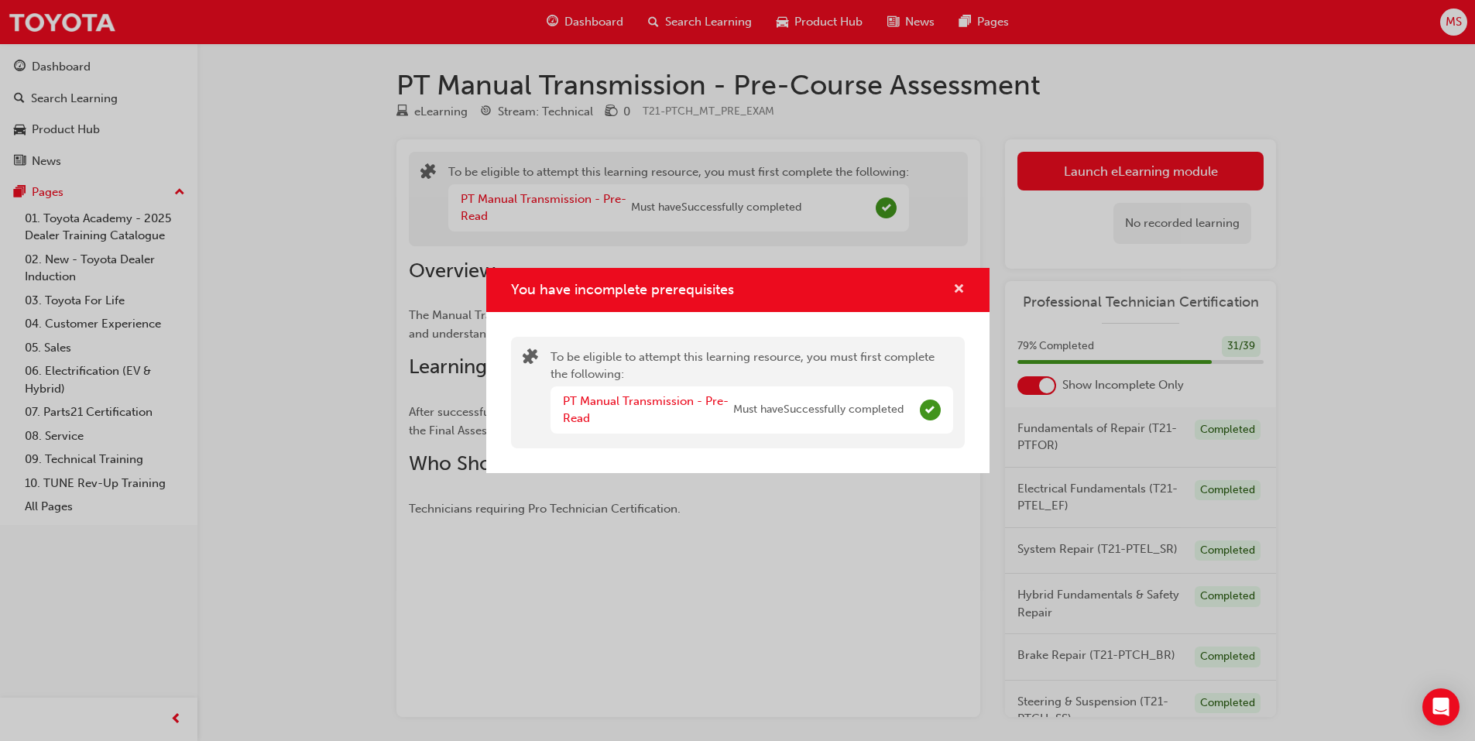
click at [954, 283] on span "cross-icon" at bounding box center [959, 290] width 12 height 14
